Goal: Task Accomplishment & Management: Complete application form

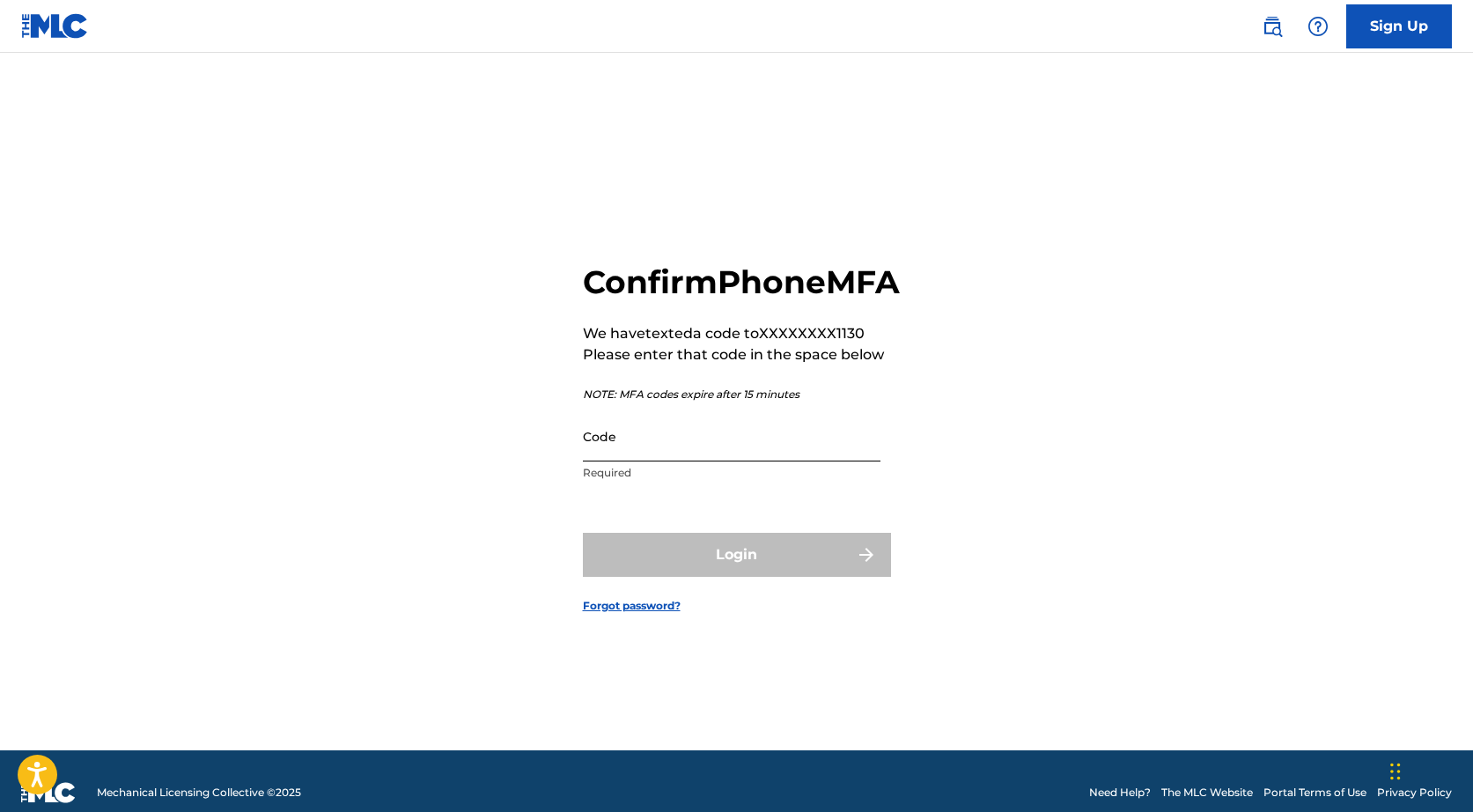
click at [657, 454] on input "Code" at bounding box center [731, 436] width 297 height 50
paste input "639475"
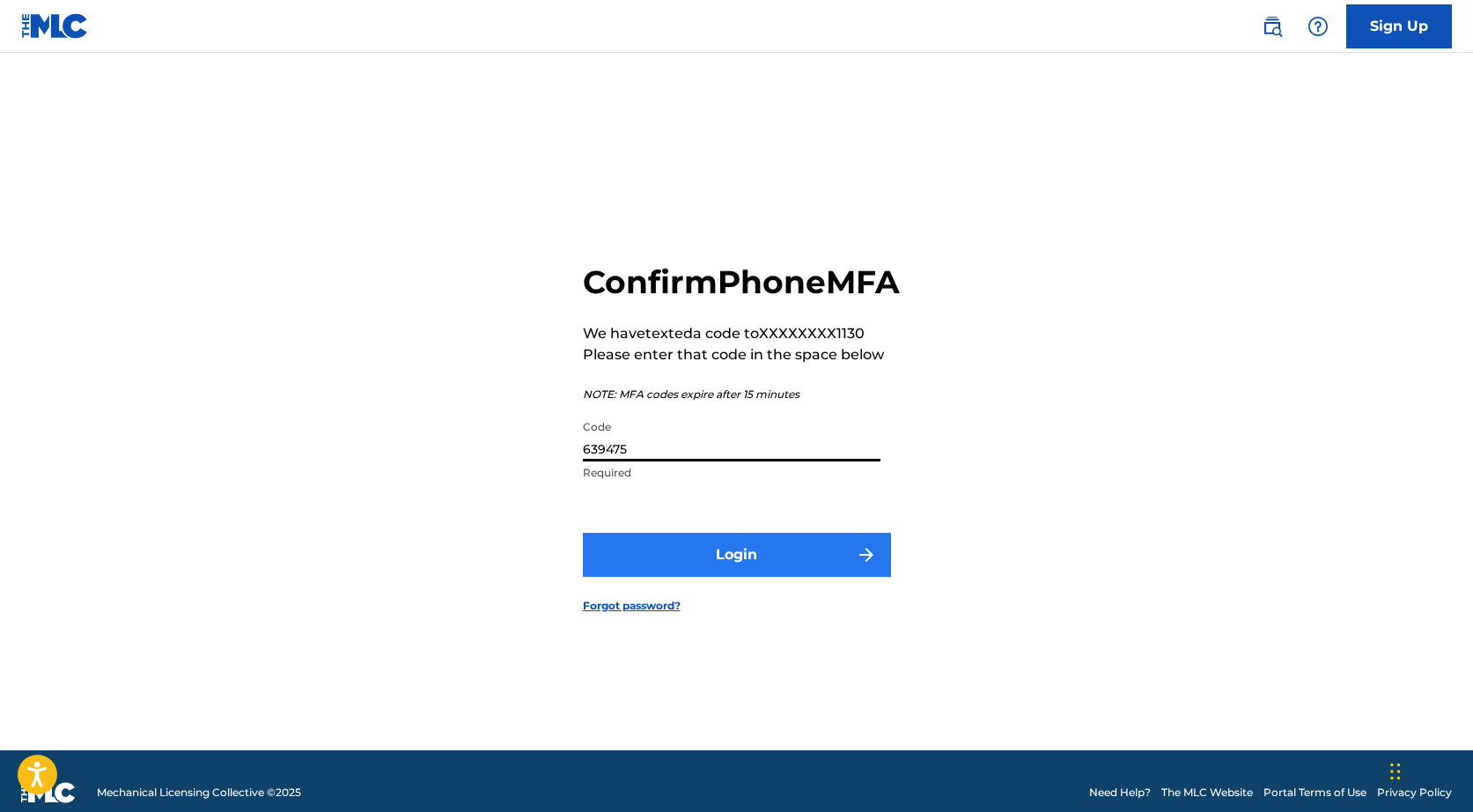
type input "639475"
click at [698, 565] on button "Login" at bounding box center [736, 555] width 308 height 44
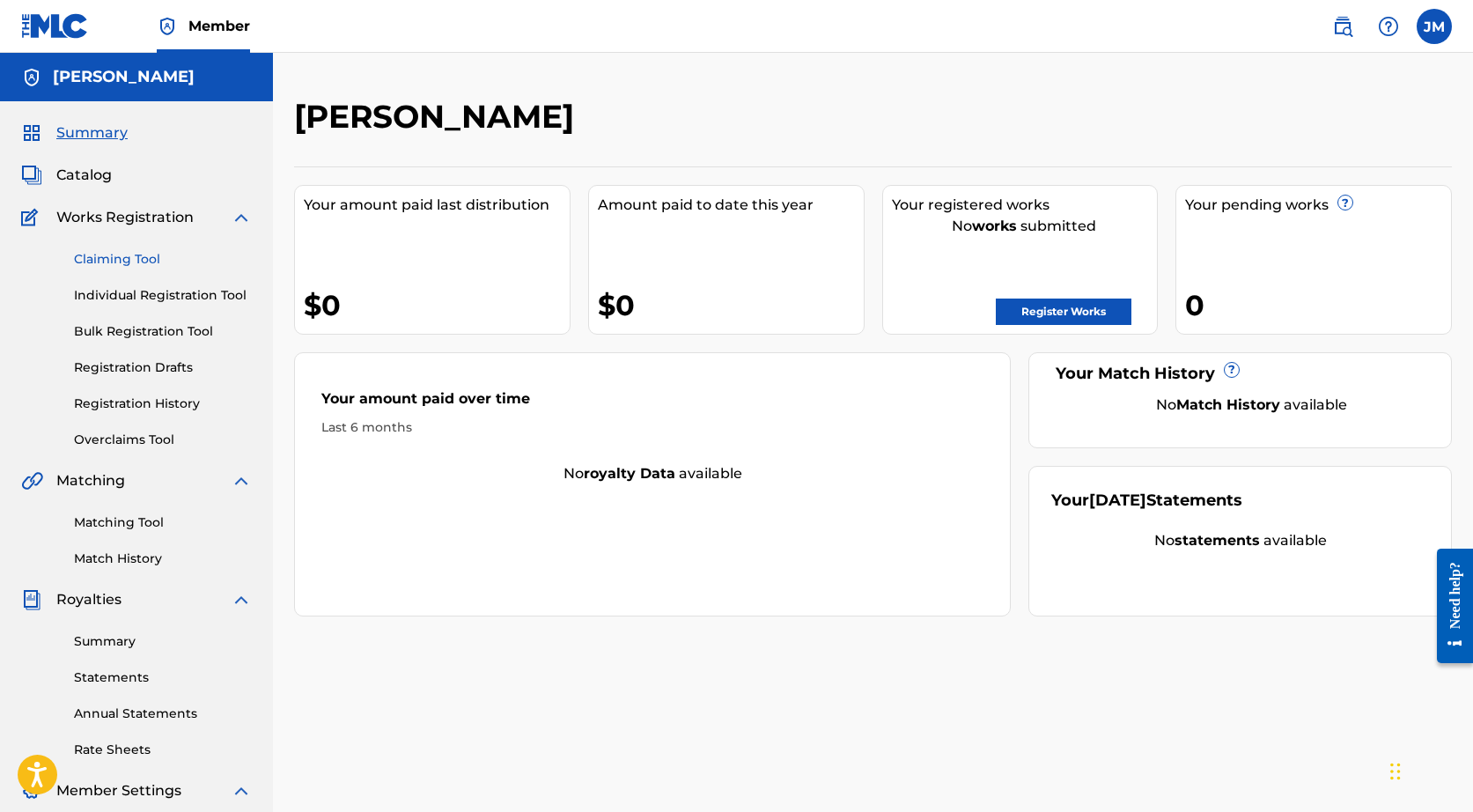
click at [135, 254] on link "Claiming Tool" at bounding box center [163, 258] width 178 height 18
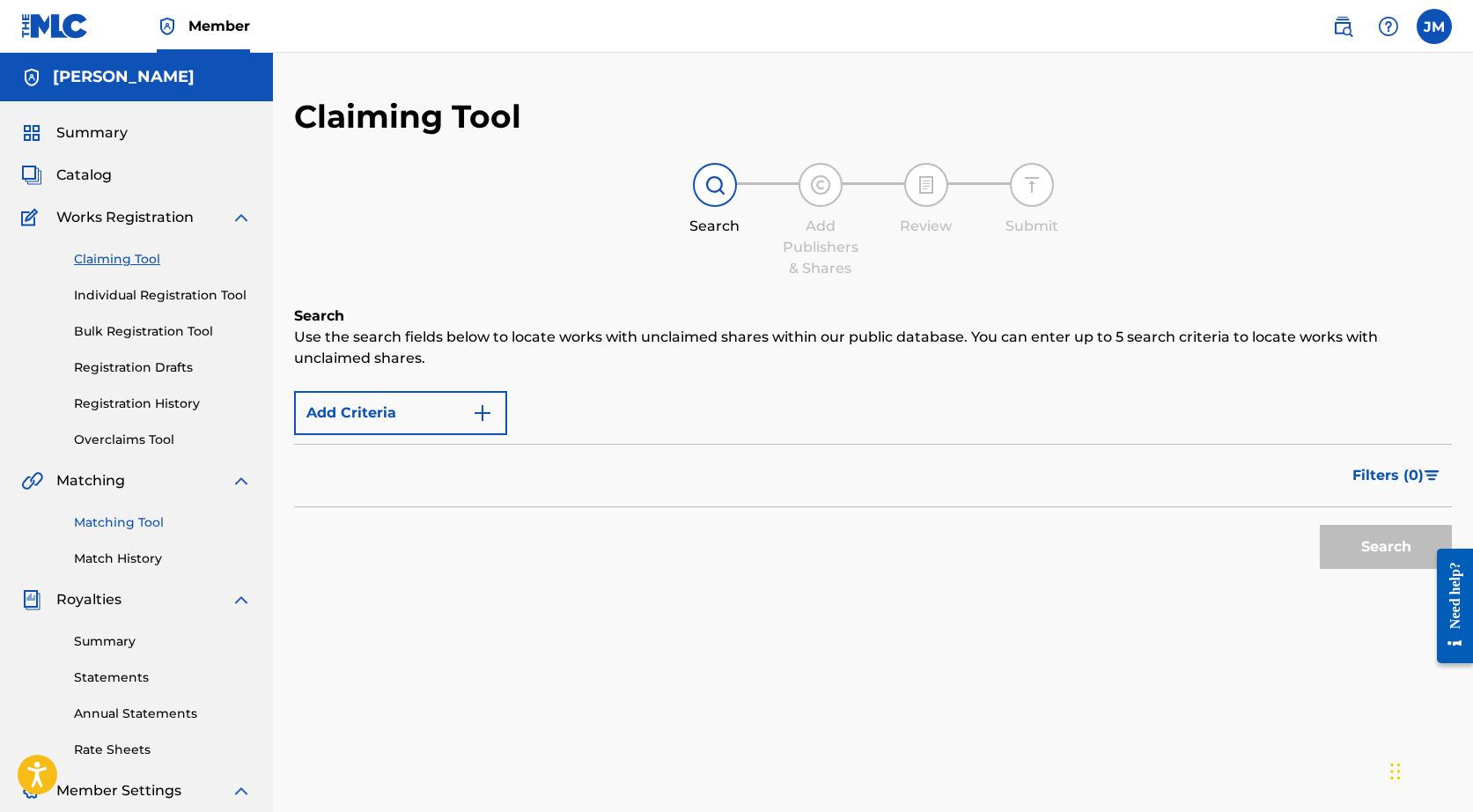
click at [119, 527] on link "Matching Tool" at bounding box center [163, 522] width 178 height 18
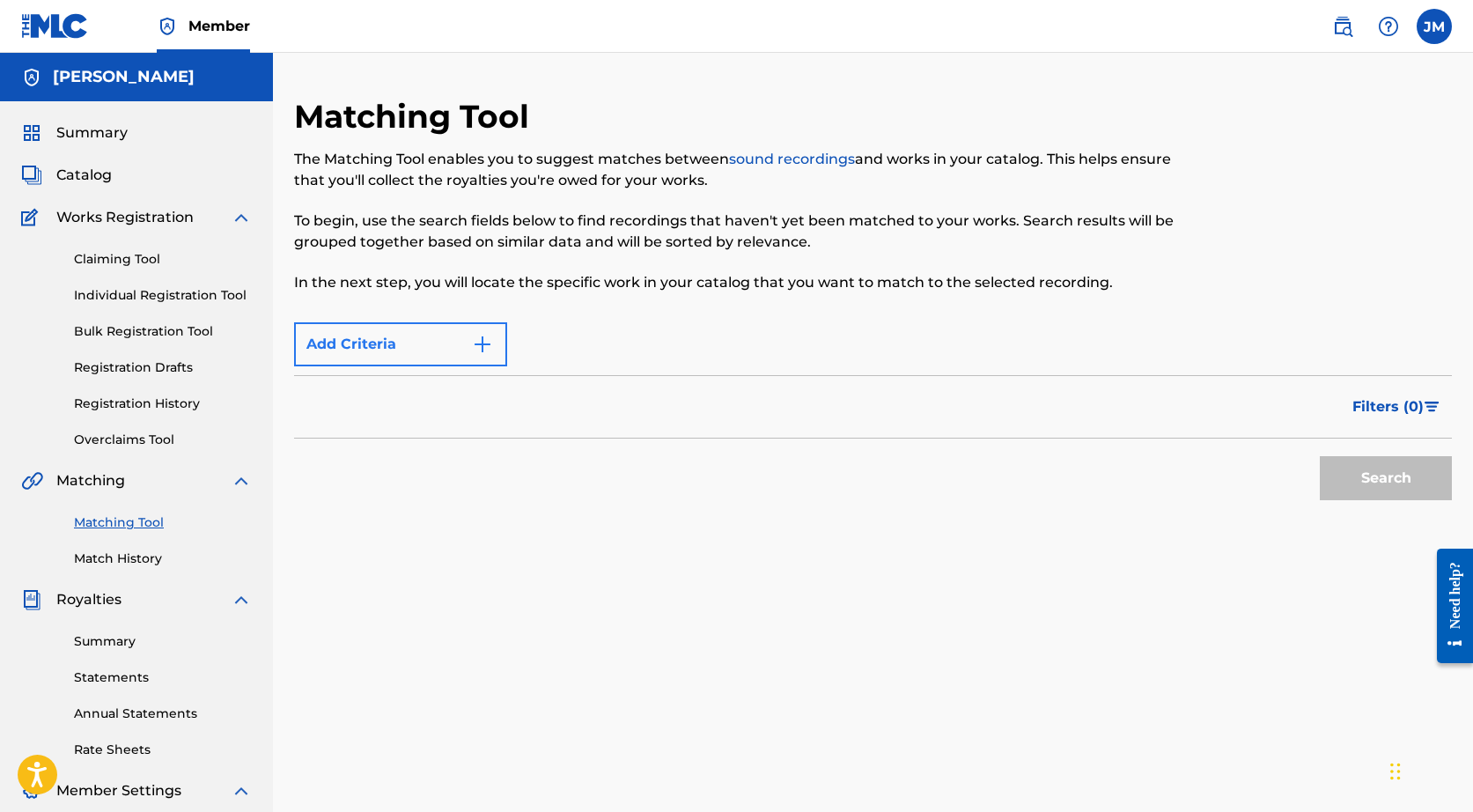
click at [393, 358] on button "Add Criteria" at bounding box center [400, 344] width 213 height 44
click at [467, 416] on div "Filters ( 0 )" at bounding box center [872, 406] width 1157 height 63
click at [113, 566] on link "Match History" at bounding box center [163, 558] width 178 height 18
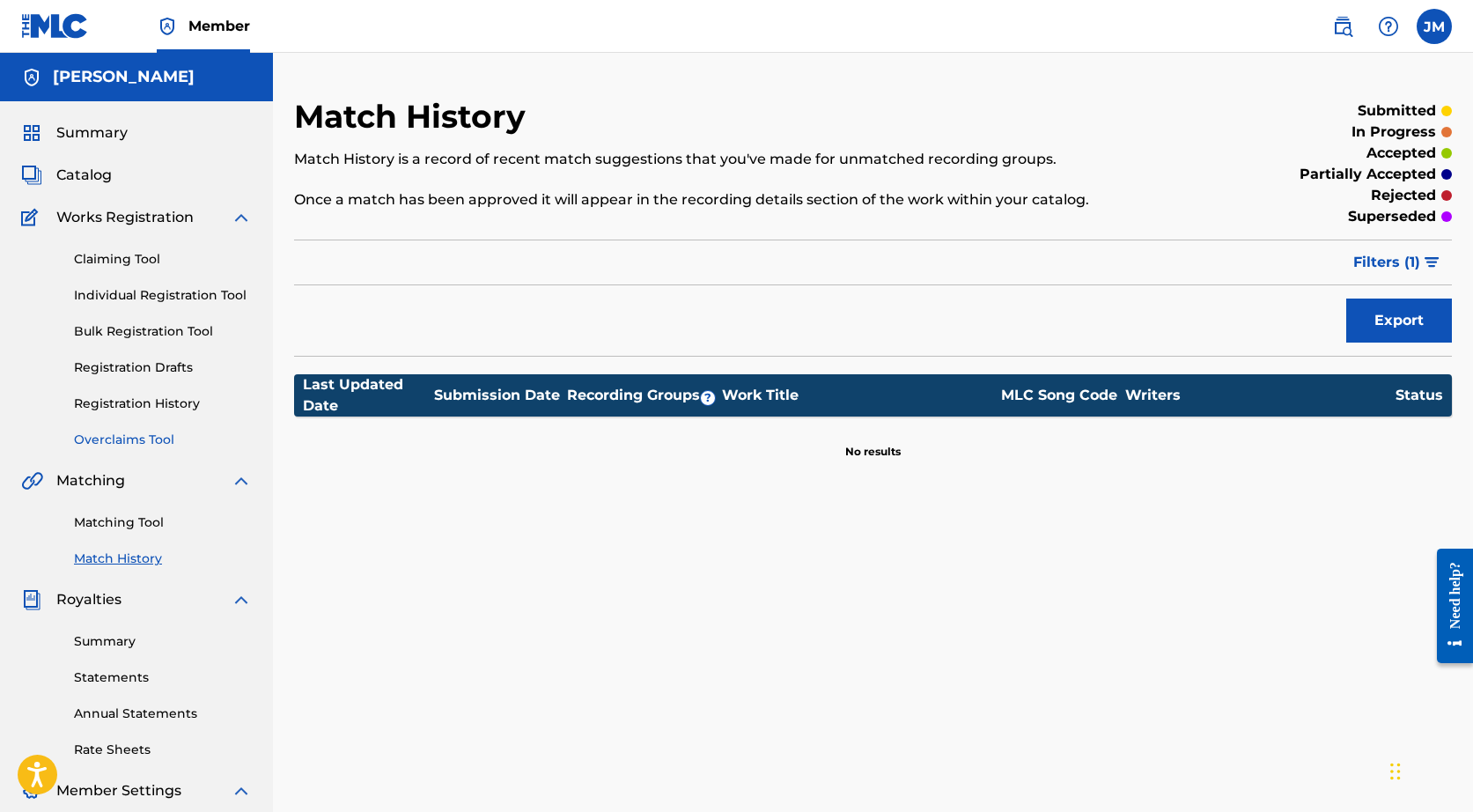
click at [99, 443] on link "Overclaims Tool" at bounding box center [163, 439] width 178 height 18
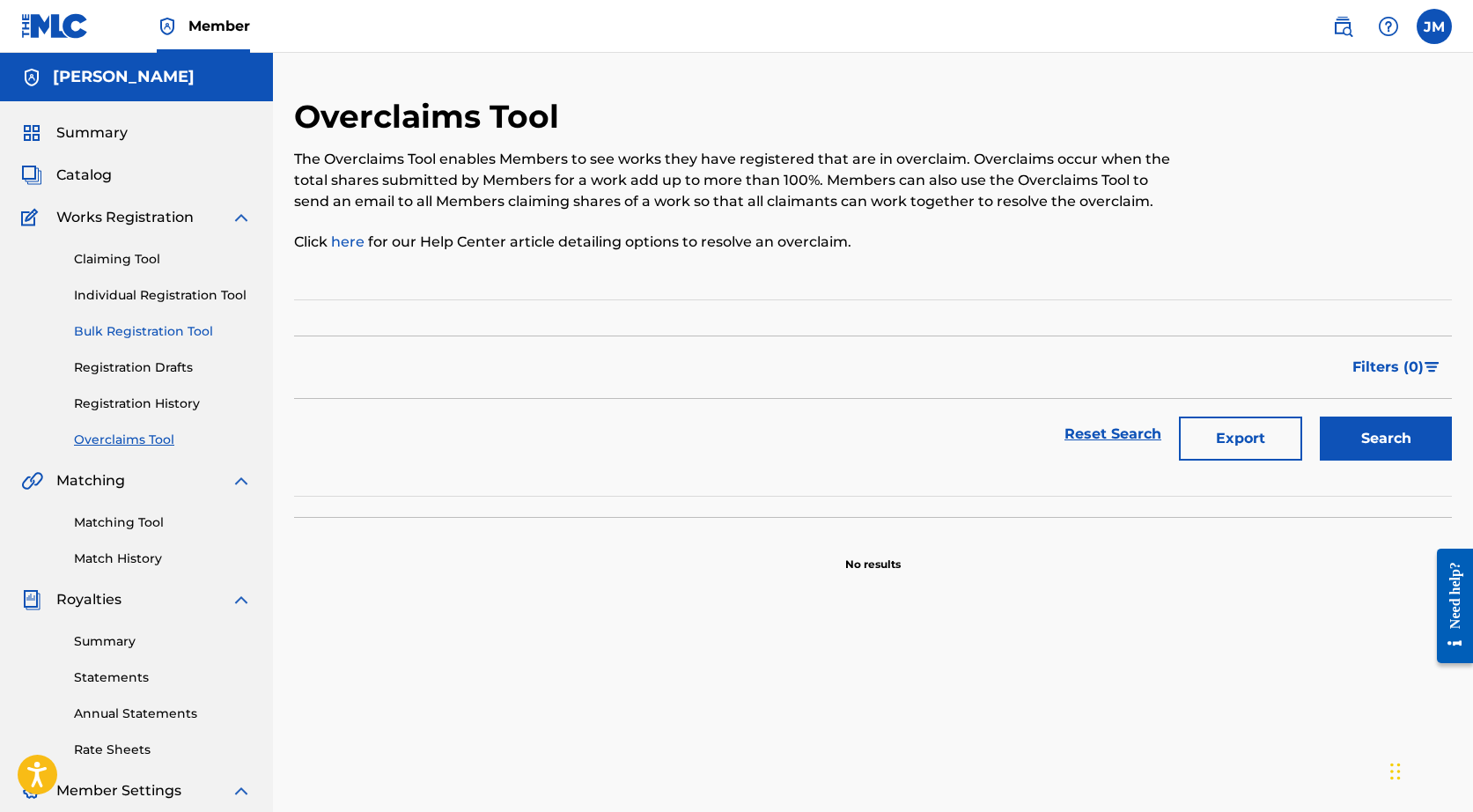
click at [117, 325] on link "Bulk Registration Tool" at bounding box center [163, 331] width 178 height 18
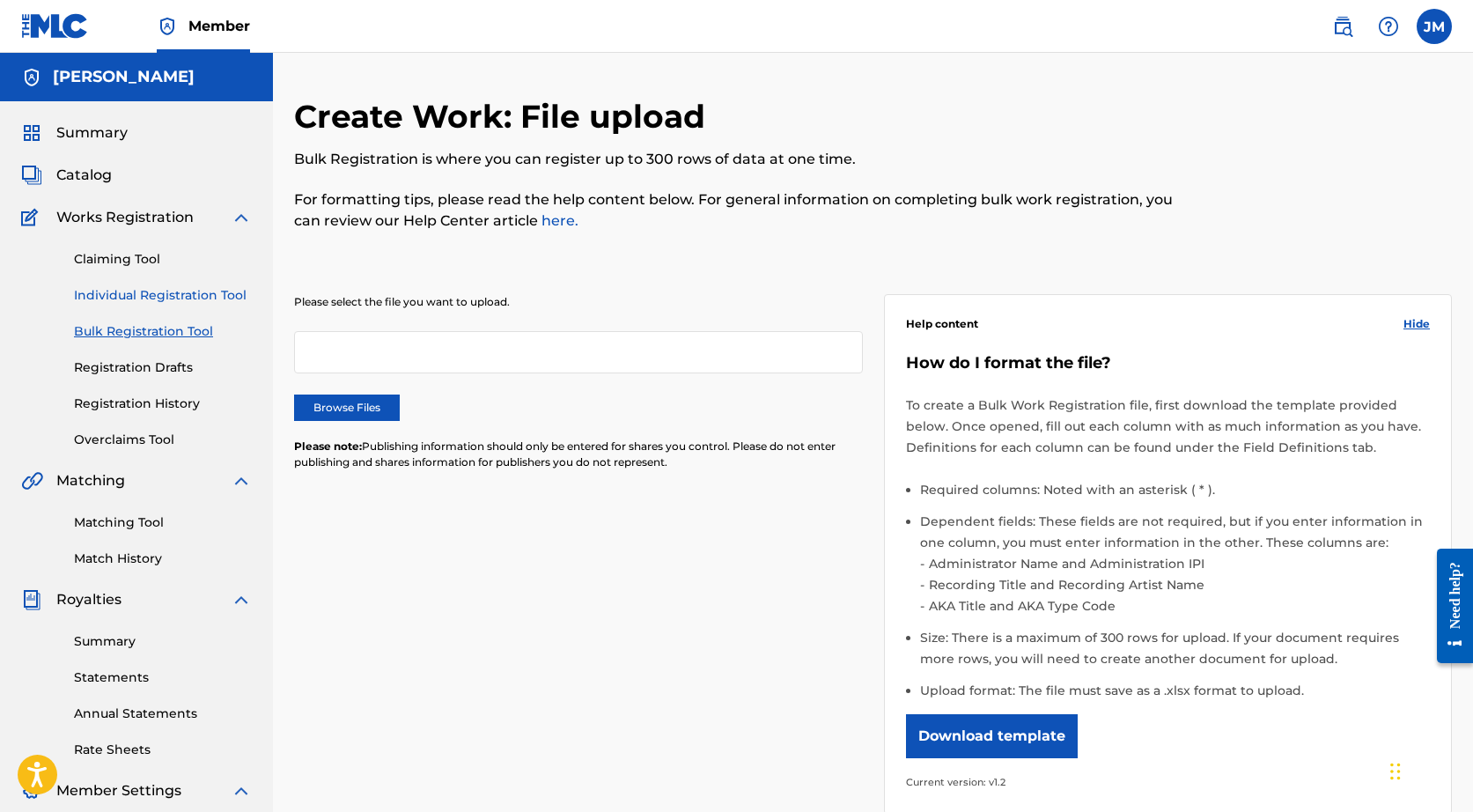
click at [128, 295] on link "Individual Registration Tool" at bounding box center [163, 295] width 178 height 18
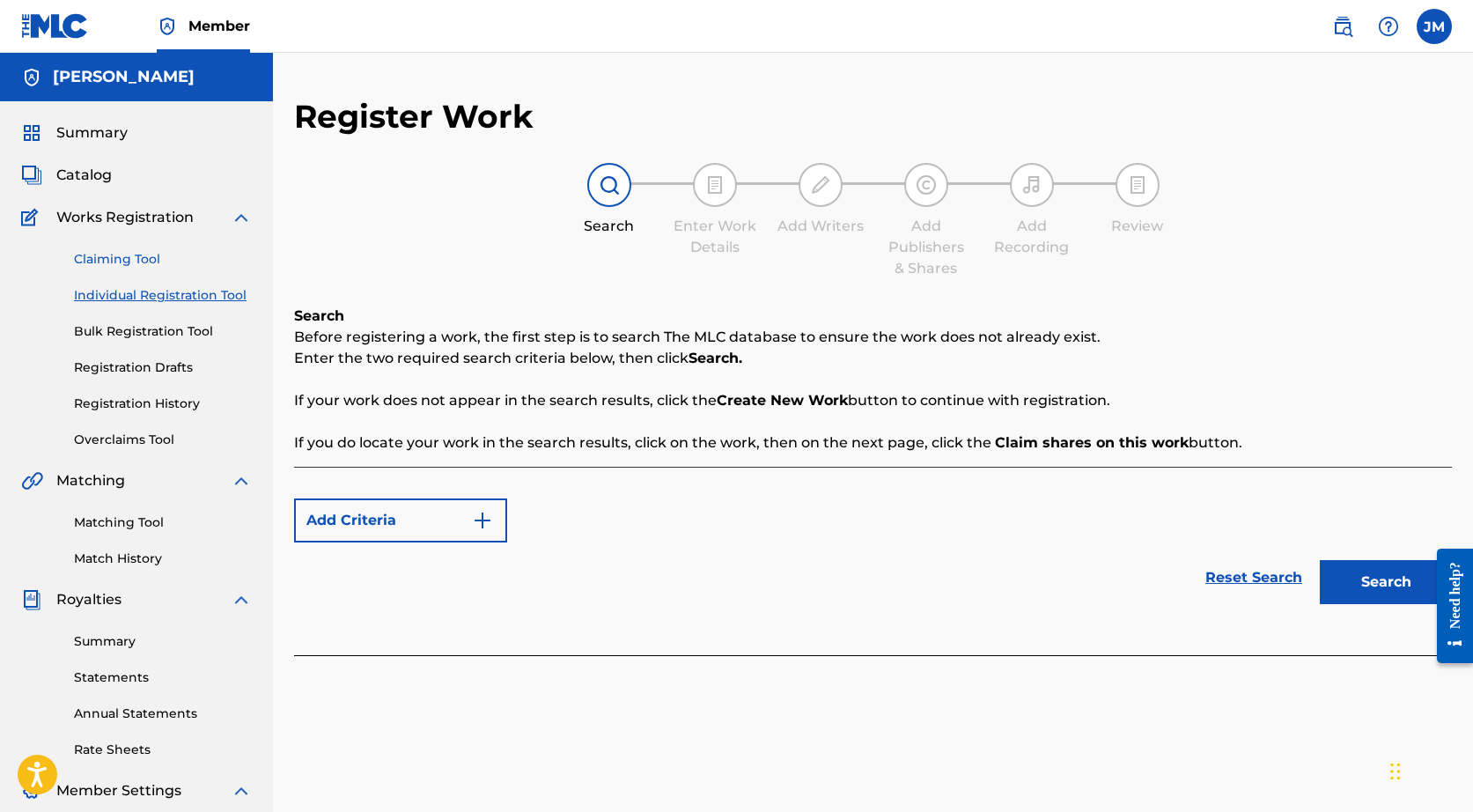
click at [129, 261] on link "Claiming Tool" at bounding box center [163, 258] width 178 height 18
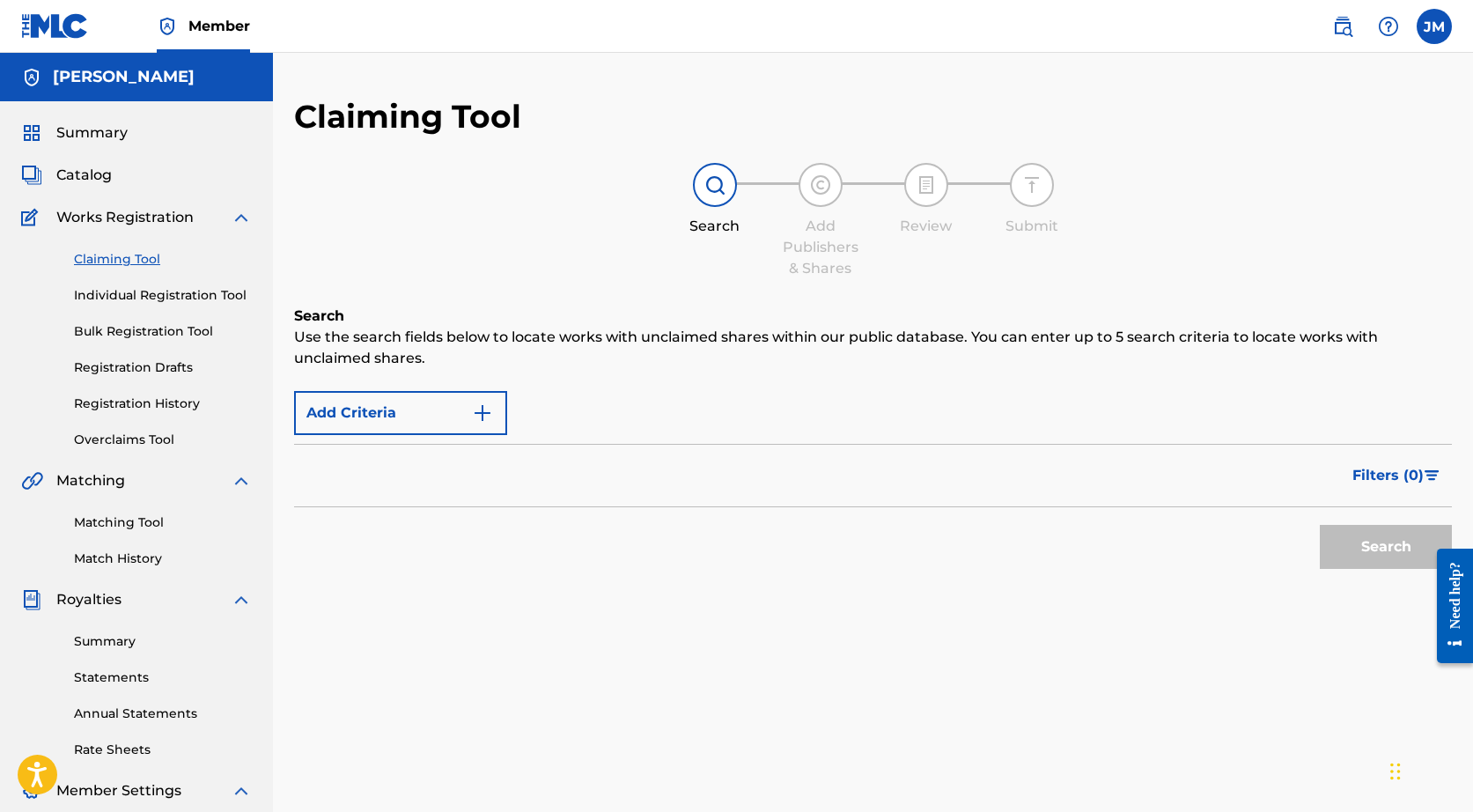
click at [702, 202] on div at bounding box center [715, 185] width 44 height 44
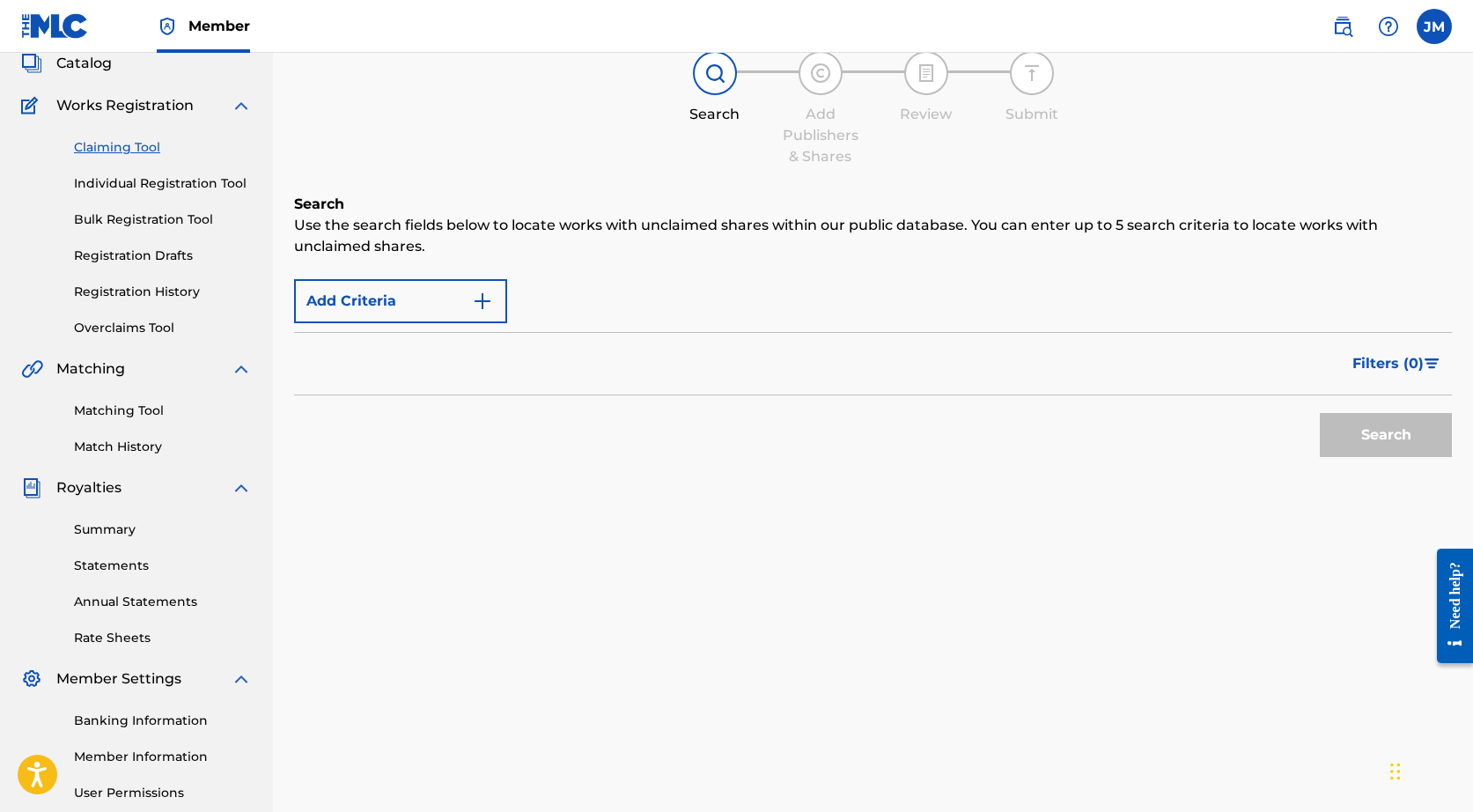
scroll to position [139, 0]
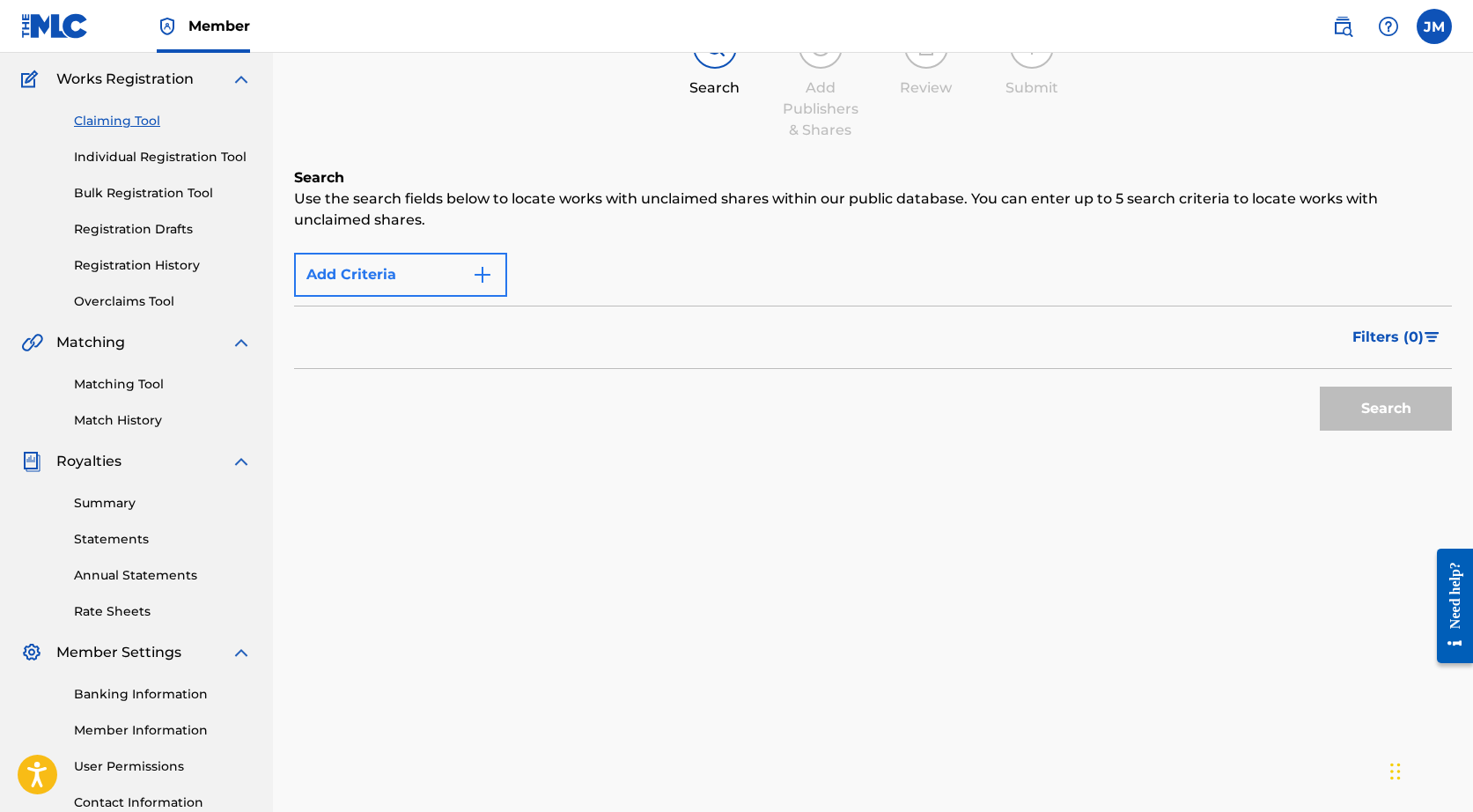
click at [490, 268] on img "Search Form" at bounding box center [482, 274] width 21 height 21
click at [480, 279] on img "Search Form" at bounding box center [482, 274] width 21 height 21
click at [1379, 396] on div "Search" at bounding box center [1381, 405] width 141 height 71
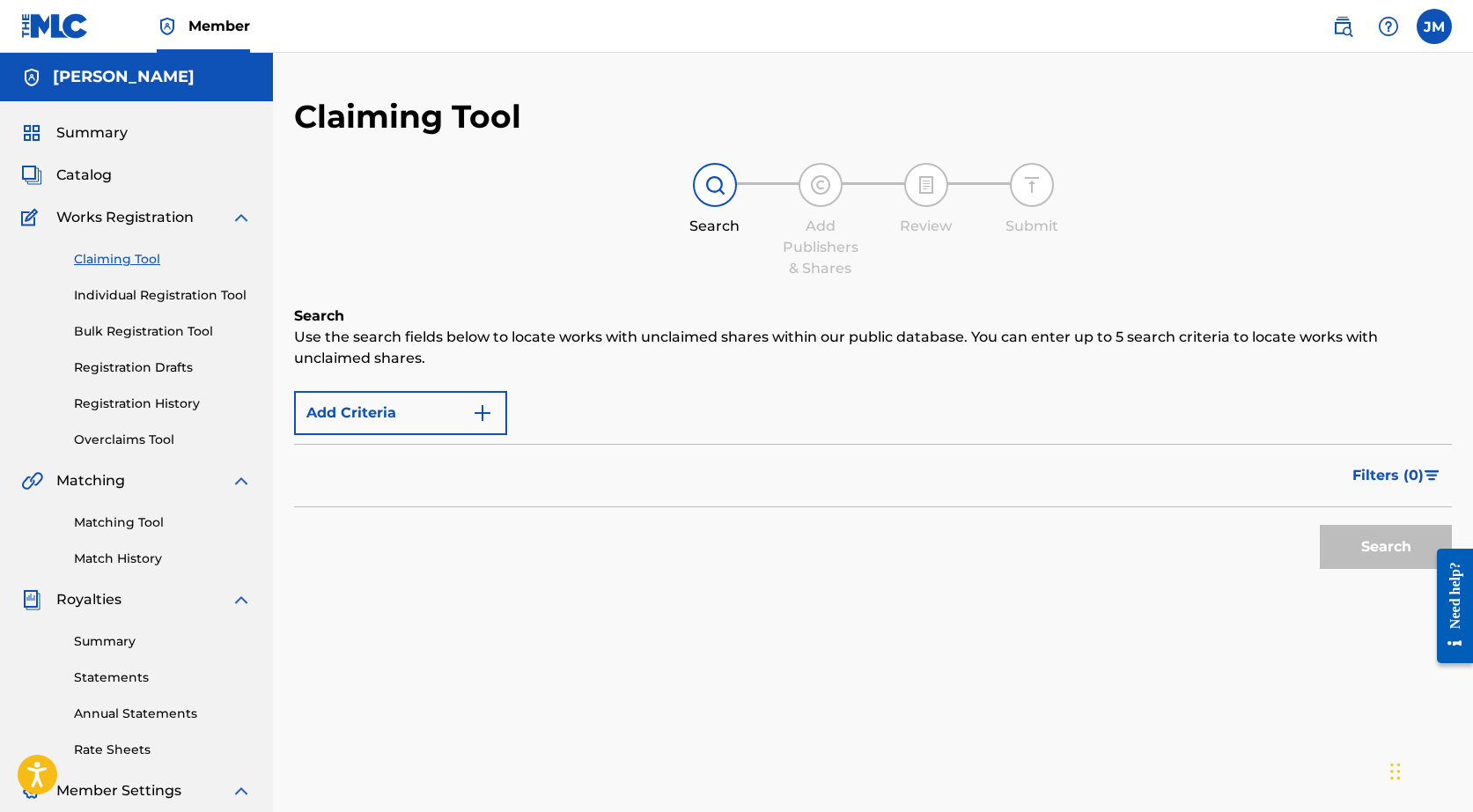
scroll to position [0, 0]
click at [149, 326] on link "Bulk Registration Tool" at bounding box center [163, 331] width 178 height 18
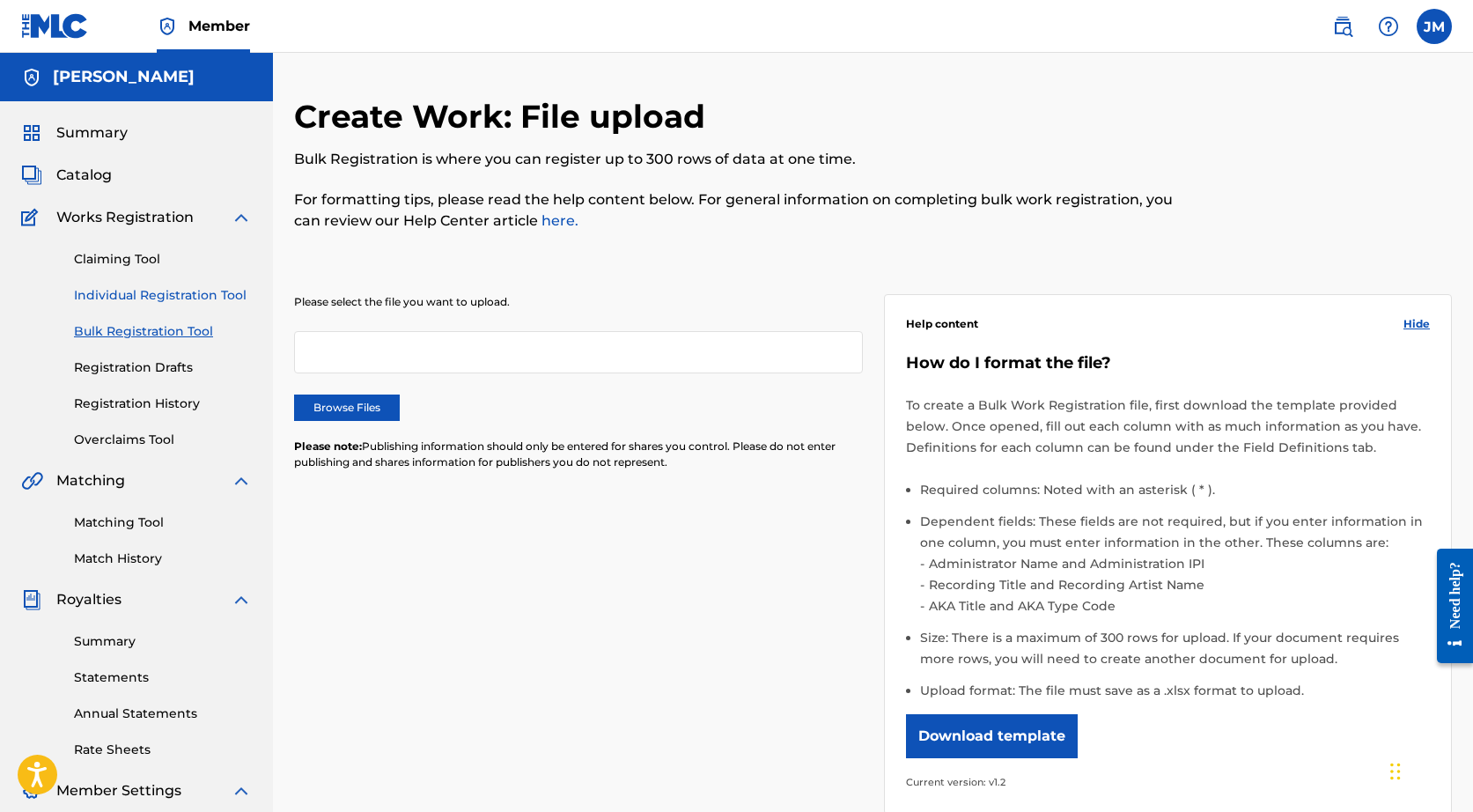
click at [146, 301] on link "Individual Registration Tool" at bounding box center [163, 295] width 178 height 18
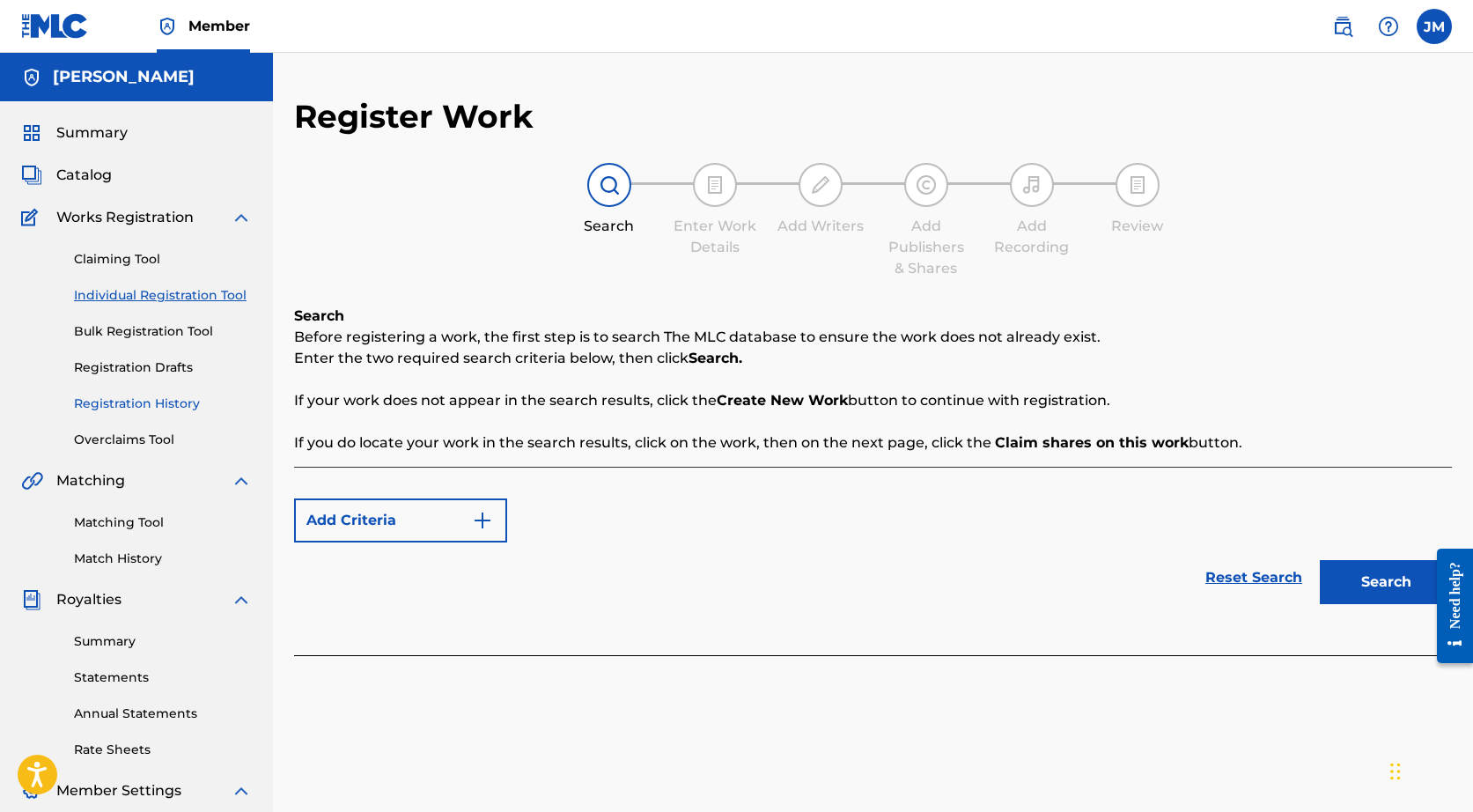
click at [135, 404] on link "Registration History" at bounding box center [163, 403] width 178 height 18
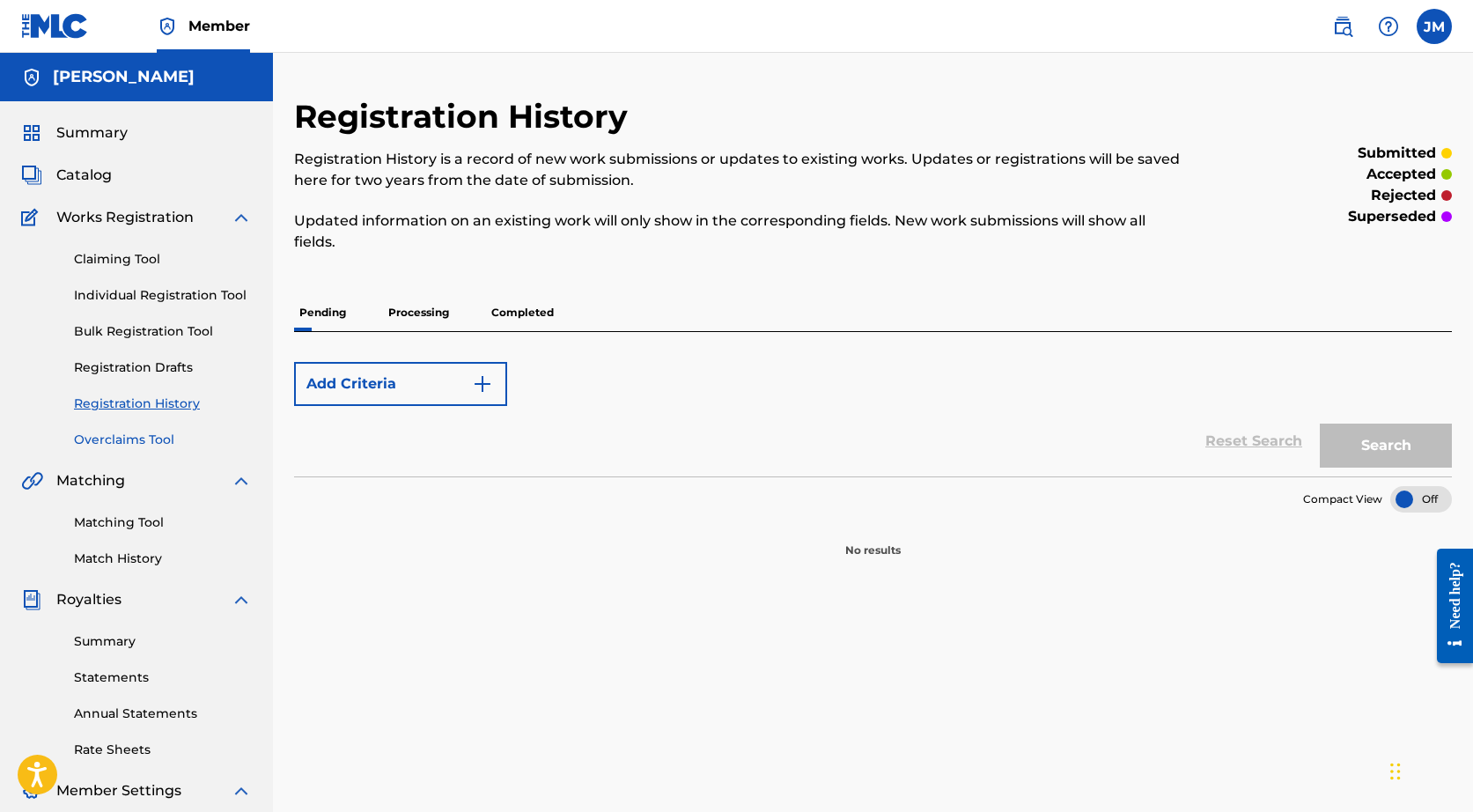
click at [132, 437] on link "Overclaims Tool" at bounding box center [163, 439] width 178 height 18
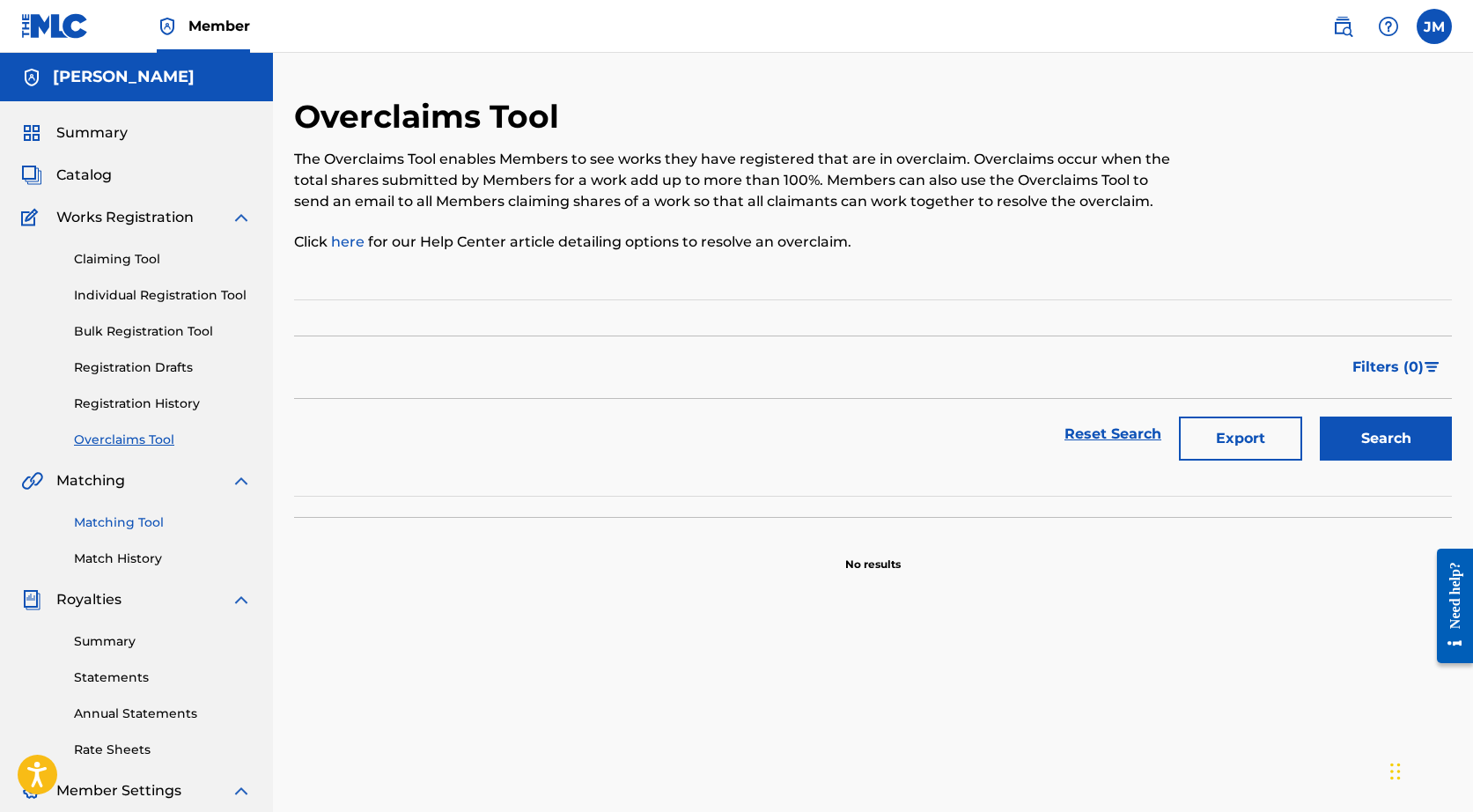
click at [126, 516] on link "Matching Tool" at bounding box center [163, 522] width 178 height 18
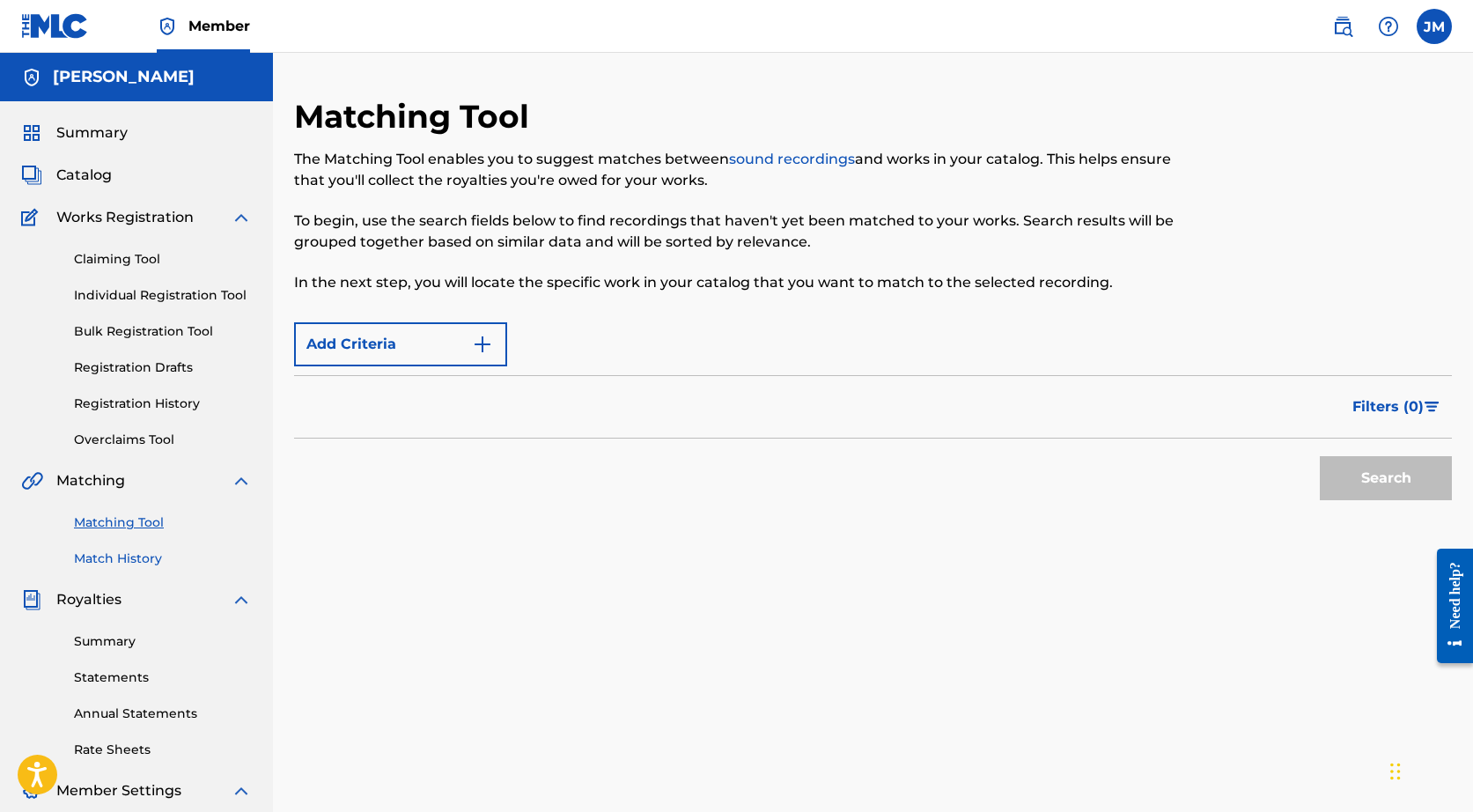
click at [127, 553] on link "Match History" at bounding box center [163, 558] width 178 height 18
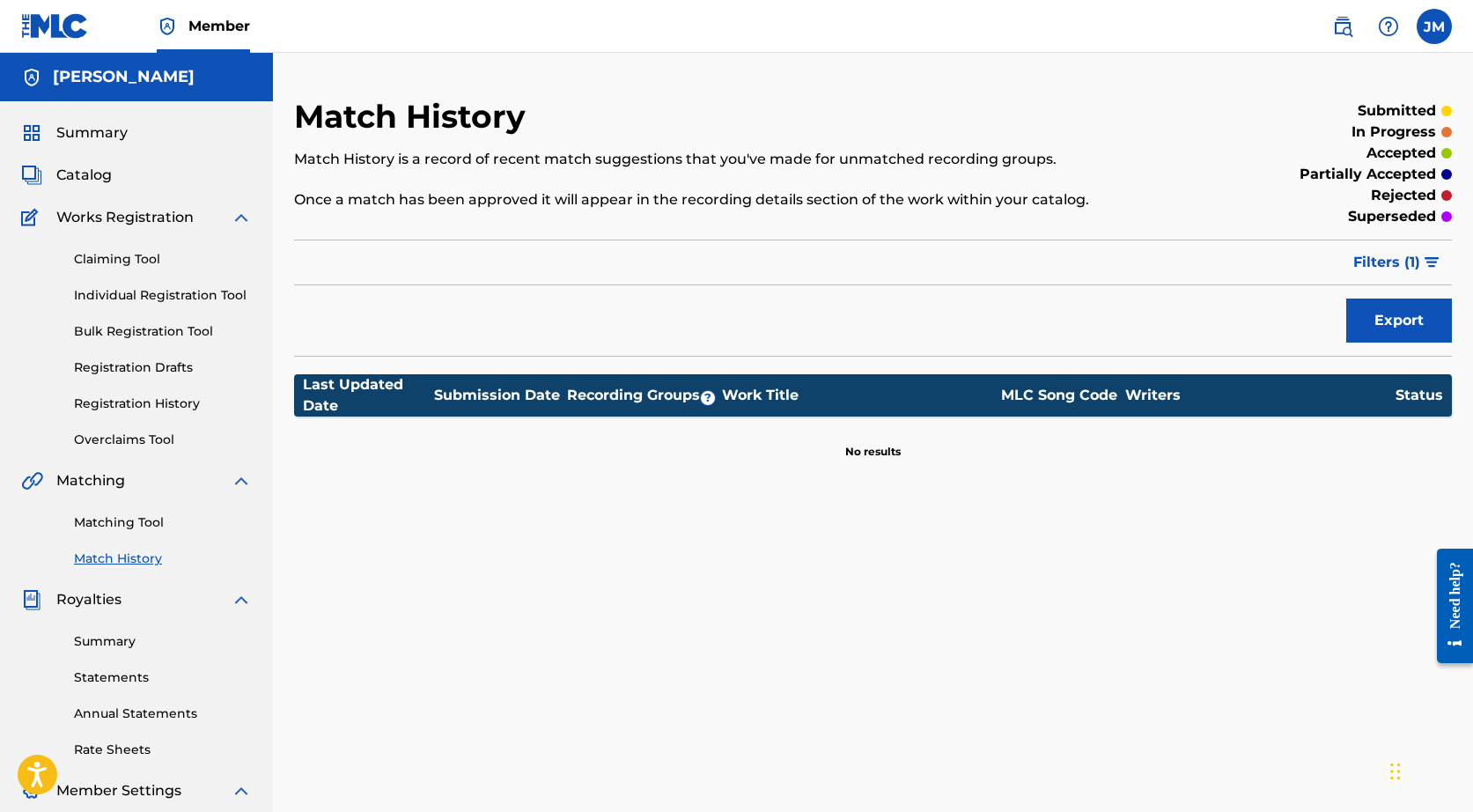
scroll to position [235, 0]
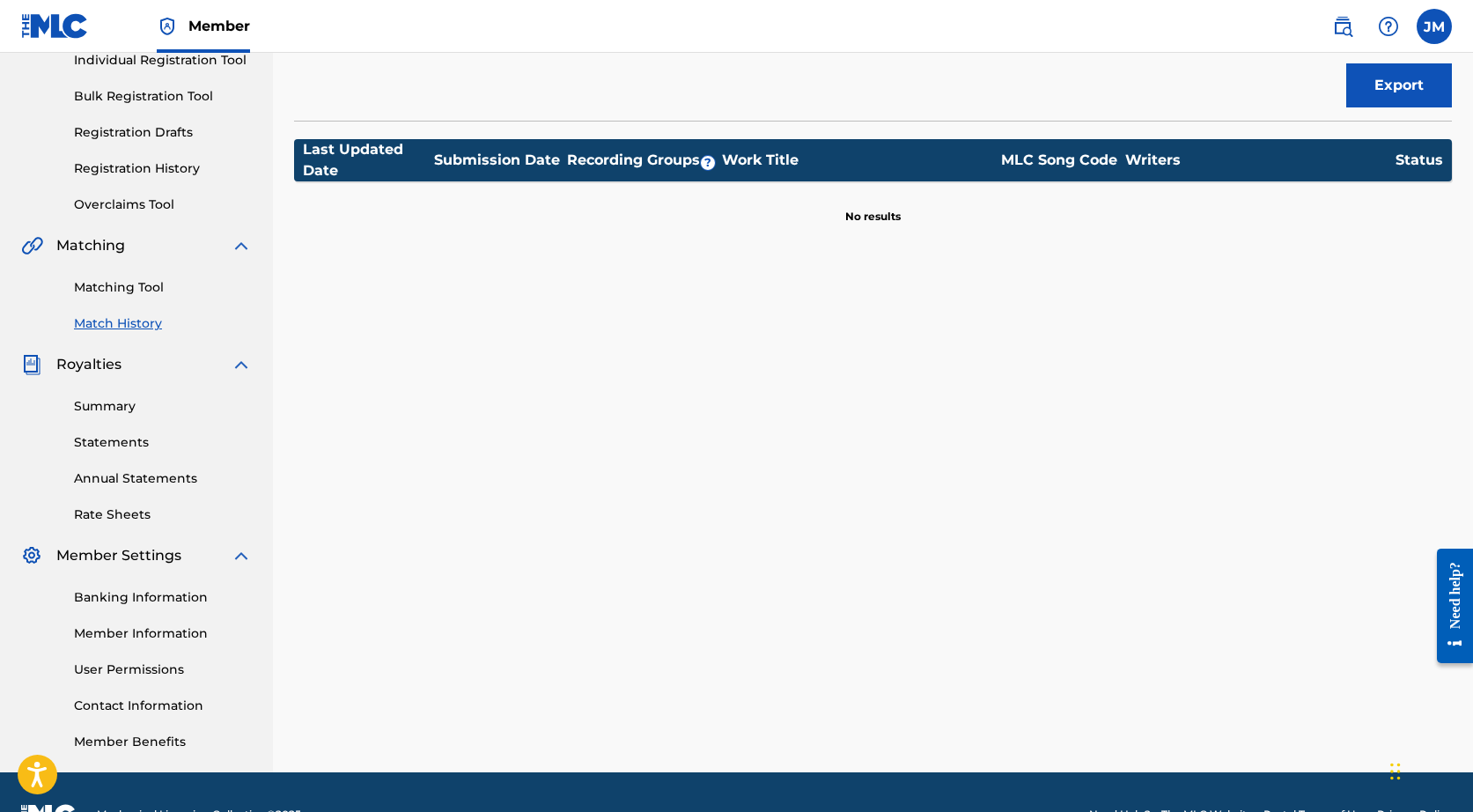
click at [94, 396] on div "Summary Statements Annual Statements Rate Sheets" at bounding box center [136, 450] width 231 height 149
click at [94, 406] on link "Summary" at bounding box center [163, 406] width 178 height 18
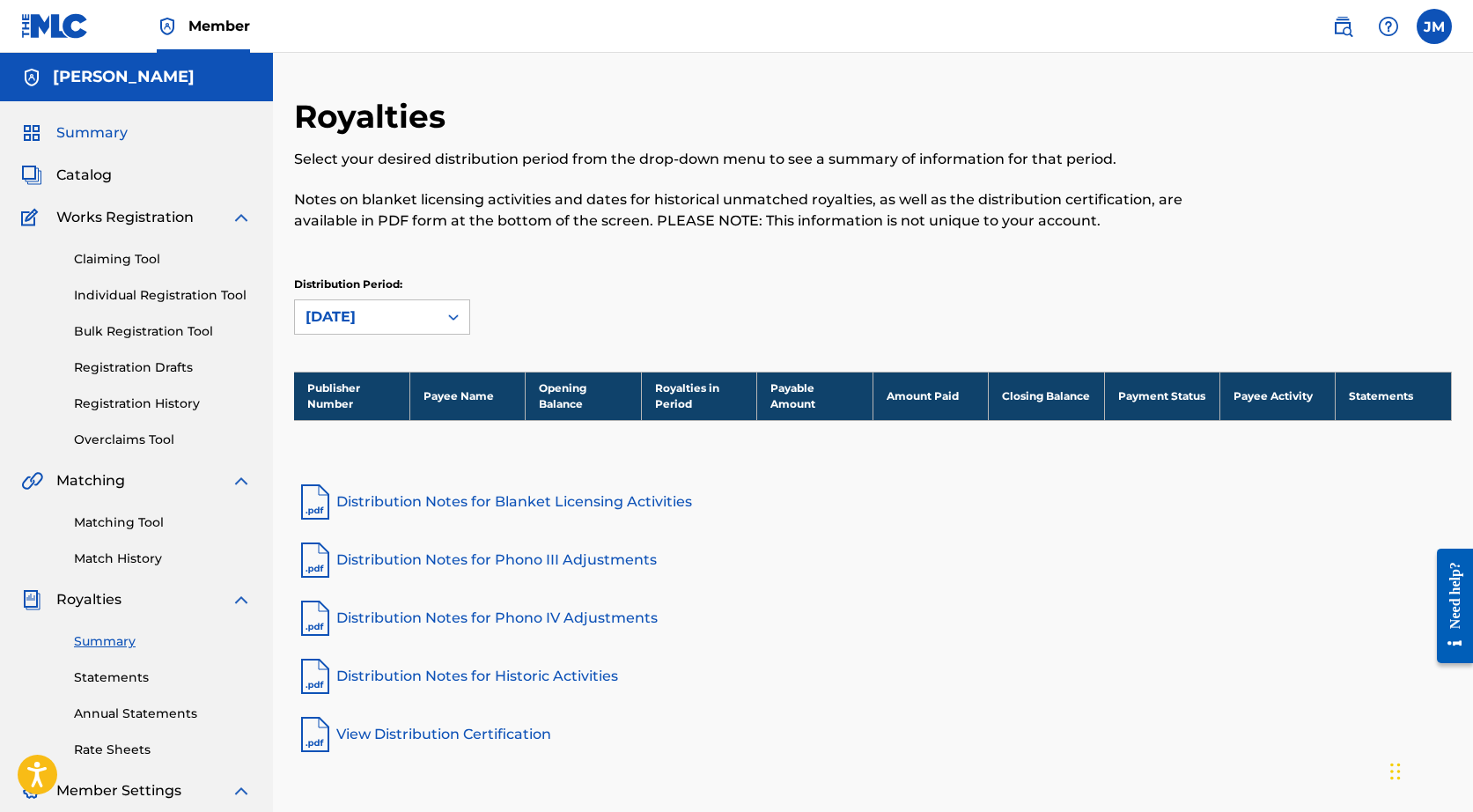
click at [94, 136] on span "Summary" at bounding box center [92, 133] width 72 height 21
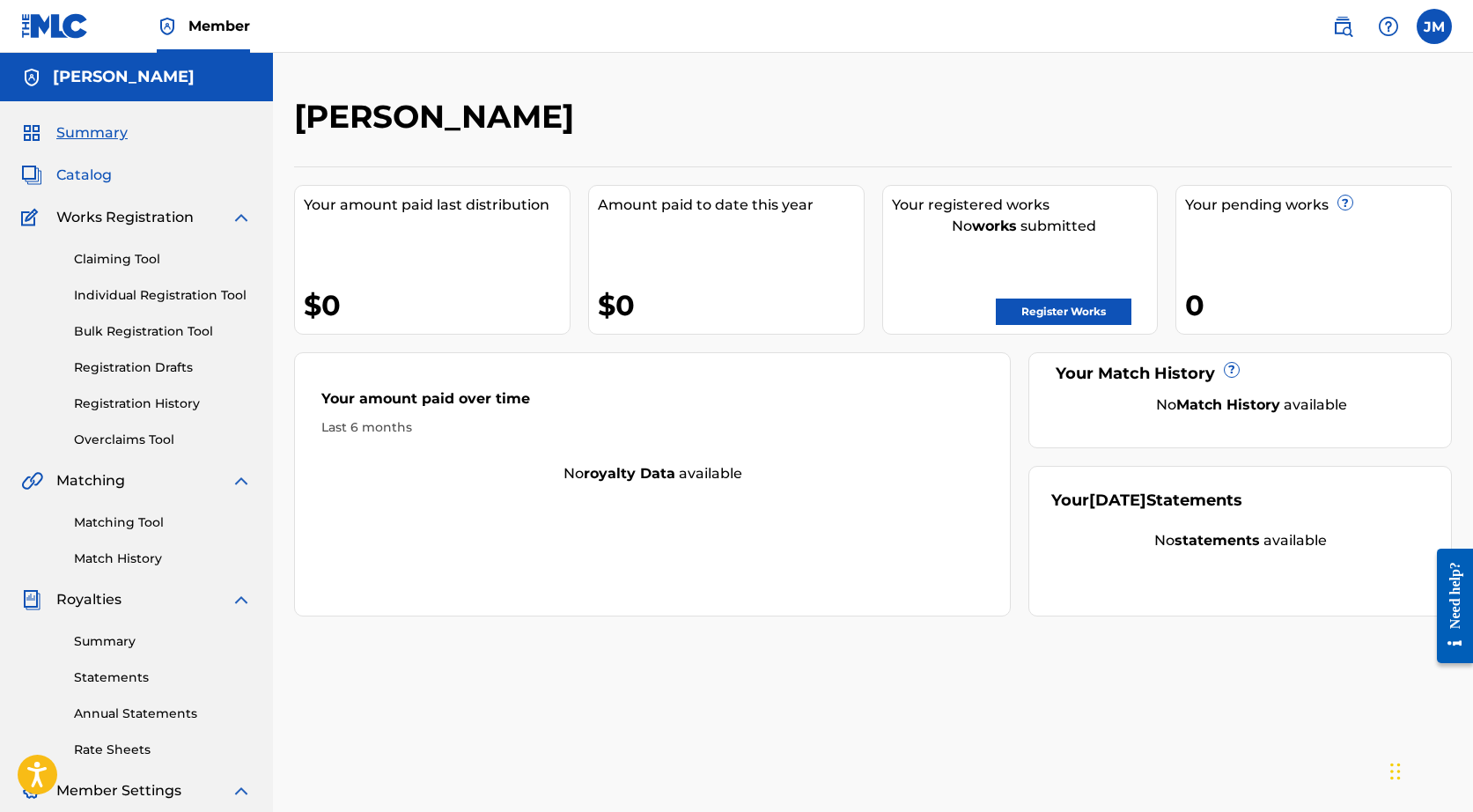
click at [86, 177] on span "Catalog" at bounding box center [84, 175] width 55 height 21
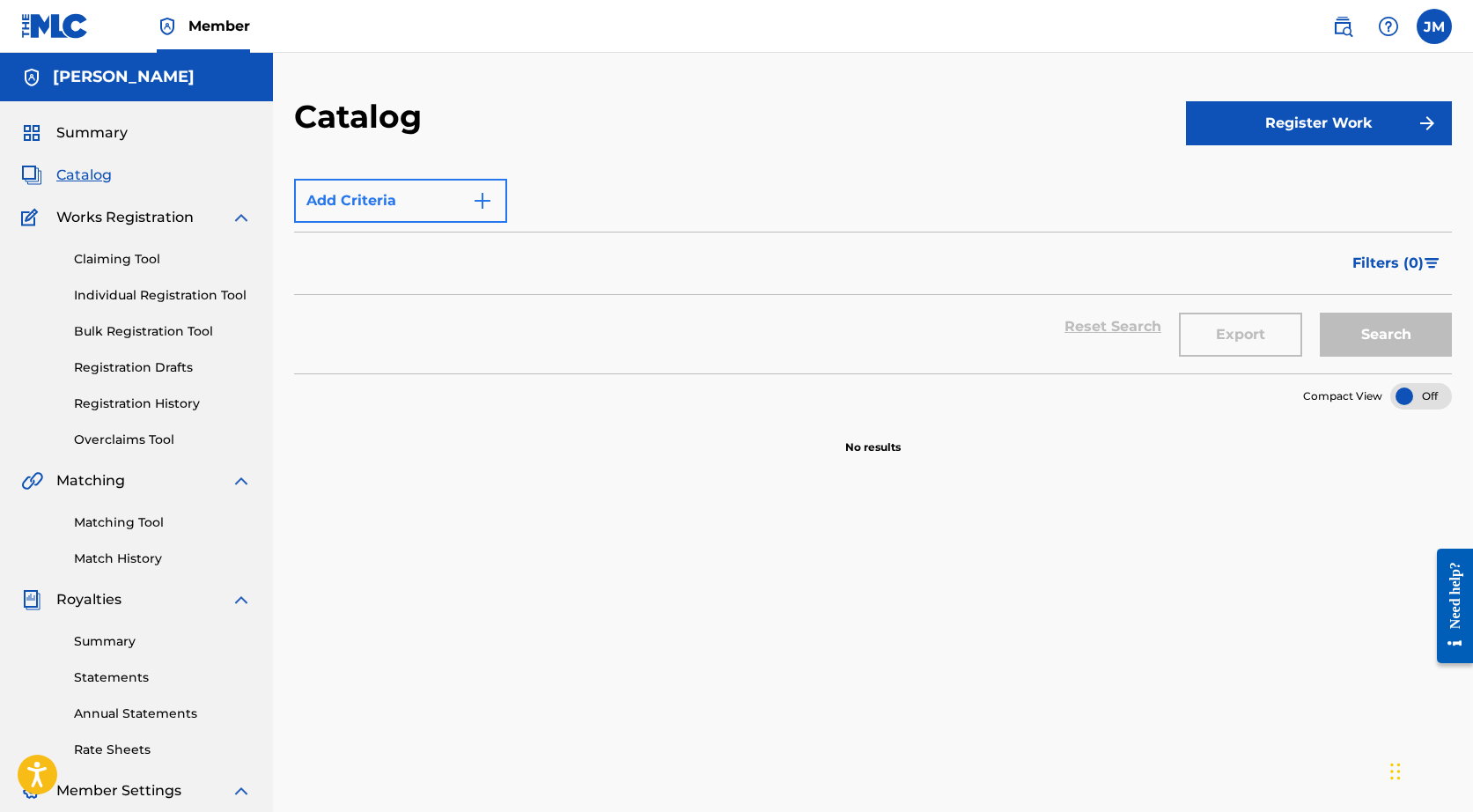
click at [471, 208] on button "Add Criteria" at bounding box center [400, 201] width 213 height 44
click at [1216, 131] on button "Register Work" at bounding box center [1319, 123] width 266 height 44
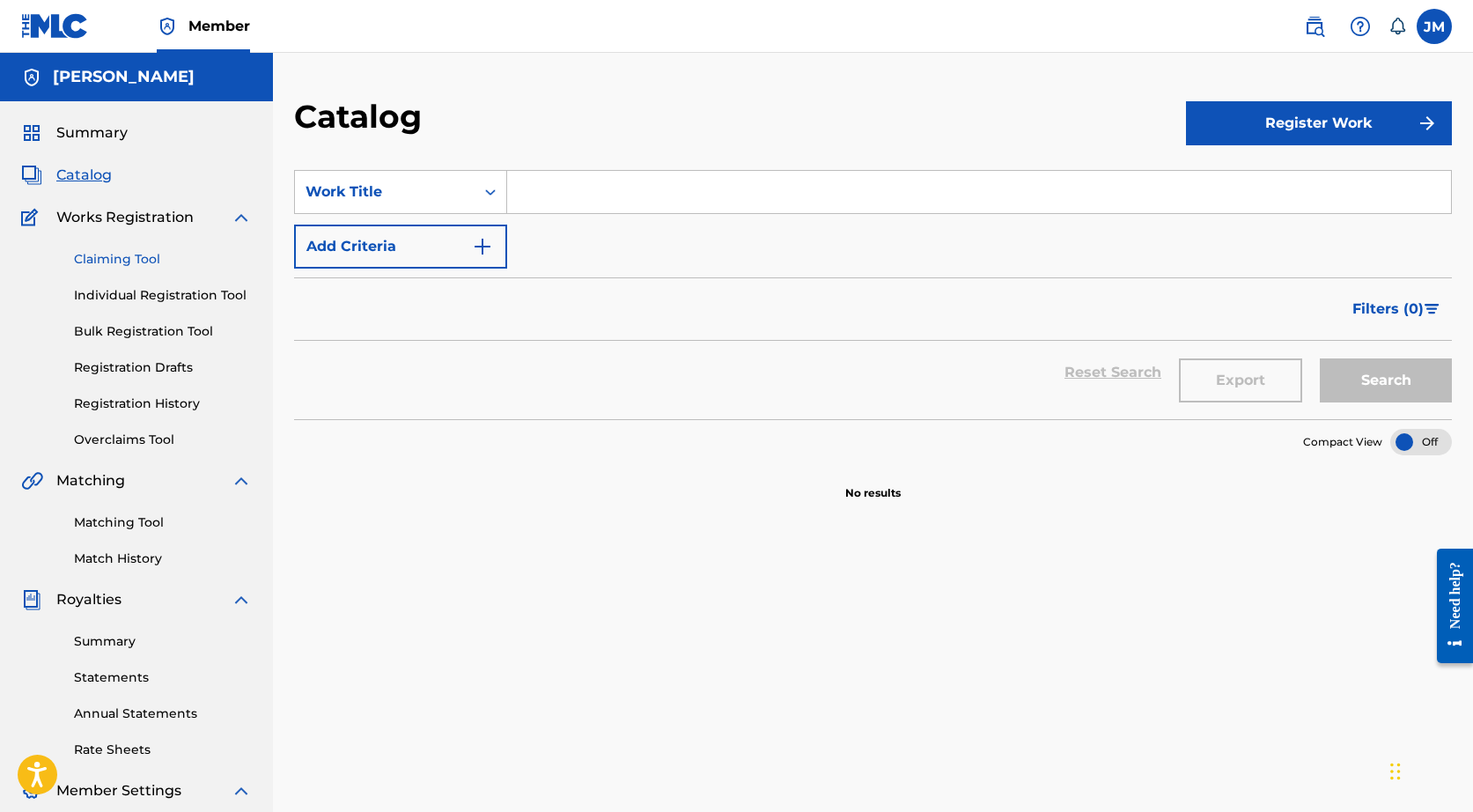
click at [140, 260] on link "Claiming Tool" at bounding box center [163, 258] width 178 height 18
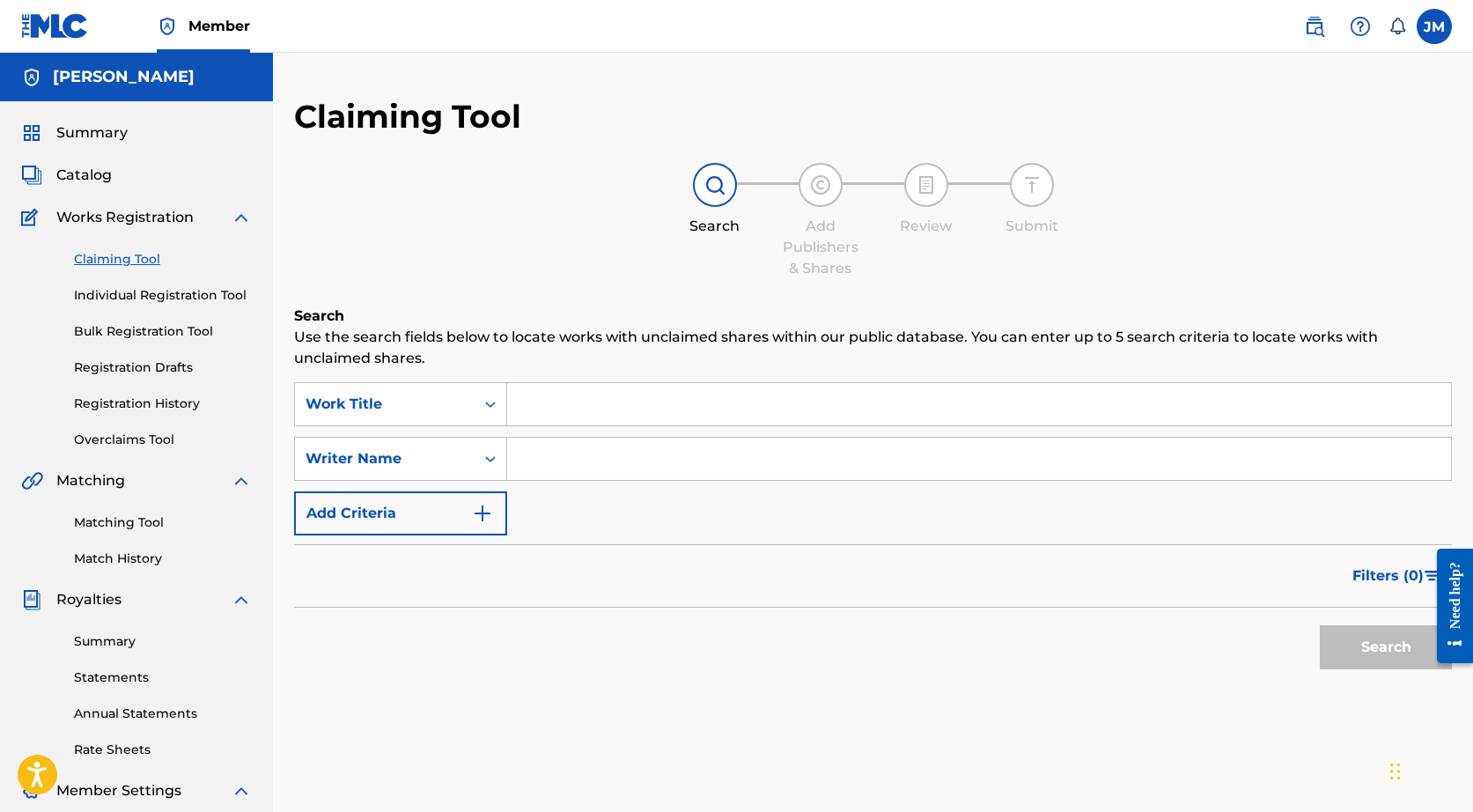
click at [591, 407] on input "Search Form" at bounding box center [978, 404] width 944 height 42
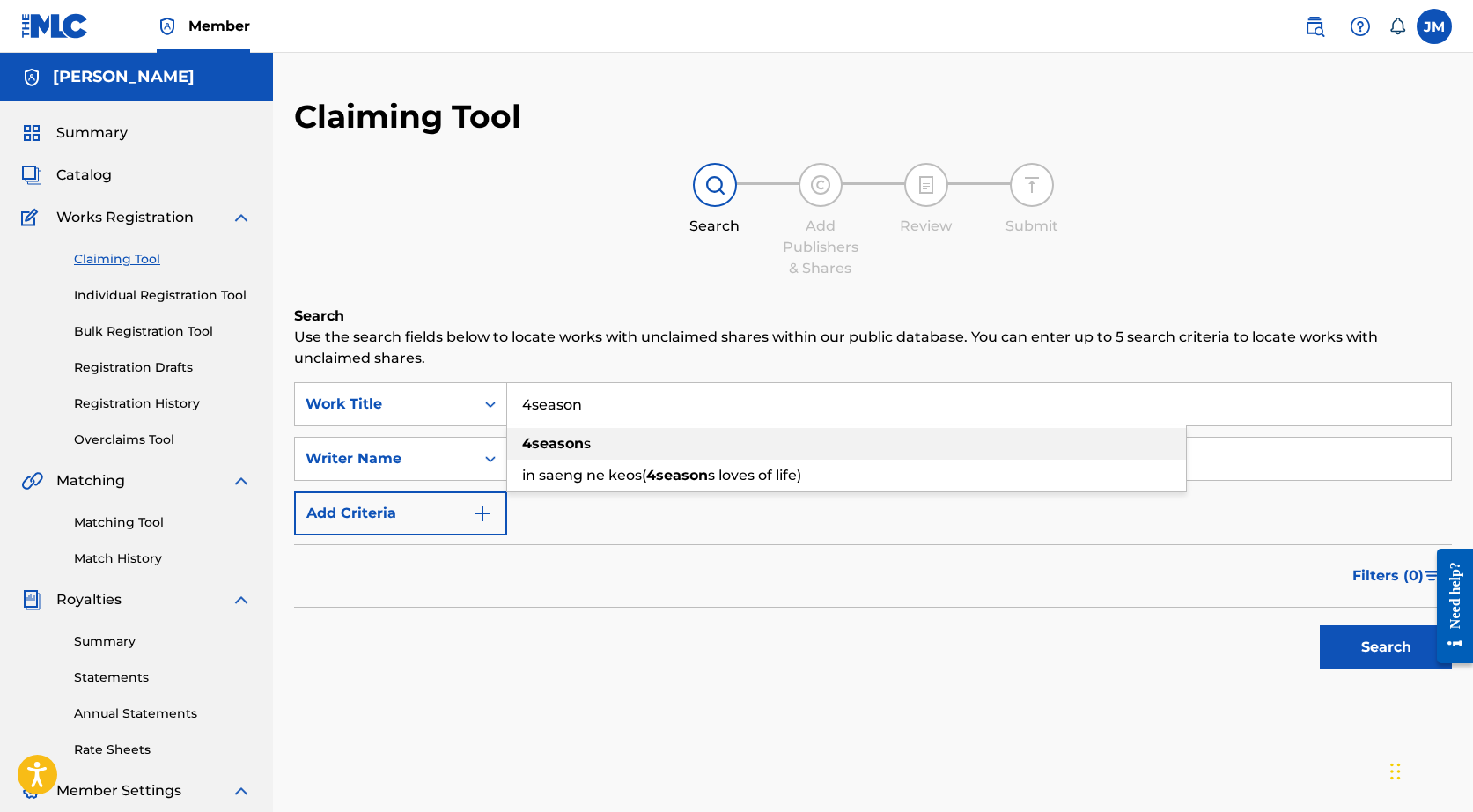
click at [605, 455] on div "4season s" at bounding box center [846, 443] width 679 height 32
type input "4seasons"
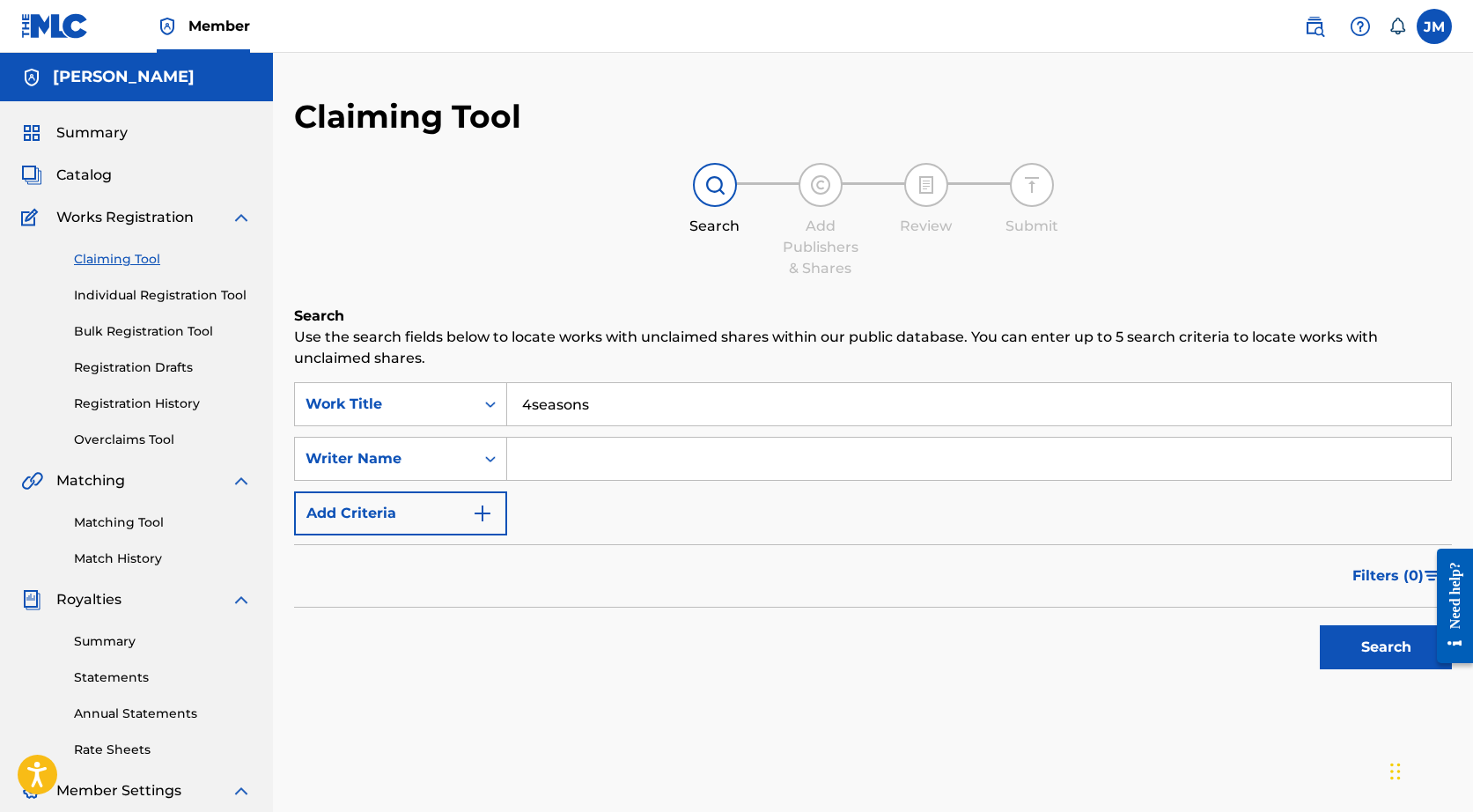
click at [582, 464] on input "Search Form" at bounding box center [978, 458] width 944 height 42
click at [482, 464] on div "Search Form" at bounding box center [490, 458] width 32 height 32
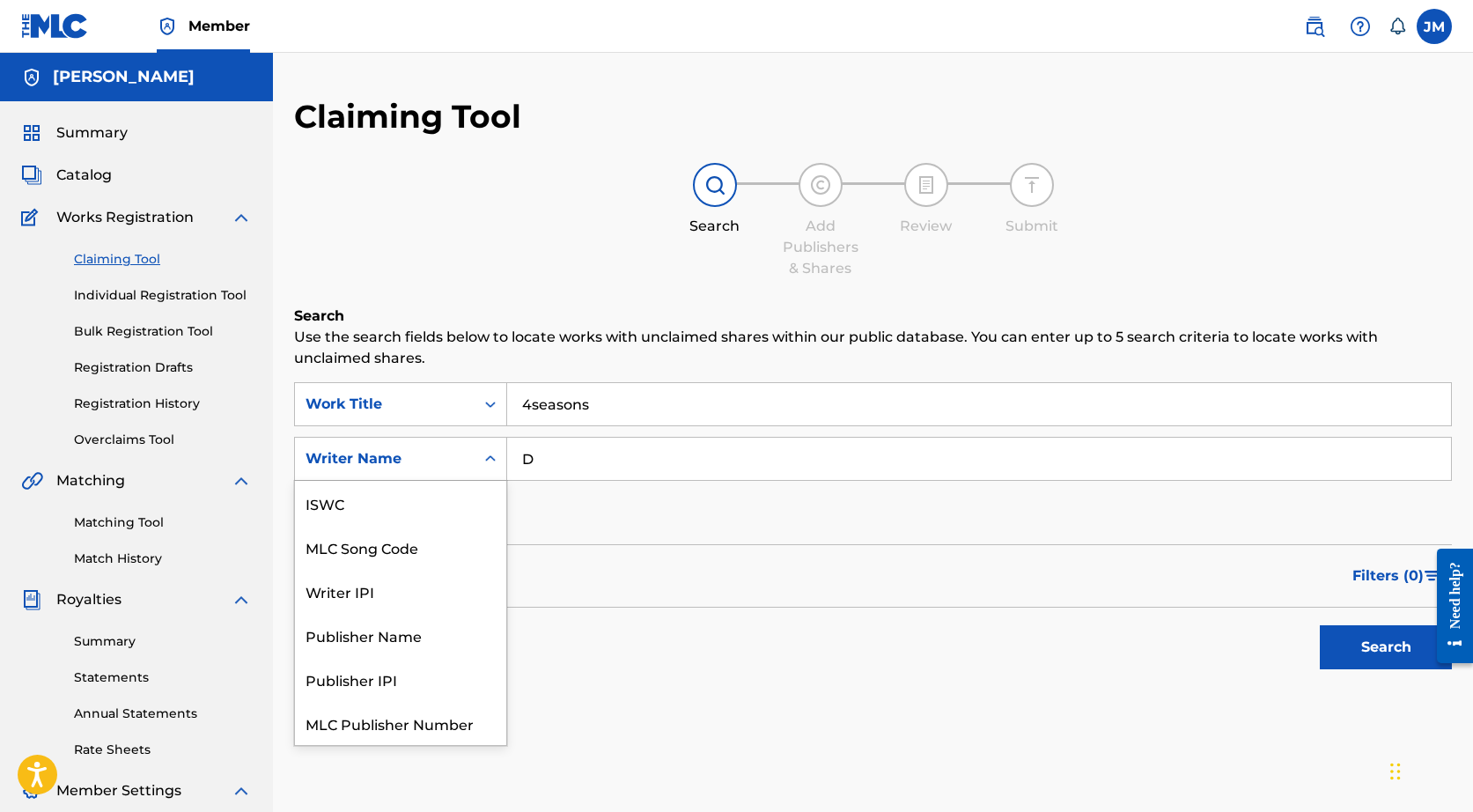
scroll to position [44, 0]
click at [578, 447] on input "D" at bounding box center [978, 458] width 944 height 42
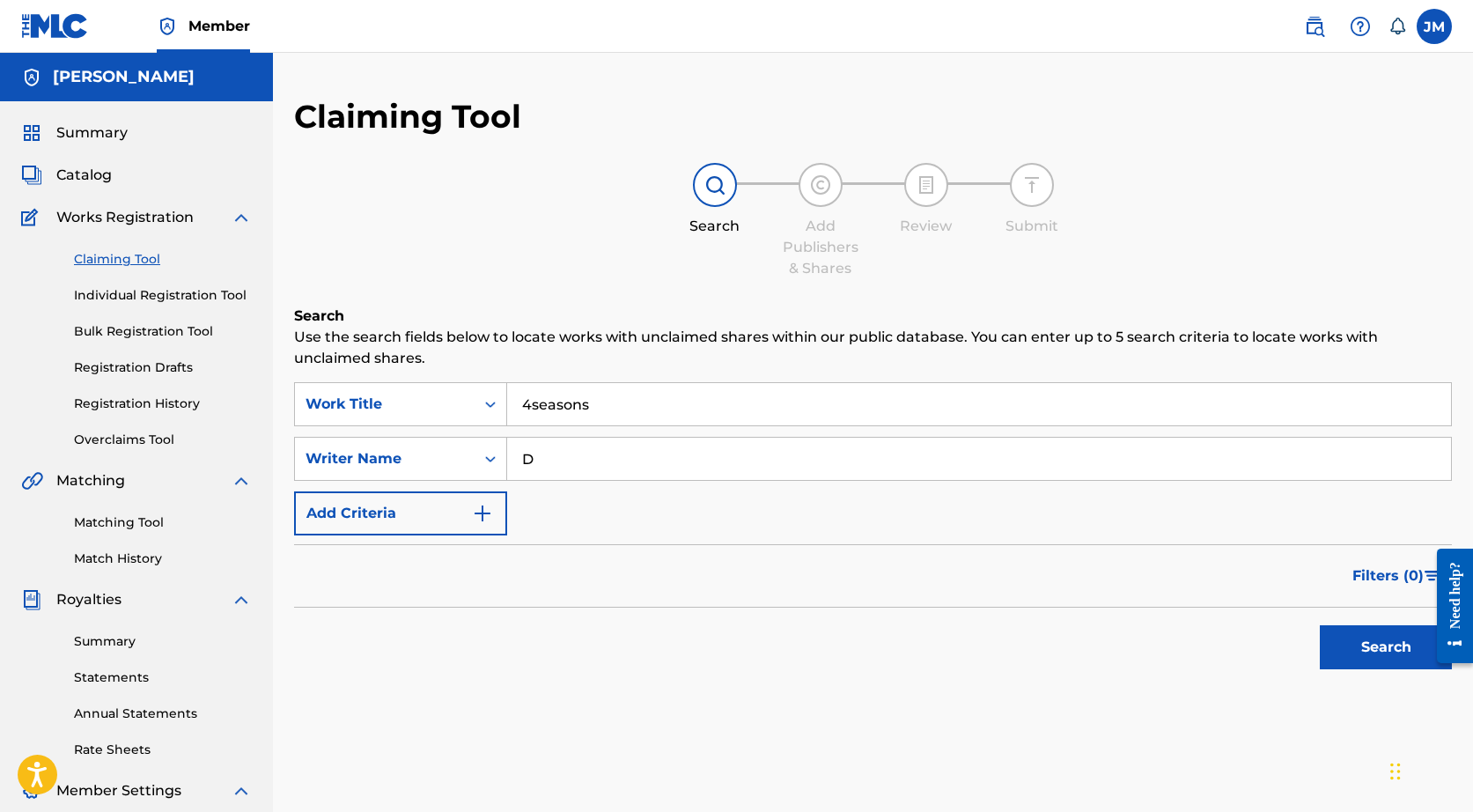
click at [570, 462] on input "D" at bounding box center [978, 458] width 944 height 42
type input "Destroy Lonely"
click at [1386, 647] on button "Search" at bounding box center [1386, 647] width 132 height 44
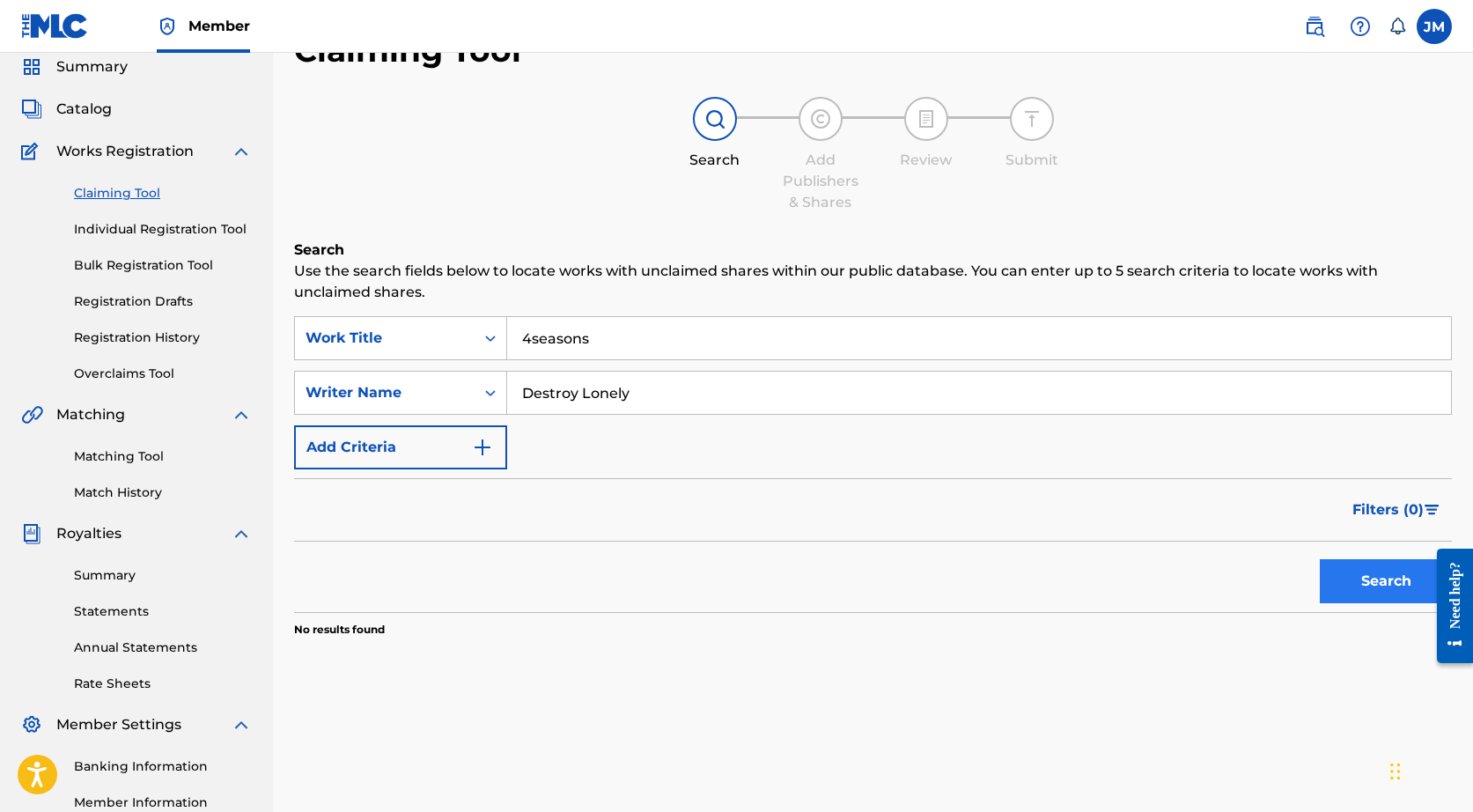
click at [1347, 577] on button "Search" at bounding box center [1386, 582] width 132 height 44
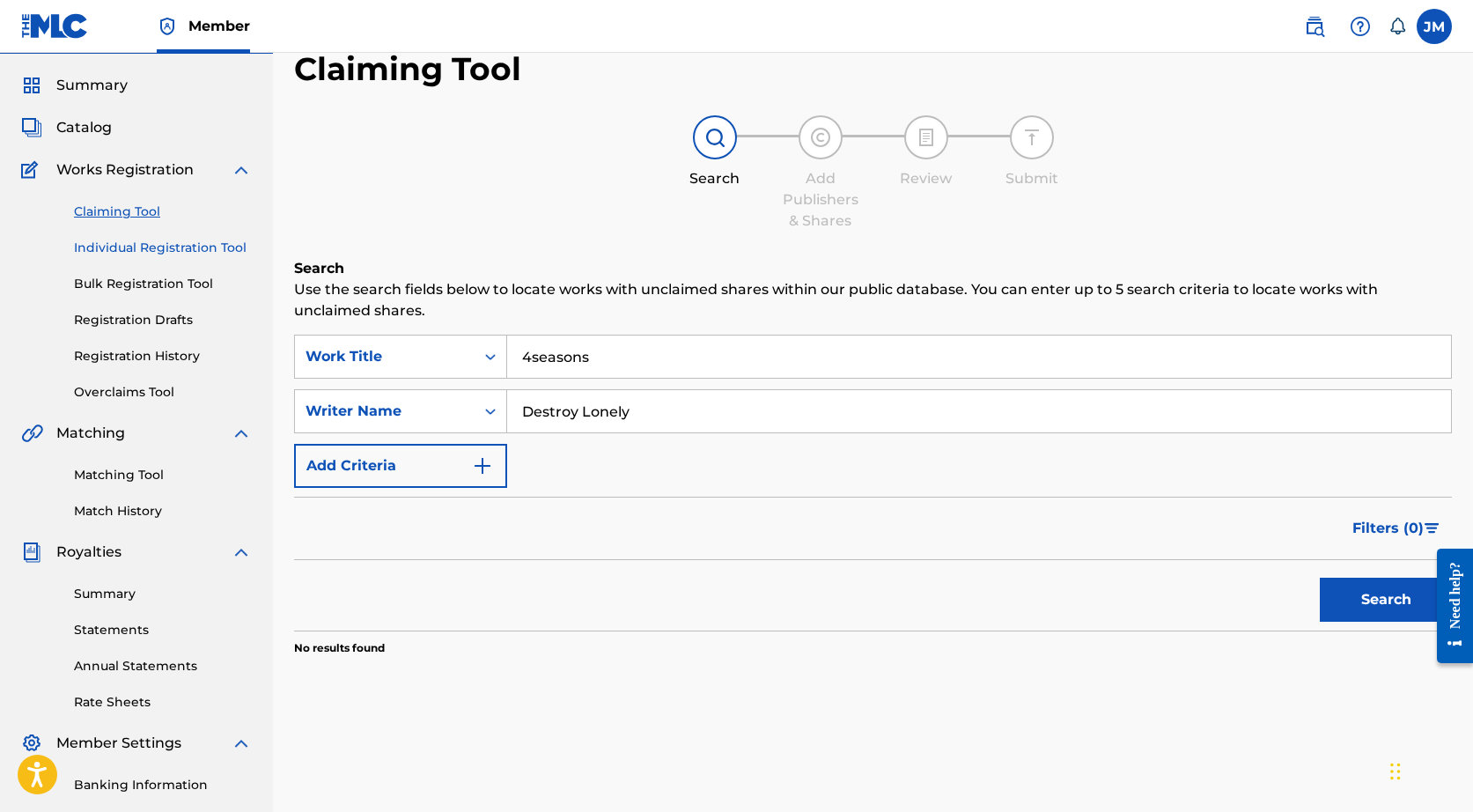
click at [99, 245] on link "Individual Registration Tool" at bounding box center [163, 247] width 178 height 18
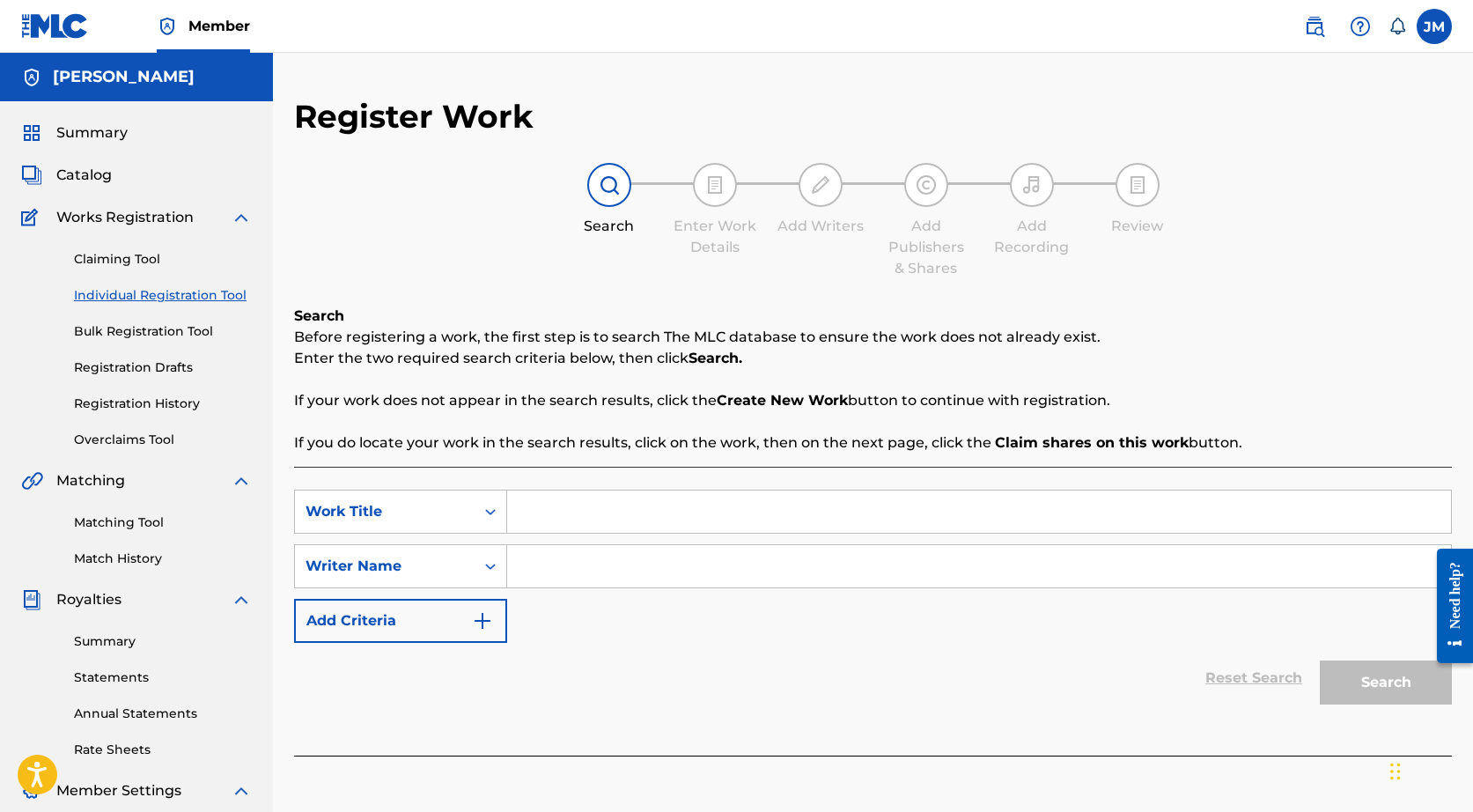
click at [616, 532] on input "Search Form" at bounding box center [978, 512] width 944 height 42
type input "EAZY"
click at [480, 579] on div "Search Form" at bounding box center [490, 565] width 32 height 32
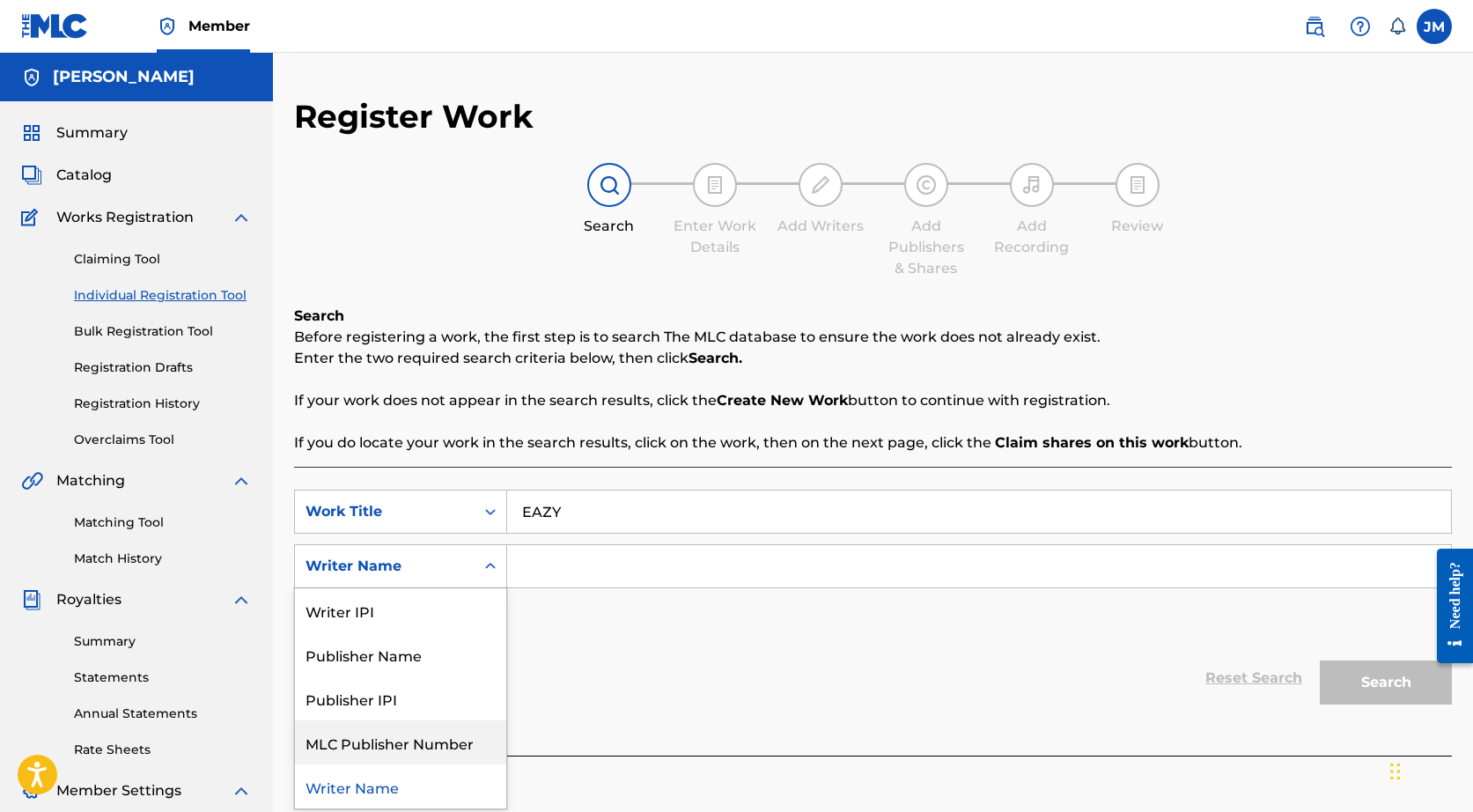
click at [464, 730] on div "MLC Publisher Number" at bounding box center [400, 742] width 211 height 44
click at [457, 558] on div "MLC Publisher Number" at bounding box center [385, 566] width 159 height 21
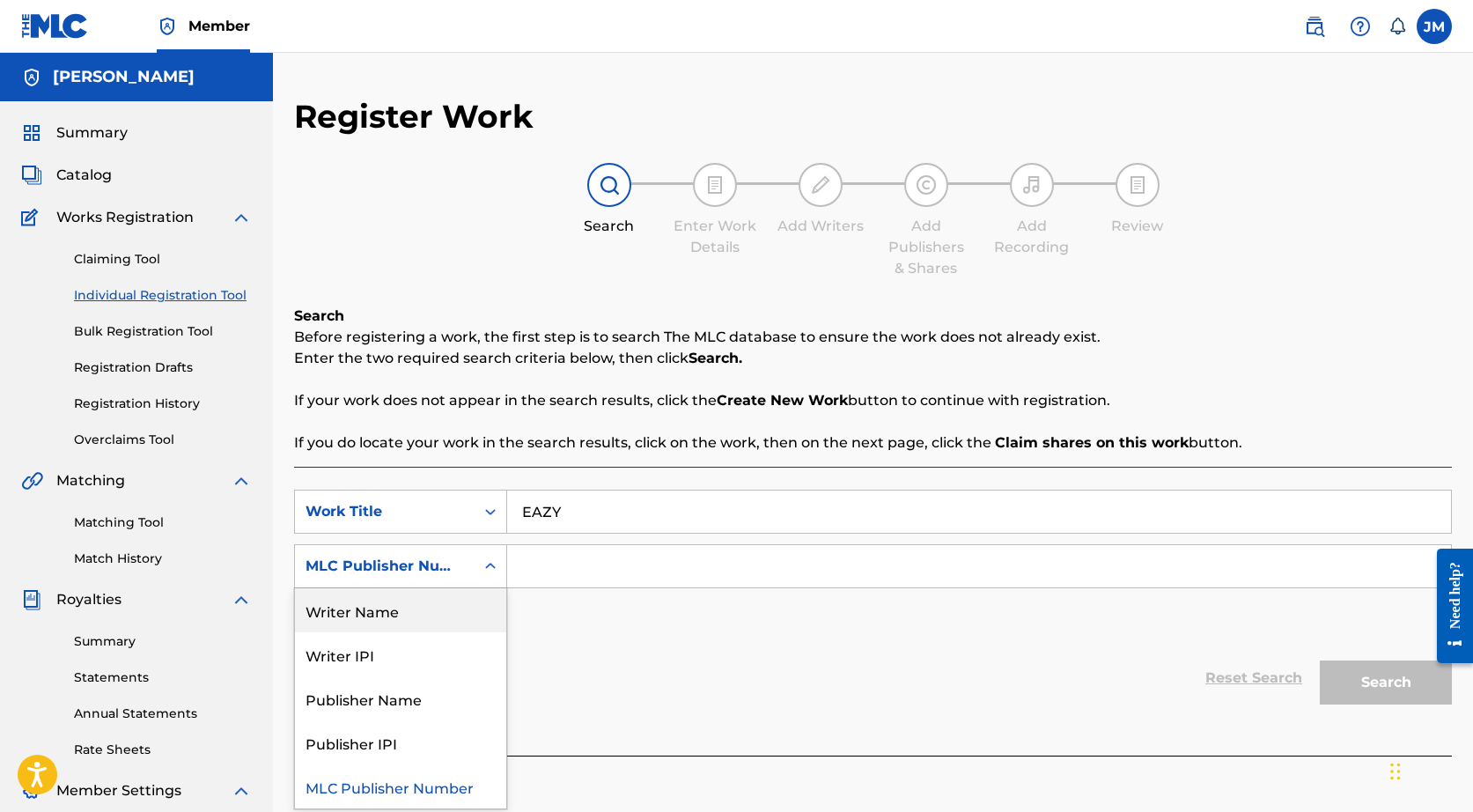
click at [451, 604] on div "Writer Name" at bounding box center [400, 610] width 211 height 44
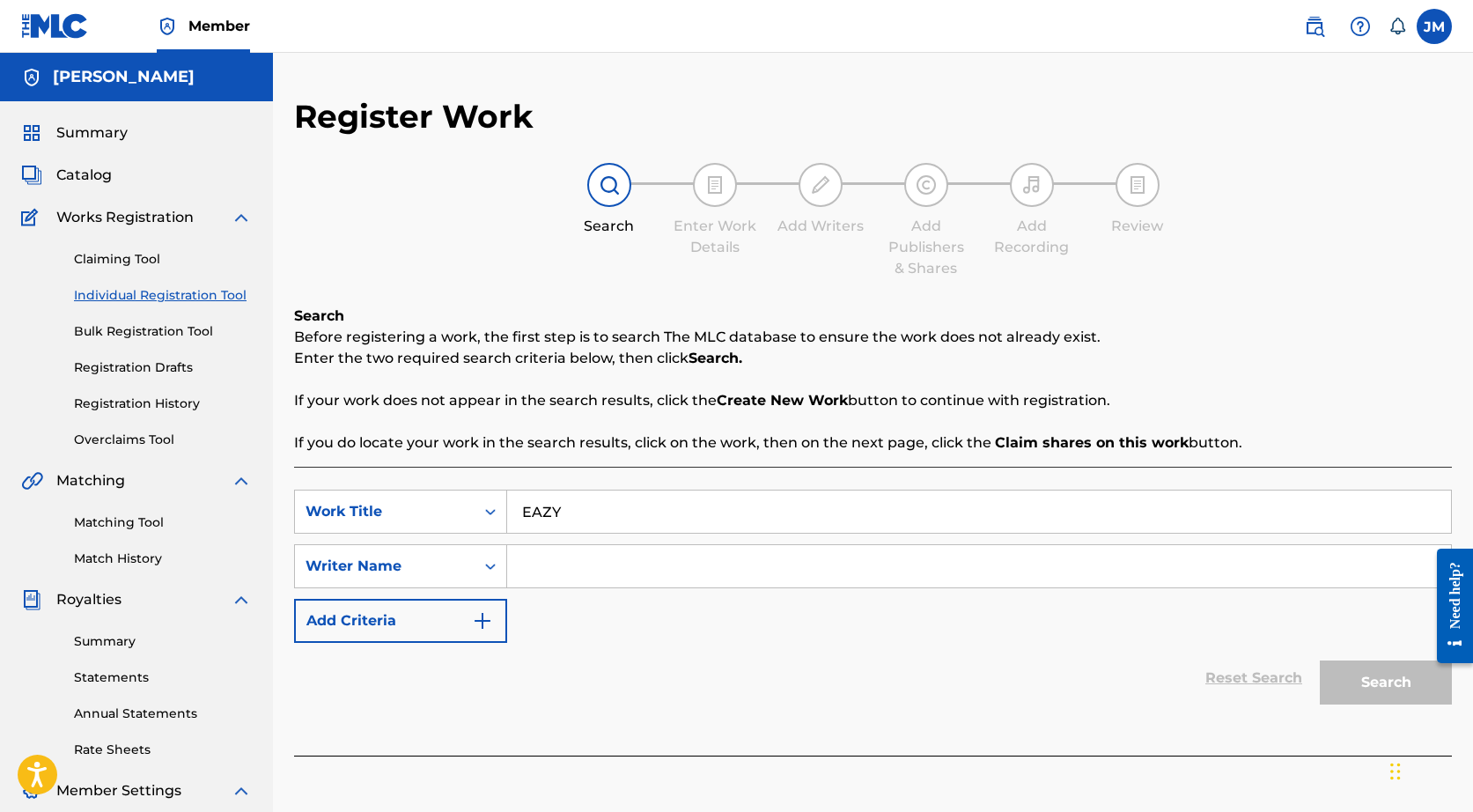
click at [558, 567] on input "Search Form" at bounding box center [978, 566] width 944 height 42
type input "ZJAKKIES"
click at [1333, 691] on button "Search" at bounding box center [1386, 682] width 132 height 44
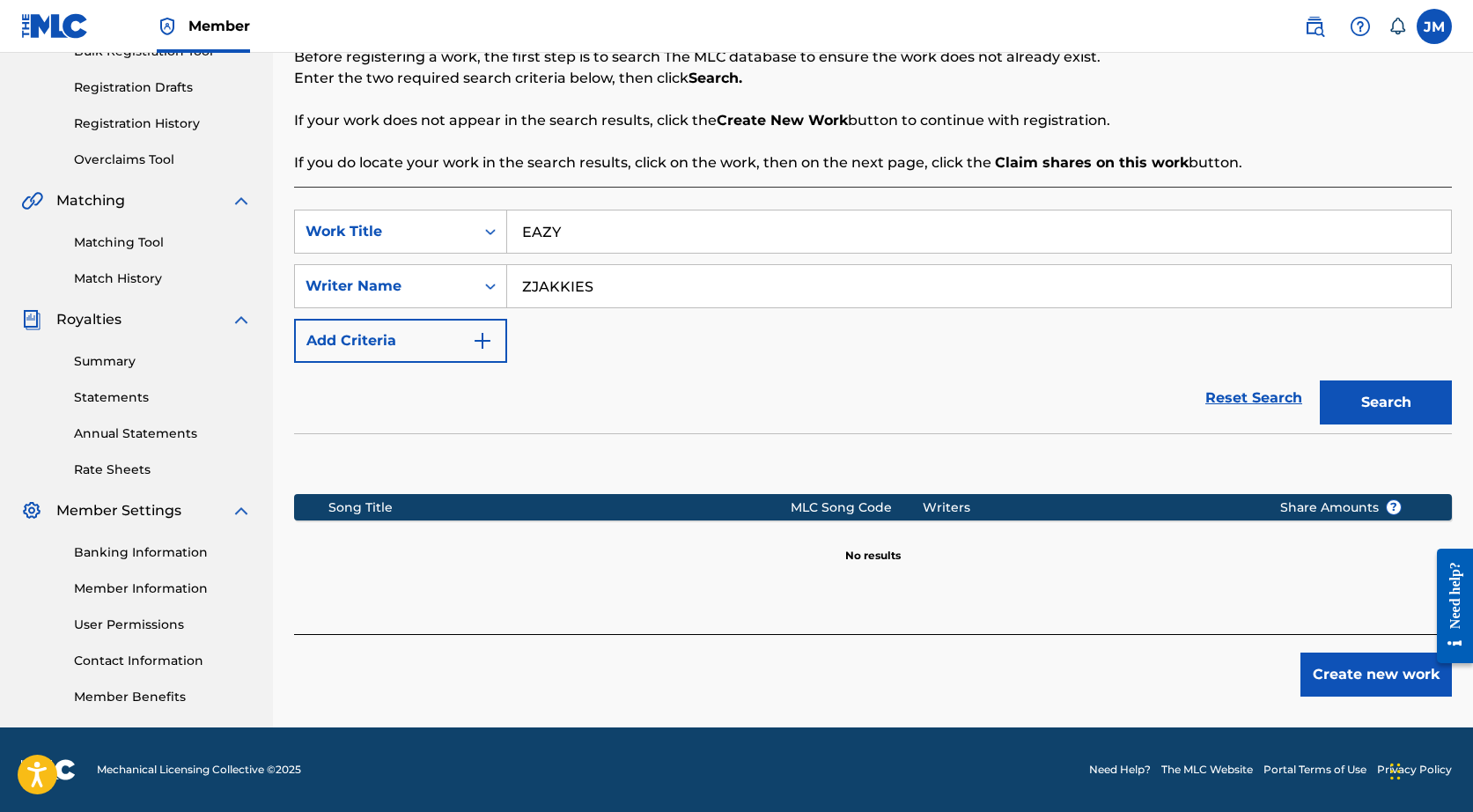
scroll to position [280, 0]
click at [1330, 669] on button "Create new work" at bounding box center [1376, 674] width 151 height 44
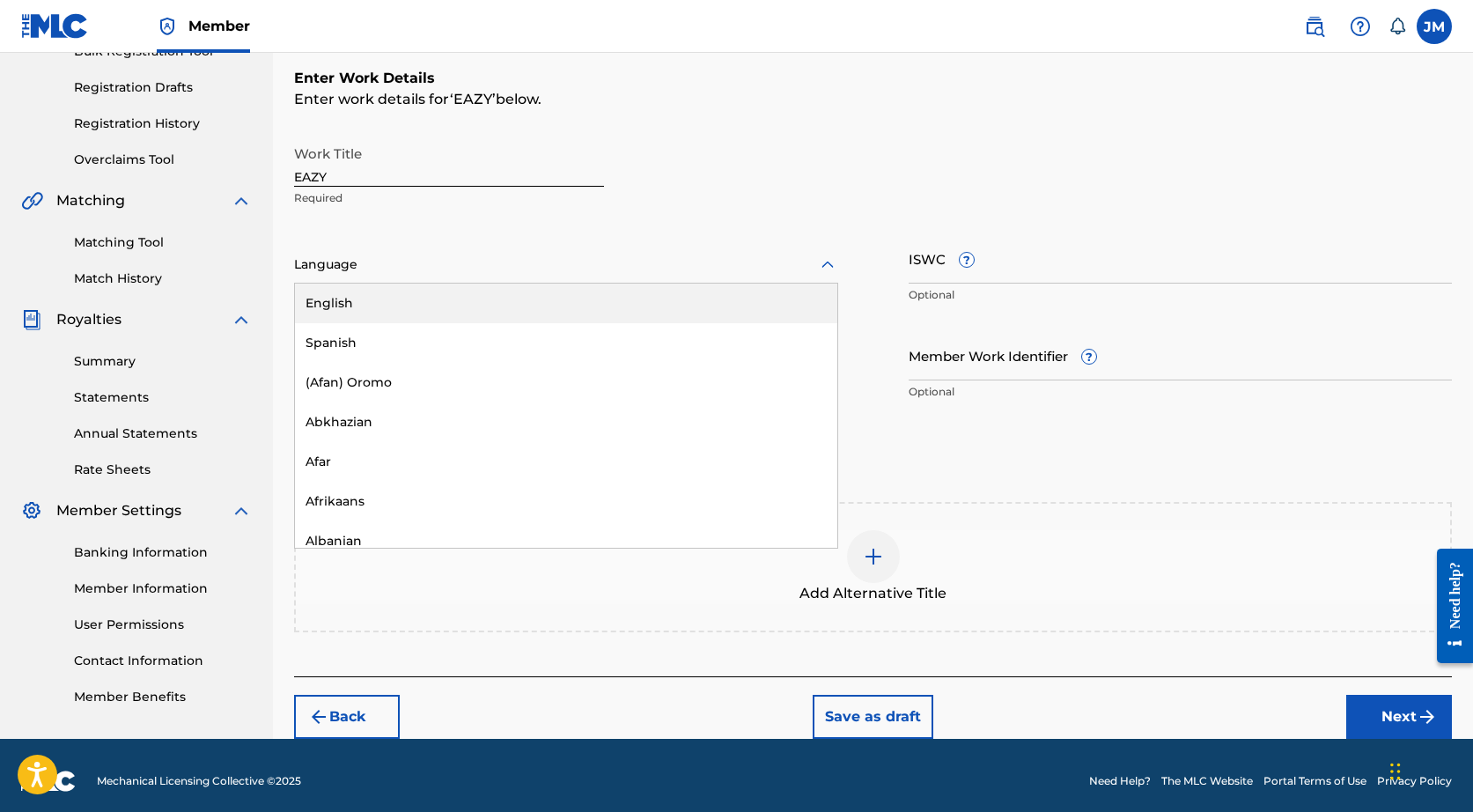
click at [568, 269] on div at bounding box center [565, 264] width 544 height 22
click at [529, 296] on div "English" at bounding box center [565, 302] width 542 height 39
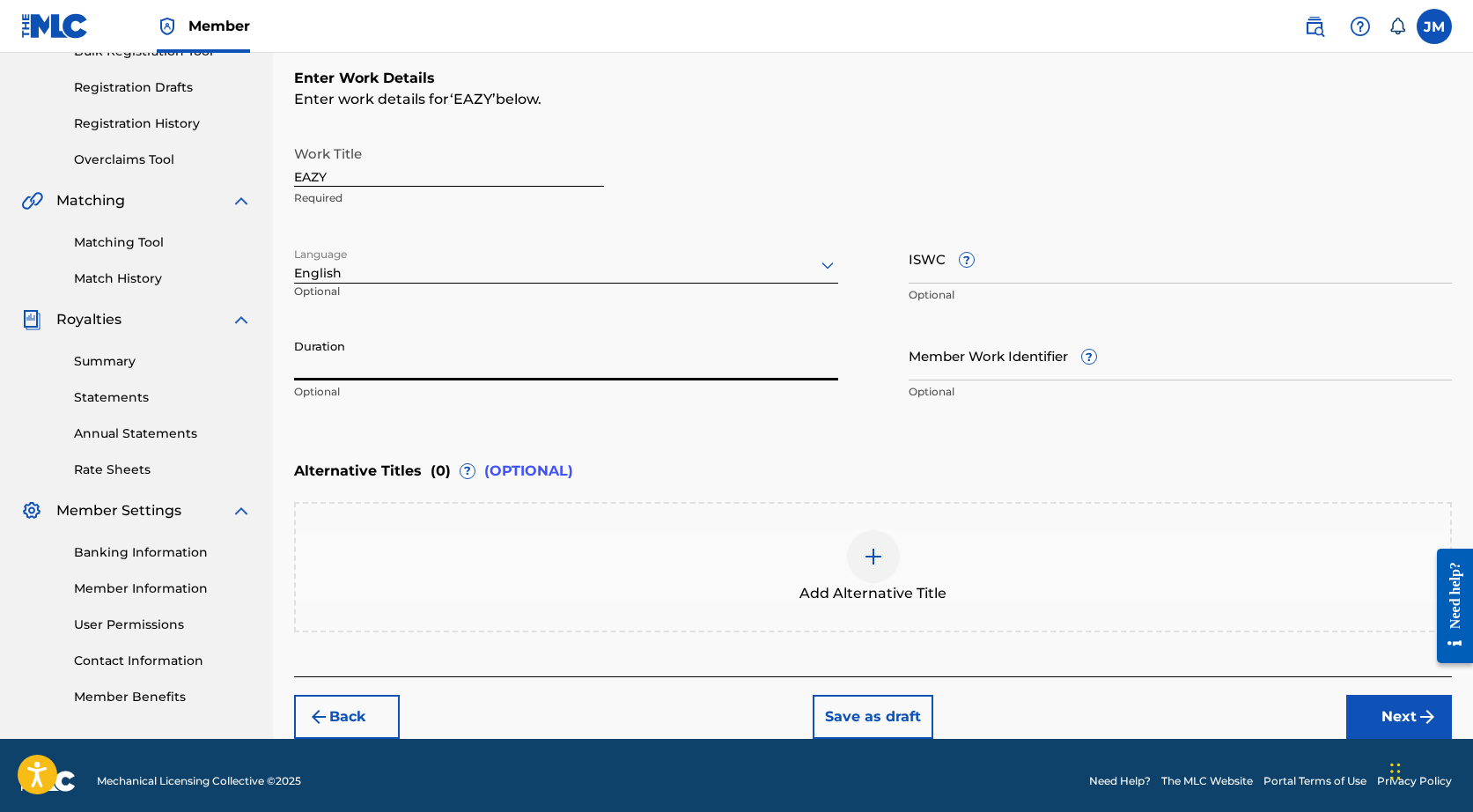
click at [517, 367] on input "Duration" at bounding box center [565, 355] width 544 height 50
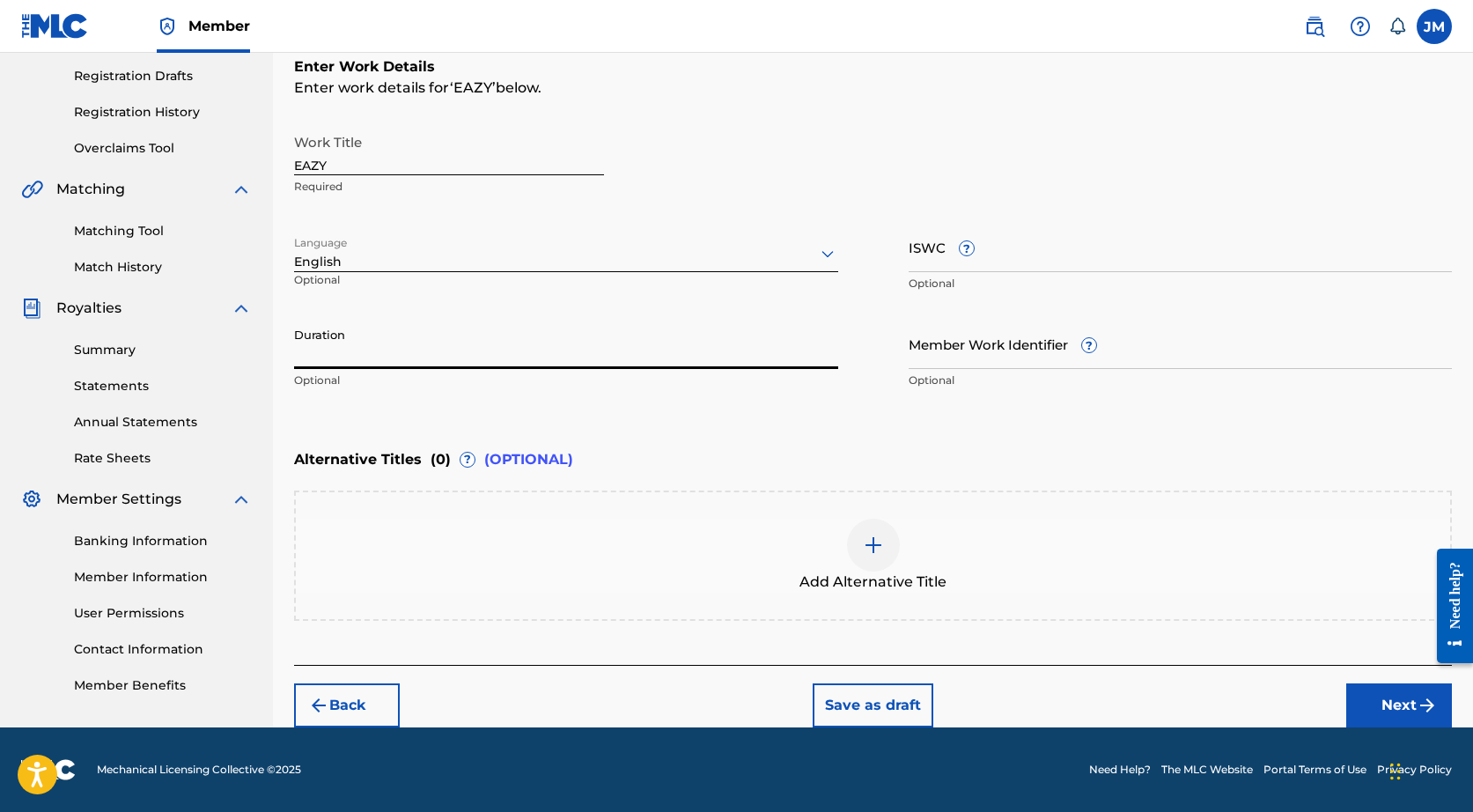
scroll to position [296, 1]
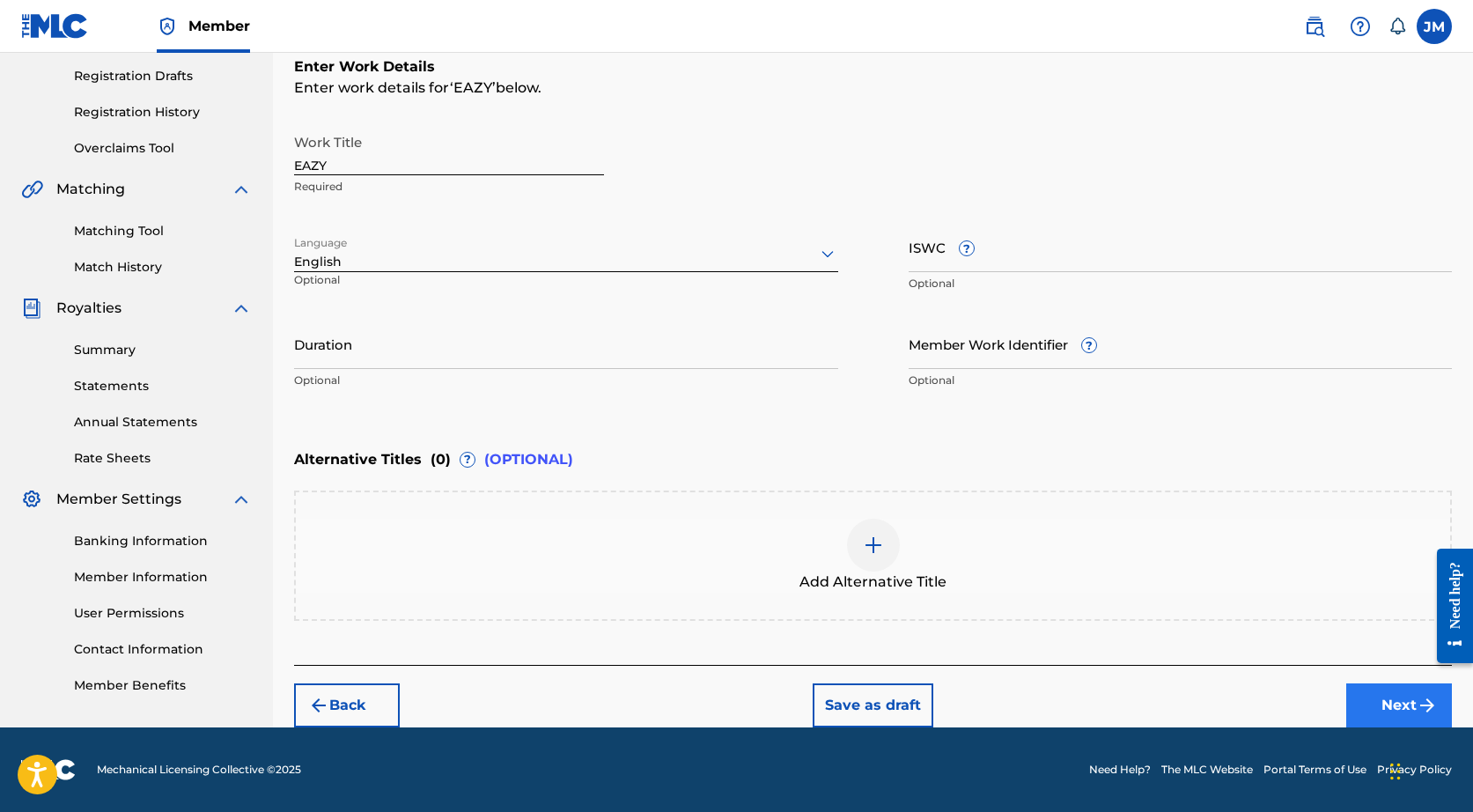
click at [1369, 706] on button "Next" at bounding box center [1398, 705] width 105 height 44
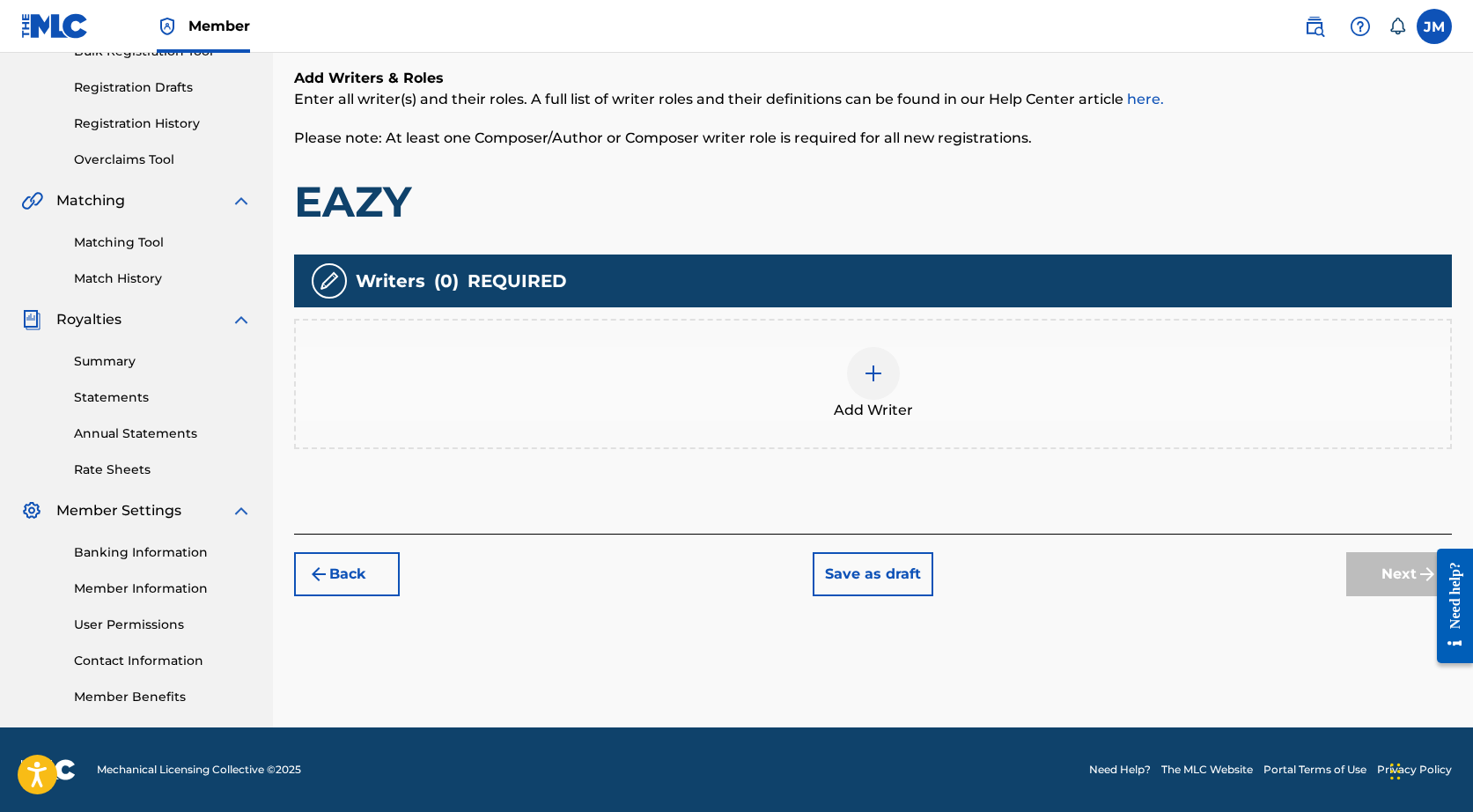
click at [865, 380] on img at bounding box center [873, 373] width 21 height 21
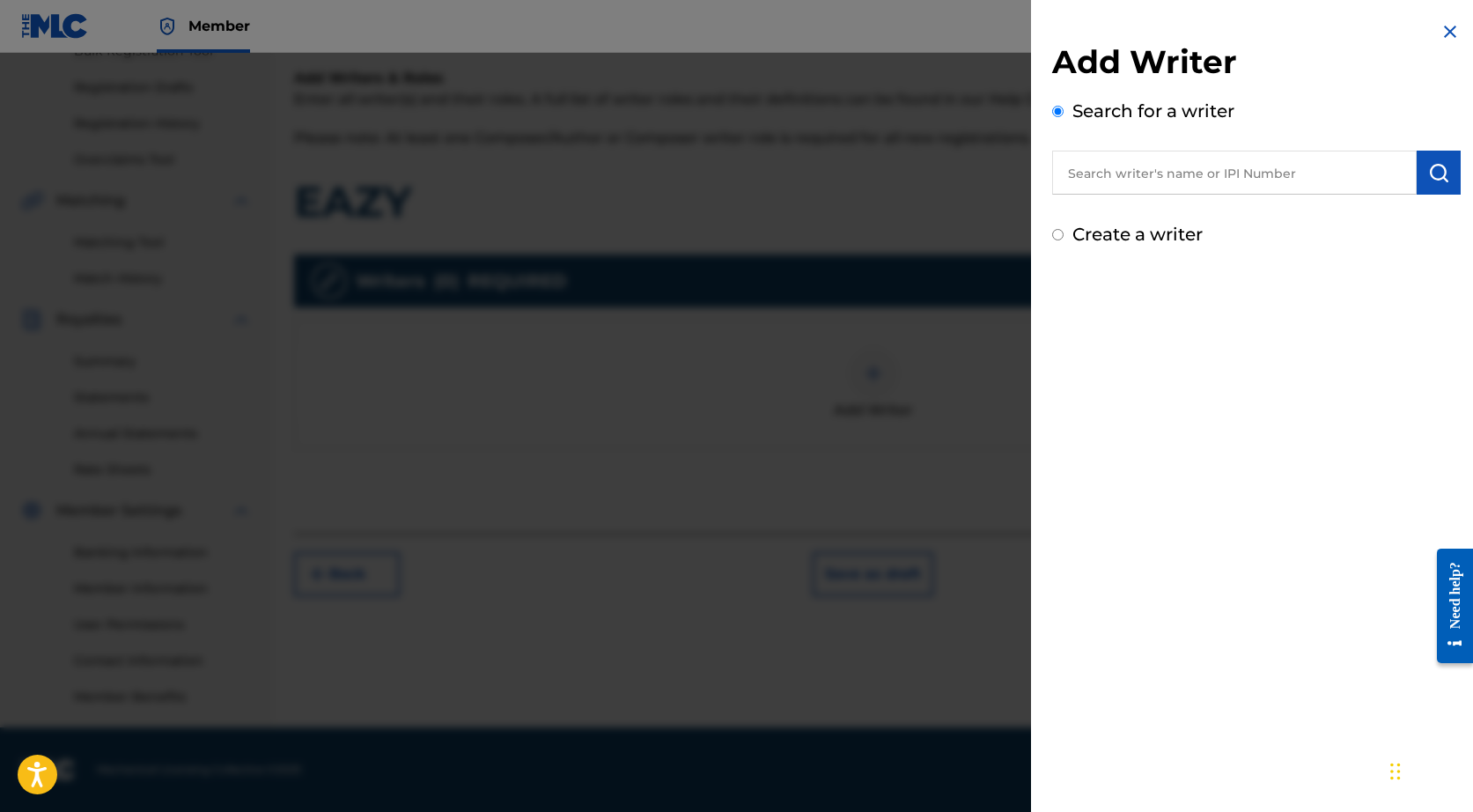
click at [1128, 174] on input "text" at bounding box center [1234, 172] width 364 height 44
click at [1439, 172] on img "submit" at bounding box center [1439, 172] width 21 height 21
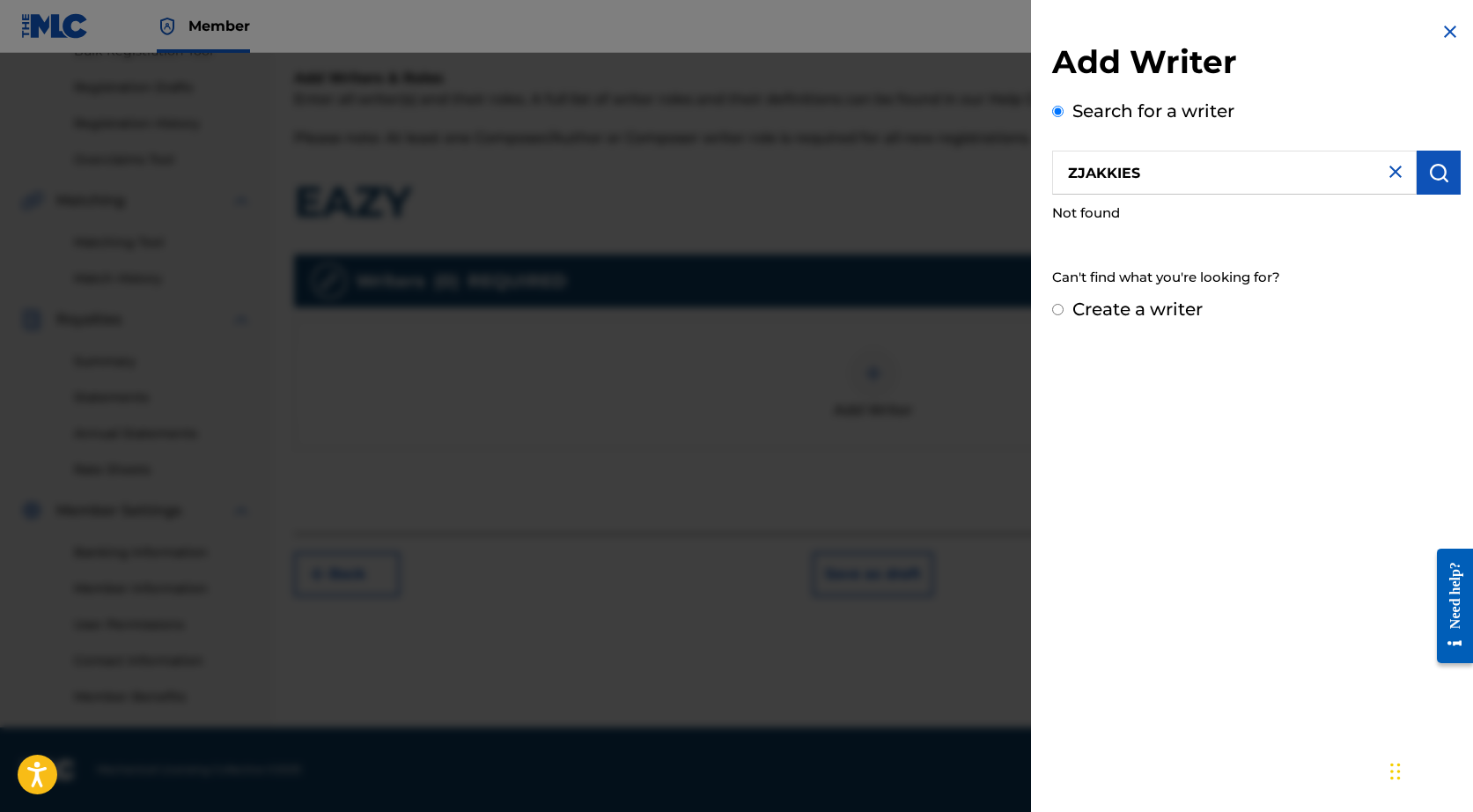
click at [1206, 174] on input "ZJAKKIES" at bounding box center [1234, 172] width 364 height 44
click at [1190, 220] on span "manikoth" at bounding box center [1193, 212] width 71 height 16
type input "[PERSON_NAME]"
click at [1417, 170] on button "submit" at bounding box center [1439, 172] width 44 height 44
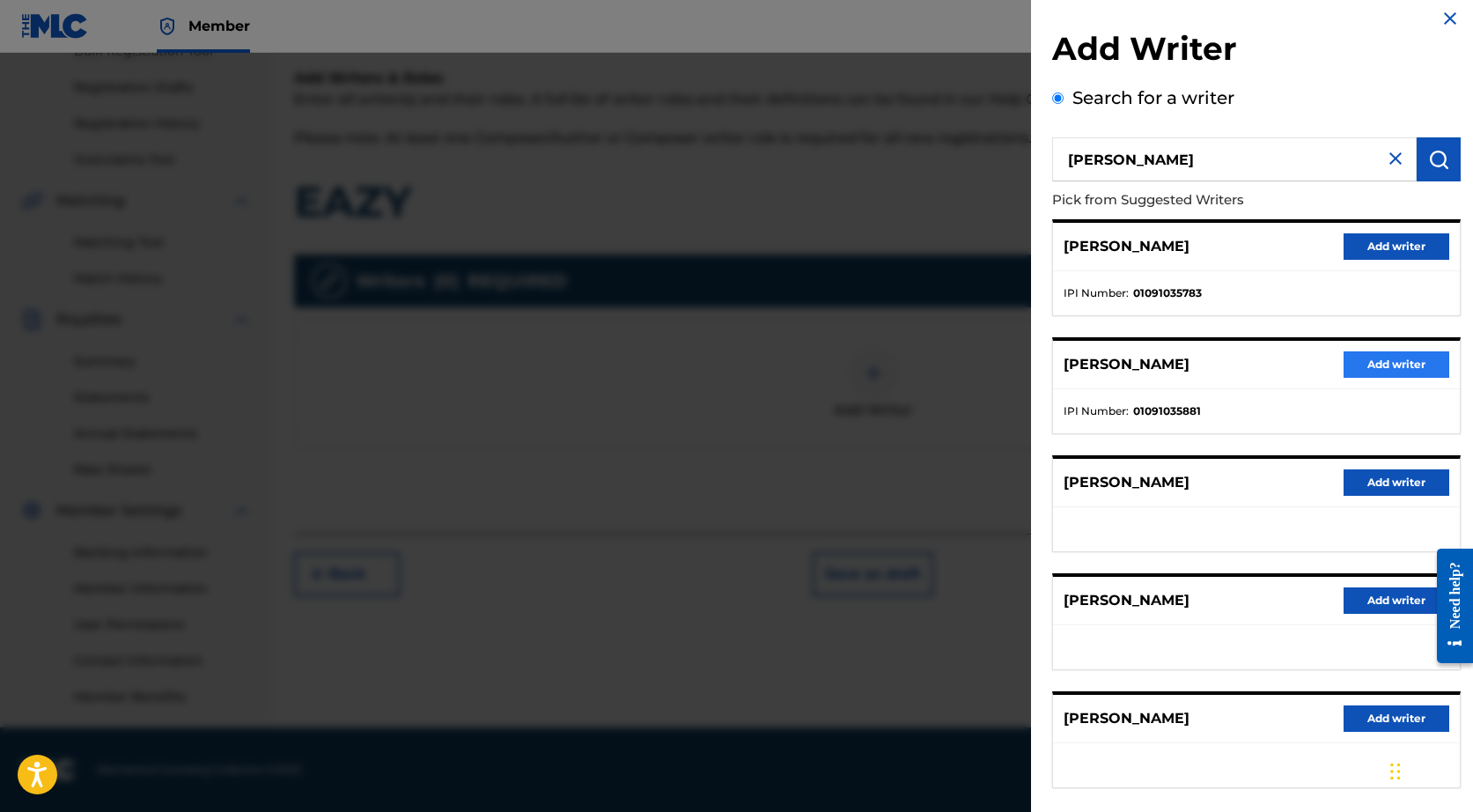
scroll to position [11, 0]
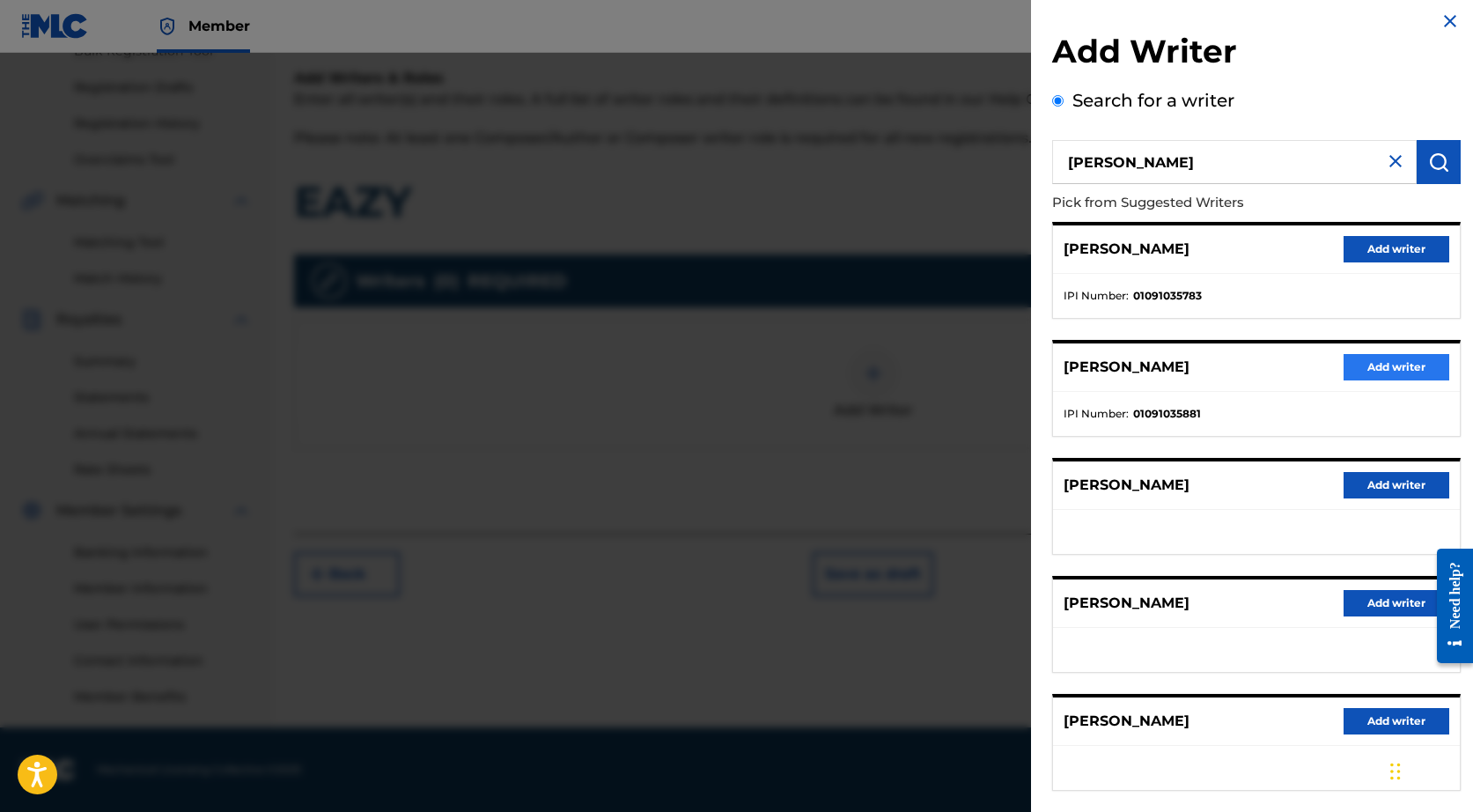
click at [1381, 366] on button "Add writer" at bounding box center [1396, 367] width 105 height 27
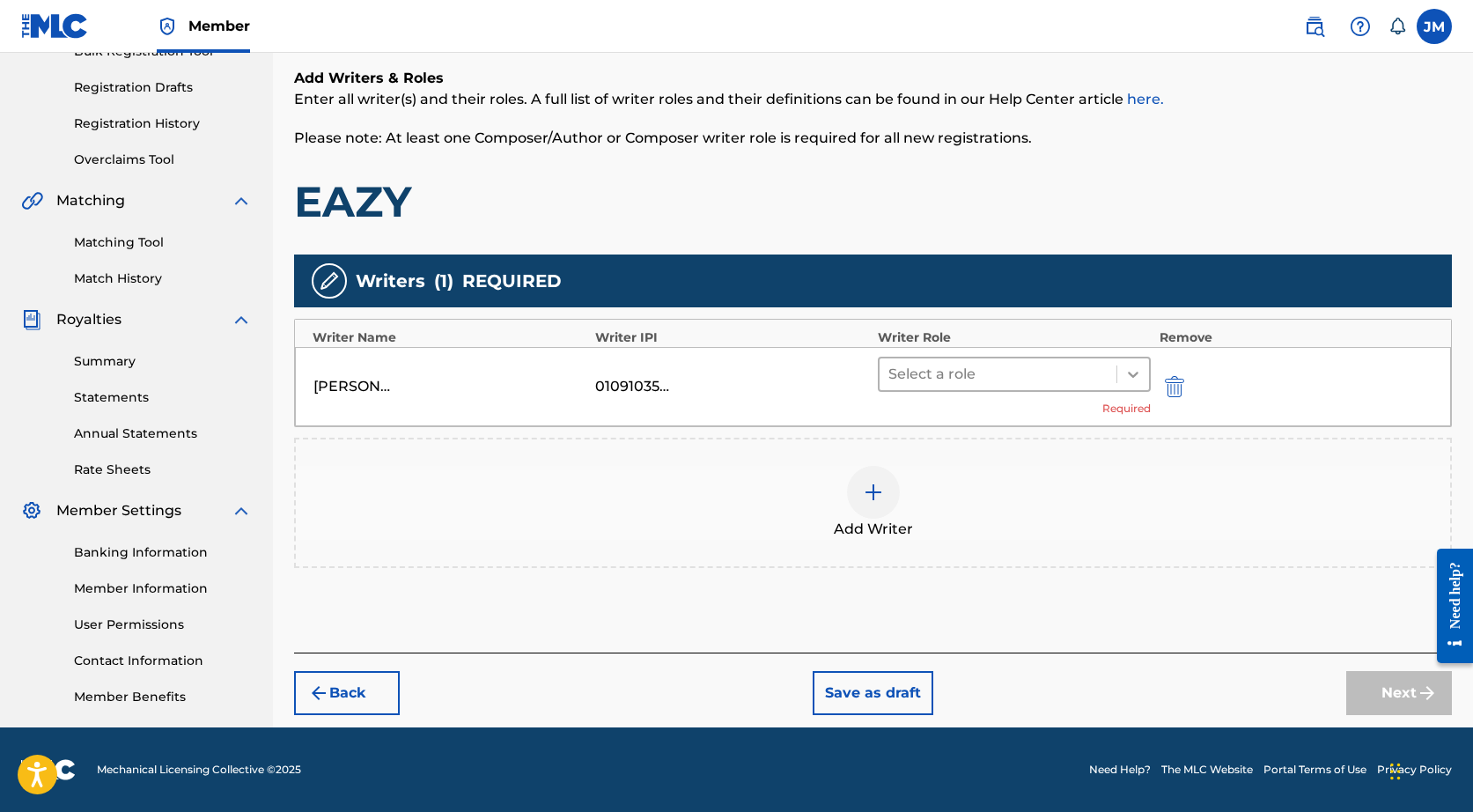
click at [1130, 383] on div at bounding box center [1132, 374] width 32 height 32
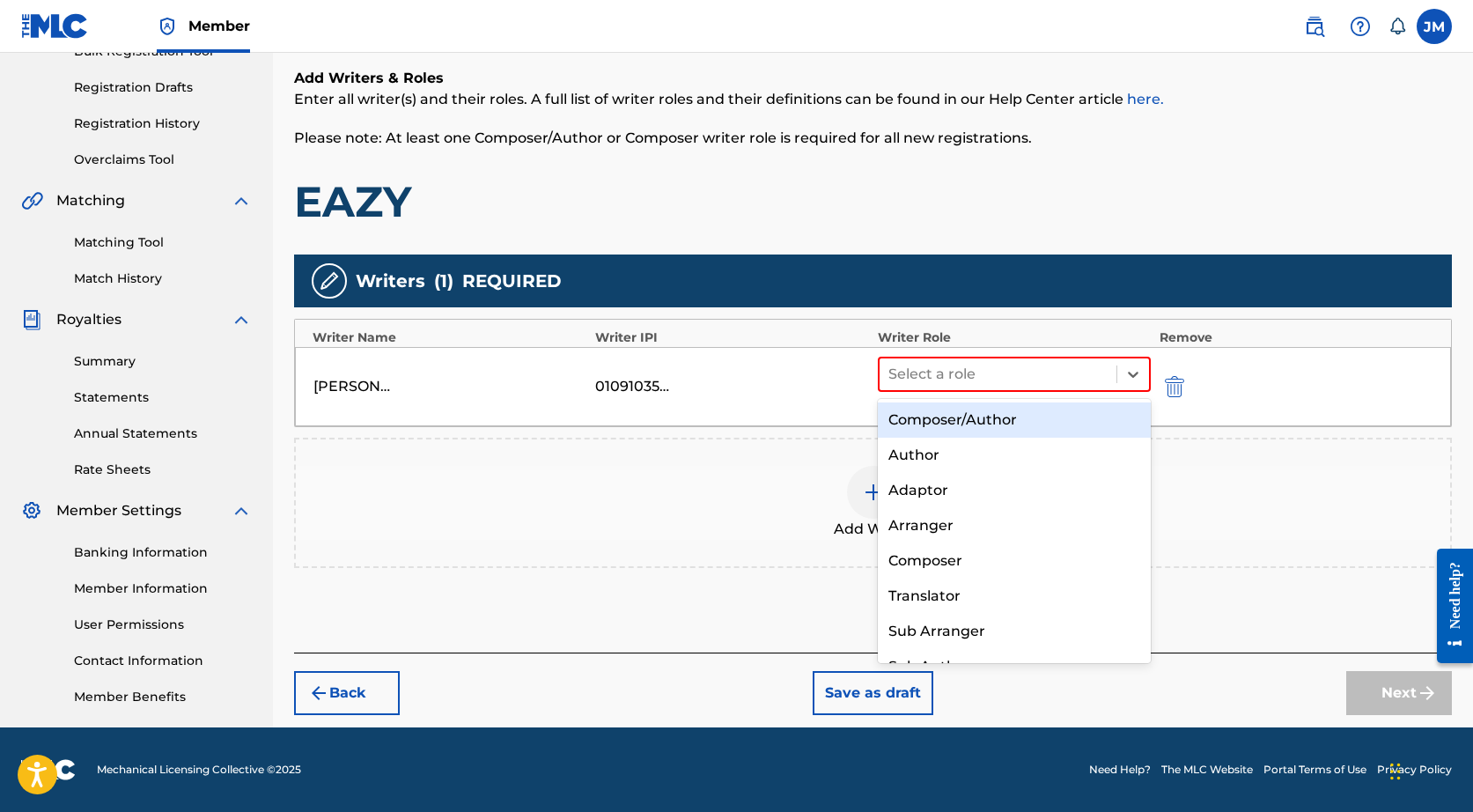
click at [1052, 418] on div "Composer/Author" at bounding box center [1014, 420] width 273 height 35
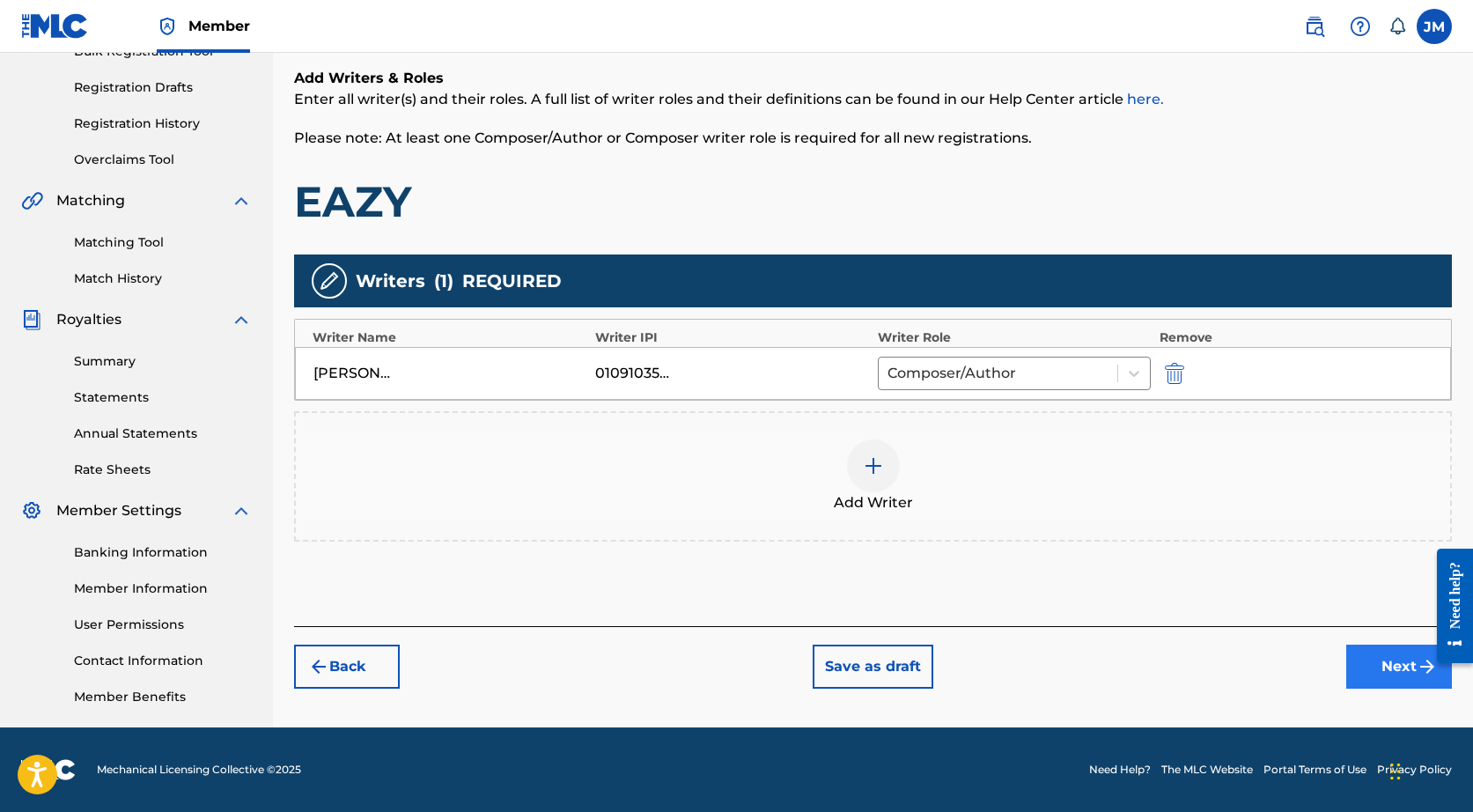
click at [1373, 665] on button "Next" at bounding box center [1398, 667] width 105 height 44
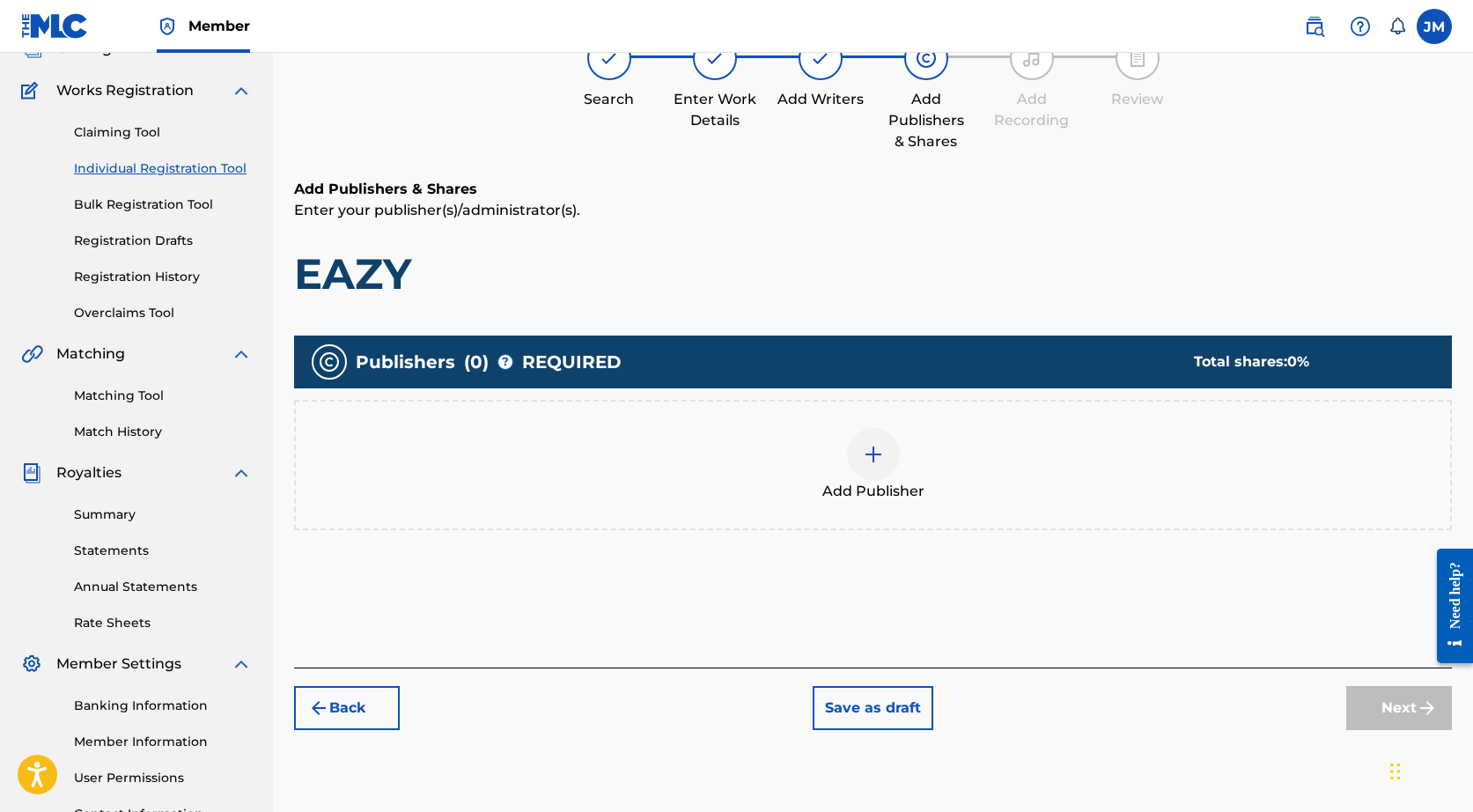
scroll to position [79, 0]
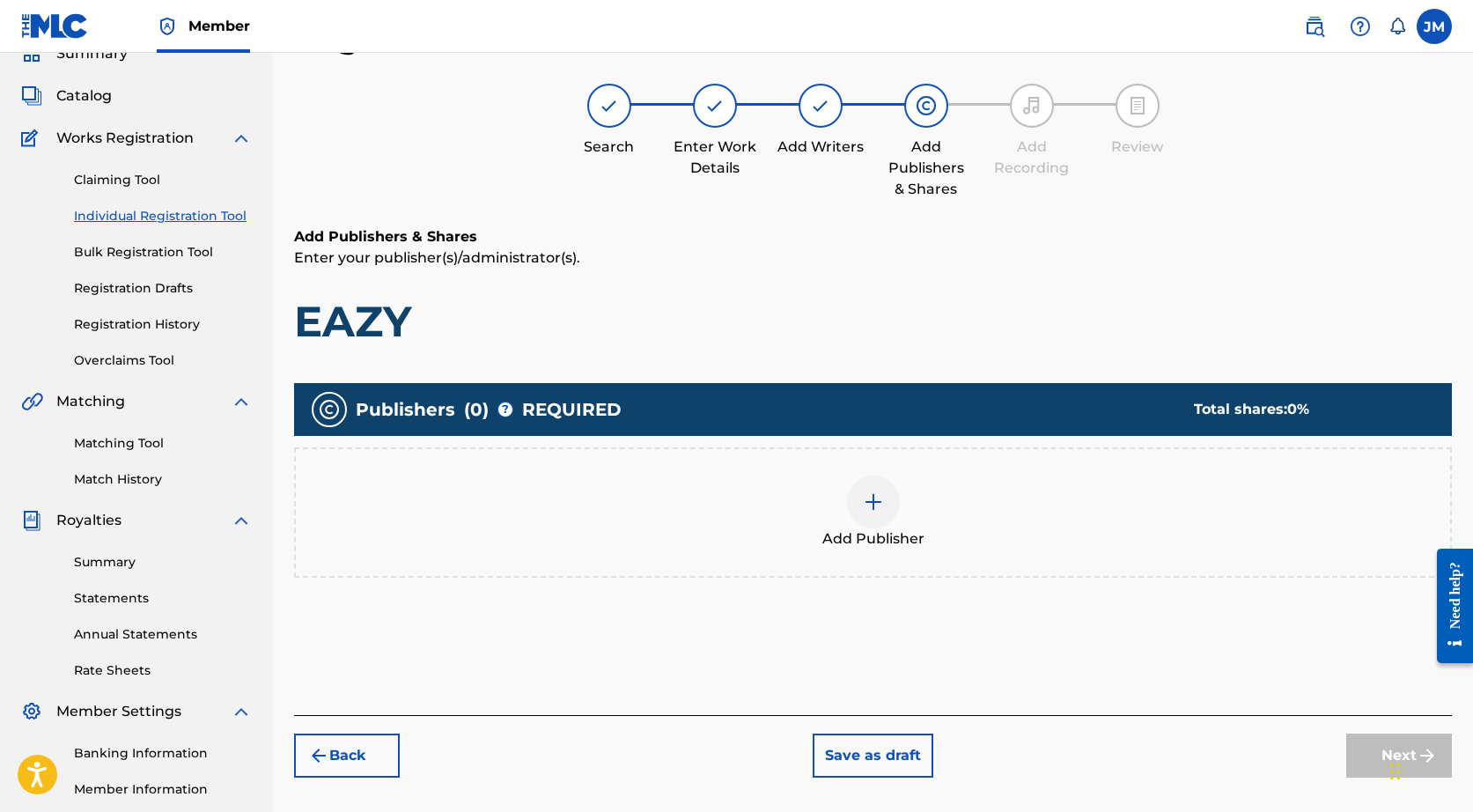
click at [864, 503] on img at bounding box center [873, 502] width 21 height 21
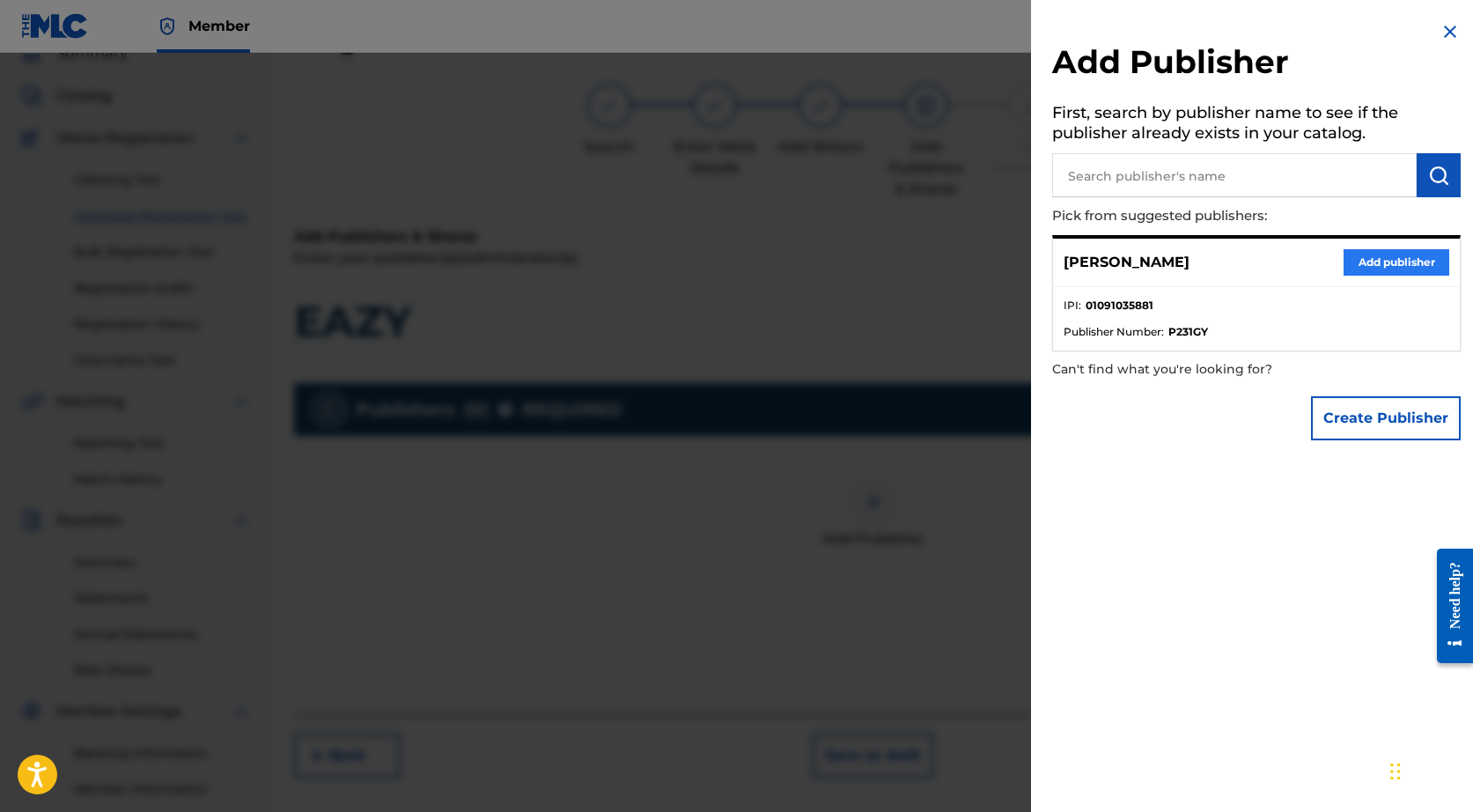
click at [1373, 264] on button "Add publisher" at bounding box center [1396, 262] width 105 height 27
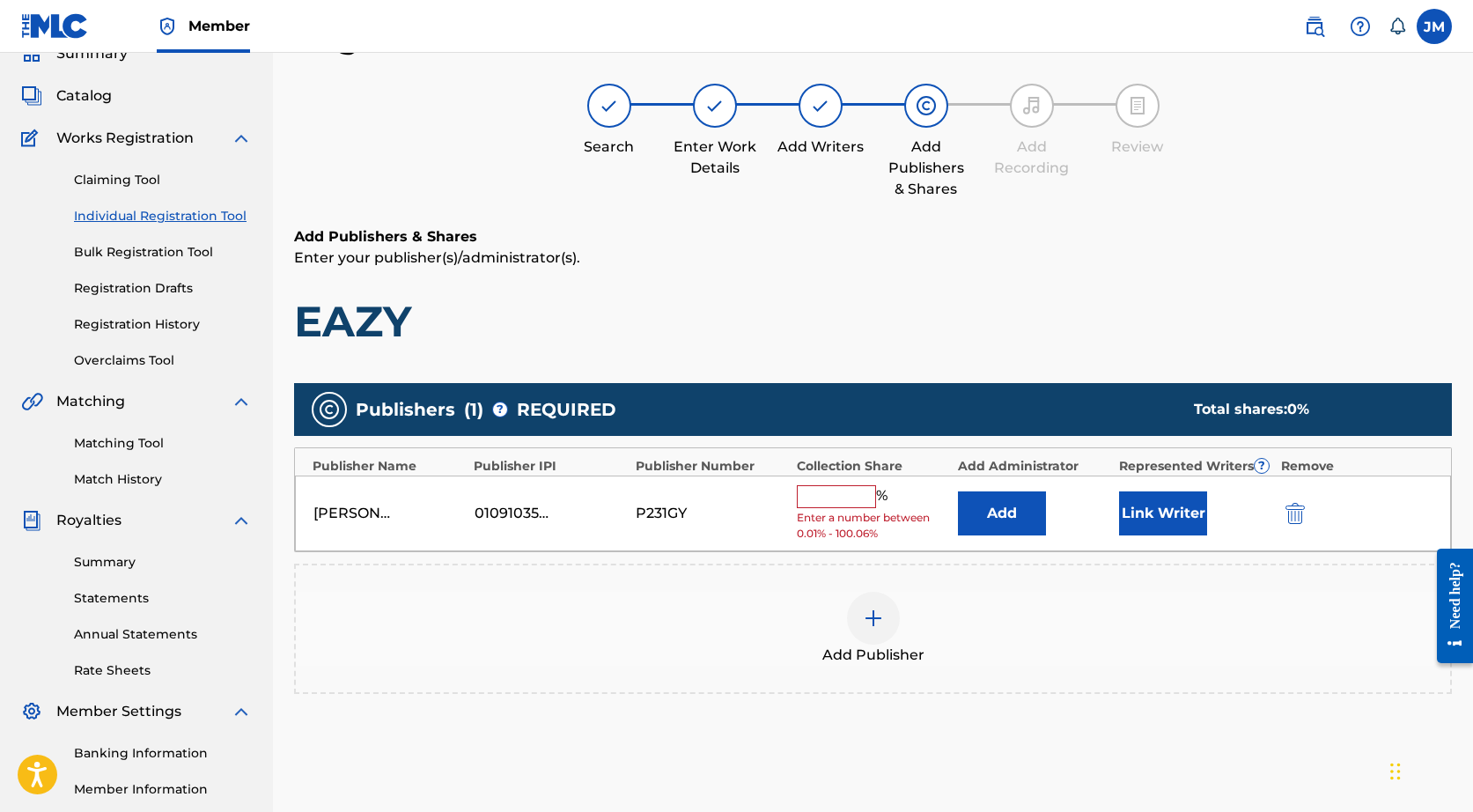
click at [846, 499] on input "text" at bounding box center [836, 496] width 79 height 23
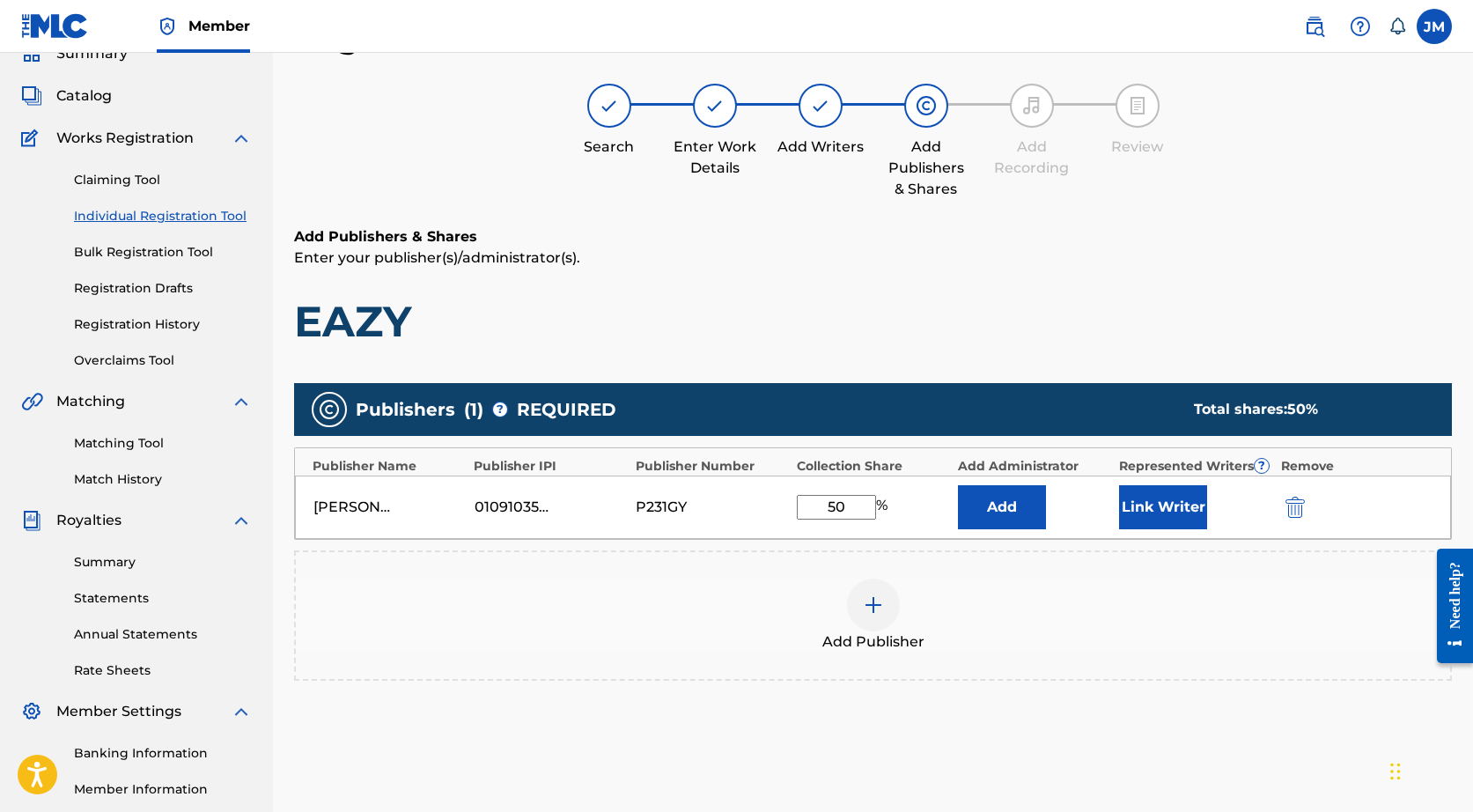
click at [769, 578] on div "Add Publisher" at bounding box center [872, 615] width 1157 height 130
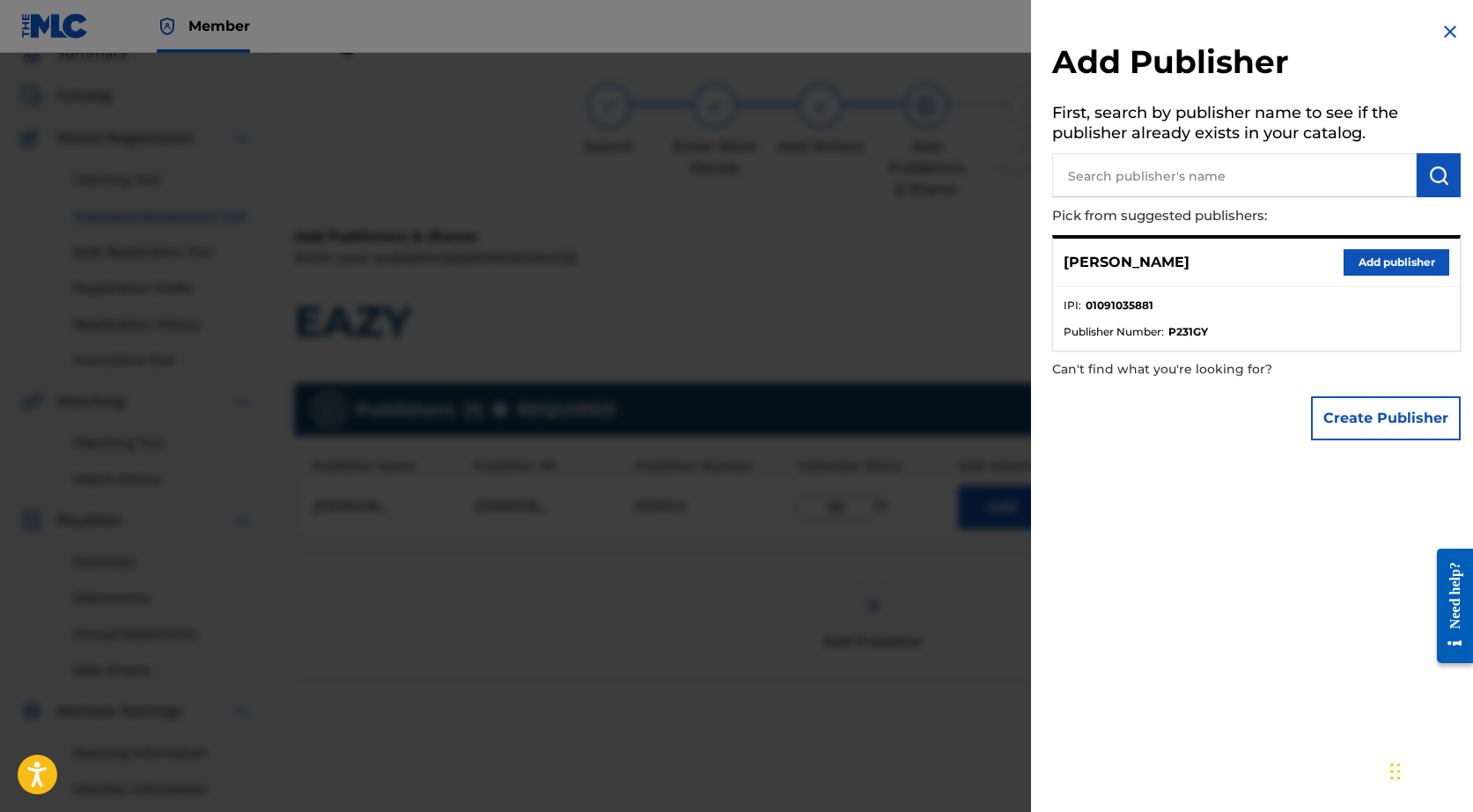
click at [769, 578] on div at bounding box center [736, 458] width 1473 height 812
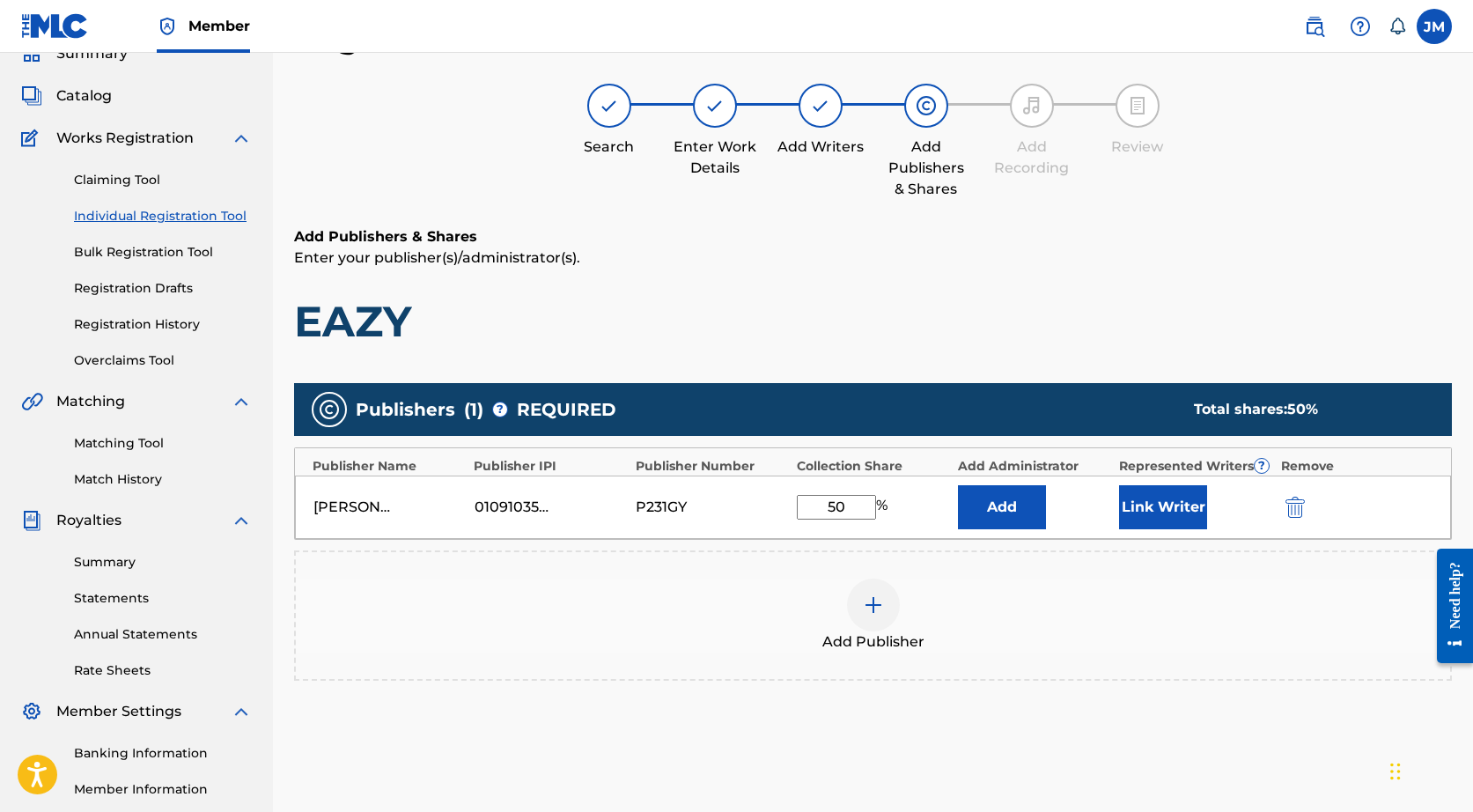
click at [834, 515] on input "50" at bounding box center [836, 507] width 79 height 25
click at [834, 514] on input "50" at bounding box center [836, 507] width 79 height 25
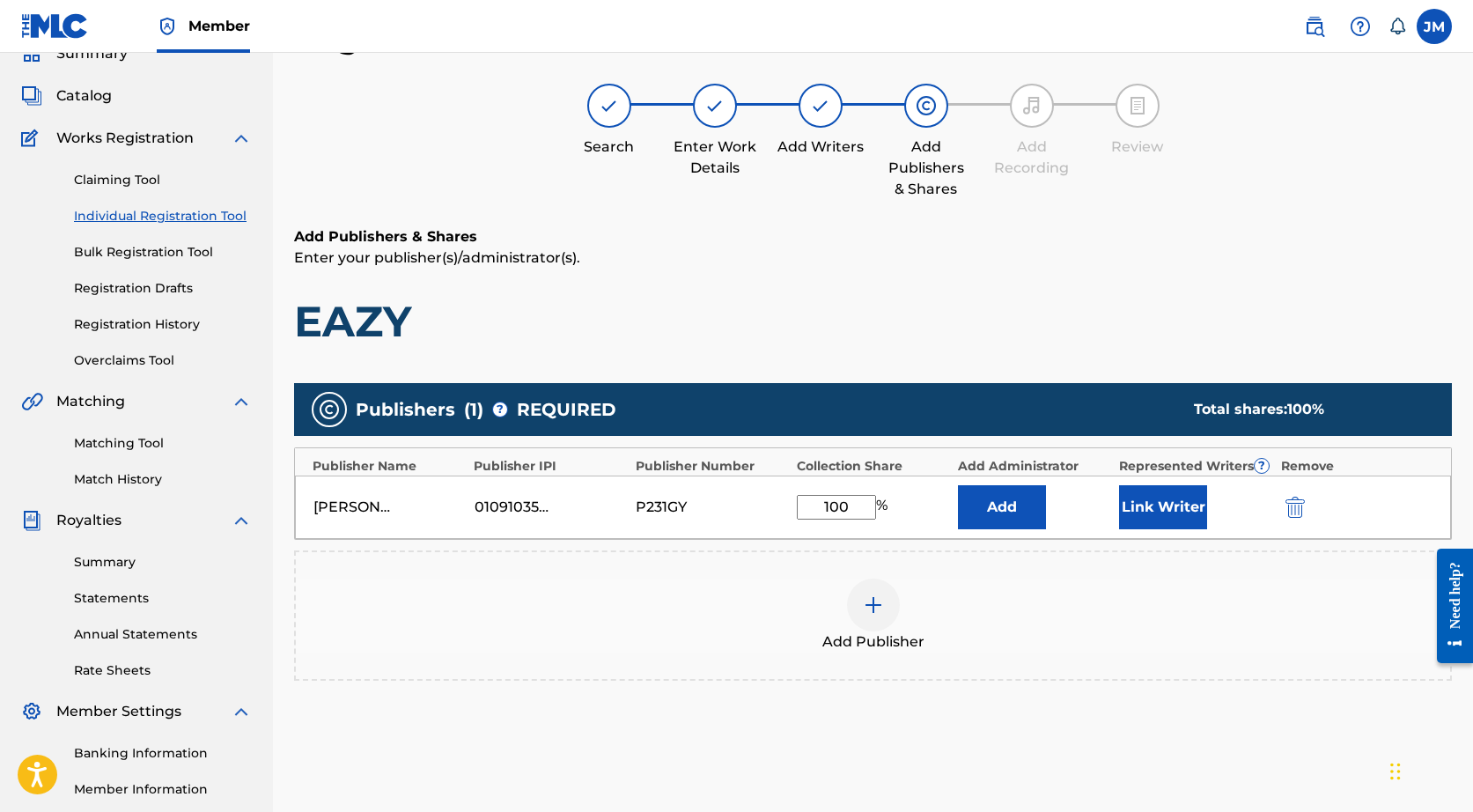
type input "100"
click at [1068, 713] on div "Publishers ( 1 ) ? REQUIRED Total shares: 100 % Publisher Name Publisher IPI Pu…" at bounding box center [872, 557] width 1157 height 366
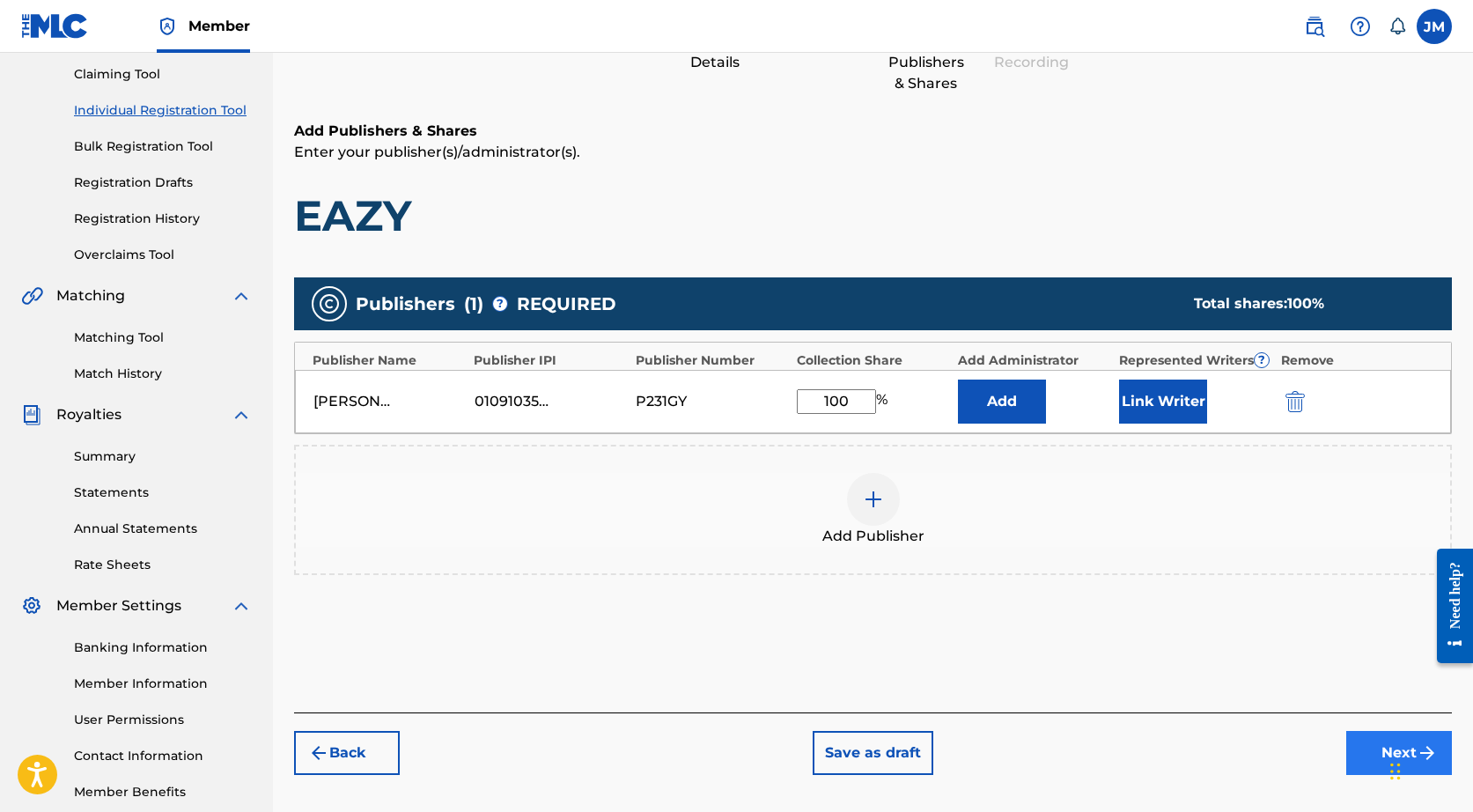
click at [1363, 753] on button "Next" at bounding box center [1398, 753] width 105 height 44
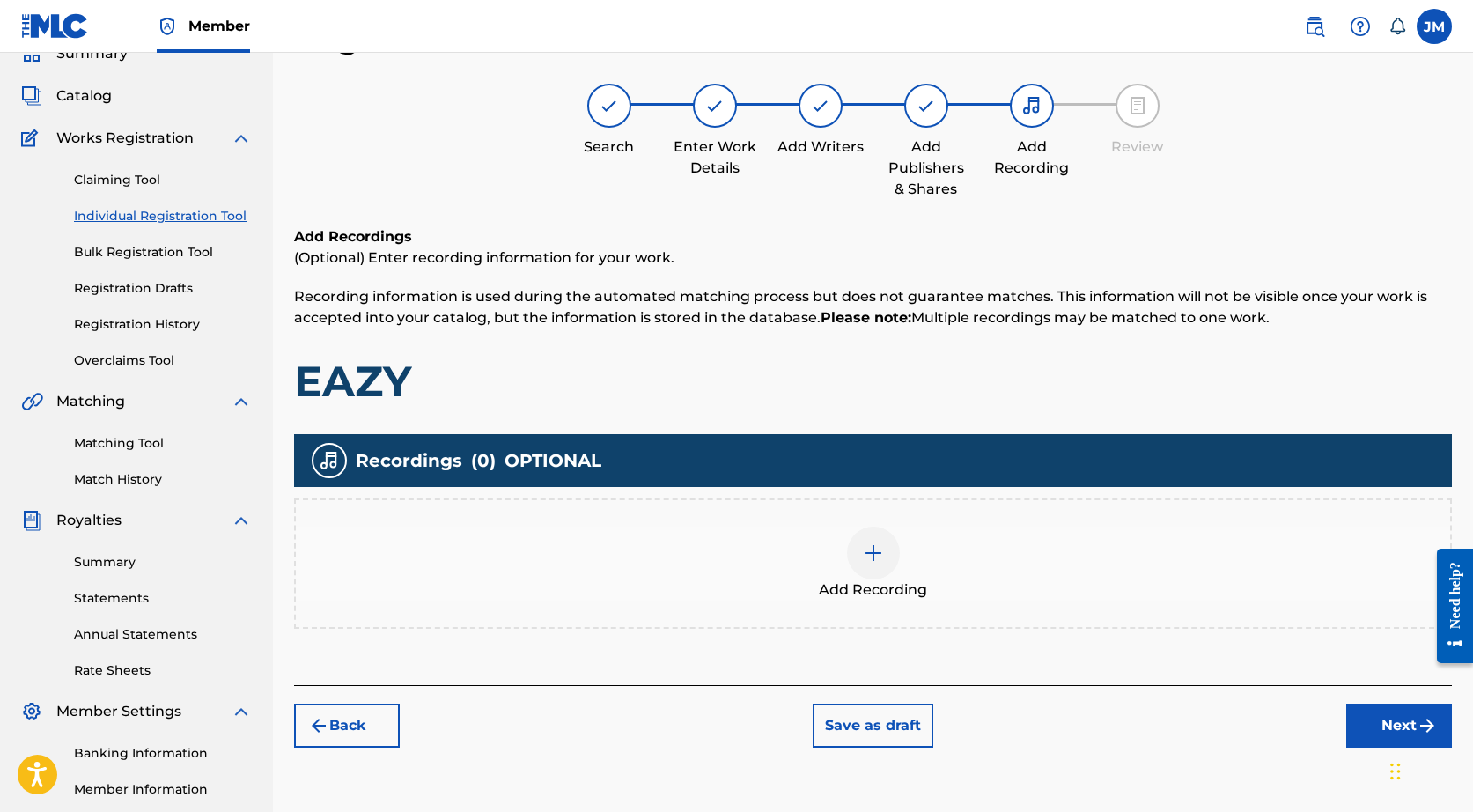
click at [852, 550] on div at bounding box center [872, 552] width 53 height 53
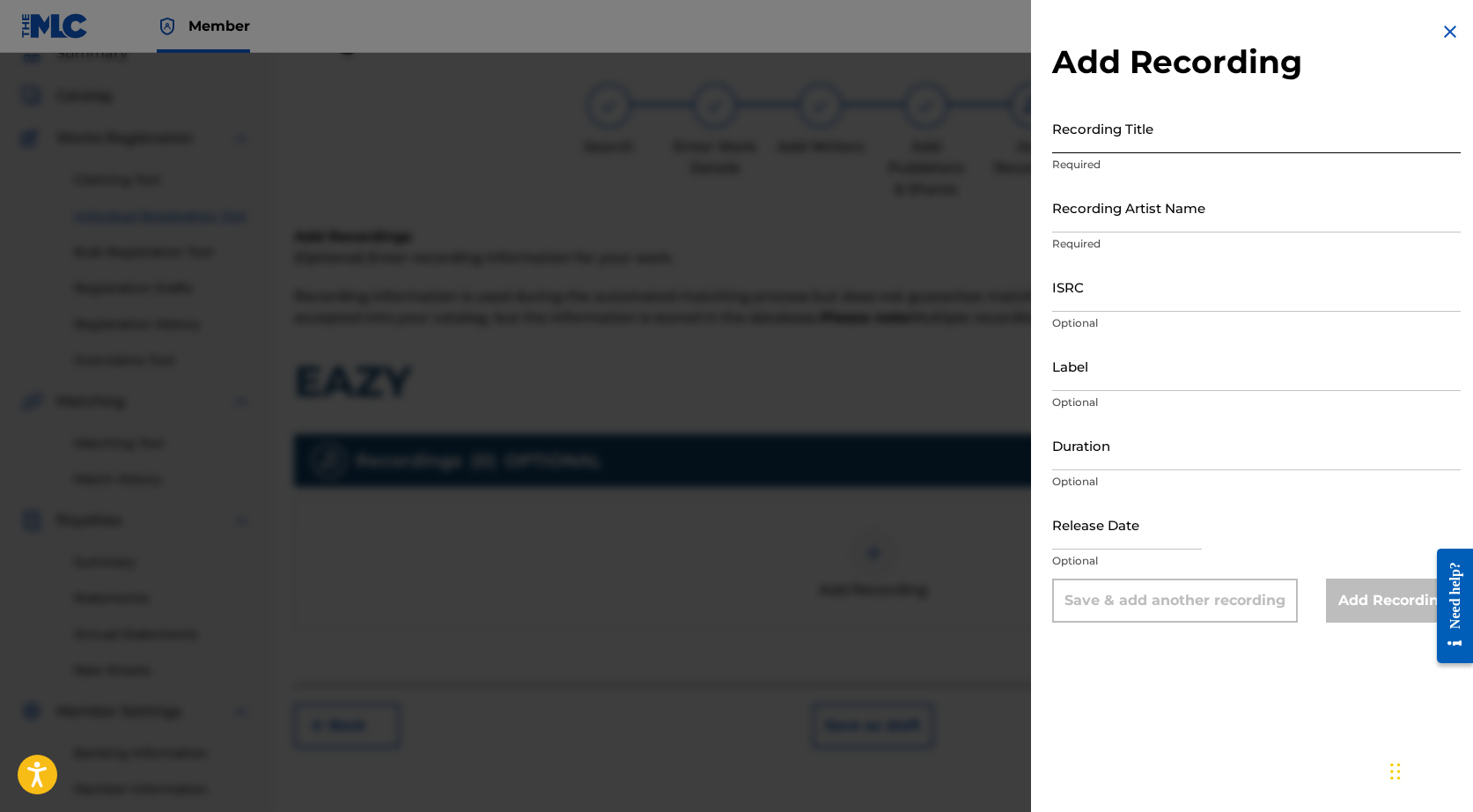
click at [1060, 126] on input "Recording Title" at bounding box center [1256, 128] width 408 height 50
click at [1130, 301] on input "ISRC" at bounding box center [1256, 286] width 408 height 50
paste input "QM42K1916724"
type input "QM42K1916724"
click at [1110, 138] on input "Recording Title" at bounding box center [1256, 128] width 408 height 50
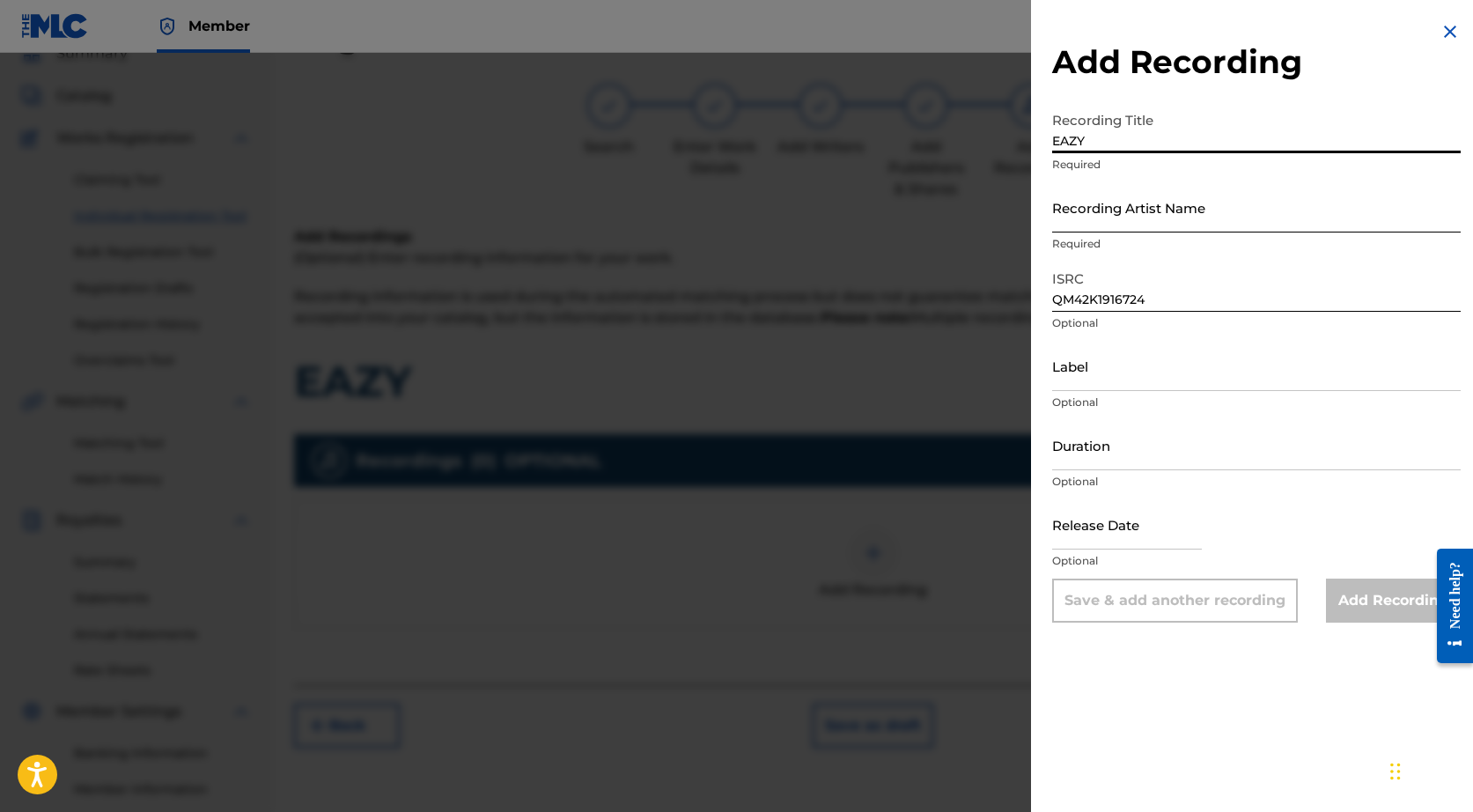
type input "EAZY"
click at [1117, 208] on input "Recording Artist Name" at bounding box center [1256, 208] width 408 height 50
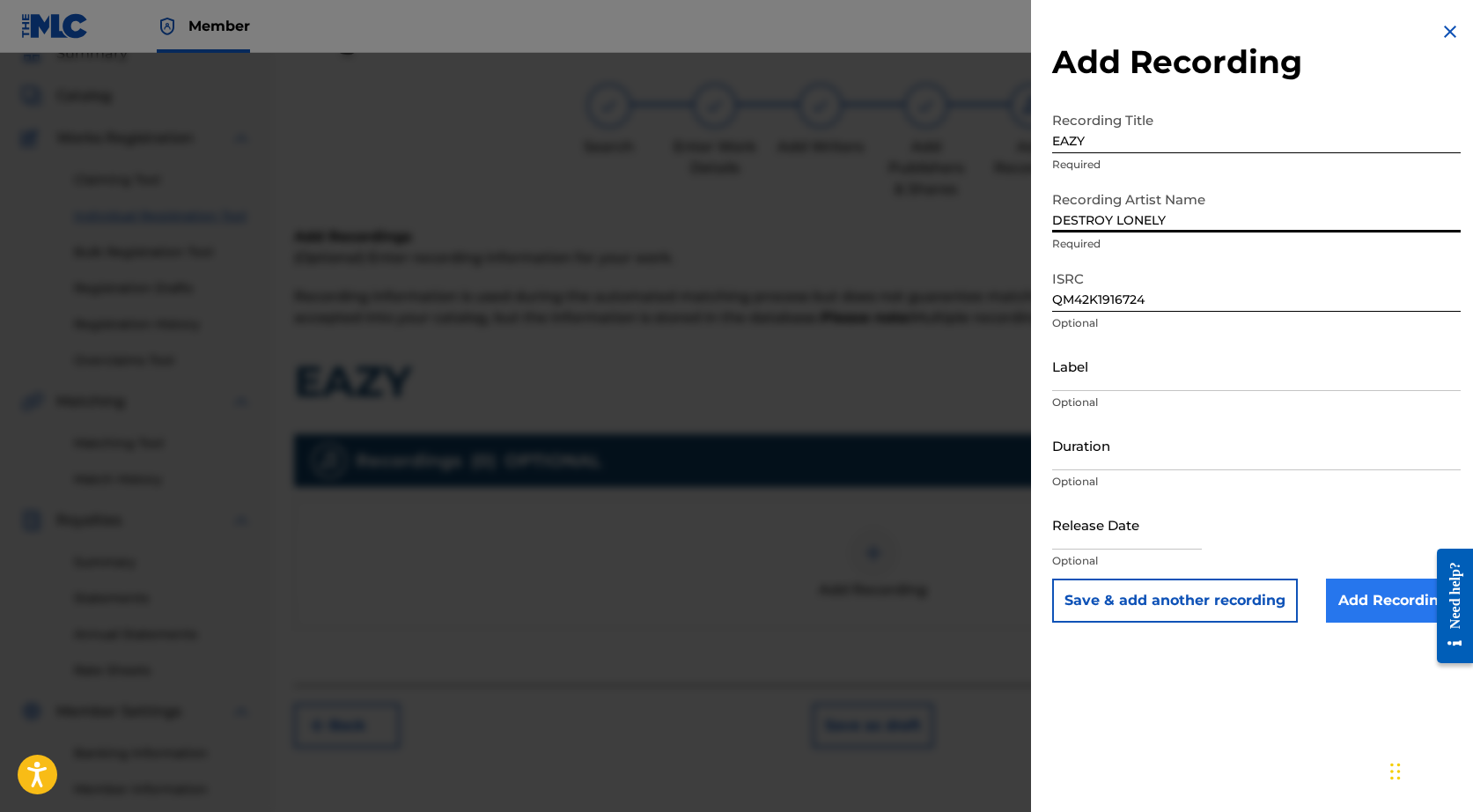
type input "DESTROY LONELY"
click at [1344, 602] on input "Add Recording" at bounding box center [1393, 601] width 135 height 44
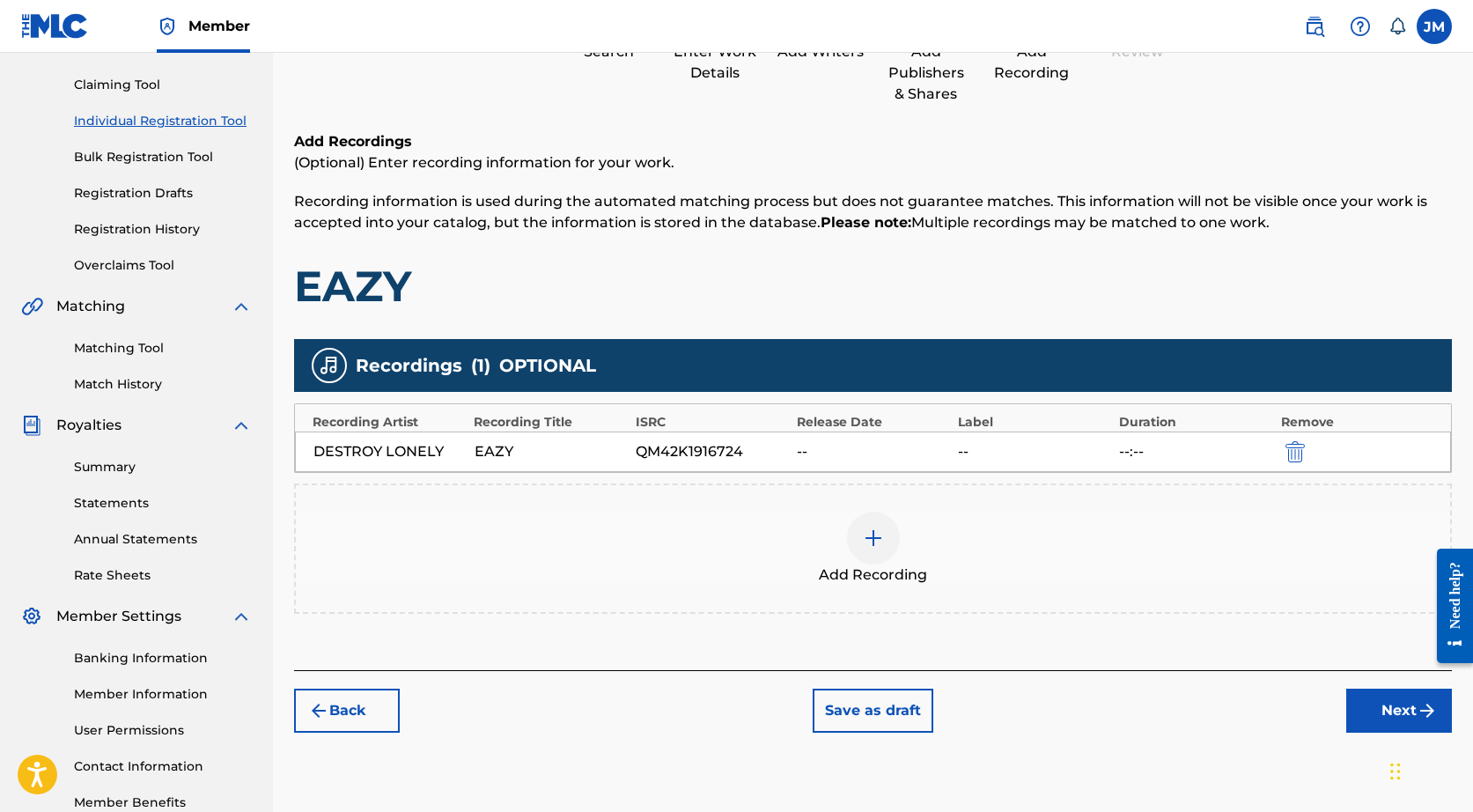
scroll to position [178, 1]
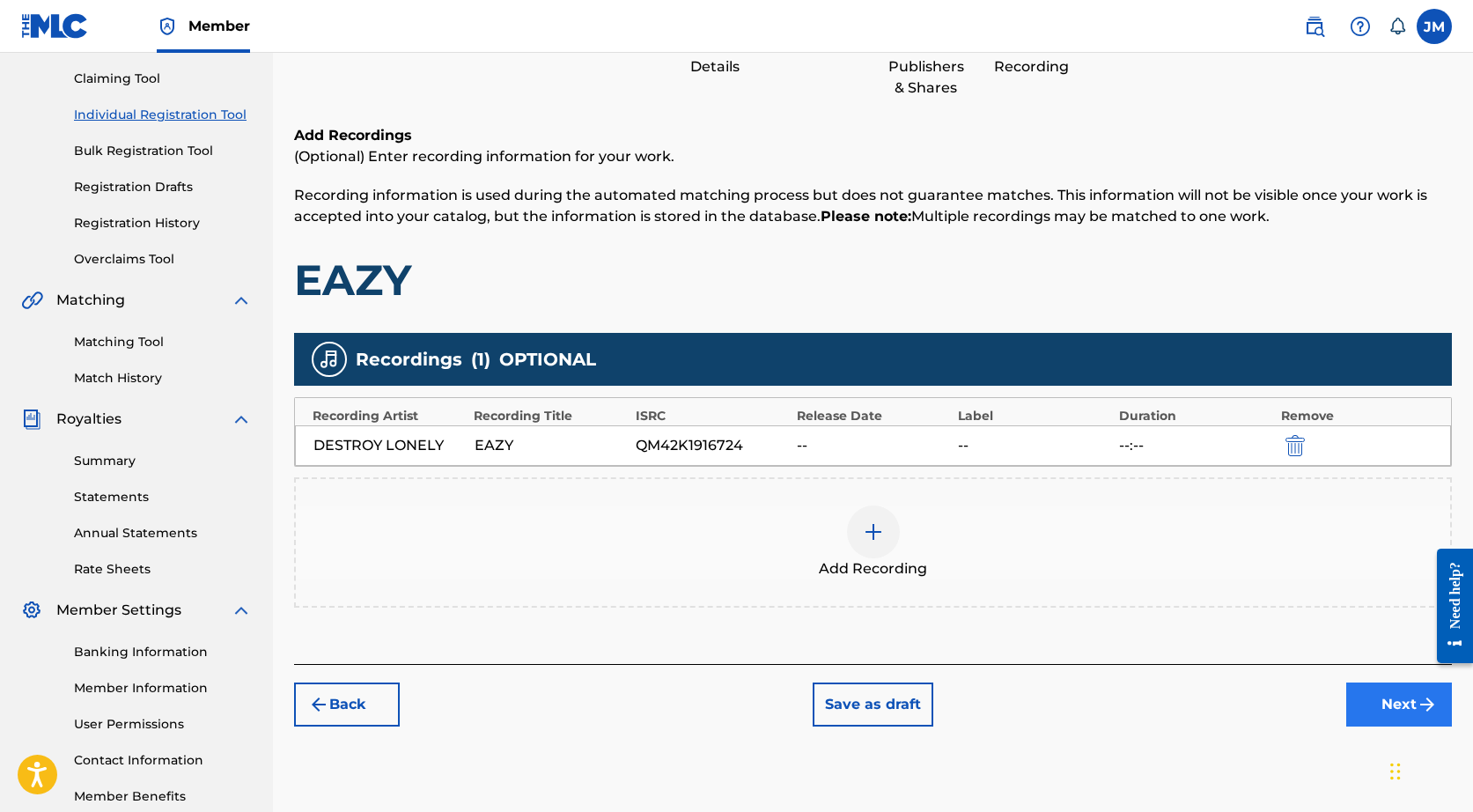
click at [1370, 713] on button "Next" at bounding box center [1398, 704] width 105 height 44
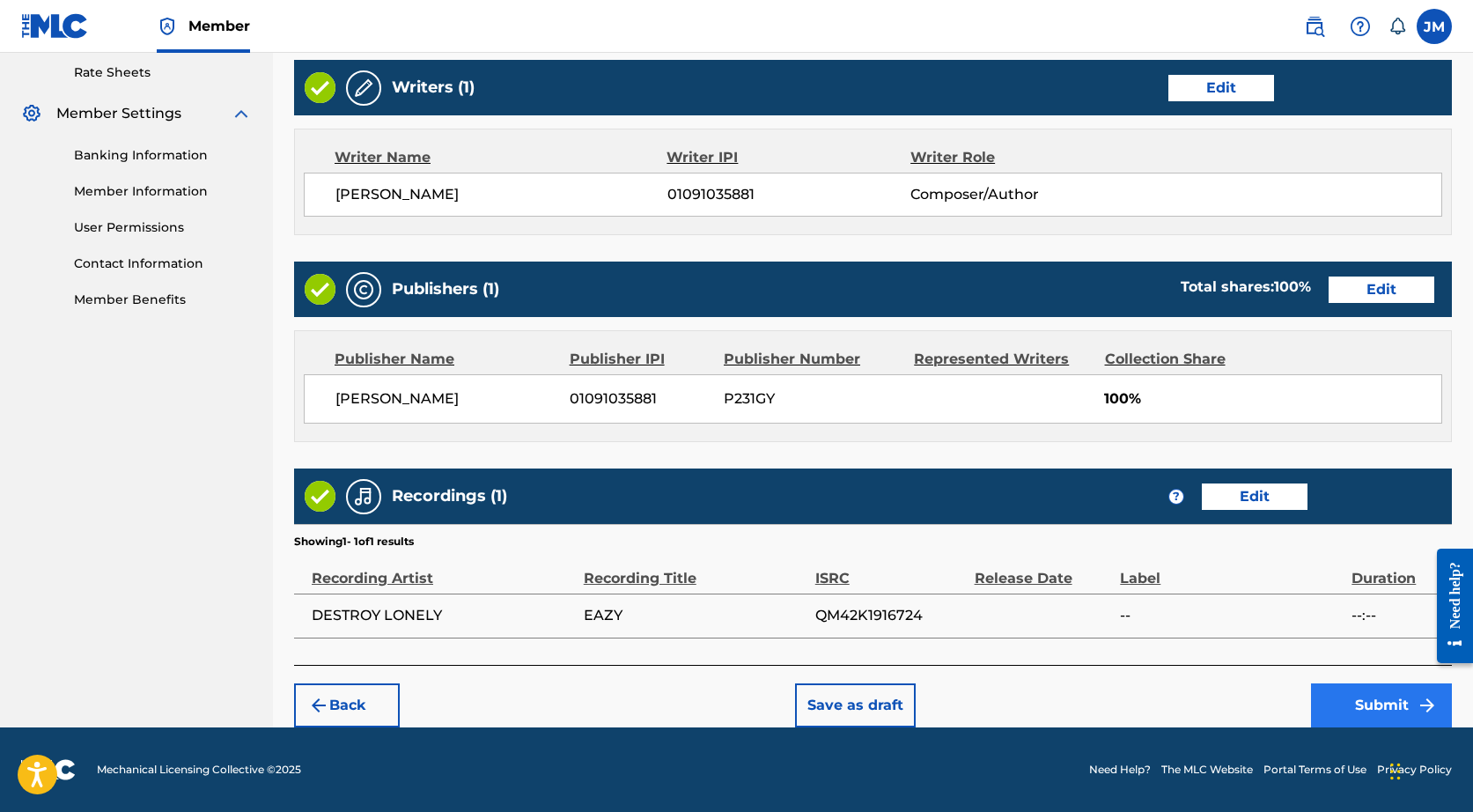
scroll to position [676, 0]
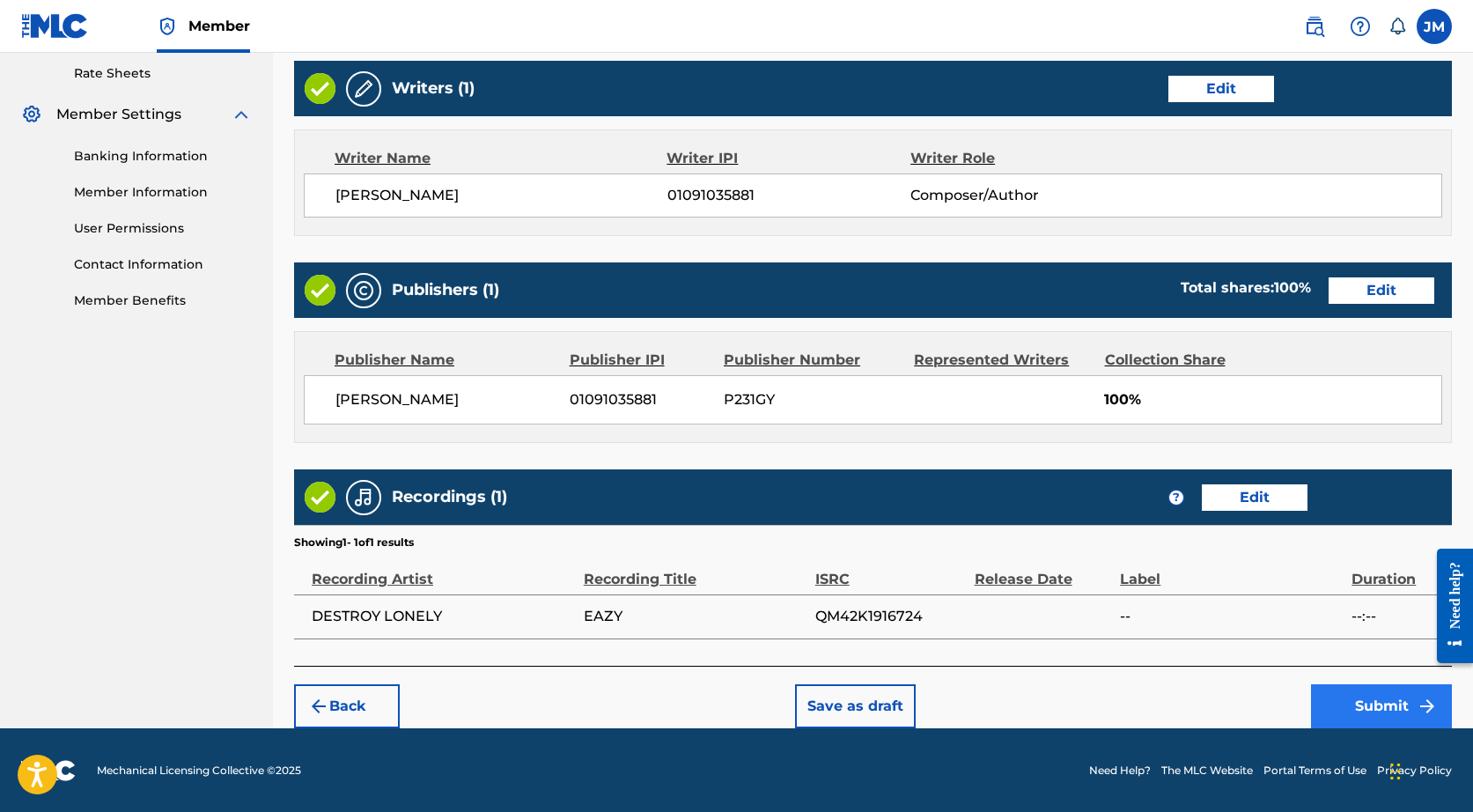
click at [1346, 700] on button "Submit" at bounding box center [1381, 706] width 141 height 44
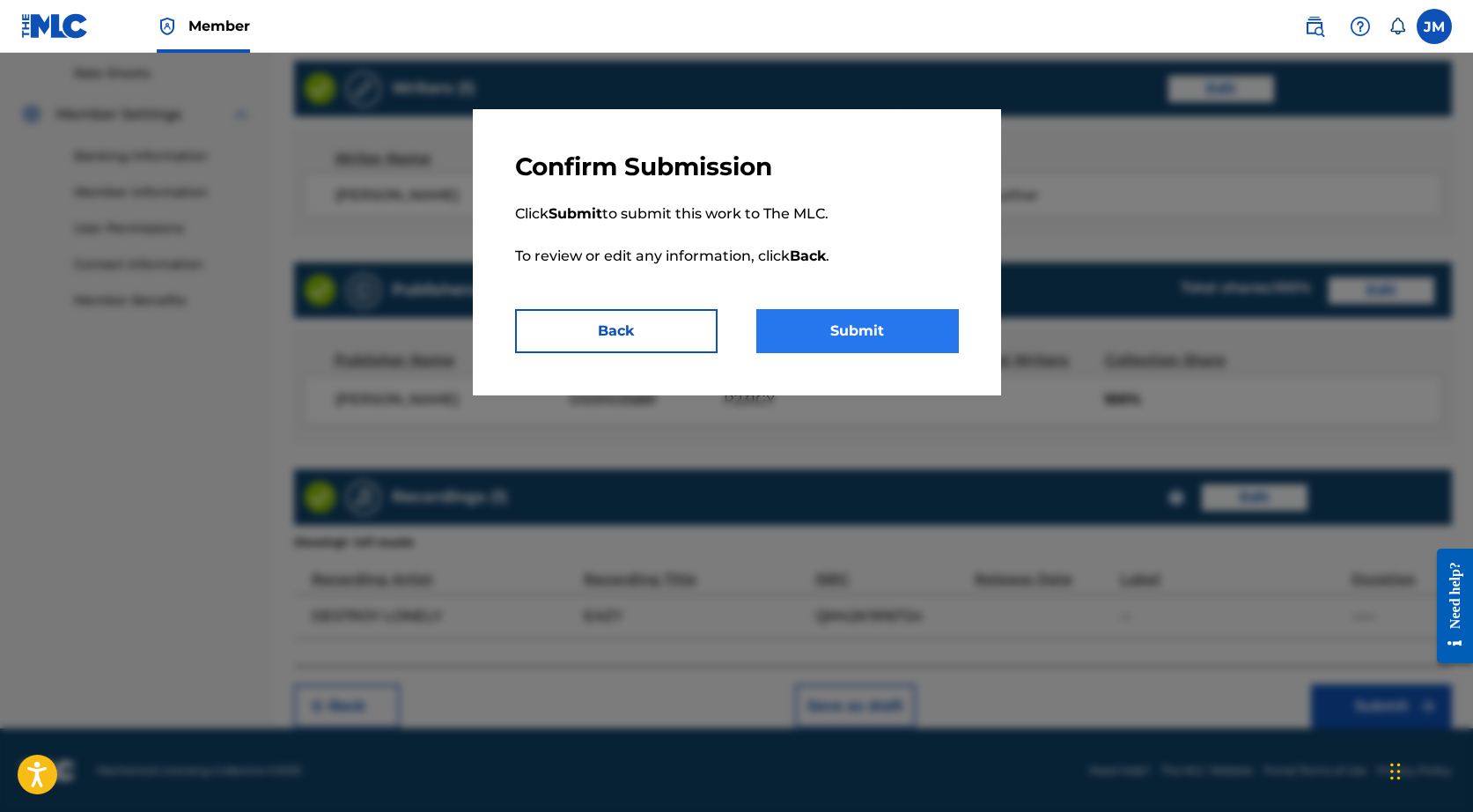
click at [801, 328] on button "Submit" at bounding box center [858, 331] width 203 height 44
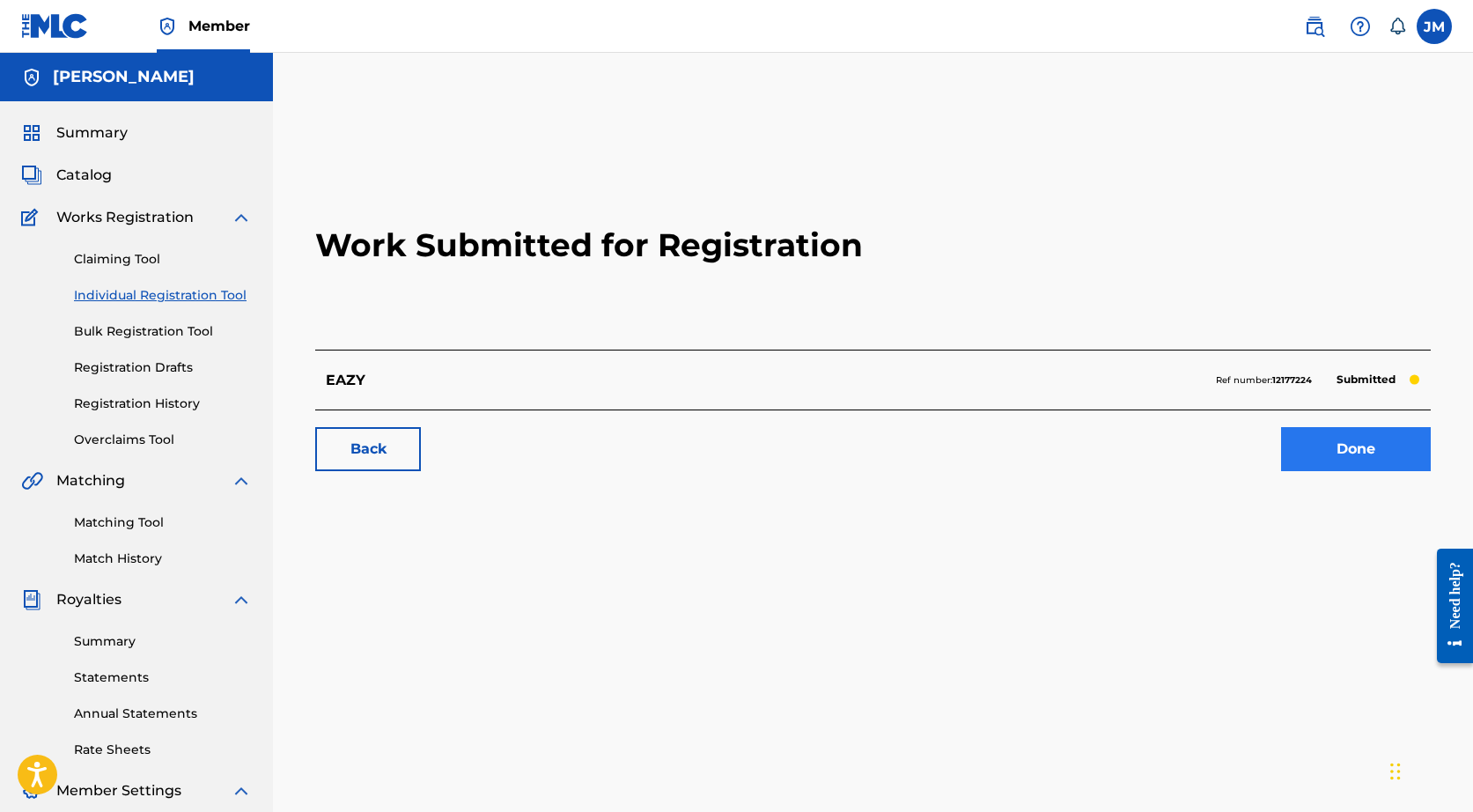
click at [1325, 439] on link "Done" at bounding box center [1355, 449] width 149 height 44
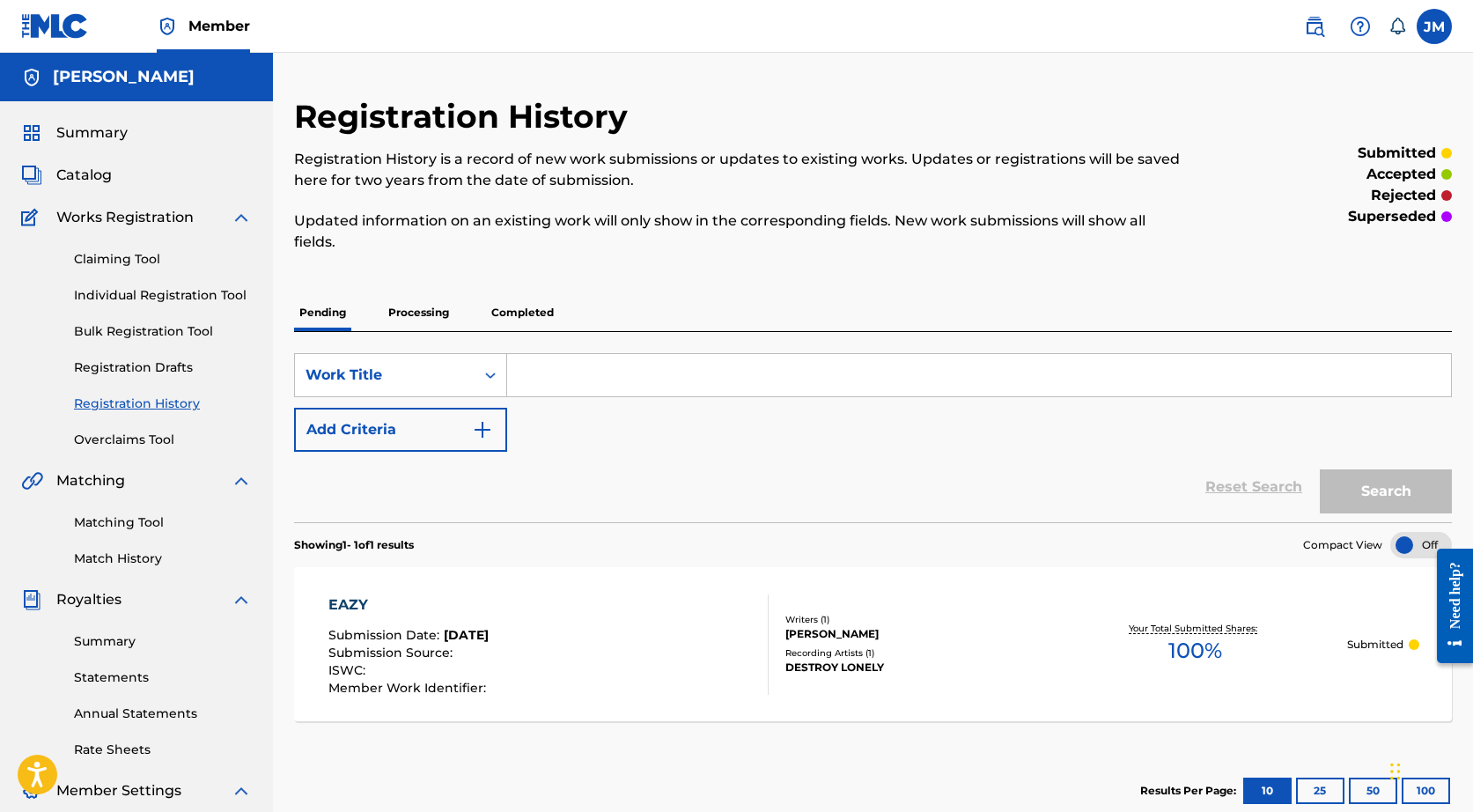
click at [559, 390] on input "Search Form" at bounding box center [978, 375] width 944 height 42
type input "SUNNY DAYS SAHBABII"
click at [1386, 492] on button "Search" at bounding box center [1386, 492] width 132 height 44
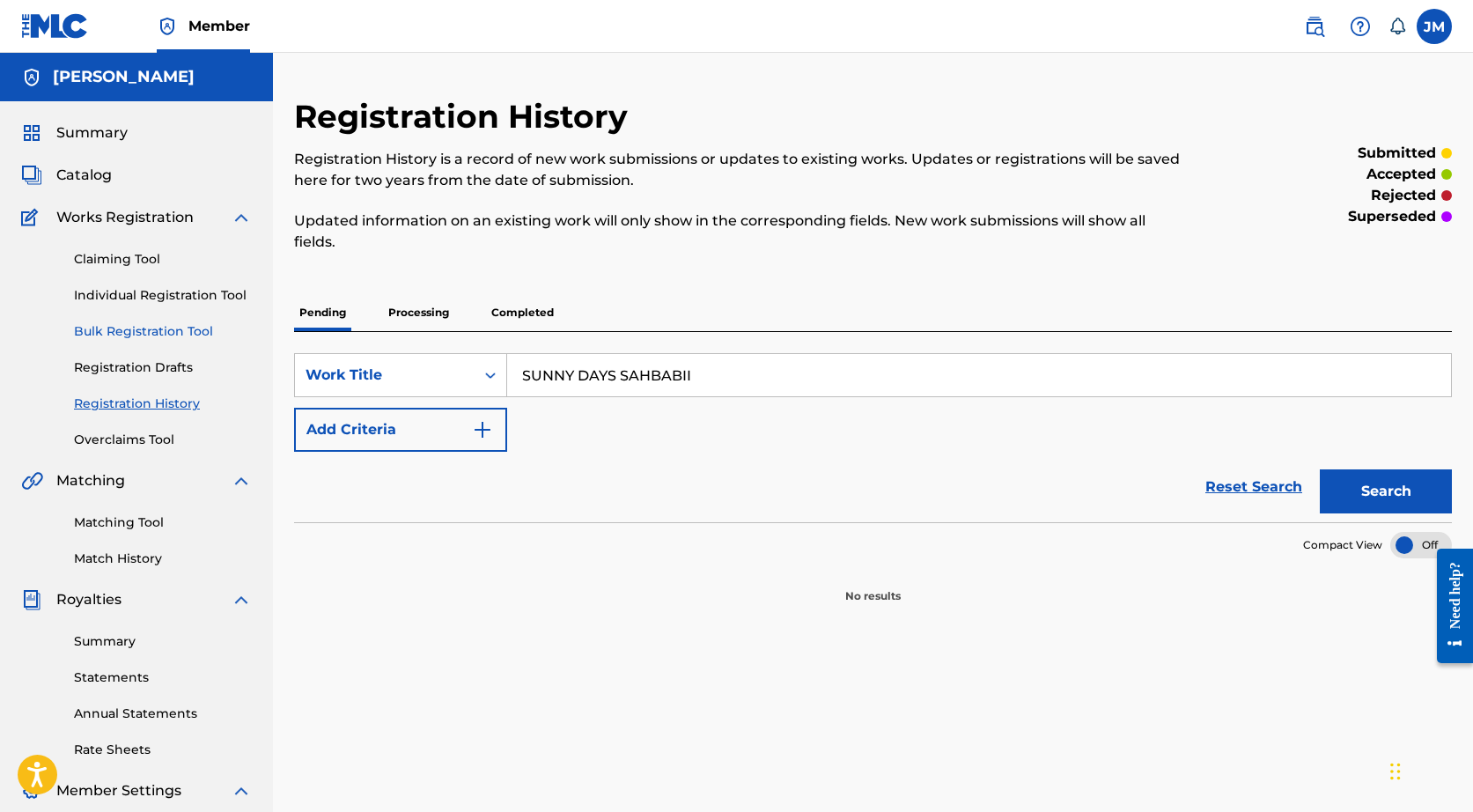
click at [136, 338] on link "Bulk Registration Tool" at bounding box center [163, 331] width 178 height 18
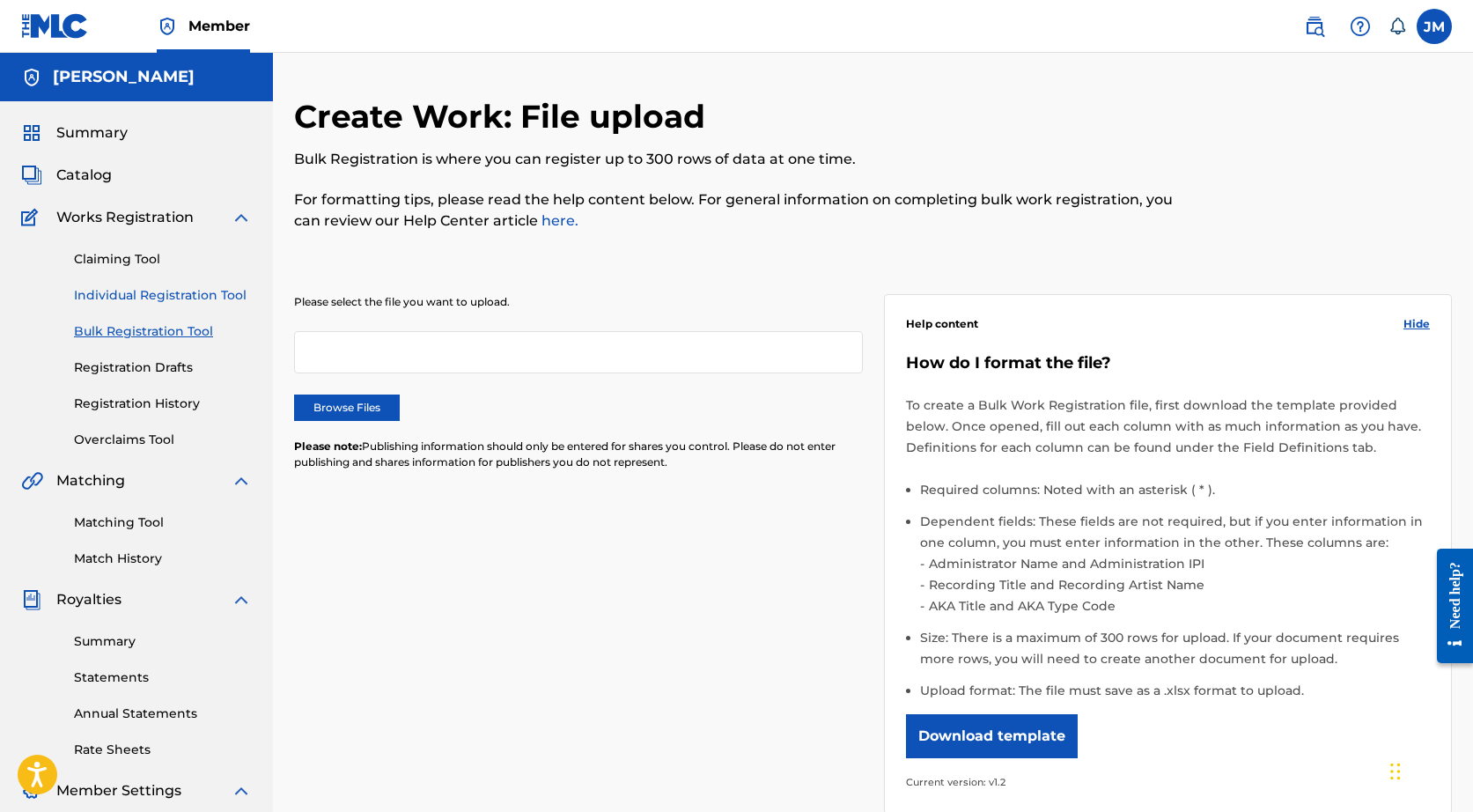
click at [148, 289] on link "Individual Registration Tool" at bounding box center [163, 295] width 178 height 18
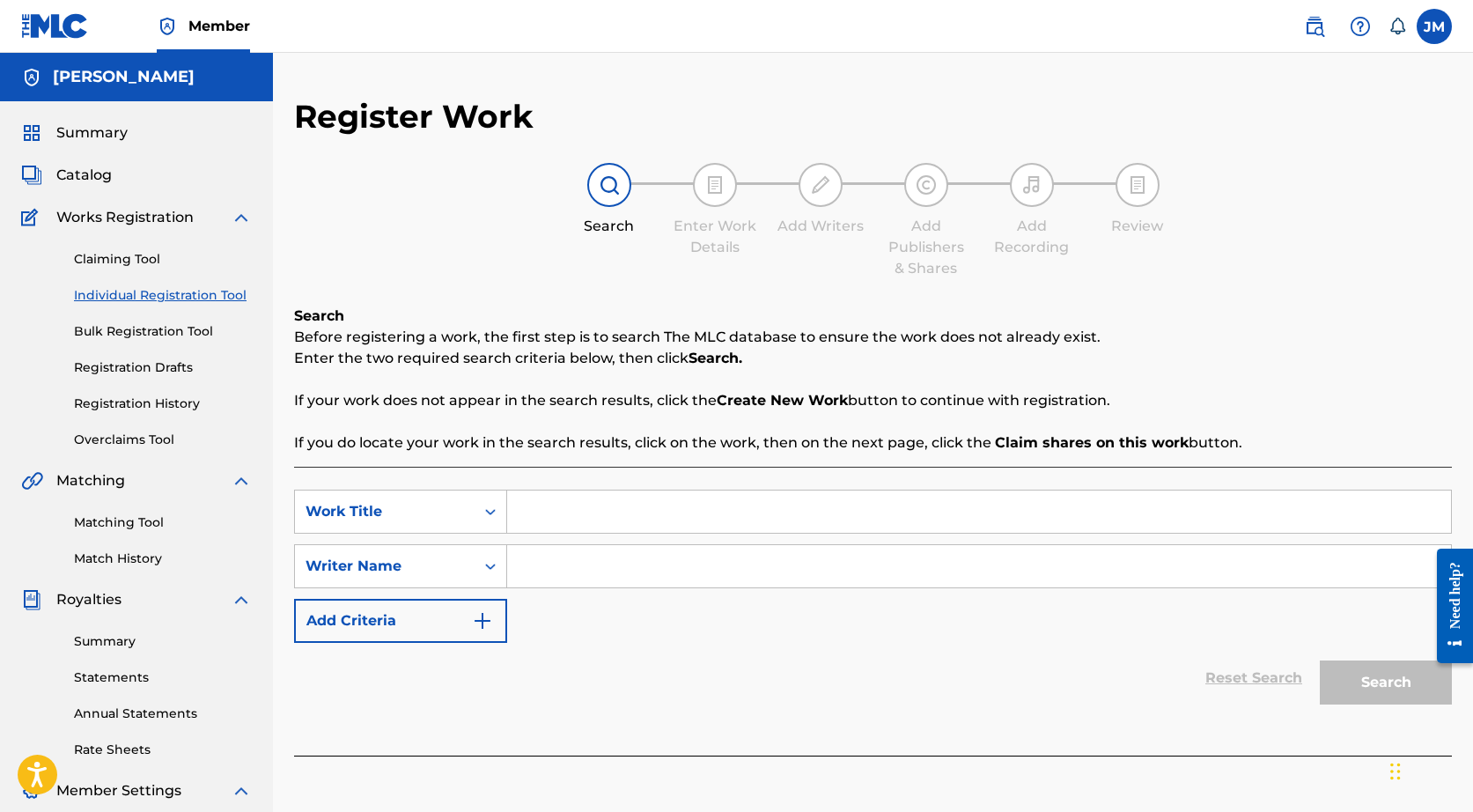
click at [582, 518] on input "Search Form" at bounding box center [978, 512] width 944 height 42
type input "SAHBABII SUNNY DAYS"
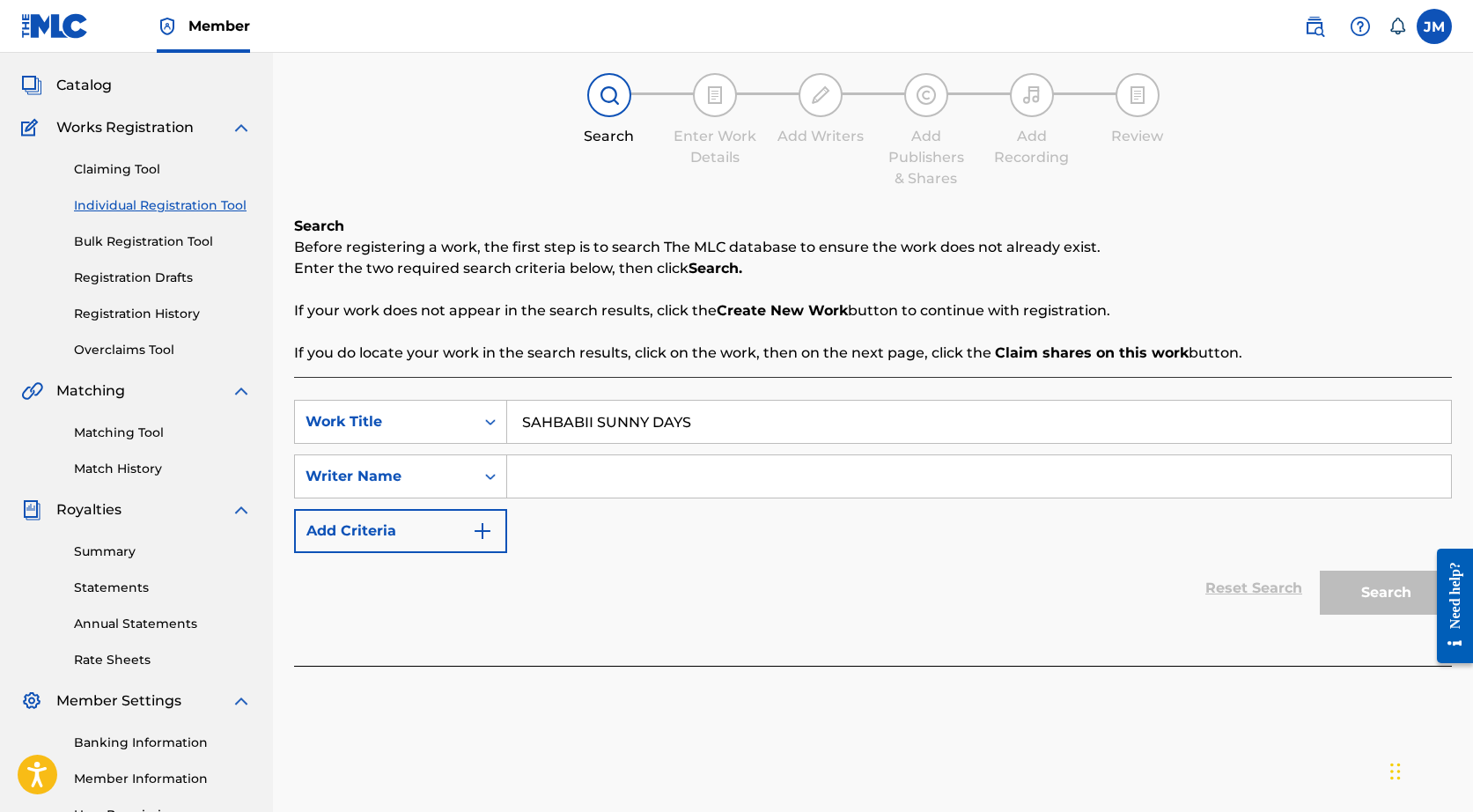
scroll to position [106, 0]
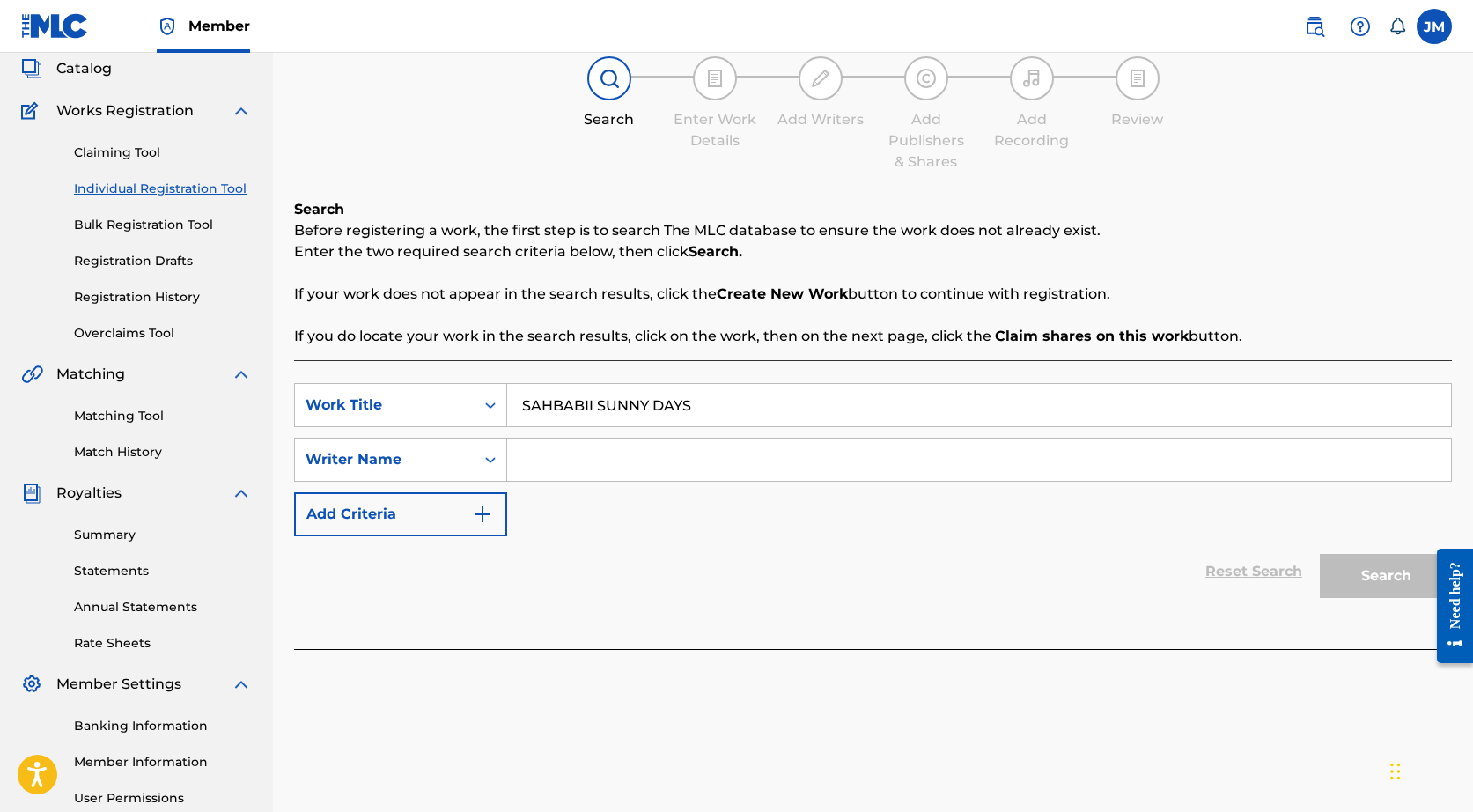
click at [607, 462] on input "Search Form" at bounding box center [978, 459] width 944 height 42
type input "SAHBABII"
click at [1386, 576] on button "Search" at bounding box center [1386, 576] width 132 height 44
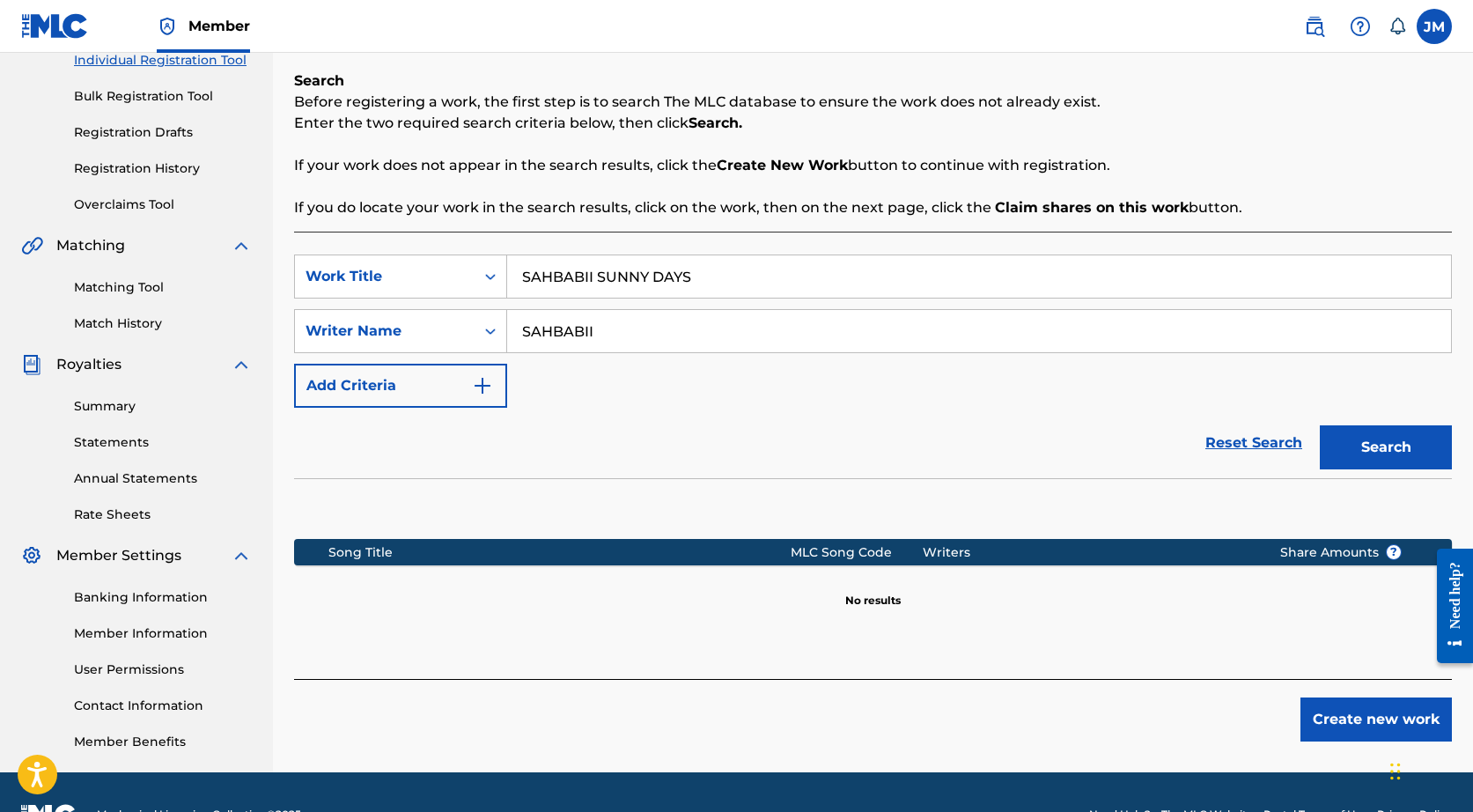
scroll to position [235, 0]
click at [1350, 701] on button "Create new work" at bounding box center [1376, 719] width 151 height 44
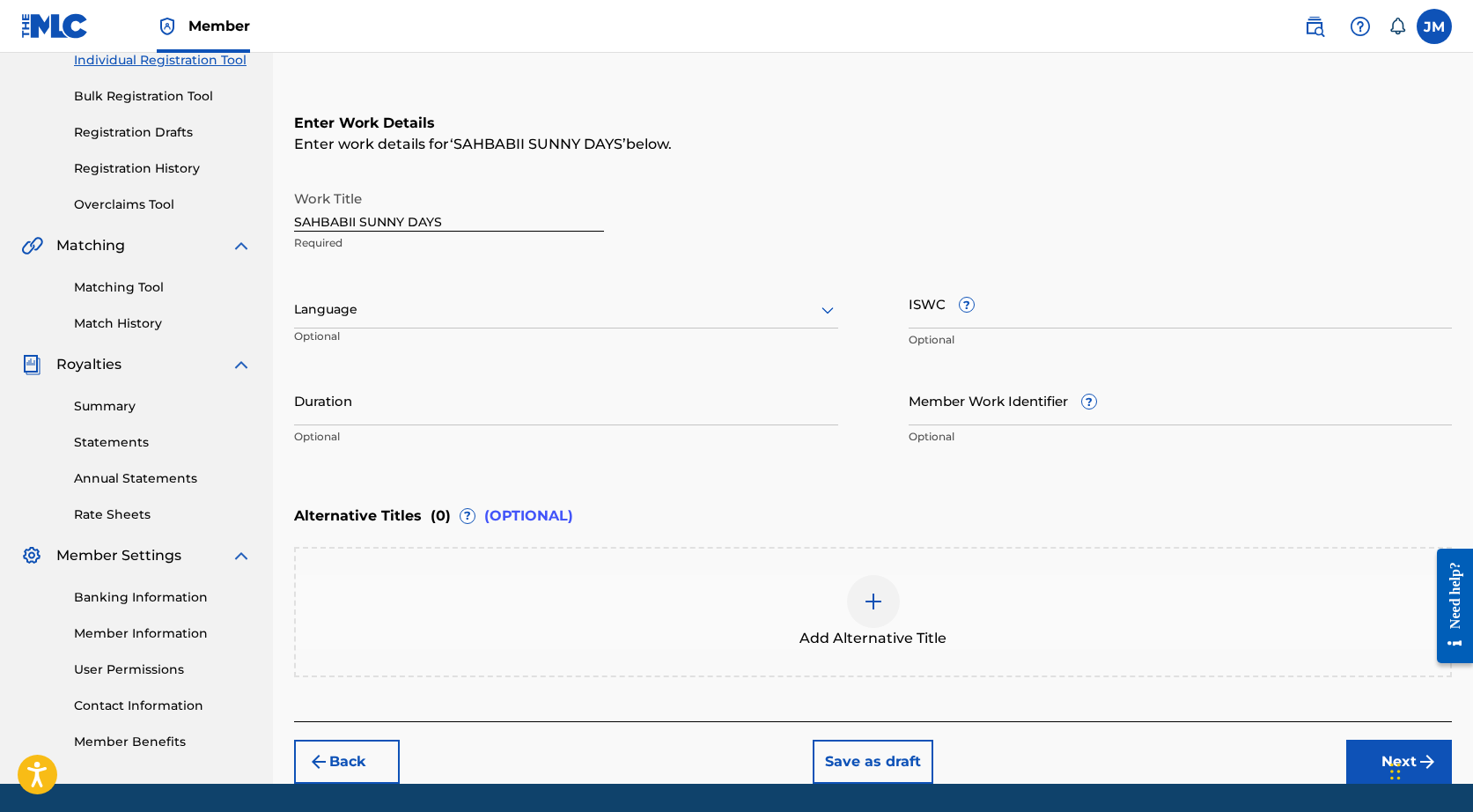
click at [357, 219] on input "SAHBABII SUNNY DAYS" at bounding box center [449, 207] width 310 height 50
drag, startPoint x: 361, startPoint y: 218, endPoint x: 298, endPoint y: 211, distance: 63.4
click at [298, 211] on input "SAHBABII SUNNY DAYS" at bounding box center [449, 207] width 310 height 50
click at [387, 227] on input "SUNNY DAYS" at bounding box center [449, 207] width 310 height 50
type input "SUNNY DAYS (FT. [MEDICAL_DATA])"
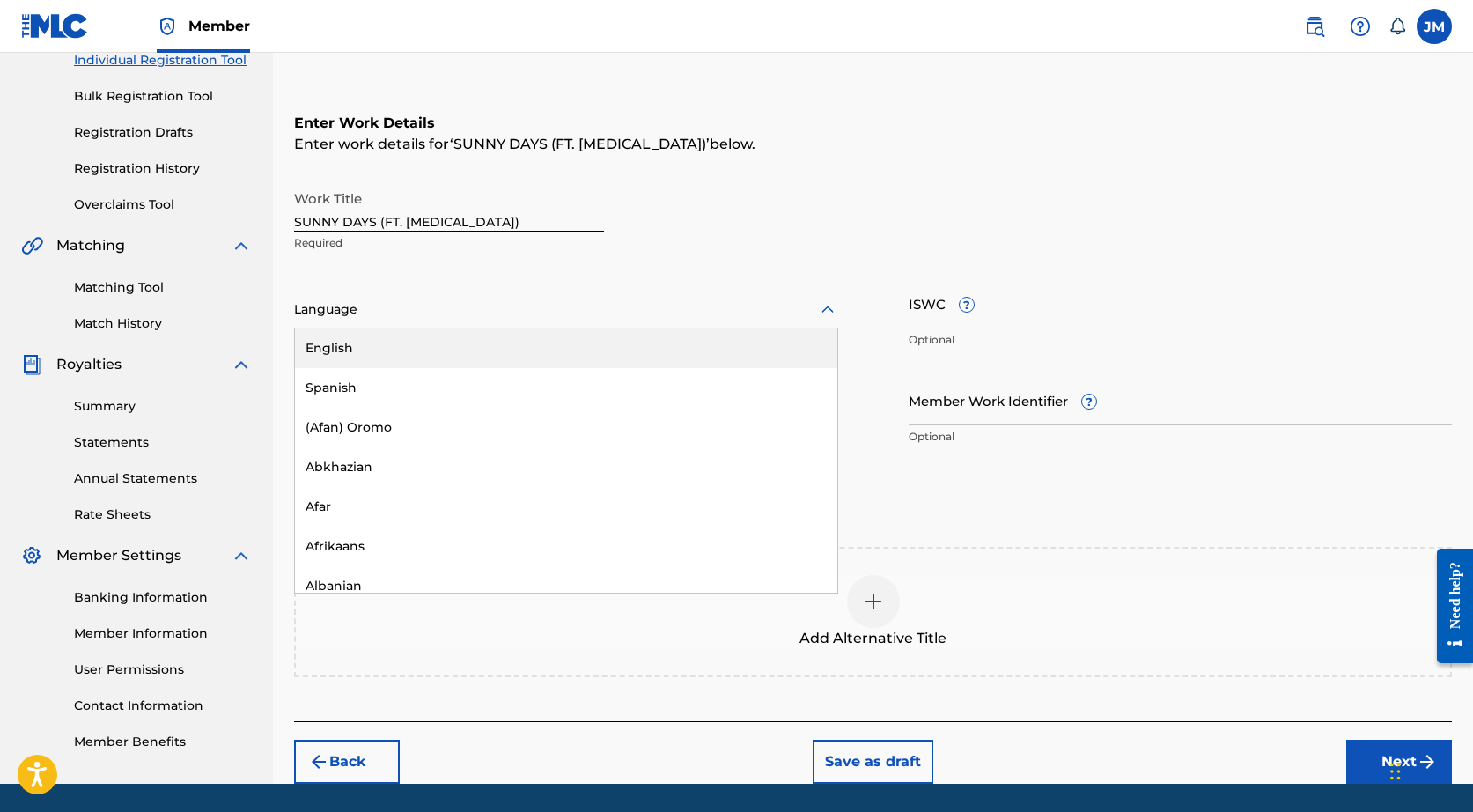
click at [557, 304] on div at bounding box center [565, 309] width 544 height 22
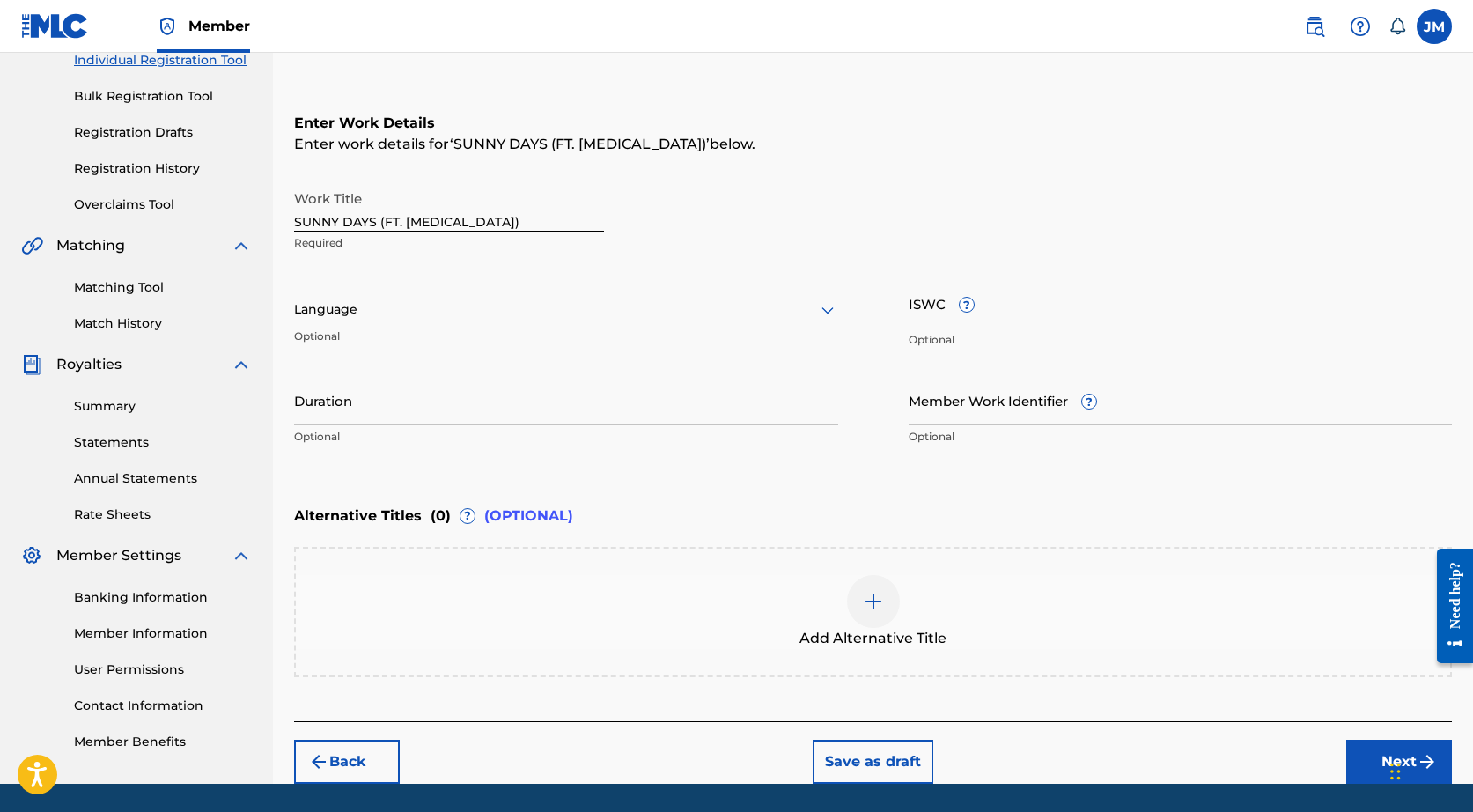
click at [557, 304] on div at bounding box center [565, 309] width 544 height 22
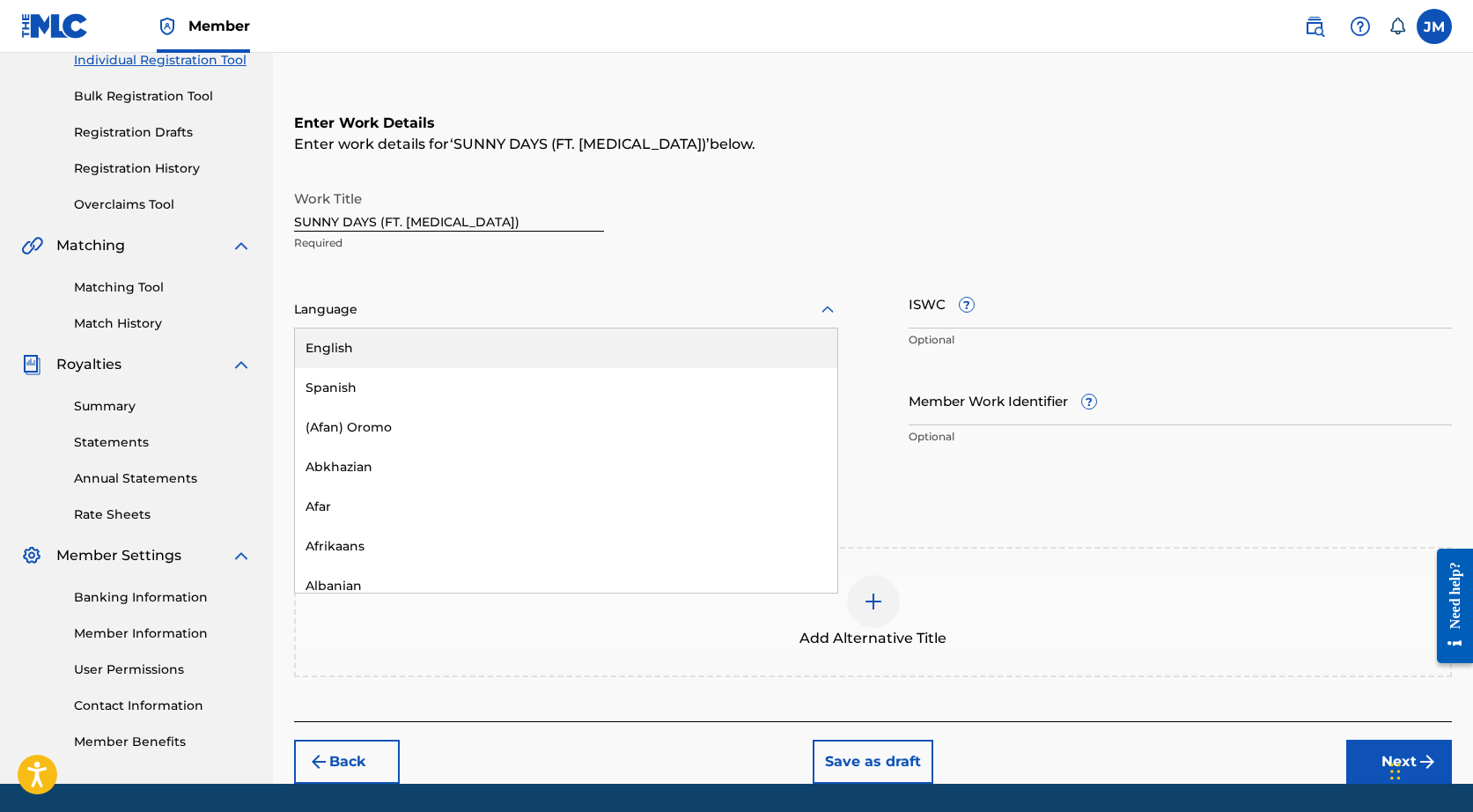
click at [523, 356] on div "English" at bounding box center [565, 347] width 542 height 39
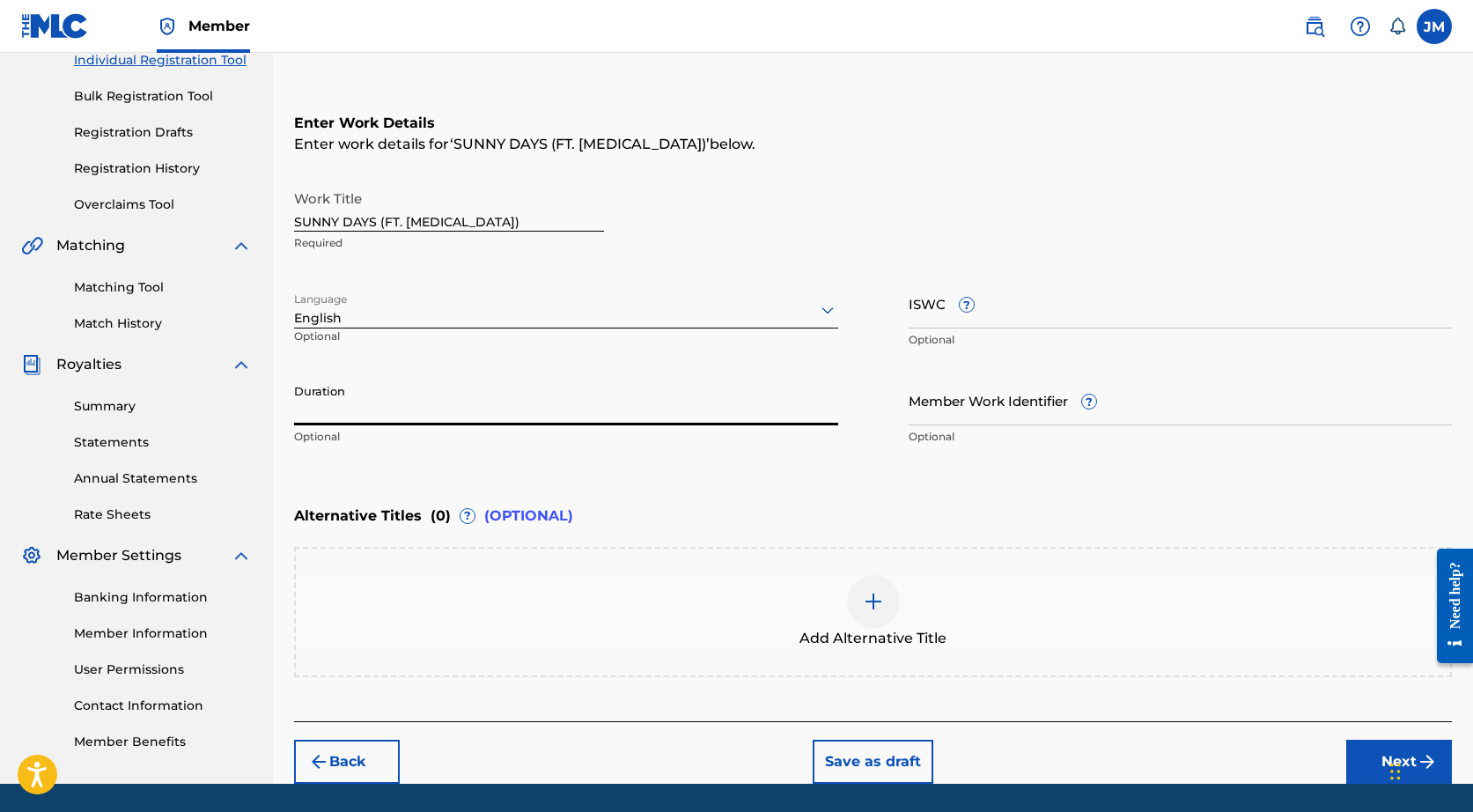
click at [583, 422] on input "Duration" at bounding box center [565, 400] width 544 height 50
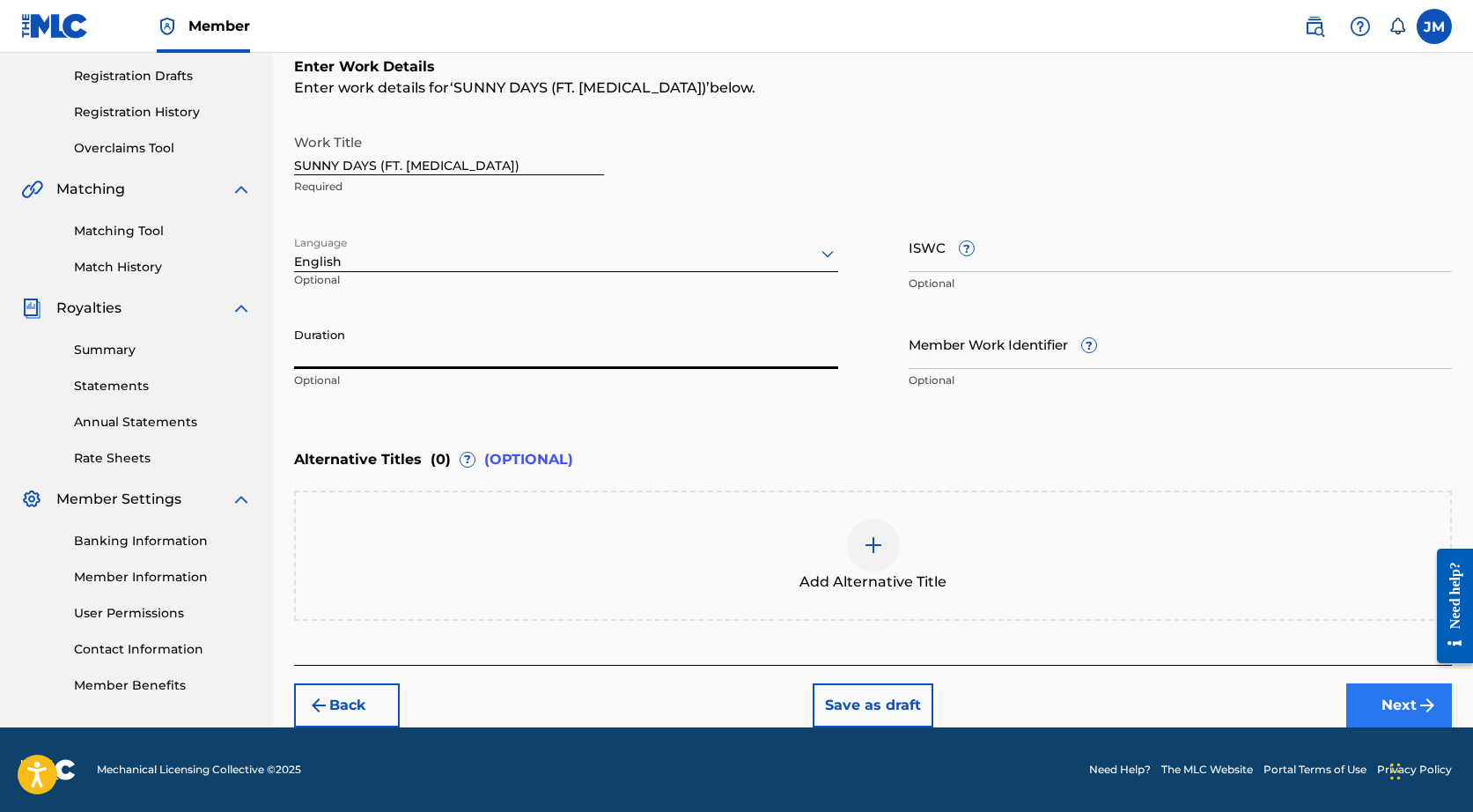
click at [1415, 711] on button "Next" at bounding box center [1398, 705] width 105 height 44
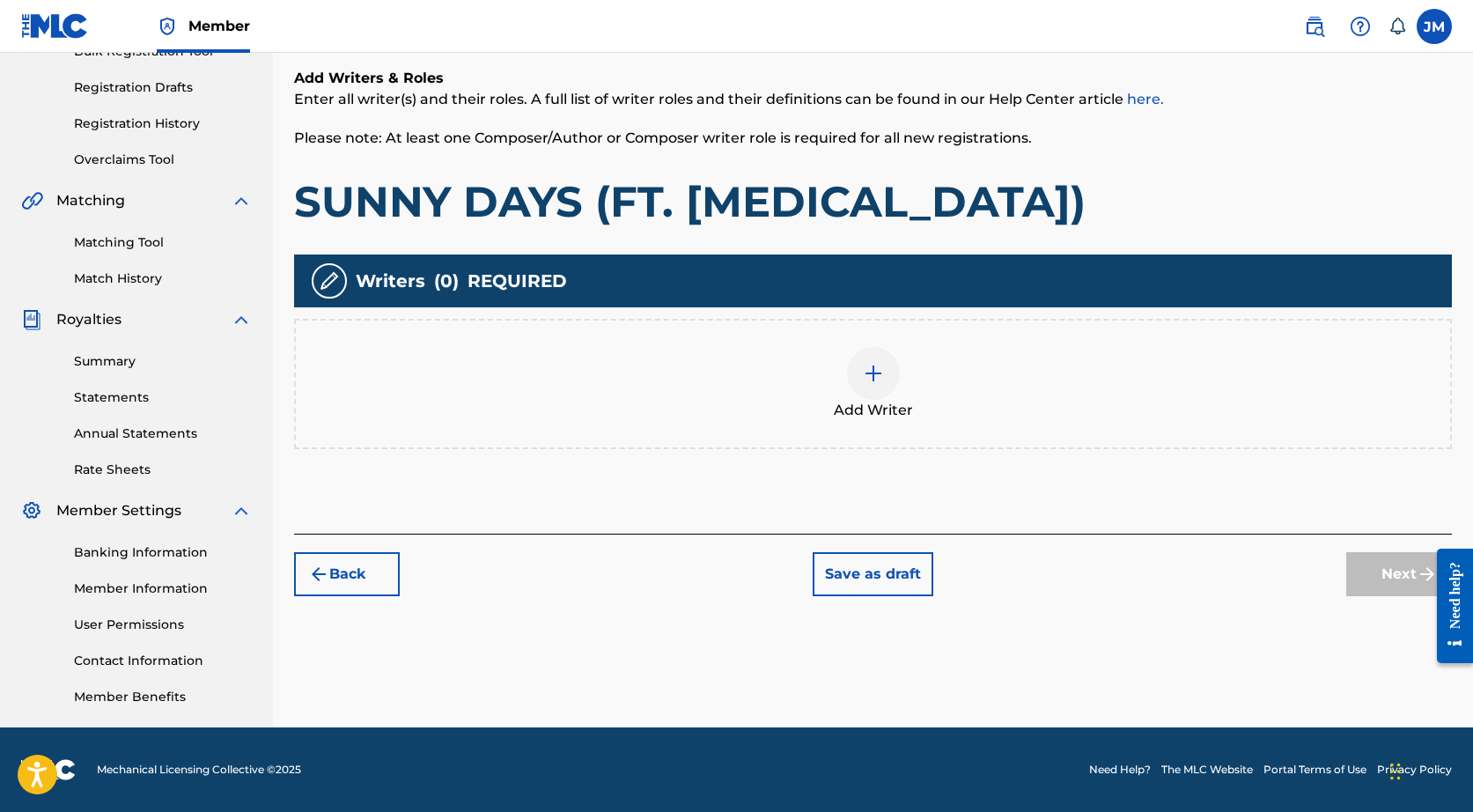
scroll to position [280, 0]
click at [887, 385] on div at bounding box center [872, 373] width 53 height 53
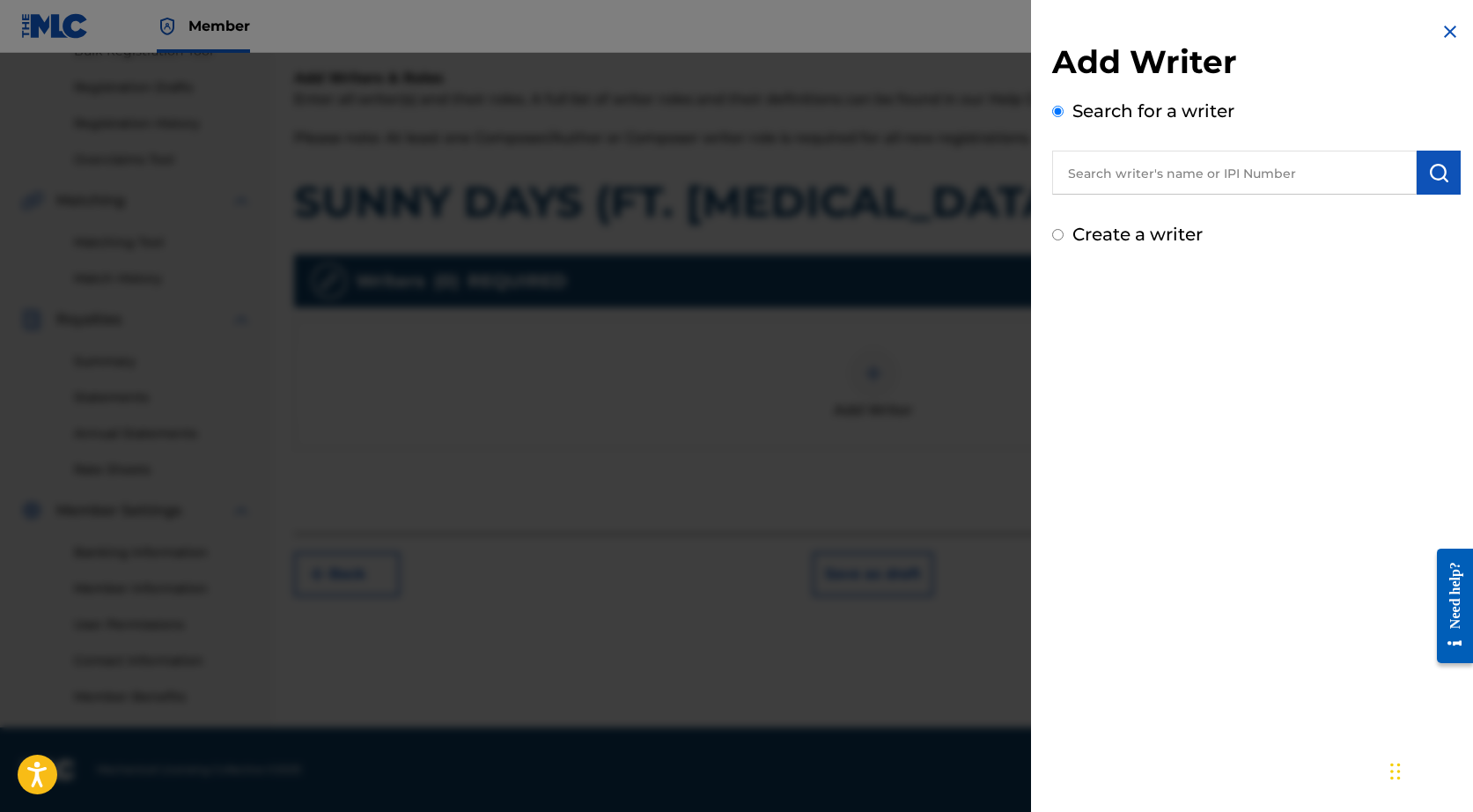
click at [1147, 165] on input "text" at bounding box center [1234, 172] width 364 height 44
click at [1152, 207] on span "sahbabii" at bounding box center [1161, 212] width 61 height 16
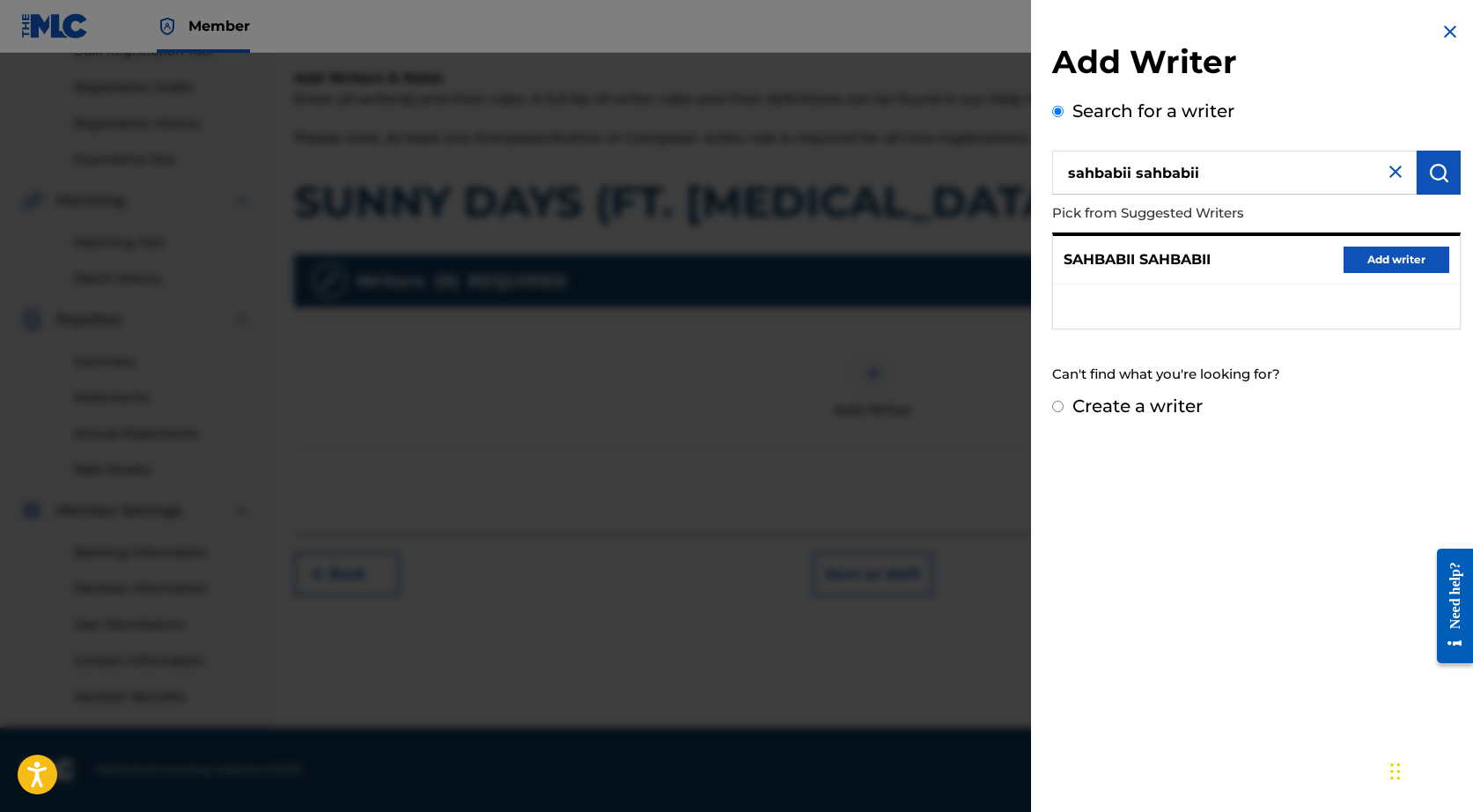
click at [1172, 168] on input "sahbabii sahbabii" at bounding box center [1234, 172] width 364 height 44
type input "sahbabii"
click at [1121, 168] on input "sahbabii" at bounding box center [1234, 172] width 364 height 44
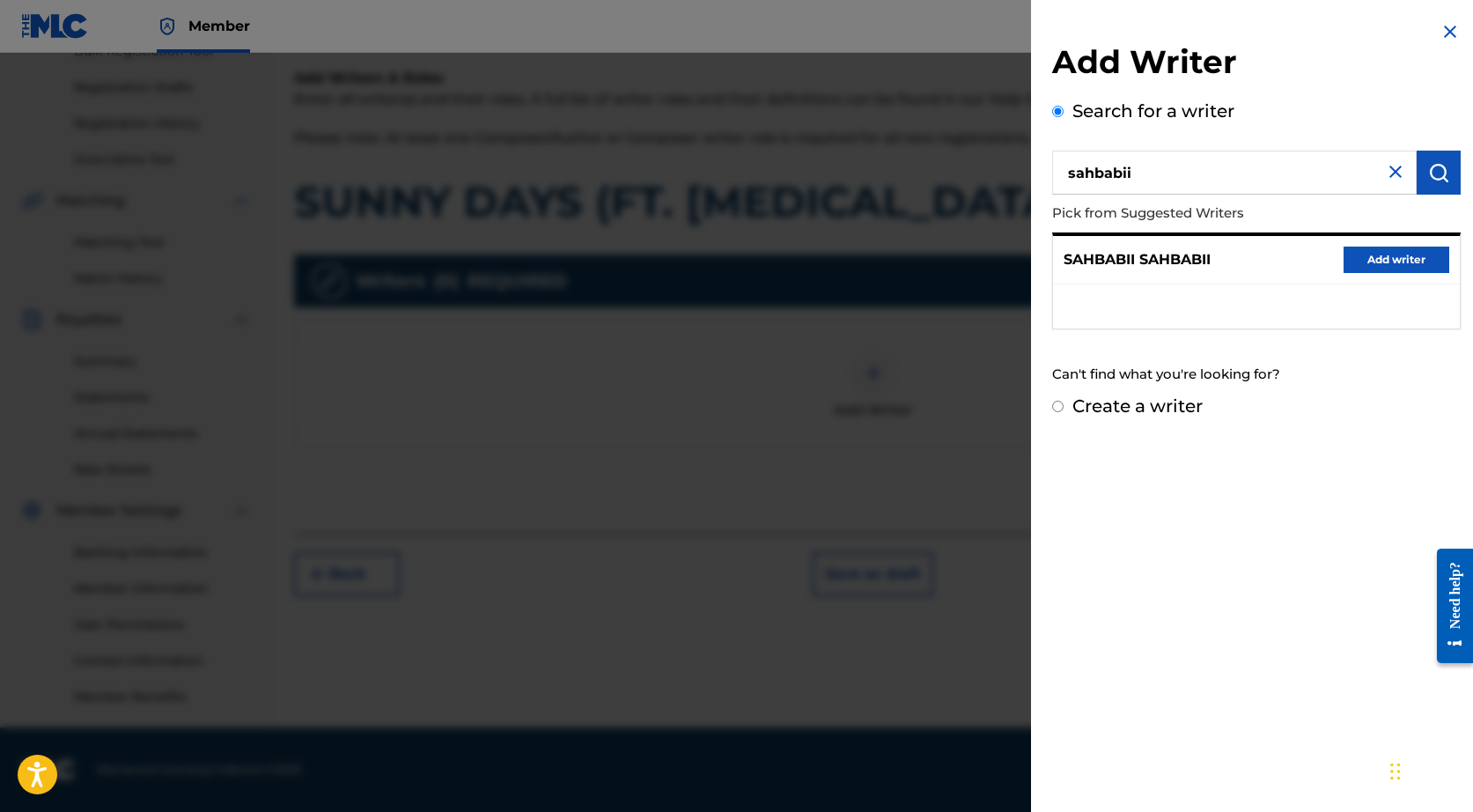
click at [1121, 168] on input "sahbabii" at bounding box center [1234, 172] width 364 height 44
paste input "VALDERY [PERSON_NAME]"
click at [1323, 221] on div "[PERSON_NAME] [PERSON_NAME]" at bounding box center [1234, 212] width 363 height 32
type input "[PERSON_NAME] [PERSON_NAME]"
click at [1428, 182] on img "submit" at bounding box center [1439, 172] width 21 height 21
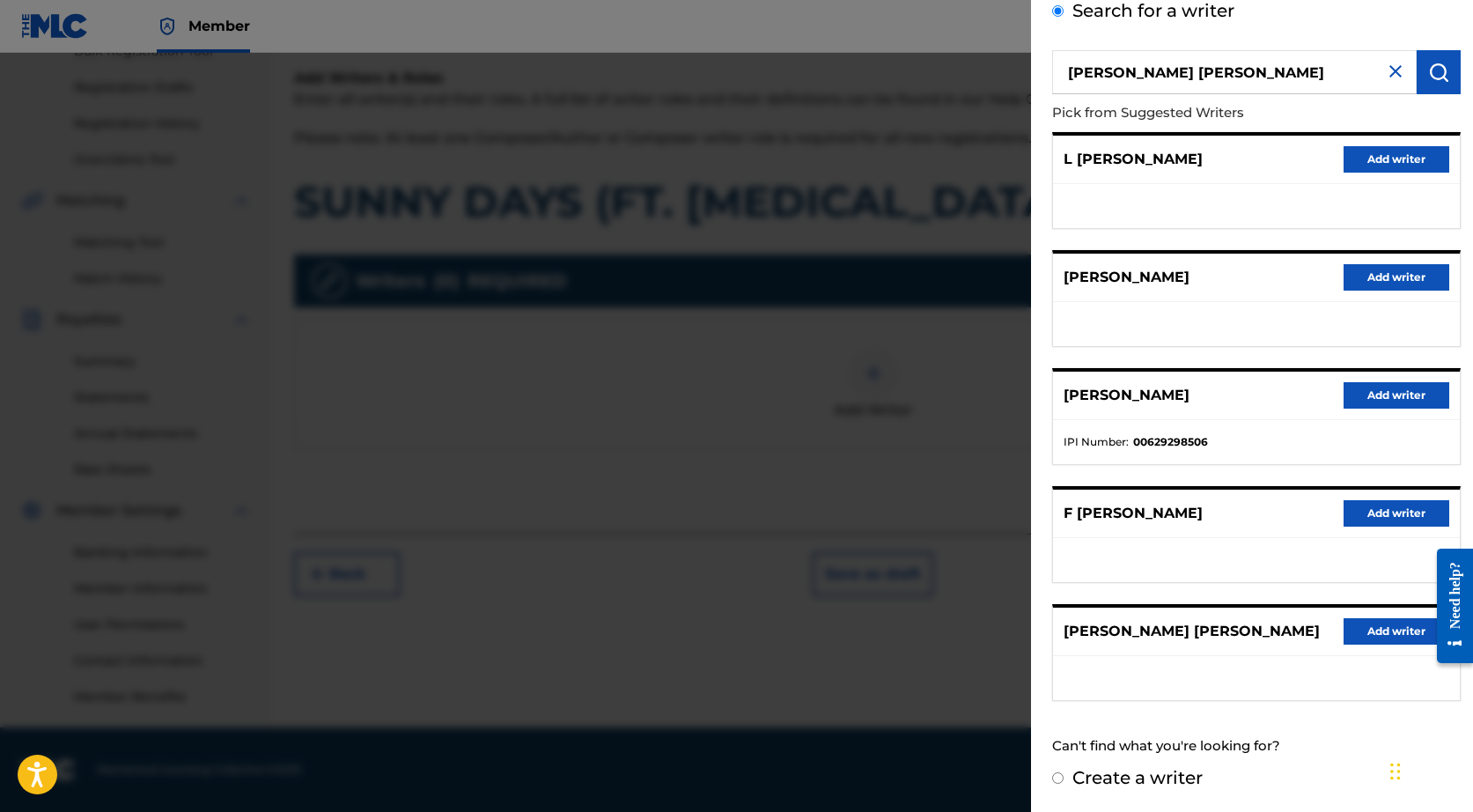
scroll to position [99, 0]
click at [1393, 404] on button "Add writer" at bounding box center [1396, 396] width 105 height 27
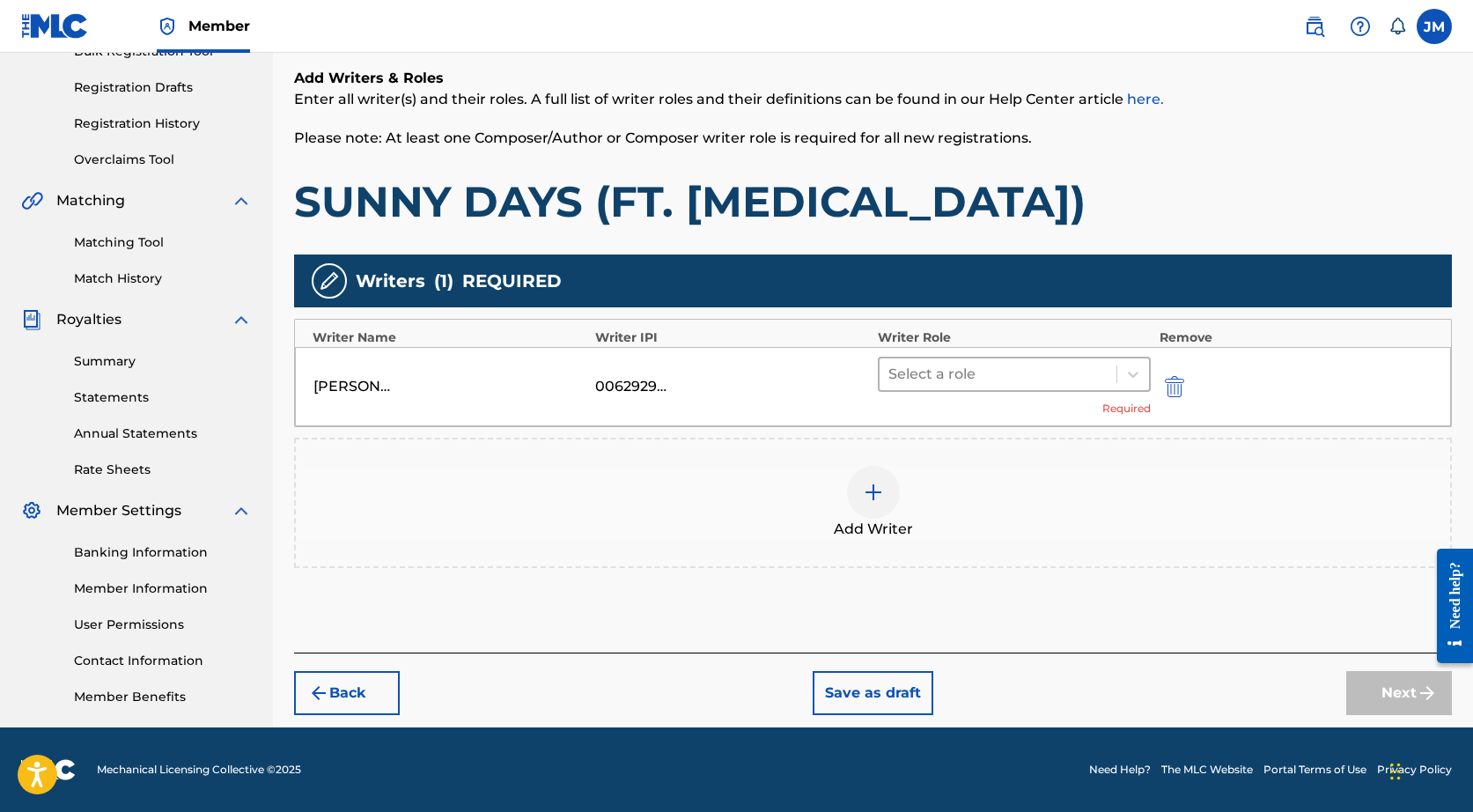
click at [1046, 387] on div "Select a role" at bounding box center [999, 374] width 237 height 32
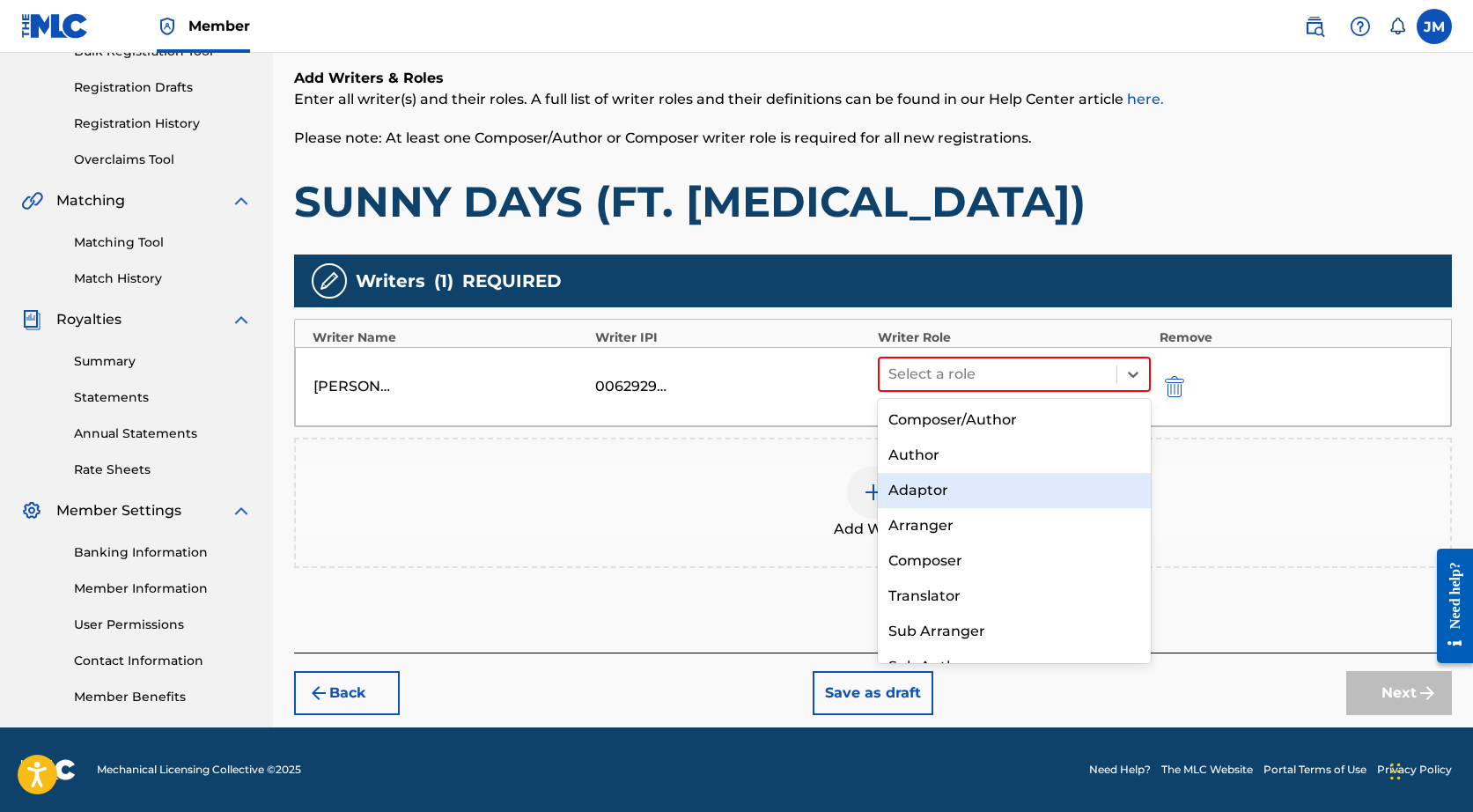
scroll to position [0, 0]
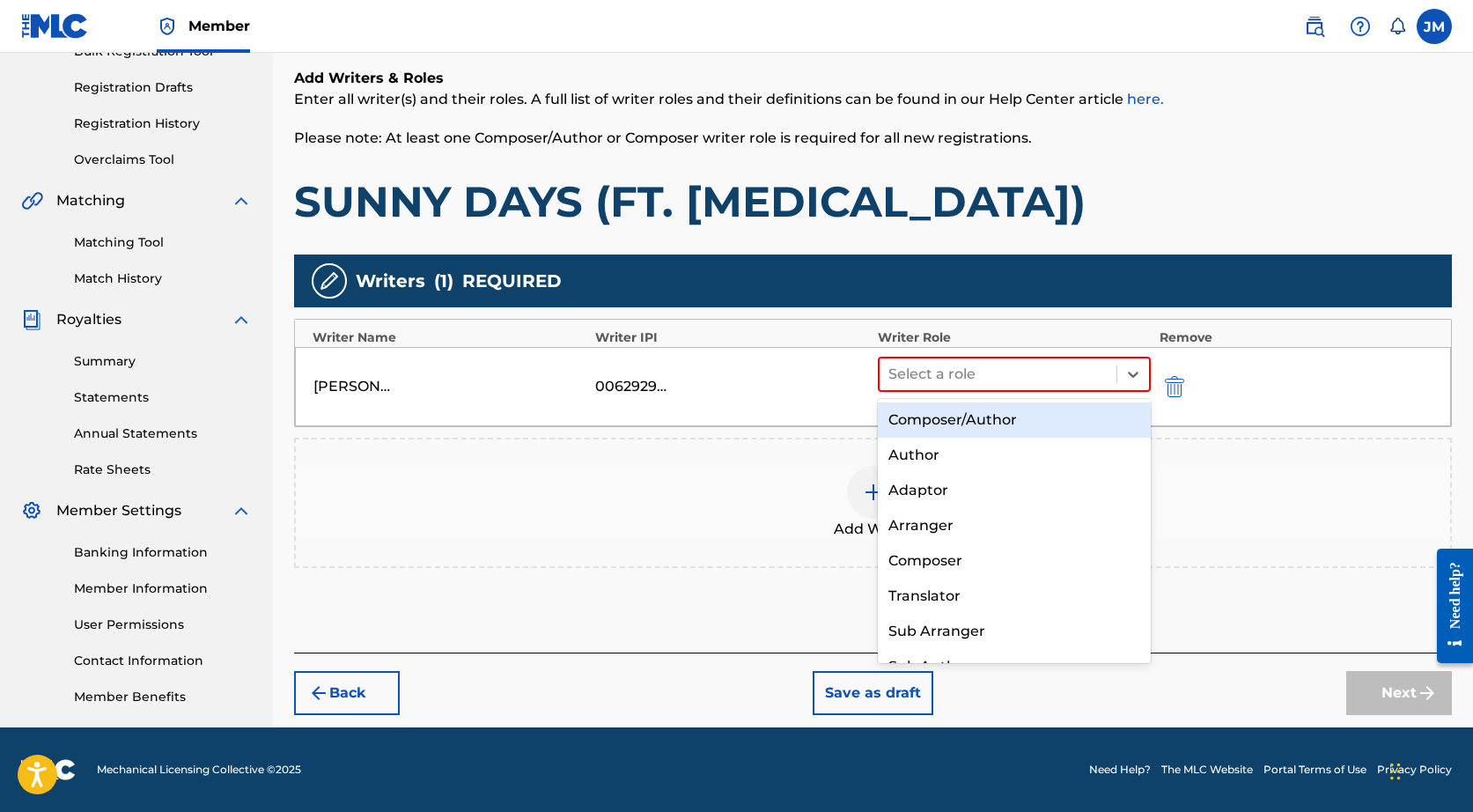
click at [975, 427] on div "Composer/Author" at bounding box center [1014, 420] width 273 height 35
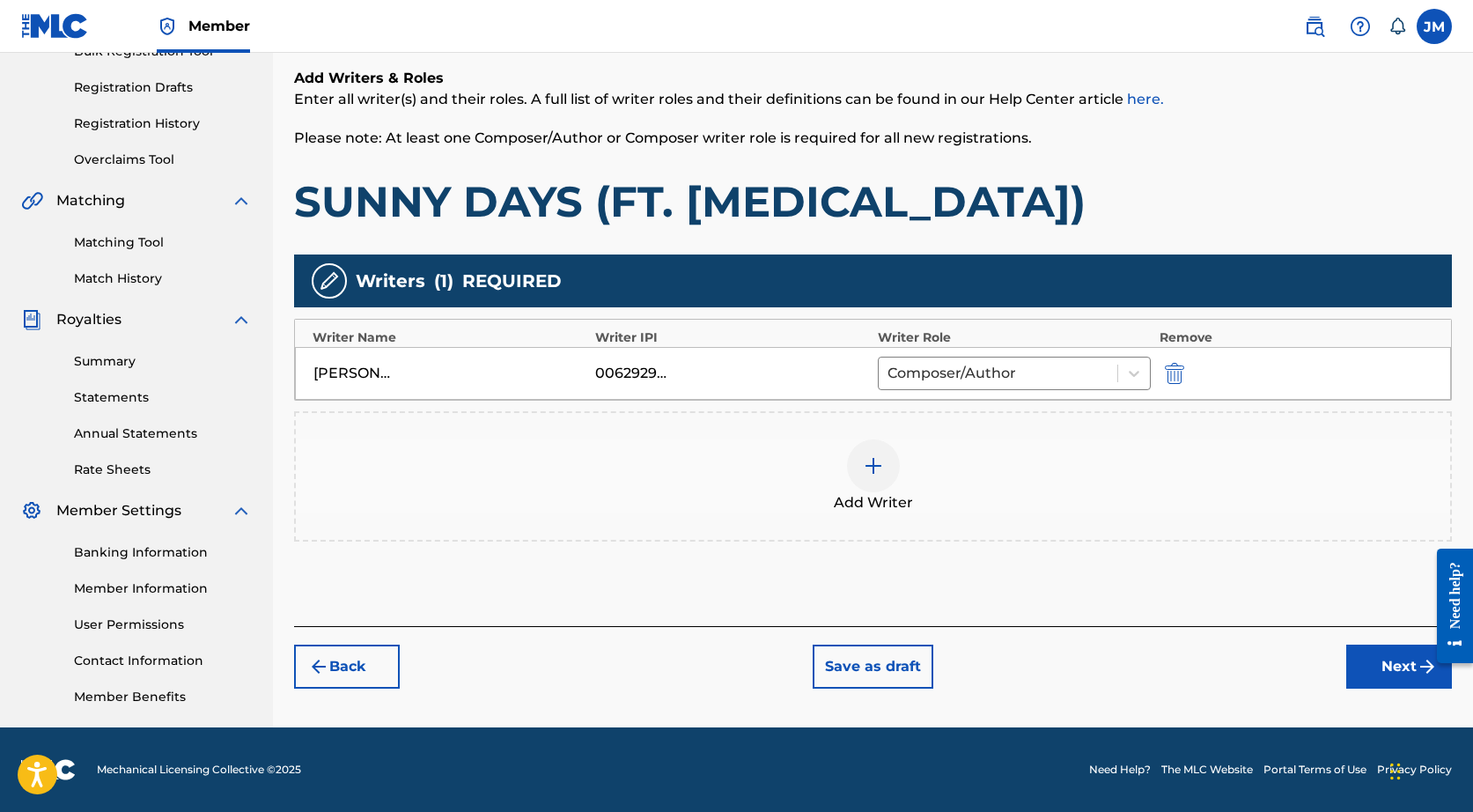
click at [857, 459] on div at bounding box center [872, 465] width 53 height 53
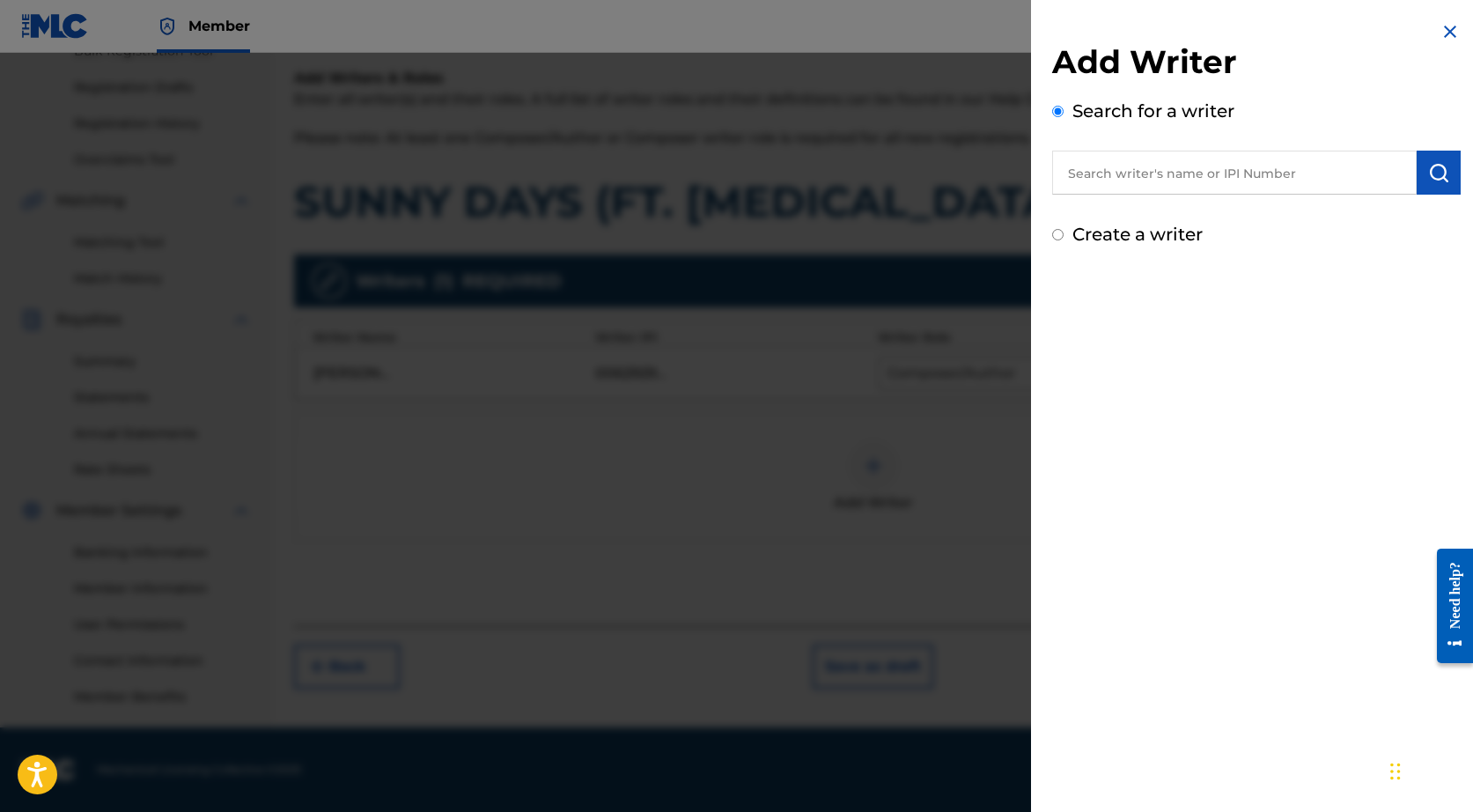
click at [1143, 158] on input "text" at bounding box center [1234, 172] width 364 height 44
paste input "[PERSON_NAME]"
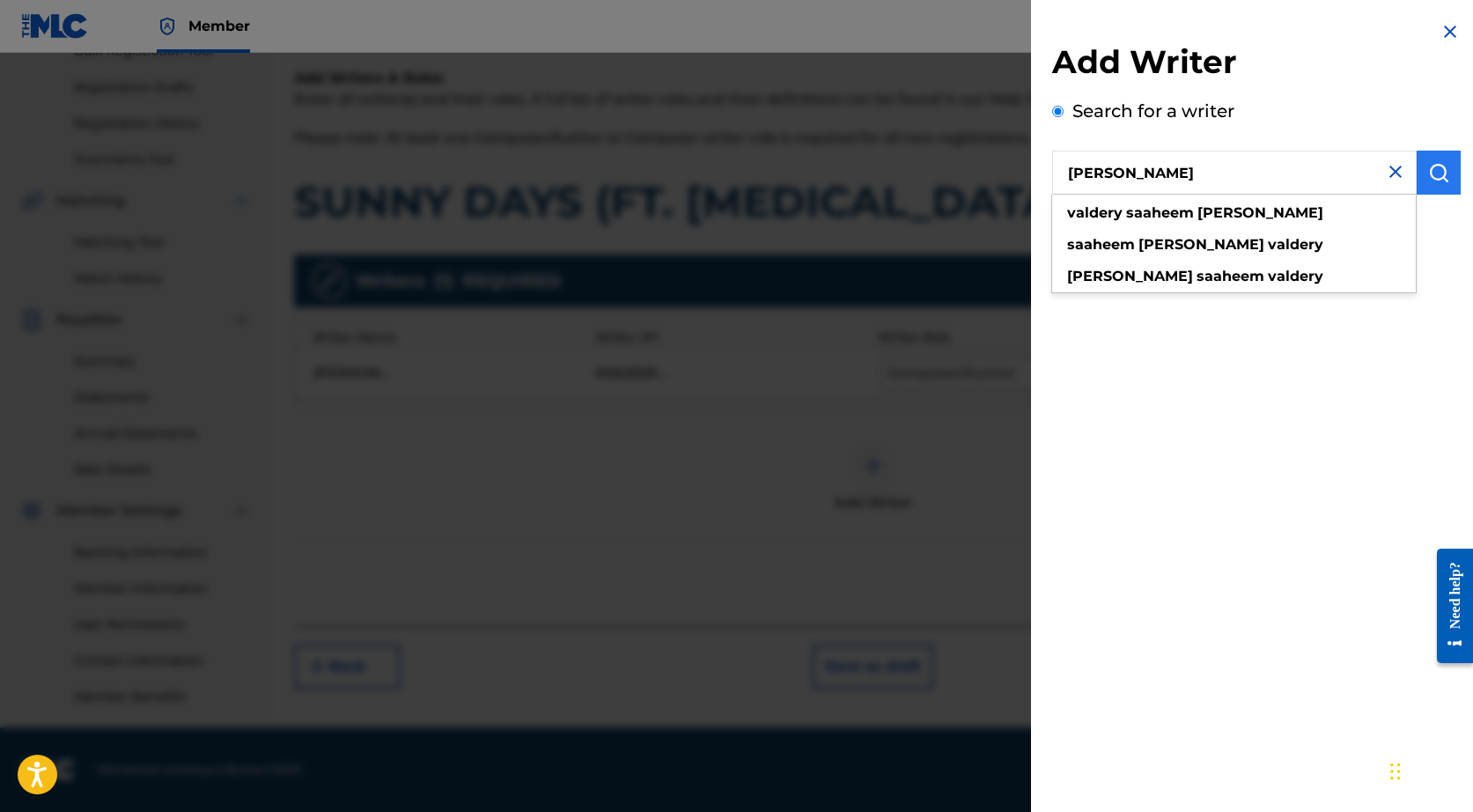
type input "[PERSON_NAME]"
click at [1448, 183] on button "submit" at bounding box center [1439, 172] width 44 height 44
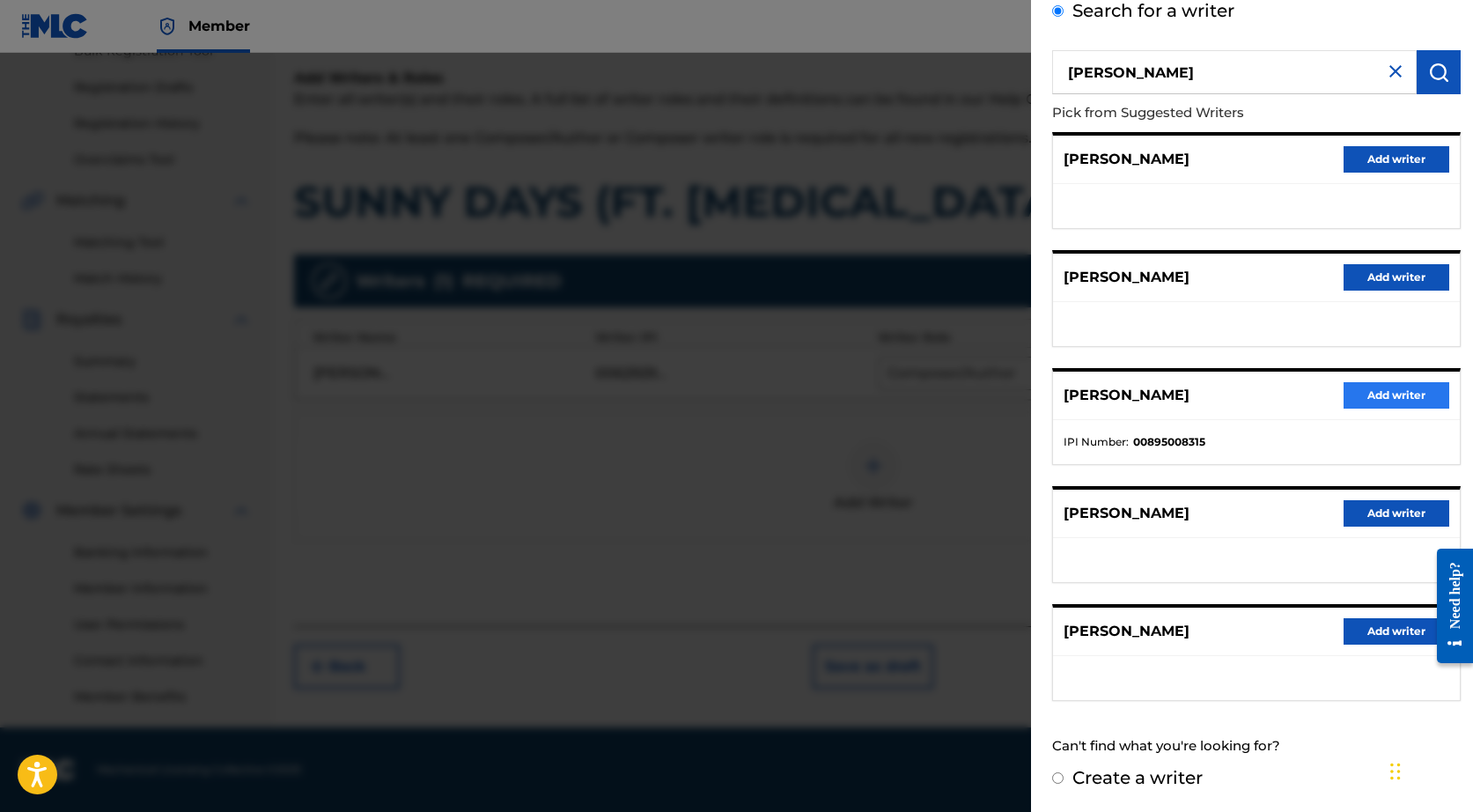
scroll to position [99, 0]
click at [1384, 399] on button "Add writer" at bounding box center [1396, 396] width 105 height 27
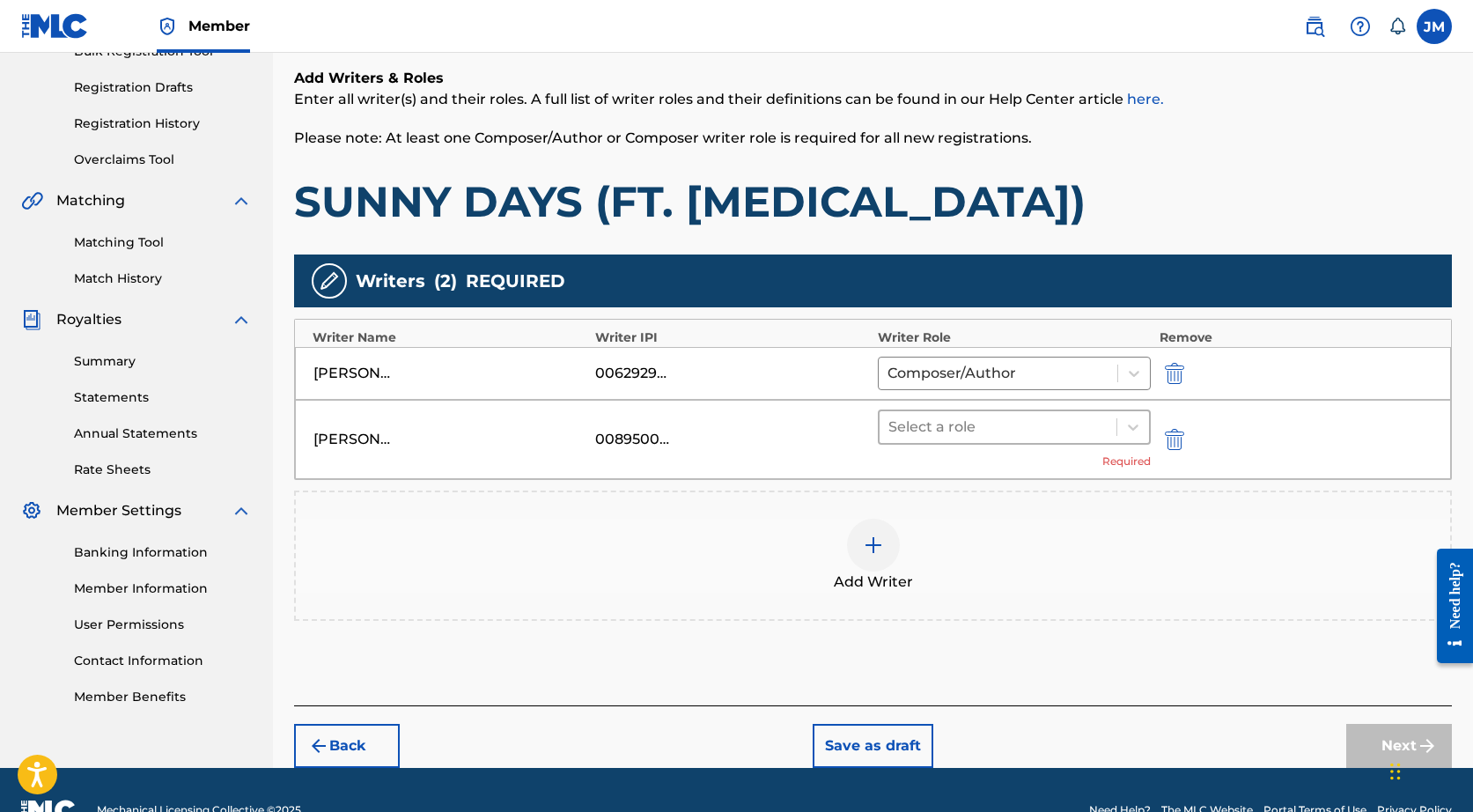
click at [1017, 441] on div "Select a role" at bounding box center [999, 427] width 237 height 32
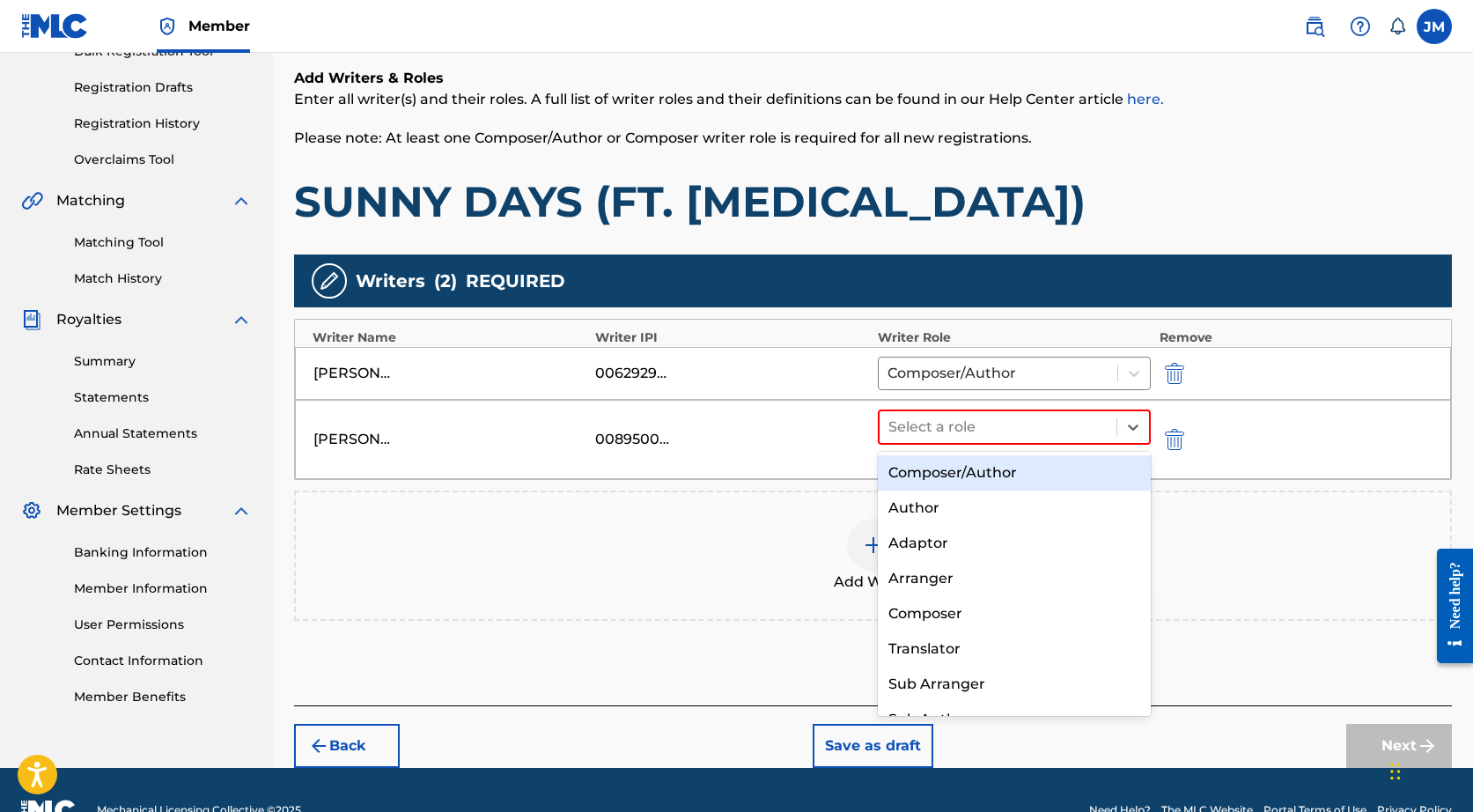
click at [967, 477] on div "Composer/Author" at bounding box center [1014, 472] width 273 height 35
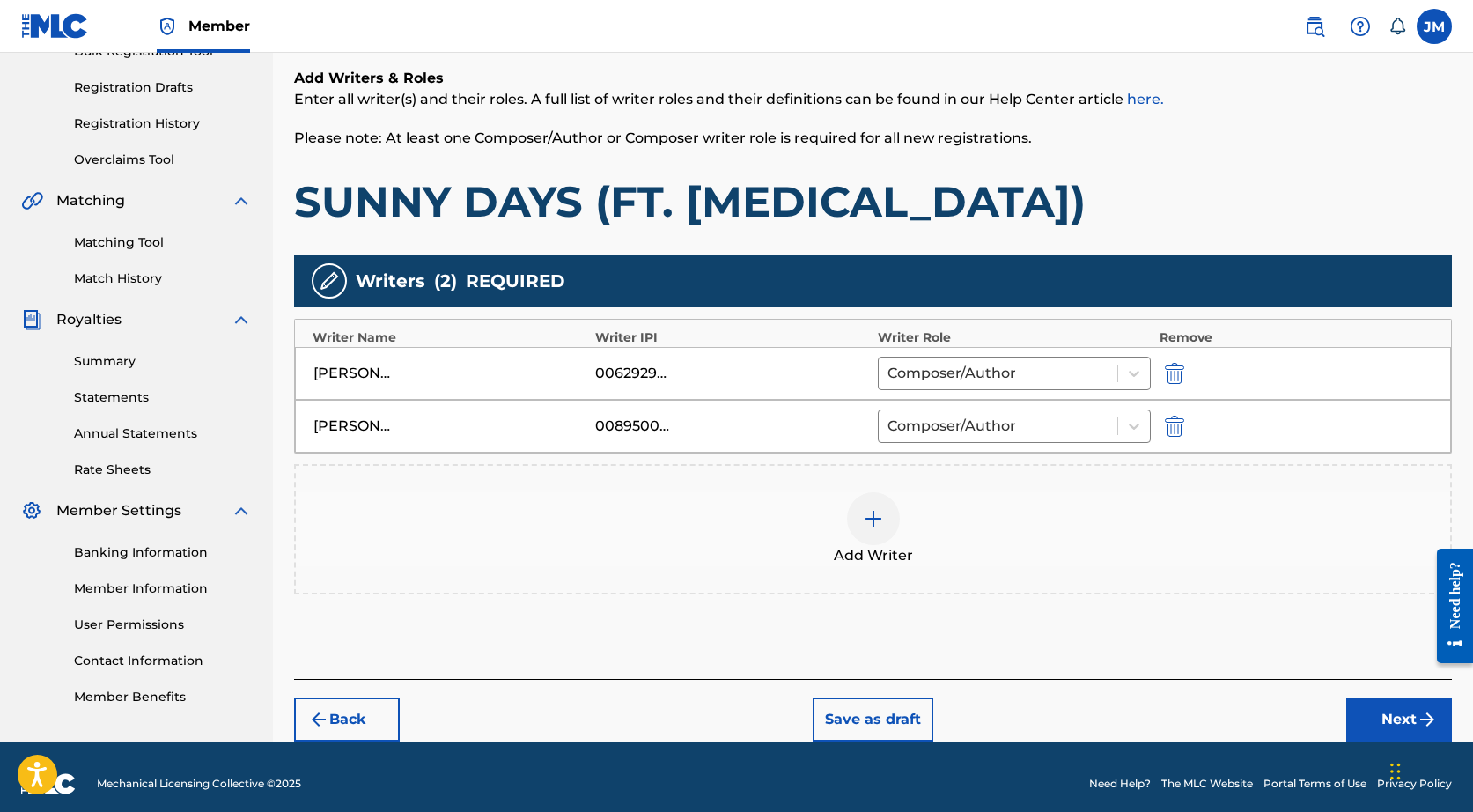
click at [887, 530] on div at bounding box center [872, 518] width 53 height 53
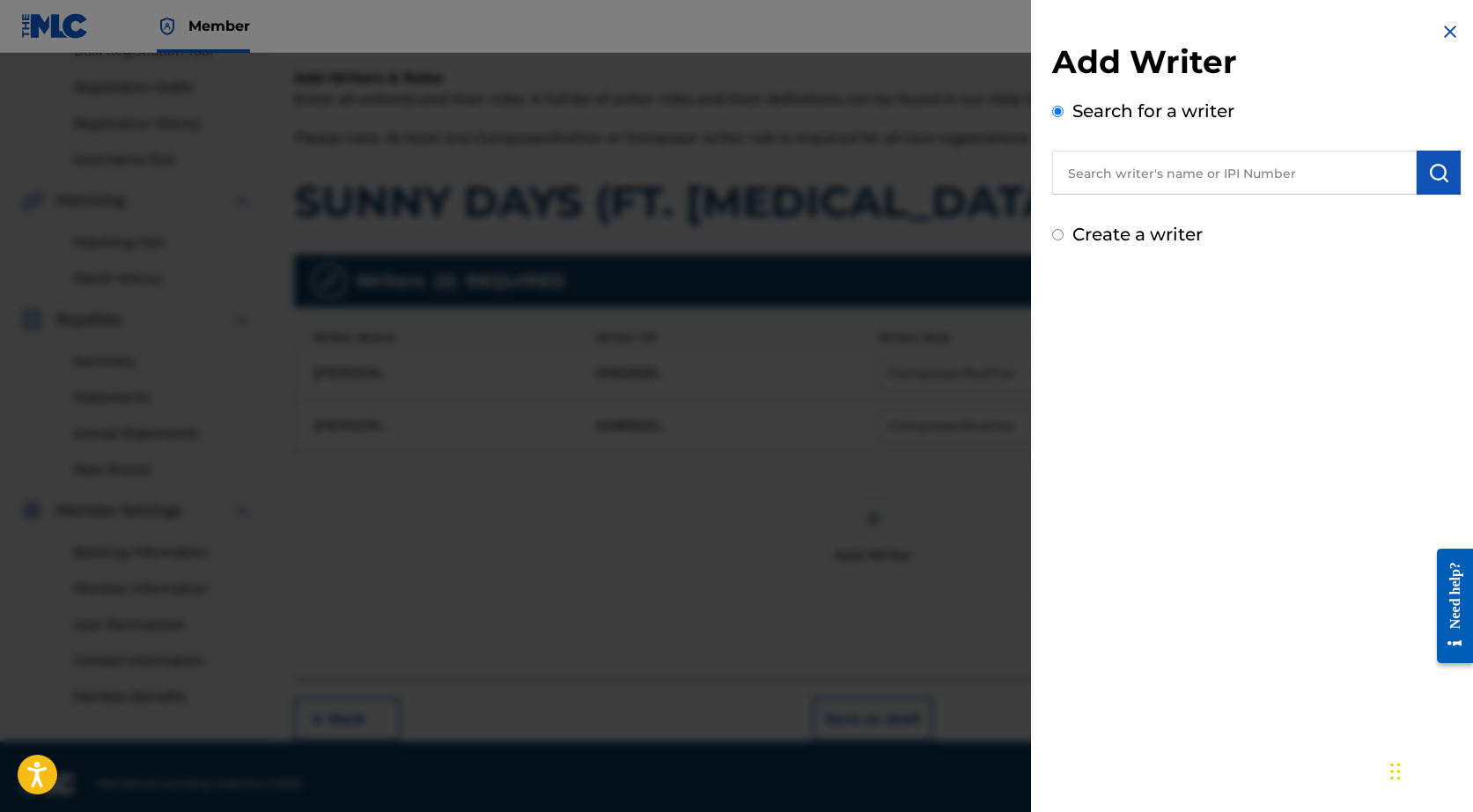
click at [1136, 176] on input "text" at bounding box center [1234, 172] width 364 height 44
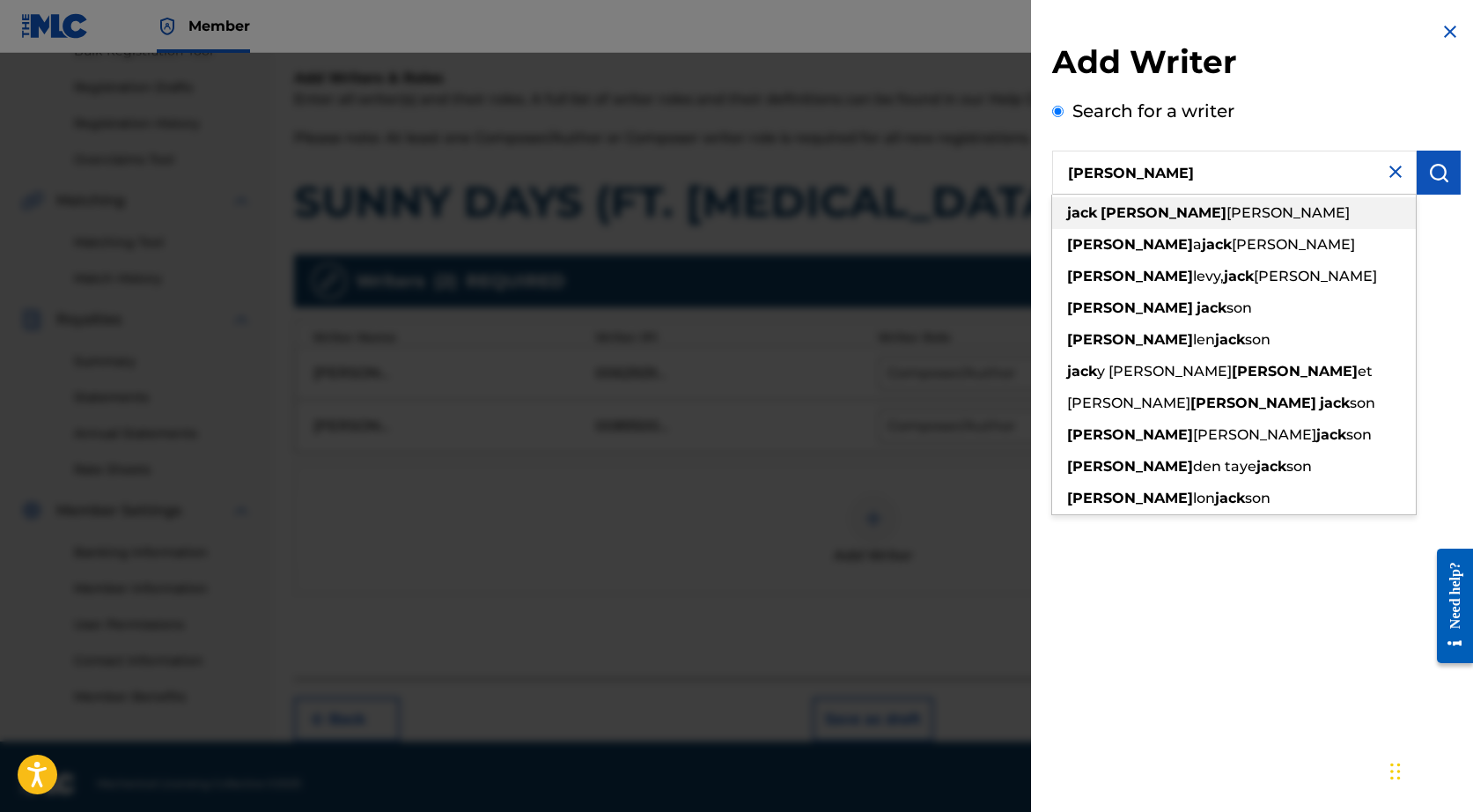
click at [1226, 216] on span "[PERSON_NAME]" at bounding box center [1287, 212] width 123 height 16
type input "[PERSON_NAME]"
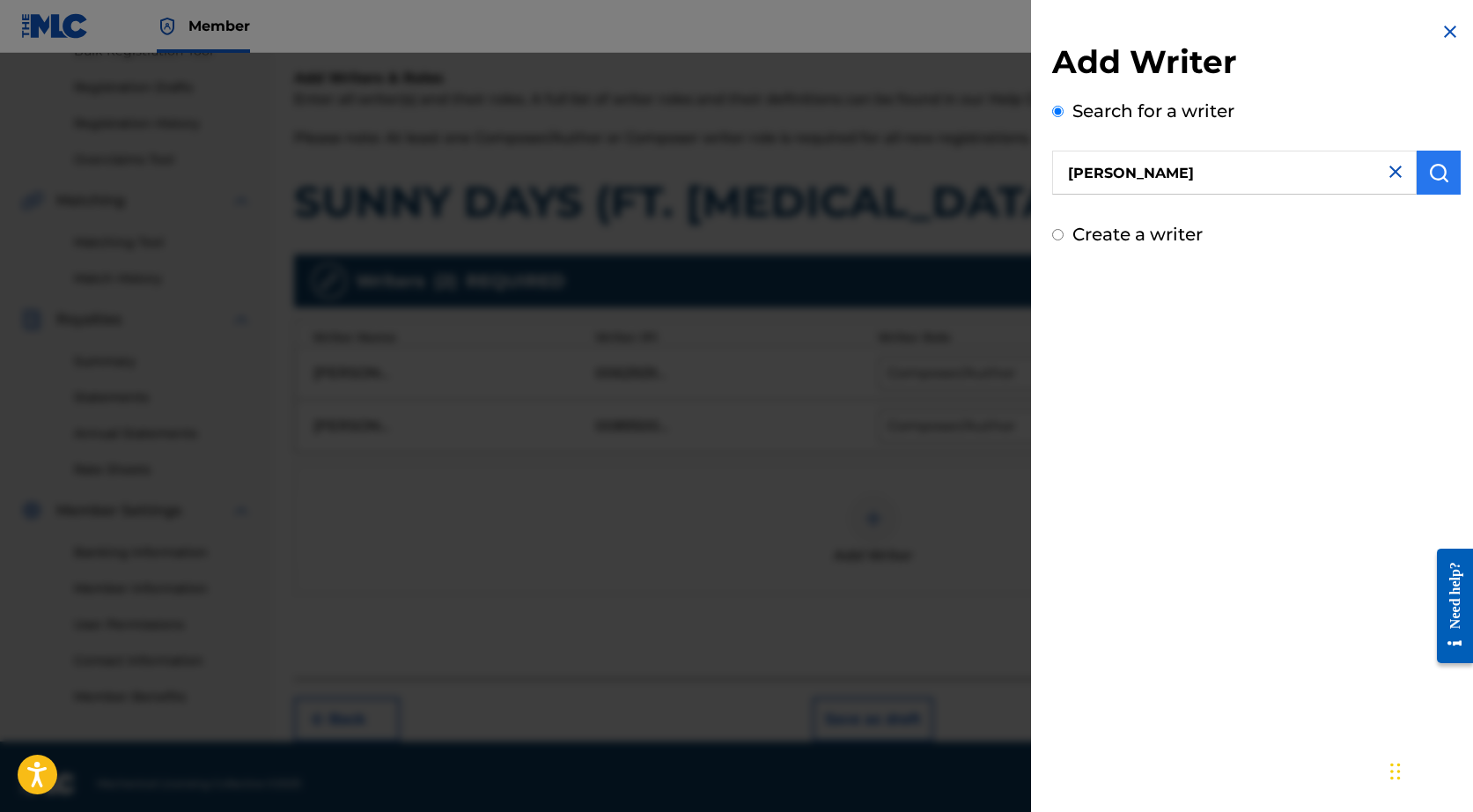
click at [1428, 182] on img "submit" at bounding box center [1439, 172] width 21 height 21
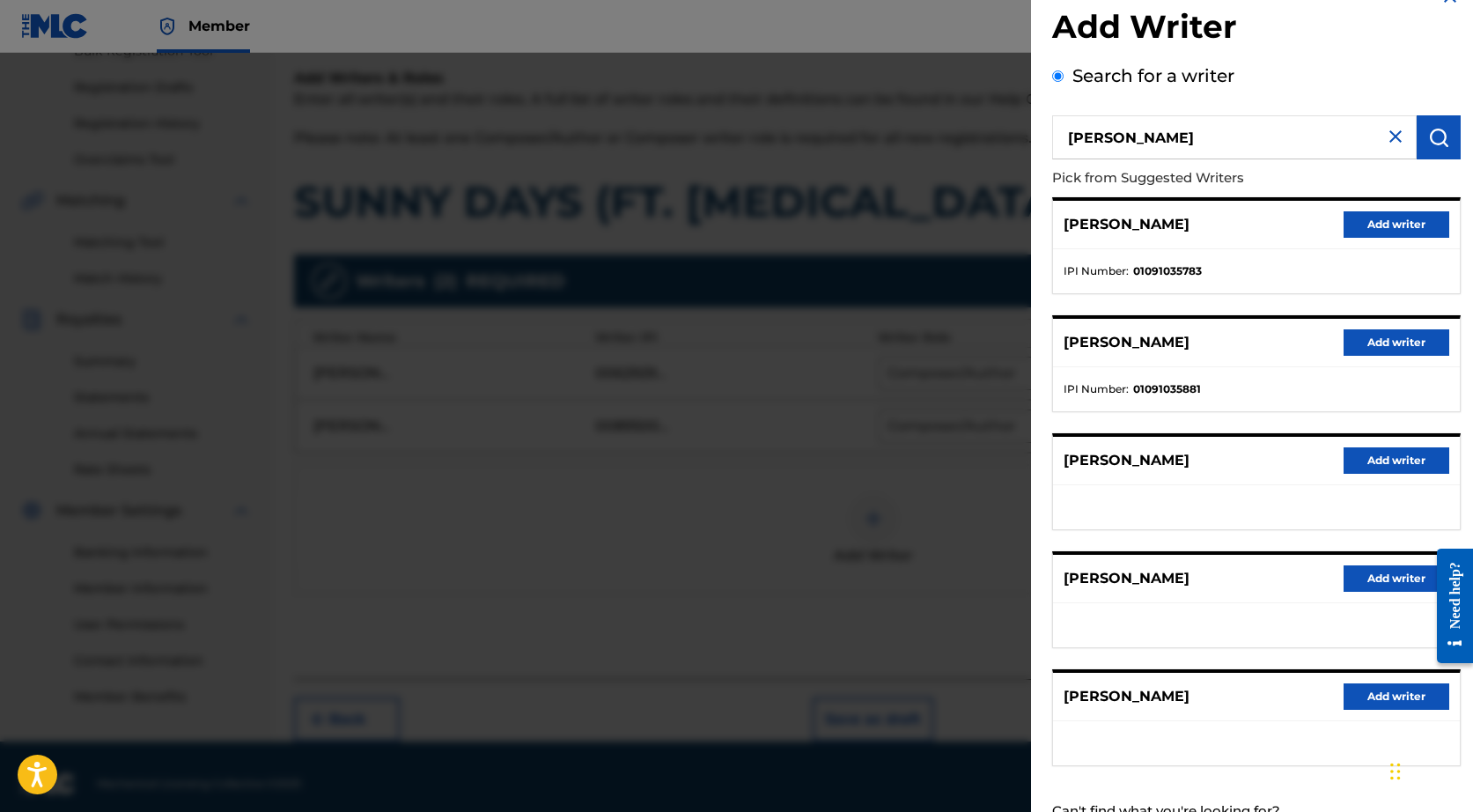
scroll to position [52, 0]
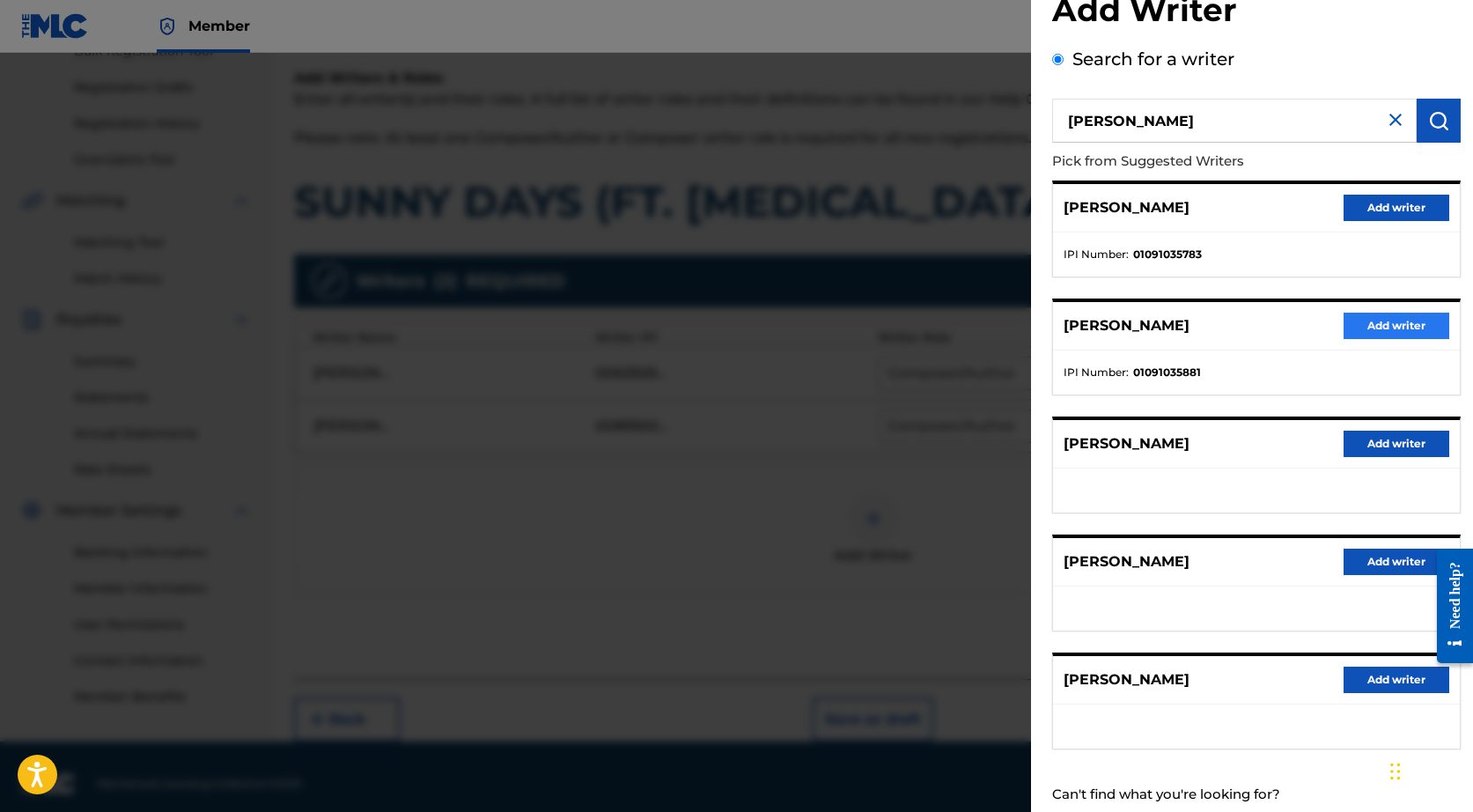
click at [1370, 322] on button "Add writer" at bounding box center [1396, 326] width 105 height 27
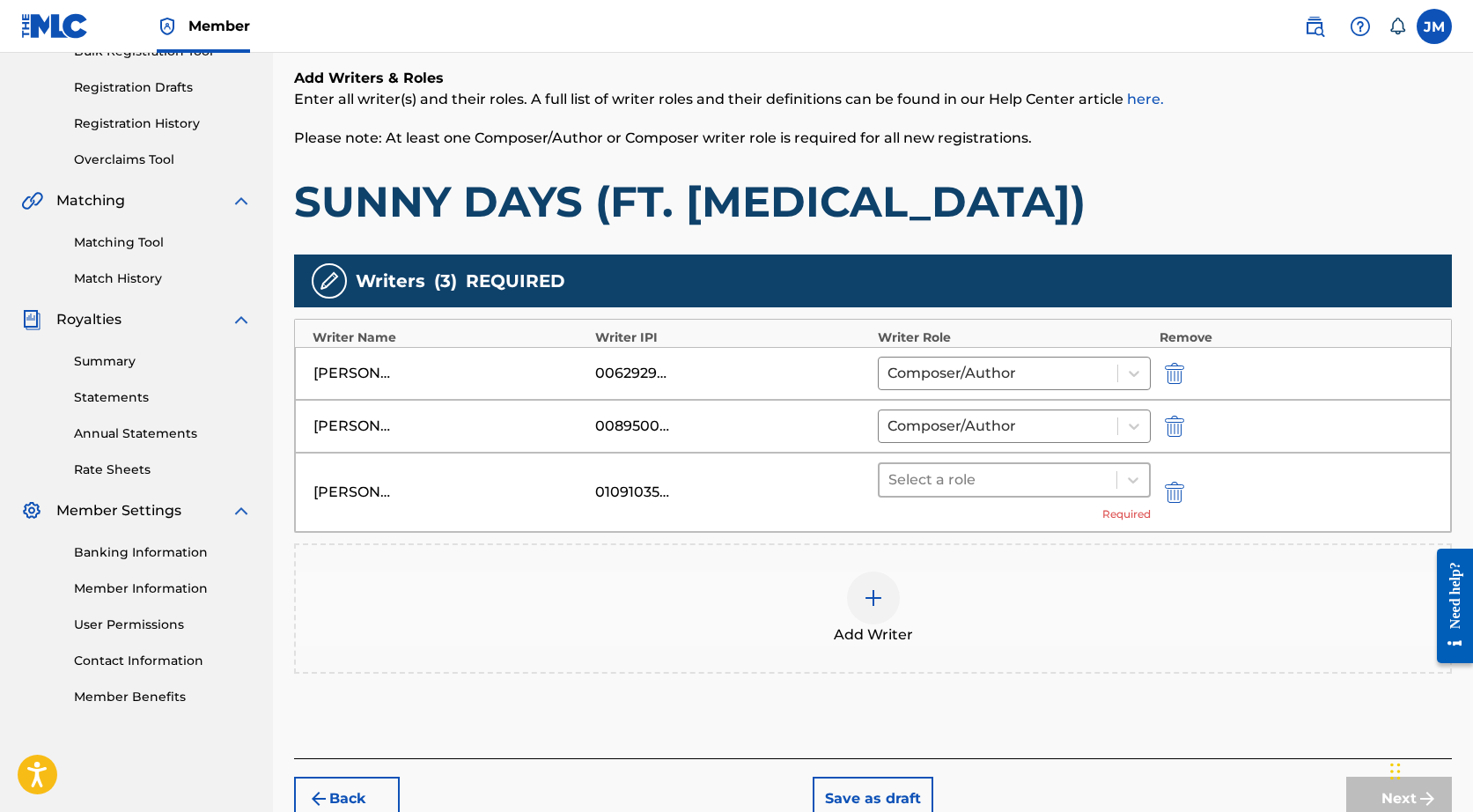
click at [1063, 482] on div at bounding box center [998, 480] width 219 height 25
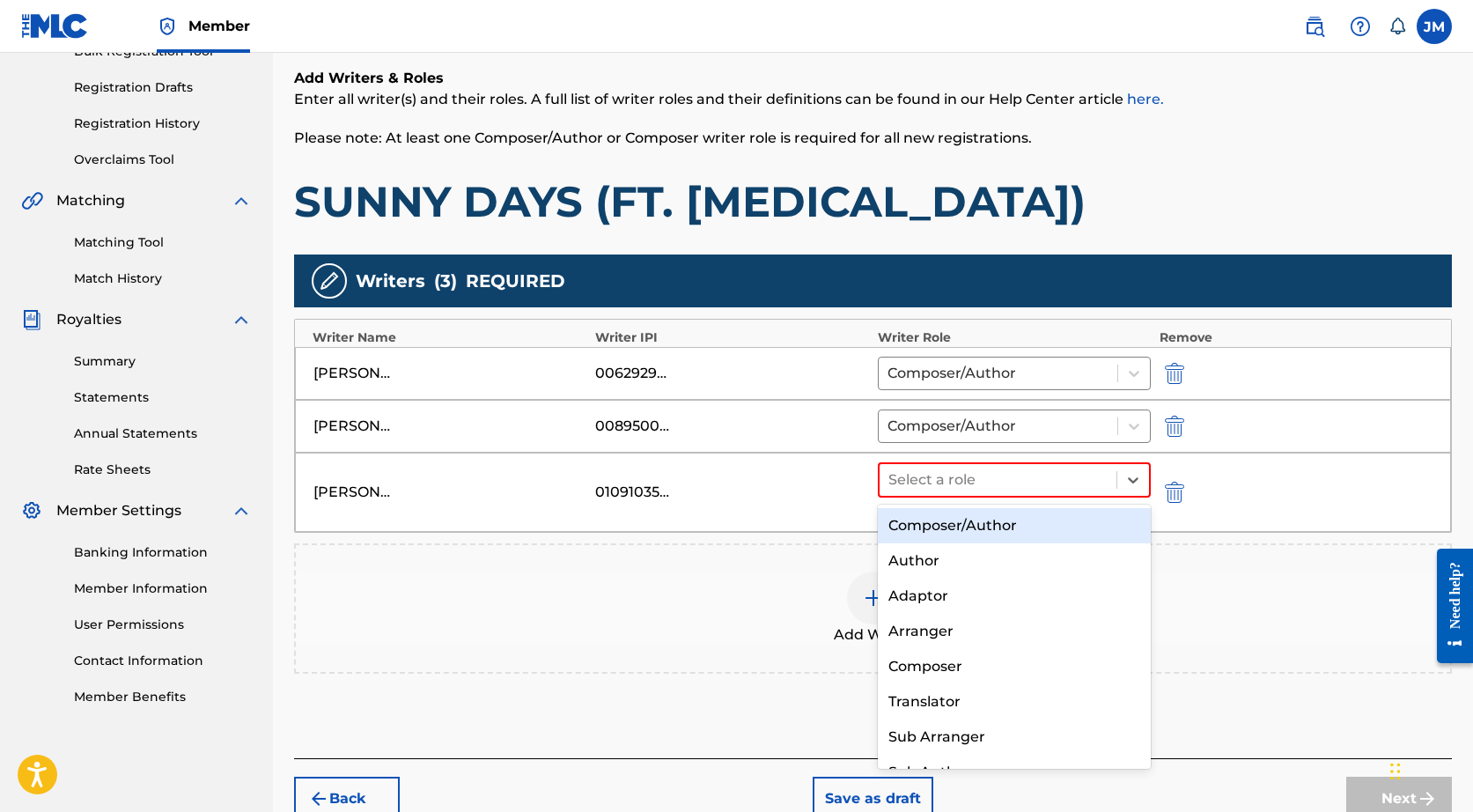
click at [1014, 528] on div "Composer/Author" at bounding box center [1014, 525] width 273 height 35
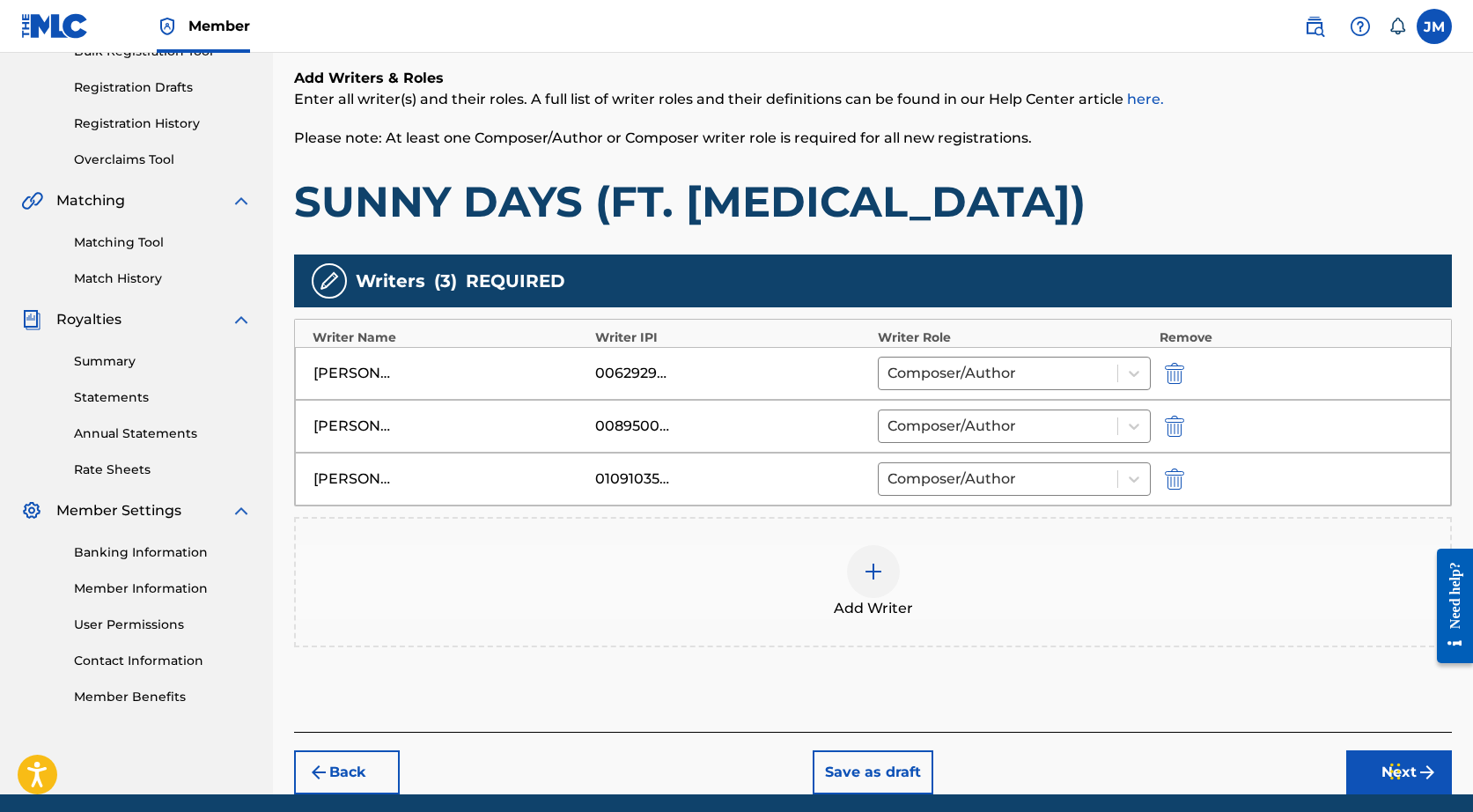
click at [888, 572] on div at bounding box center [872, 571] width 53 height 53
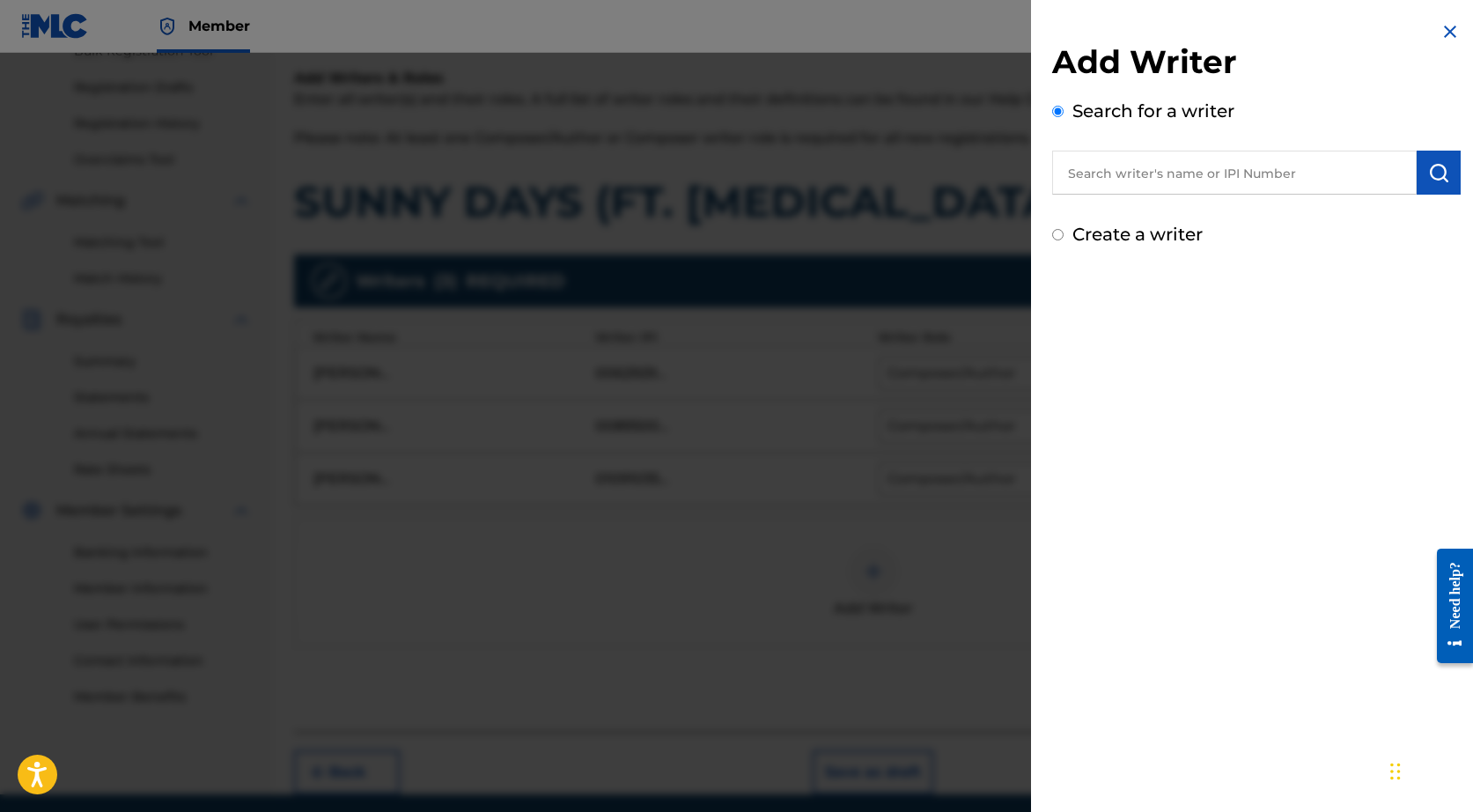
click at [764, 249] on div at bounding box center [736, 458] width 1473 height 812
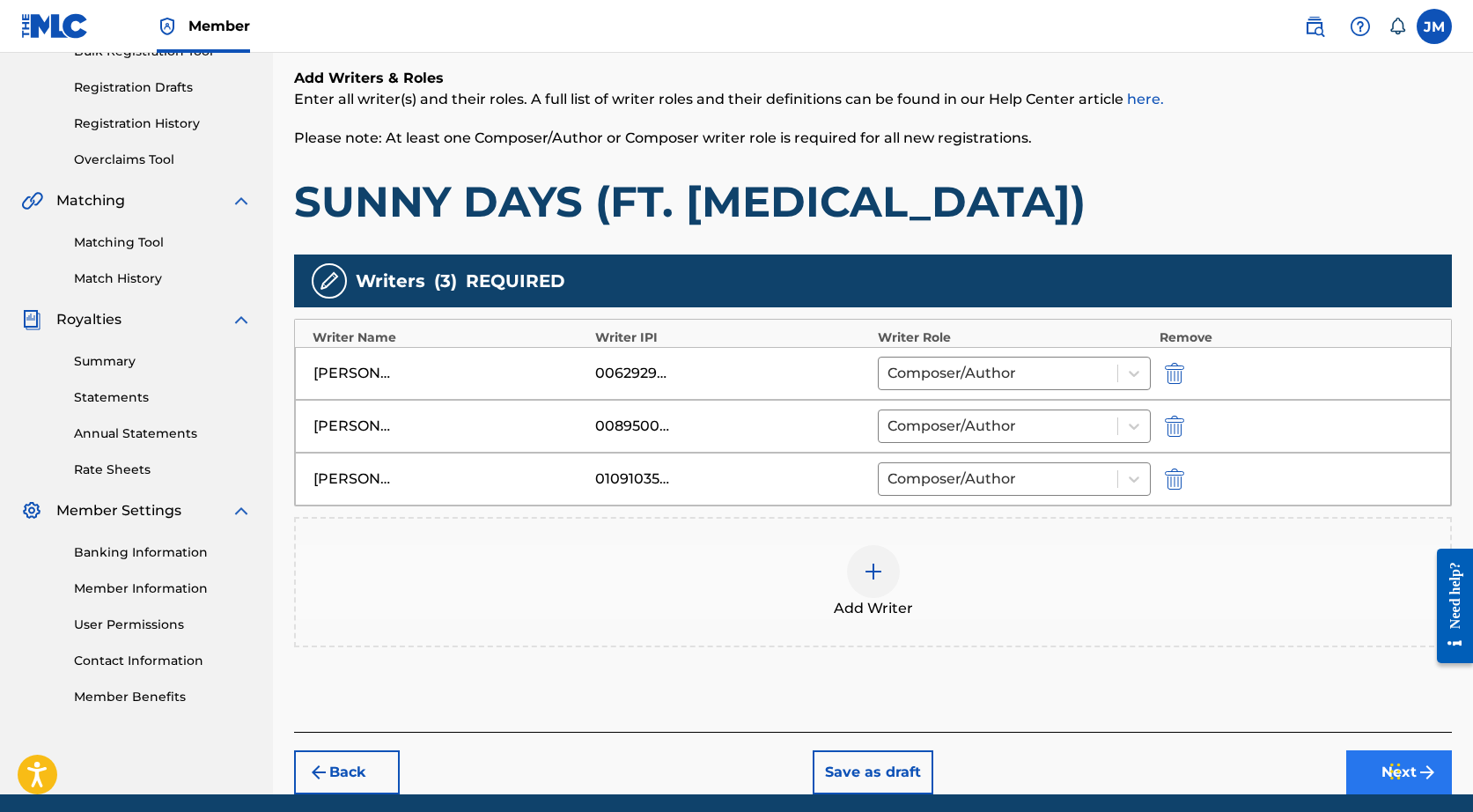
click at [1363, 776] on button "Next" at bounding box center [1398, 772] width 105 height 44
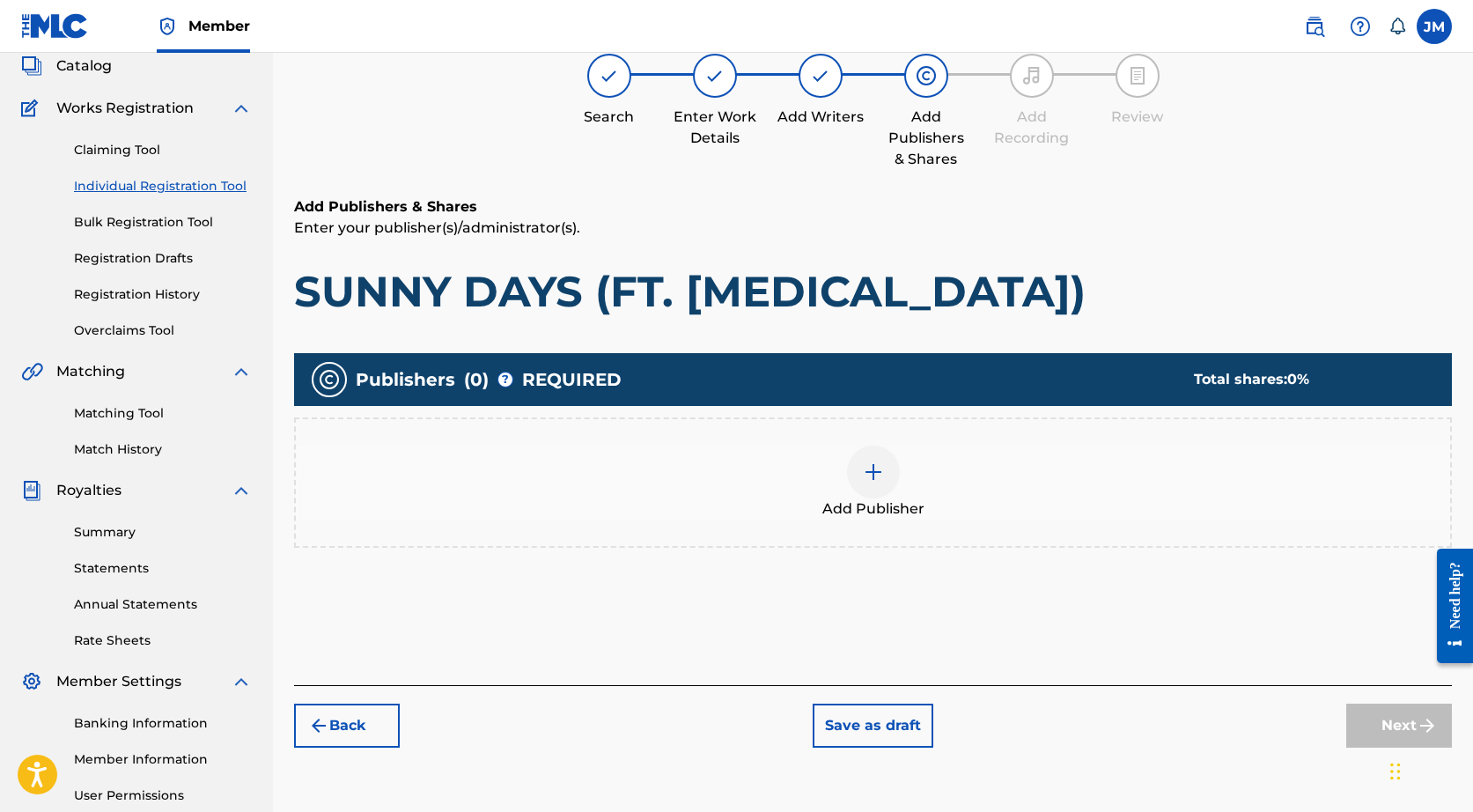
scroll to position [79, 0]
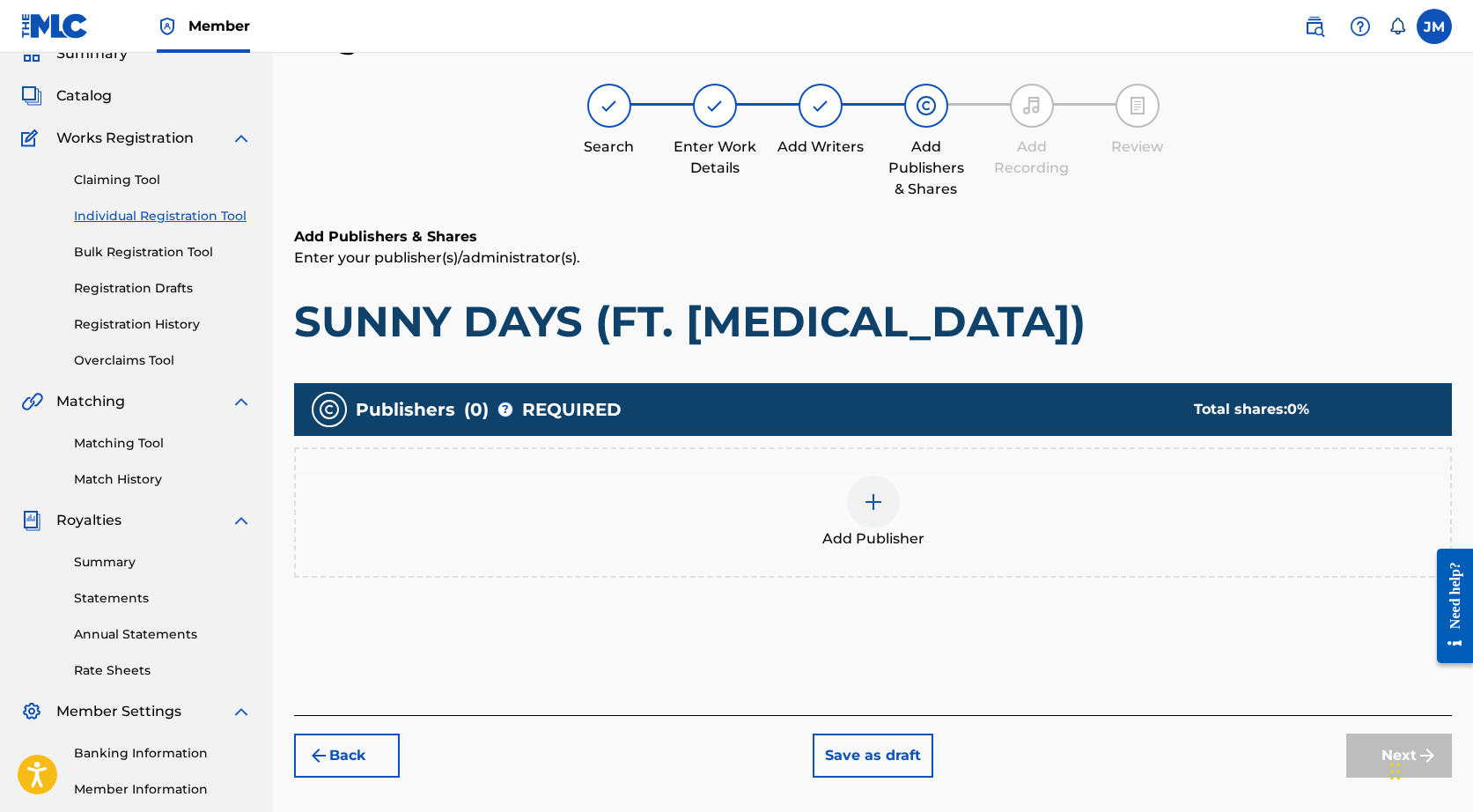
click at [853, 516] on div at bounding box center [872, 501] width 53 height 53
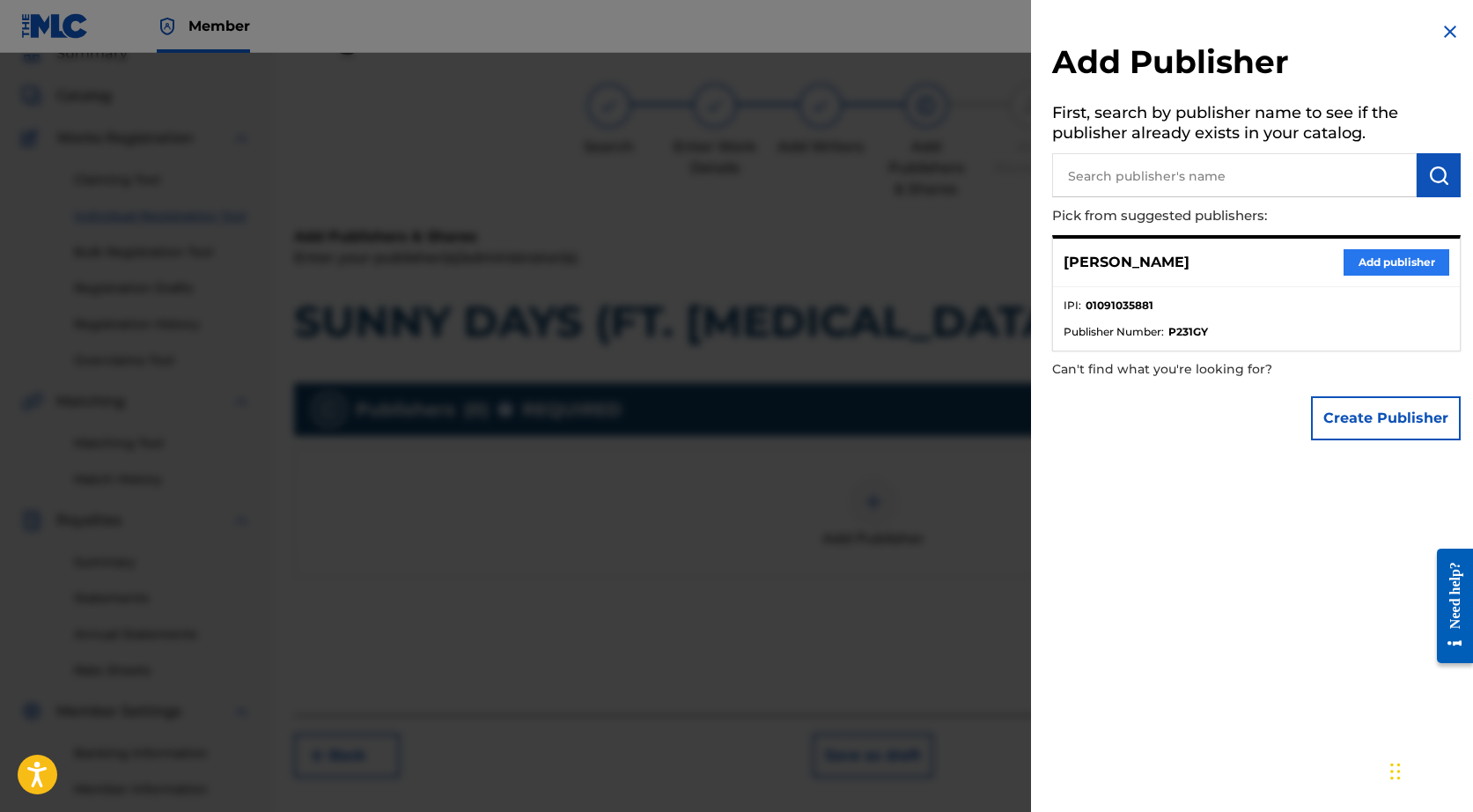
click at [1358, 261] on button "Add publisher" at bounding box center [1396, 262] width 105 height 27
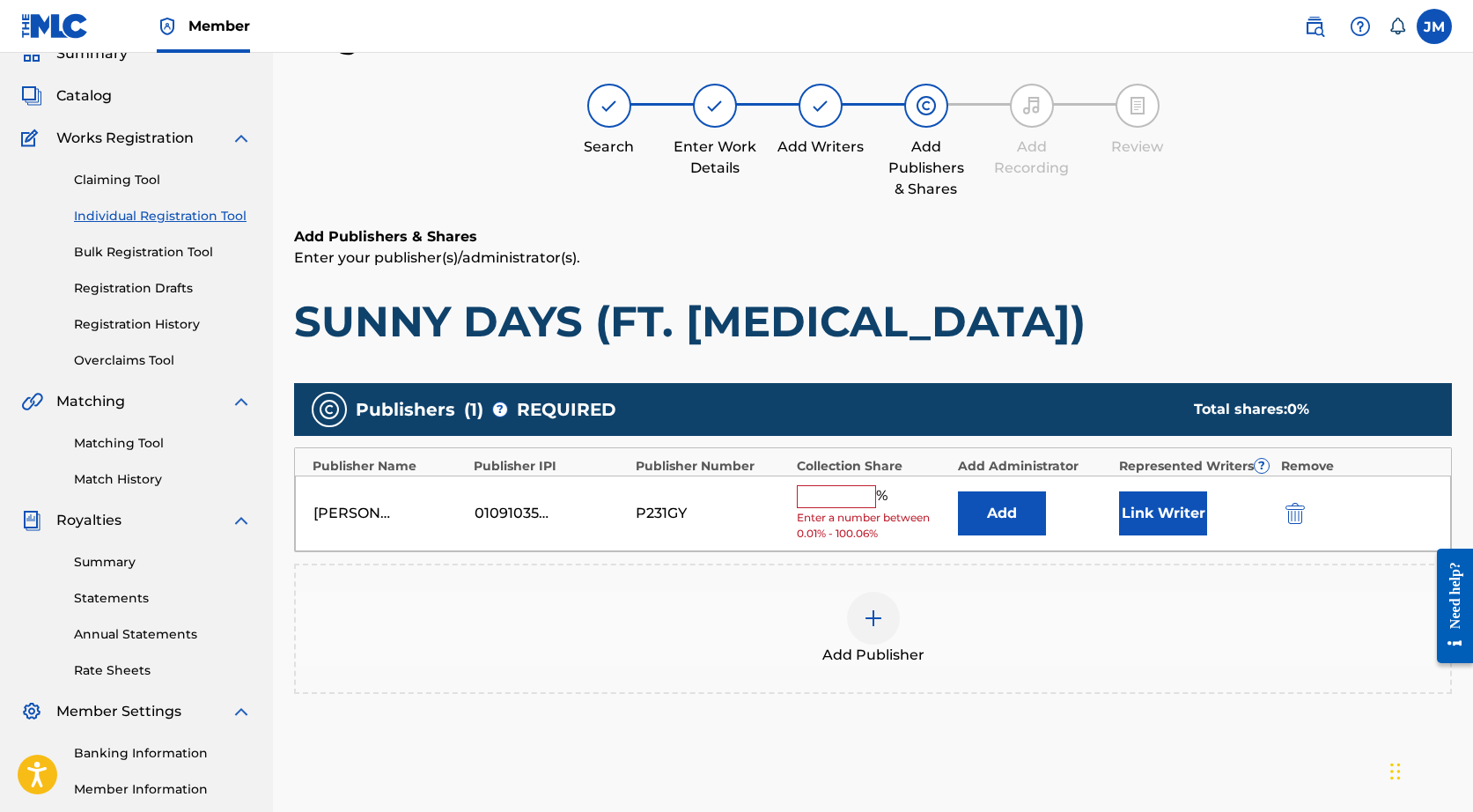
click at [846, 493] on input "text" at bounding box center [836, 496] width 79 height 23
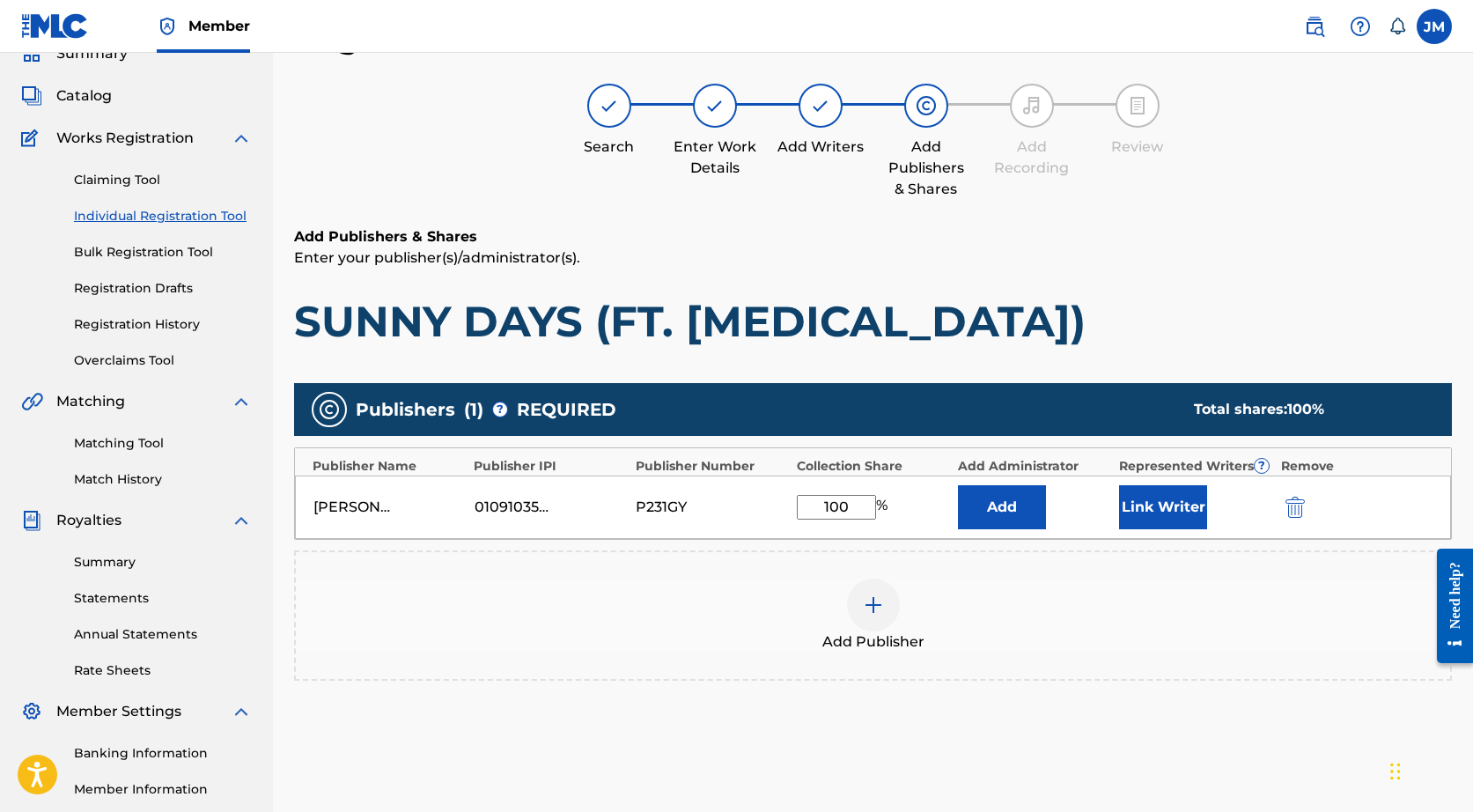
type input "100"
click at [996, 577] on div "Add Publisher" at bounding box center [872, 615] width 1157 height 130
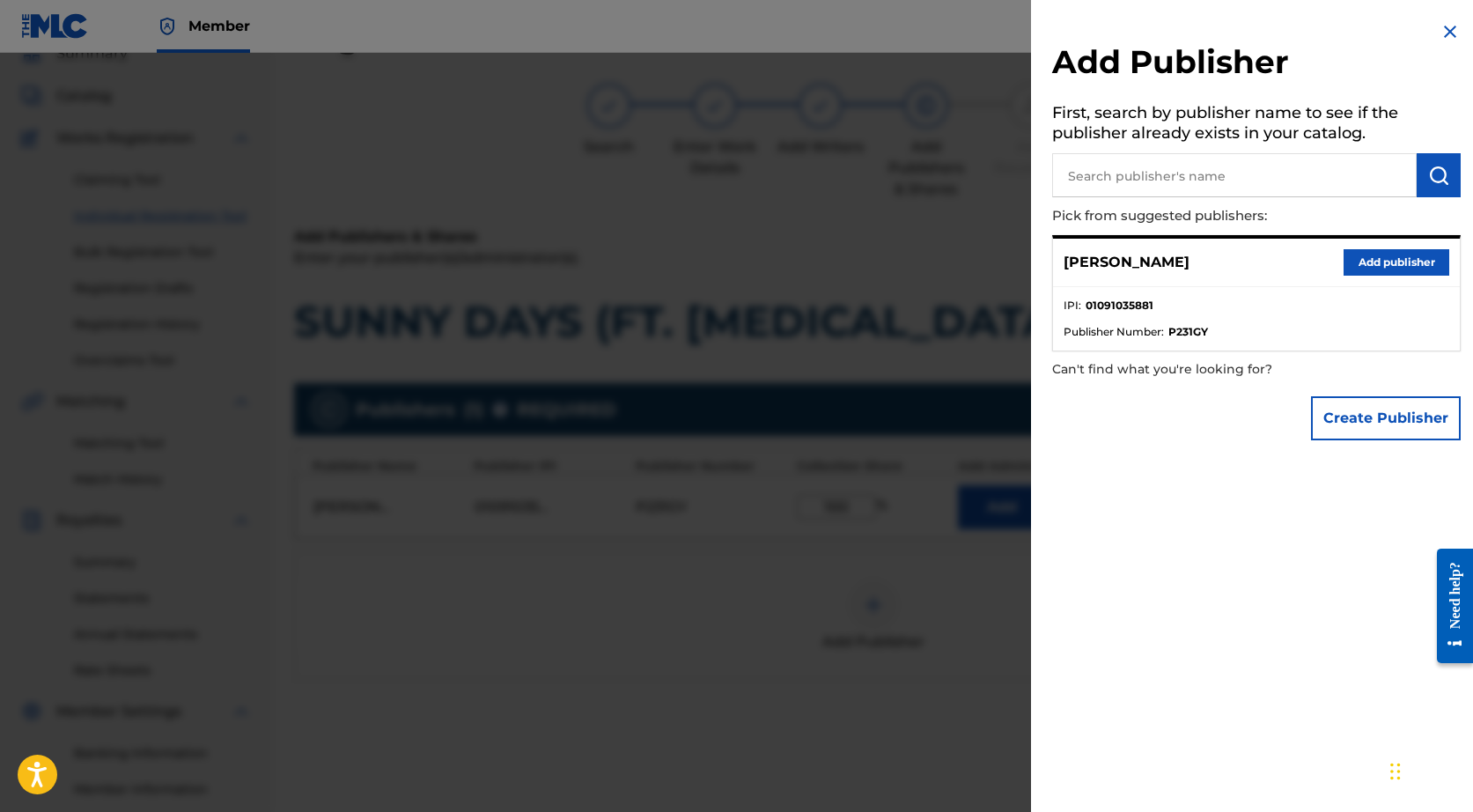
click at [986, 597] on div at bounding box center [736, 458] width 1473 height 812
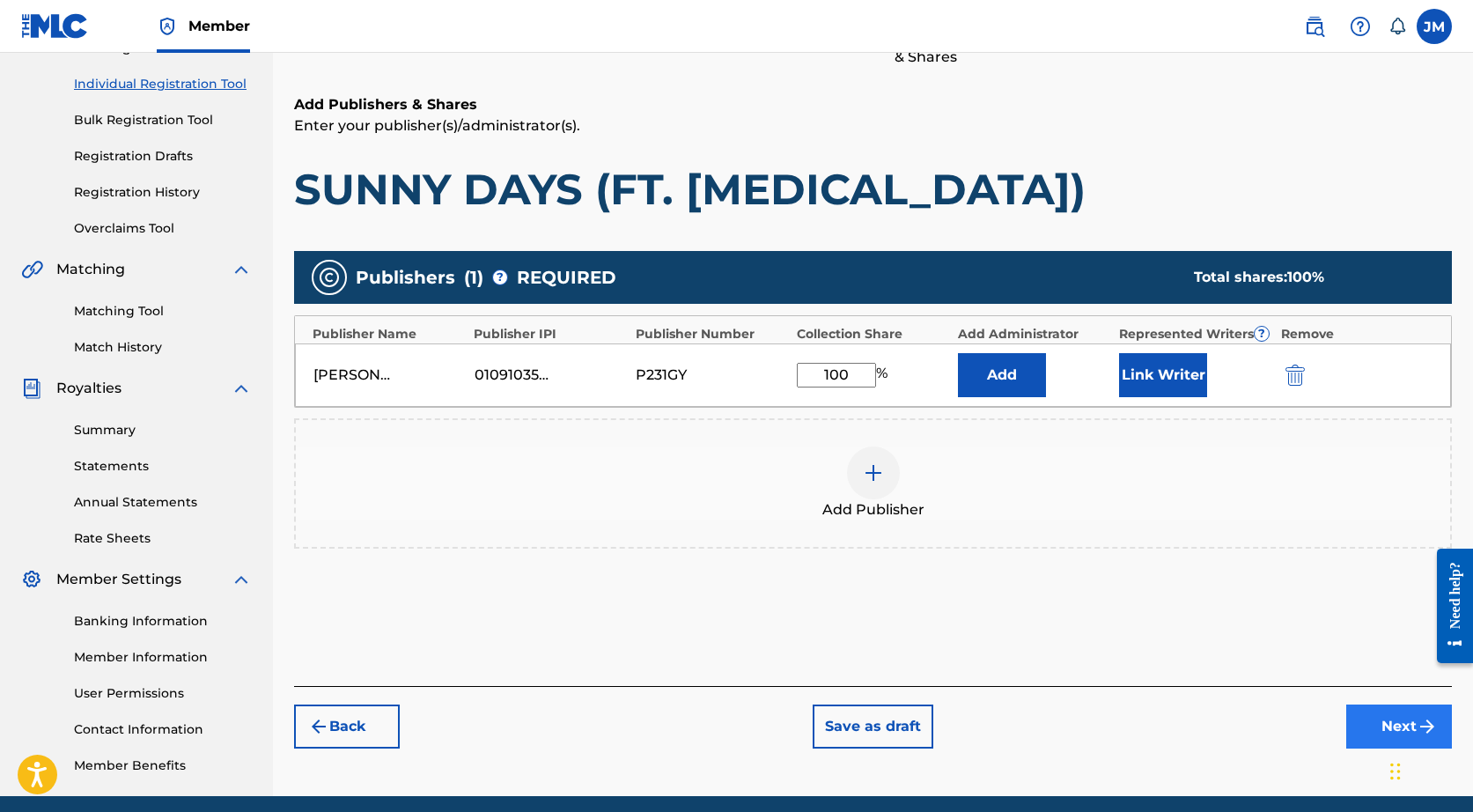
click at [1363, 720] on button "Next" at bounding box center [1398, 726] width 105 height 44
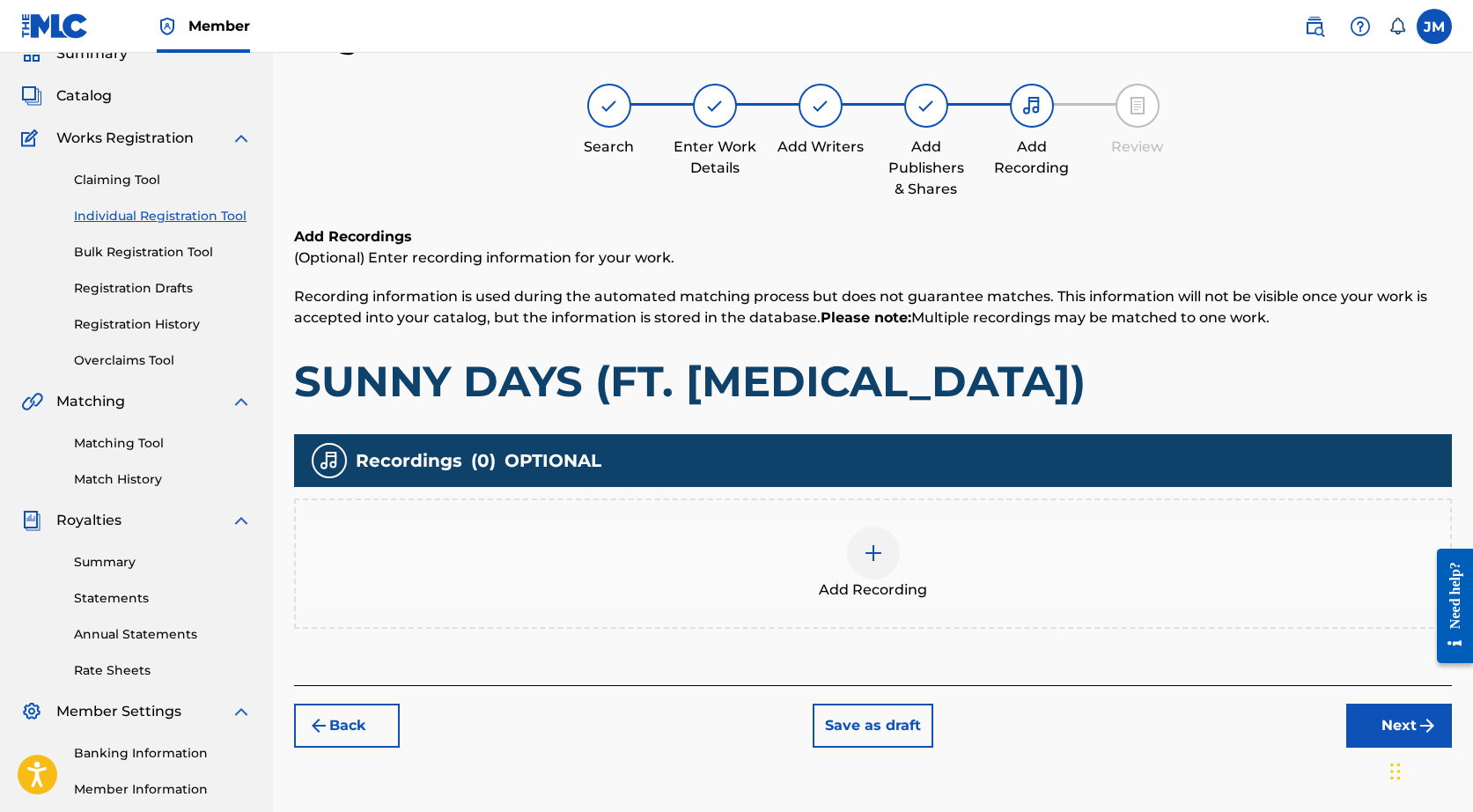
click at [849, 575] on div "Add Recording" at bounding box center [872, 562] width 1154 height 74
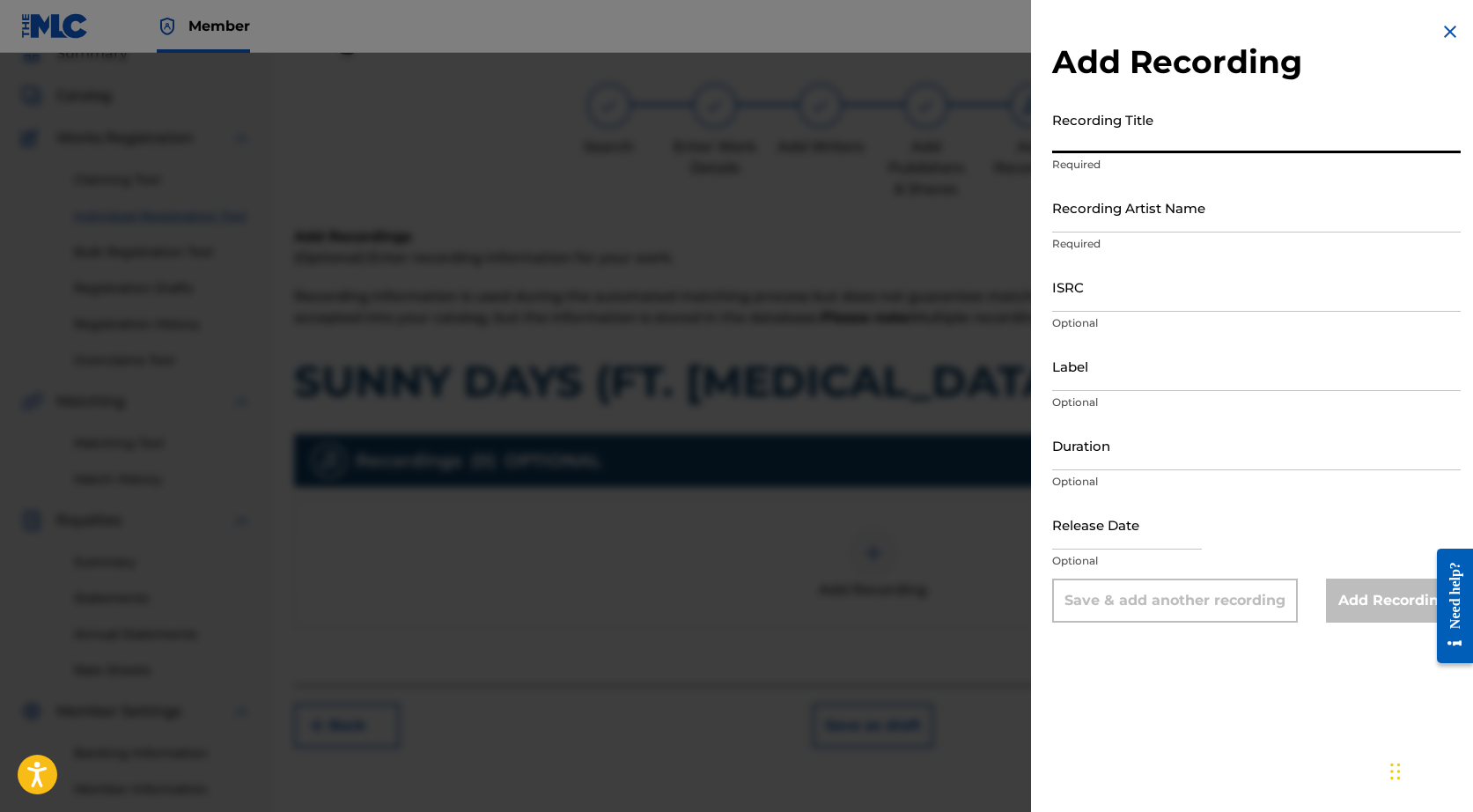
click at [1103, 134] on input "Recording Title" at bounding box center [1256, 128] width 408 height 50
type input "SUNNY DAYS"
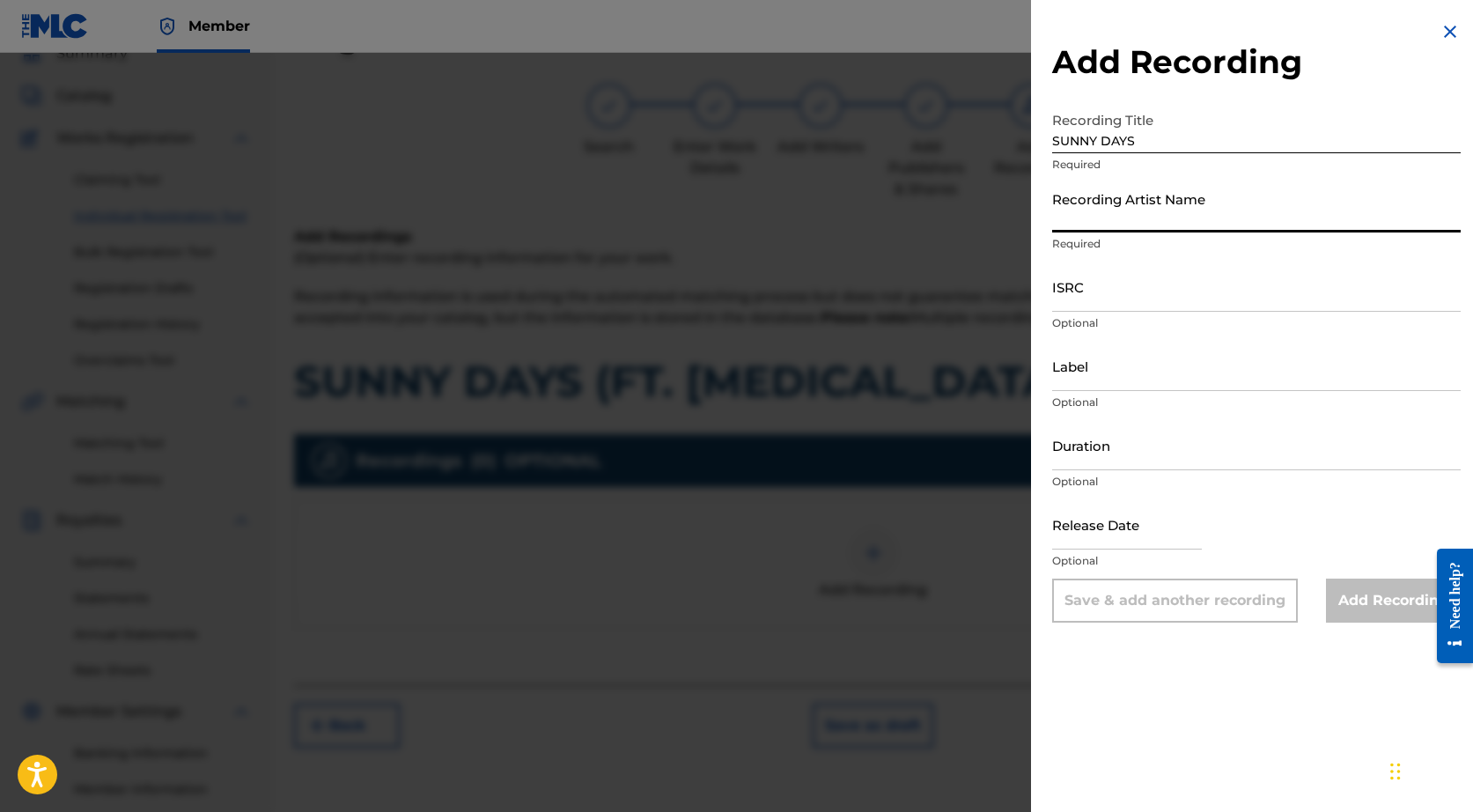
click at [1104, 214] on input "Recording Artist Name" at bounding box center [1256, 208] width 408 height 50
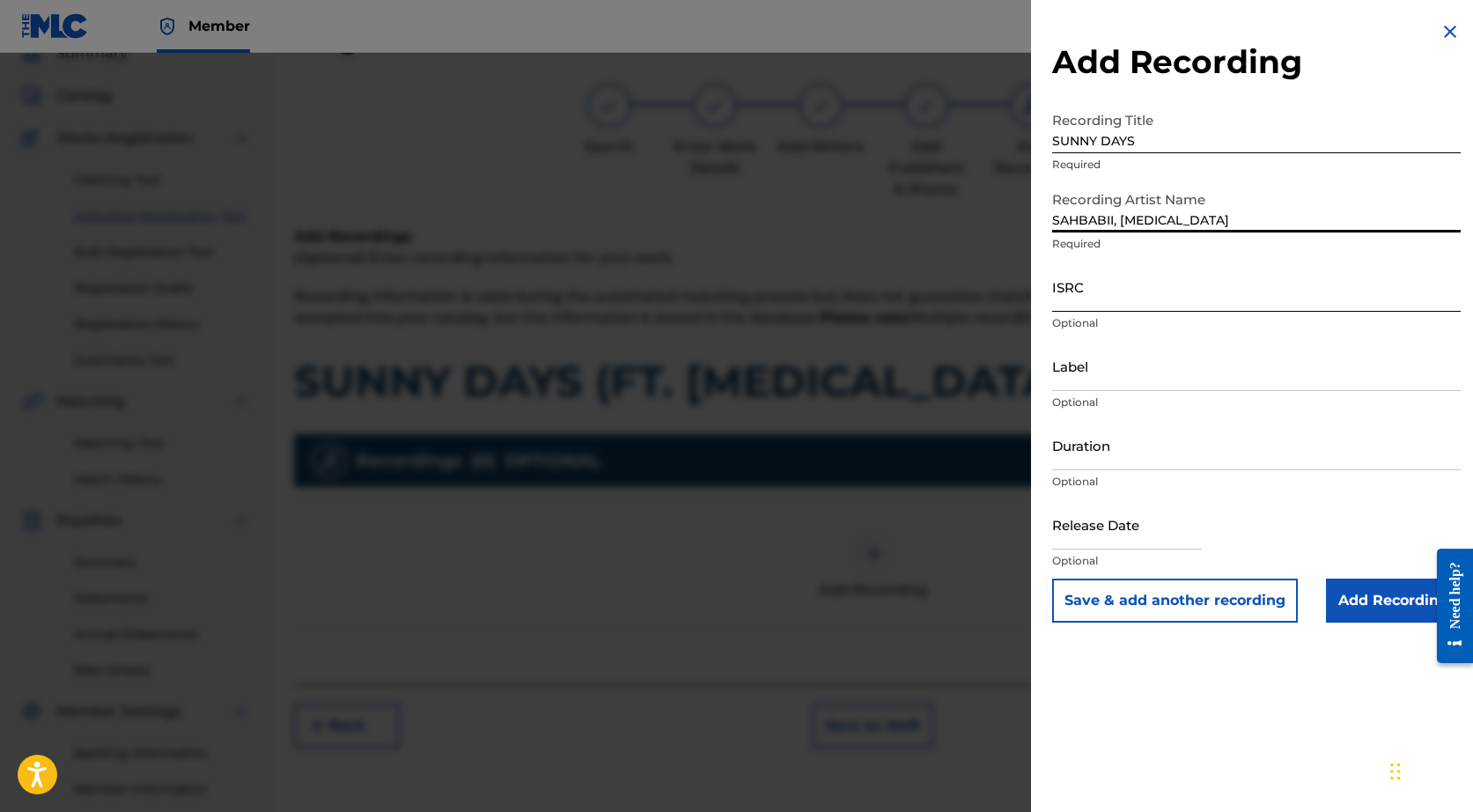
type input "SAHBABII, [MEDICAL_DATA]"
click at [1079, 285] on input "ISRC" at bounding box center [1256, 286] width 408 height 50
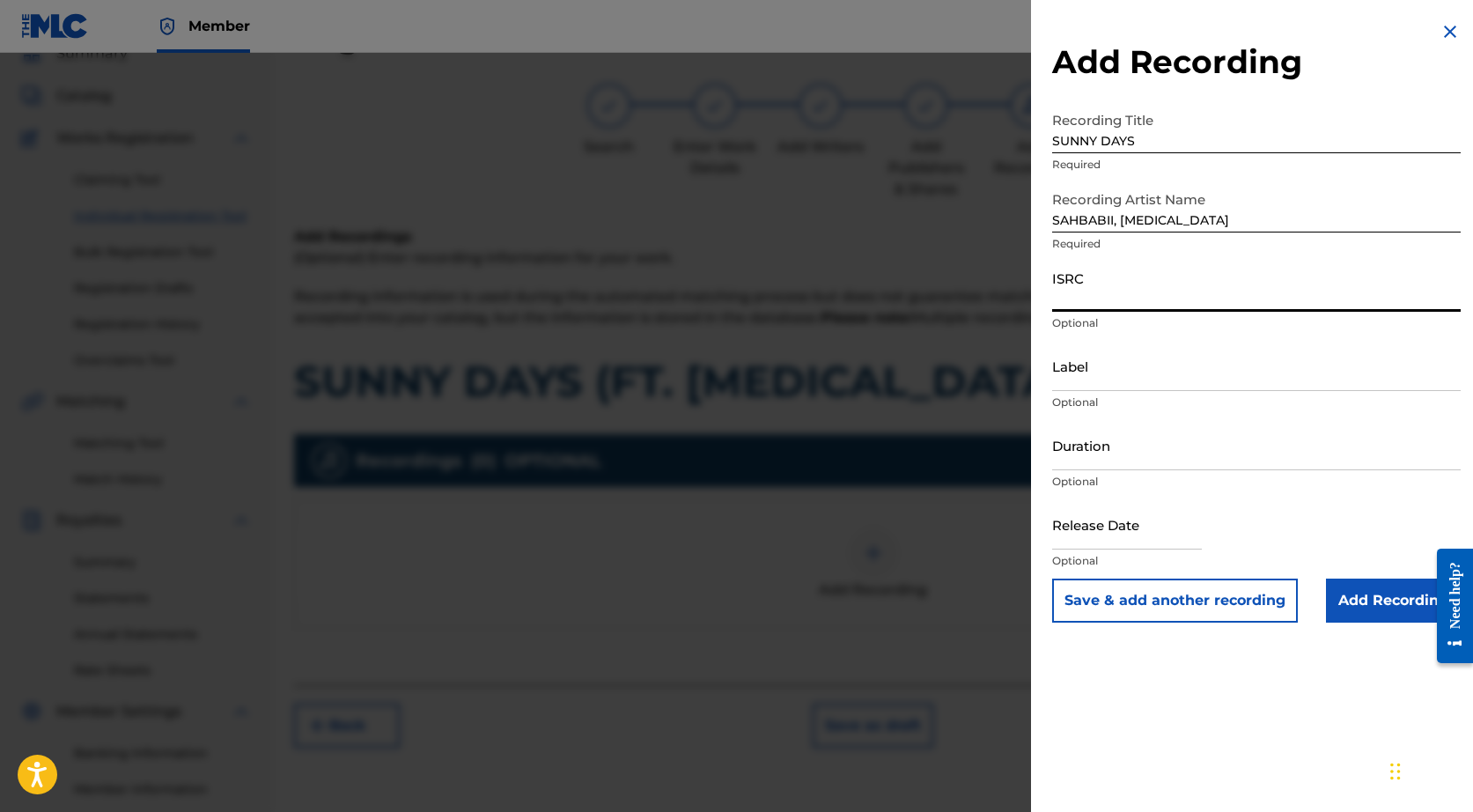
paste input "QZ5FA1752835"
type input "QZ5FA1752835"
click at [1379, 613] on input "Add Recording" at bounding box center [1393, 601] width 135 height 44
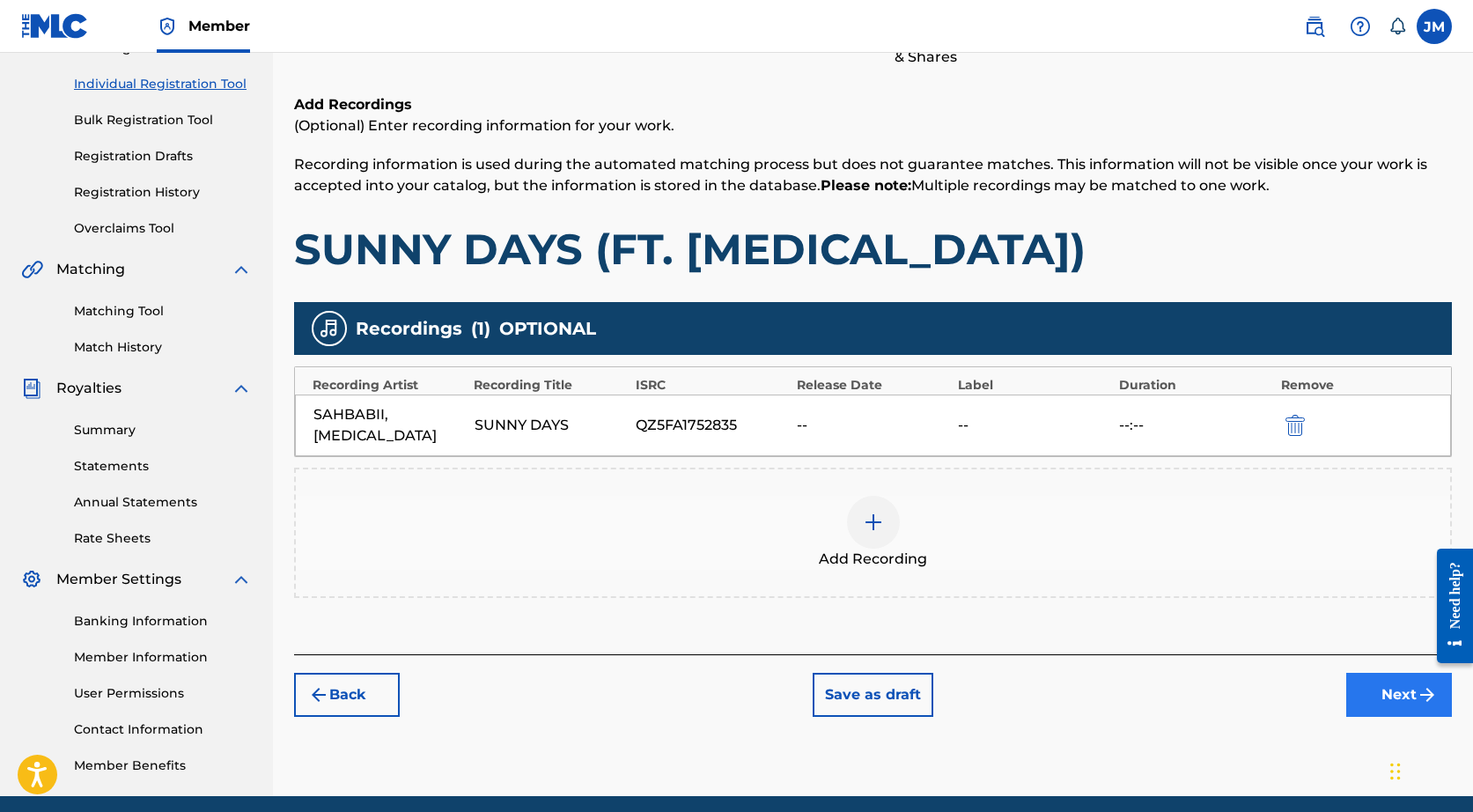
click at [1360, 674] on button "Next" at bounding box center [1398, 694] width 105 height 44
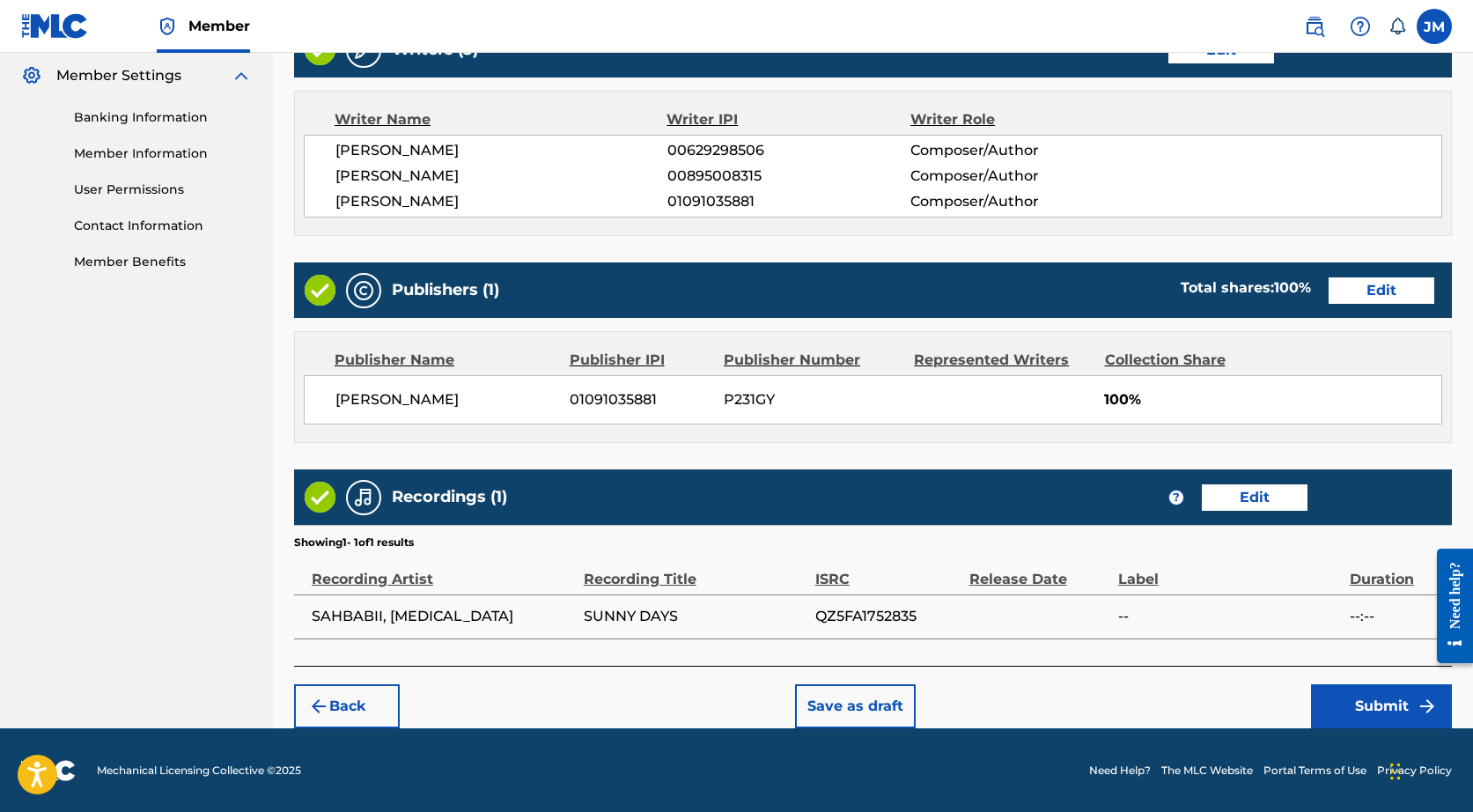
scroll to position [714, 0]
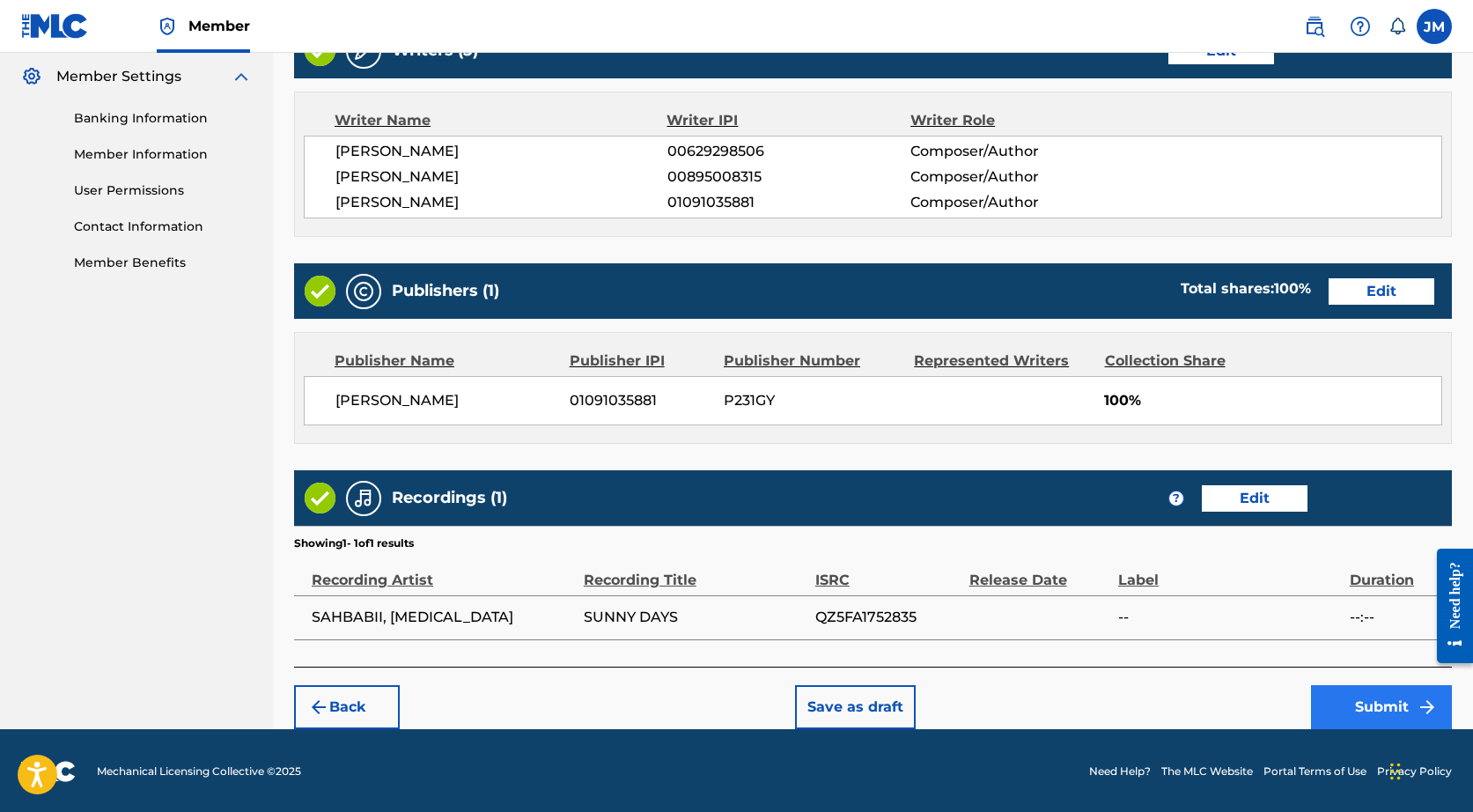
click at [1334, 715] on button "Submit" at bounding box center [1381, 707] width 141 height 44
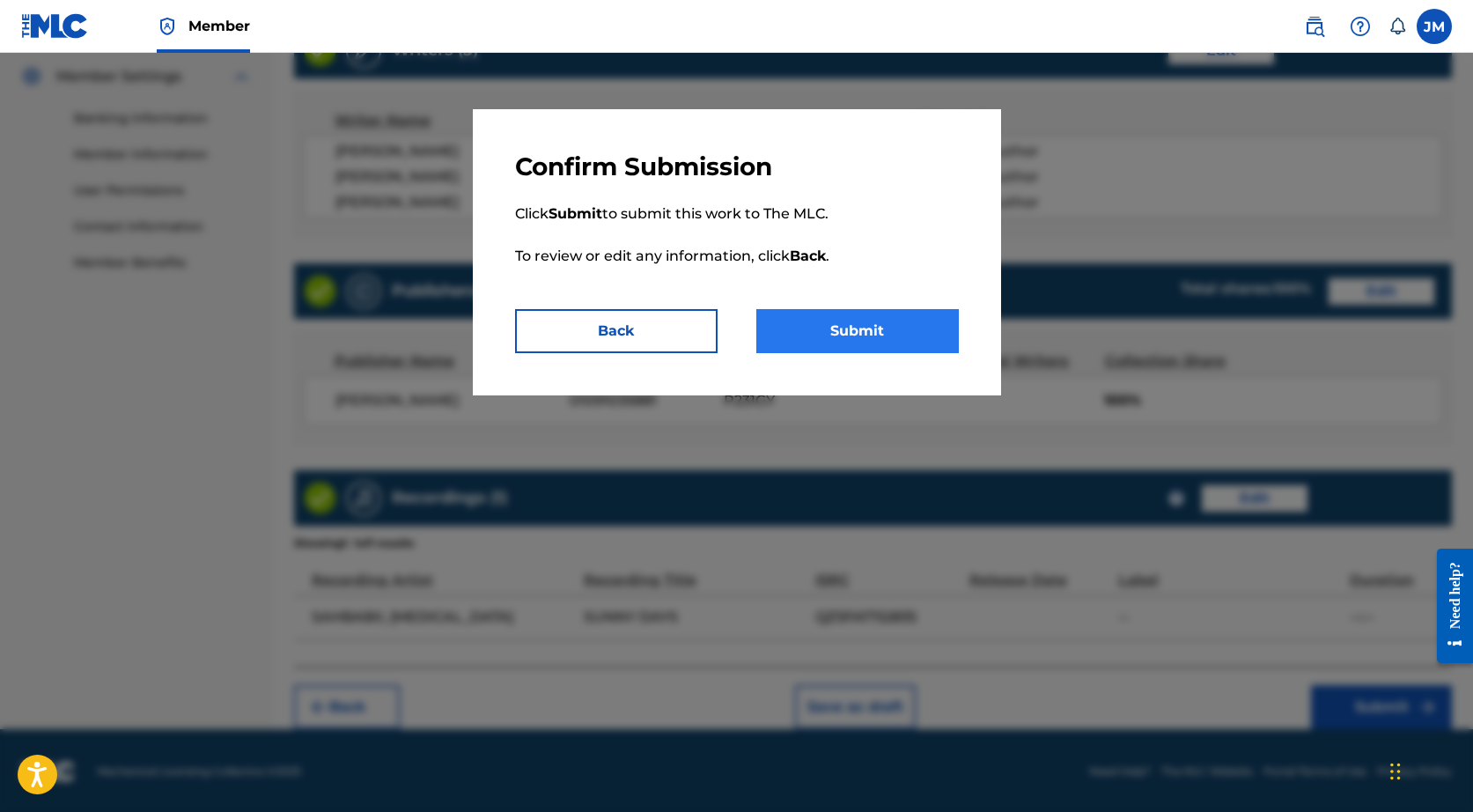
click at [827, 339] on button "Submit" at bounding box center [858, 331] width 203 height 44
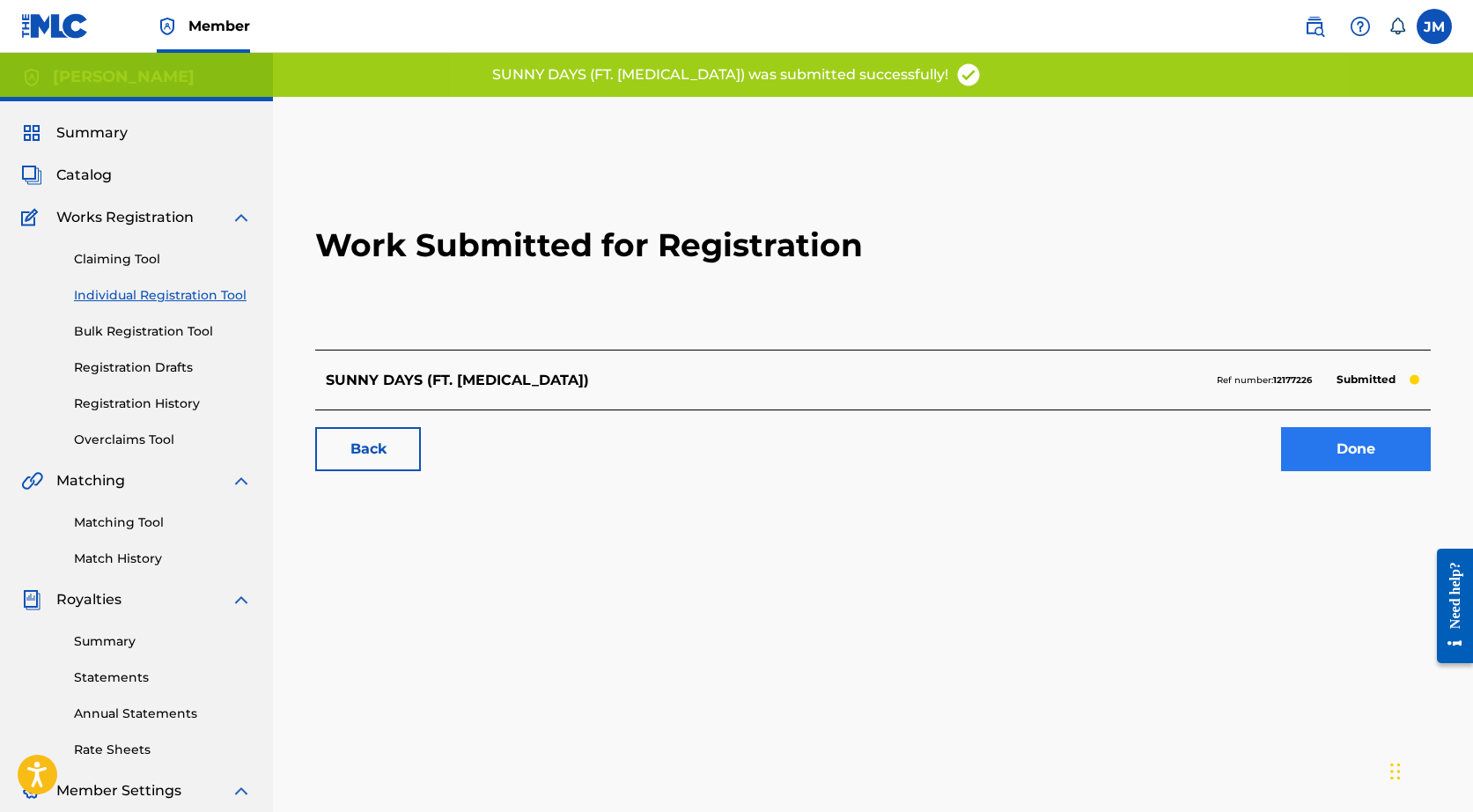
click at [1308, 450] on link "Done" at bounding box center [1355, 449] width 149 height 44
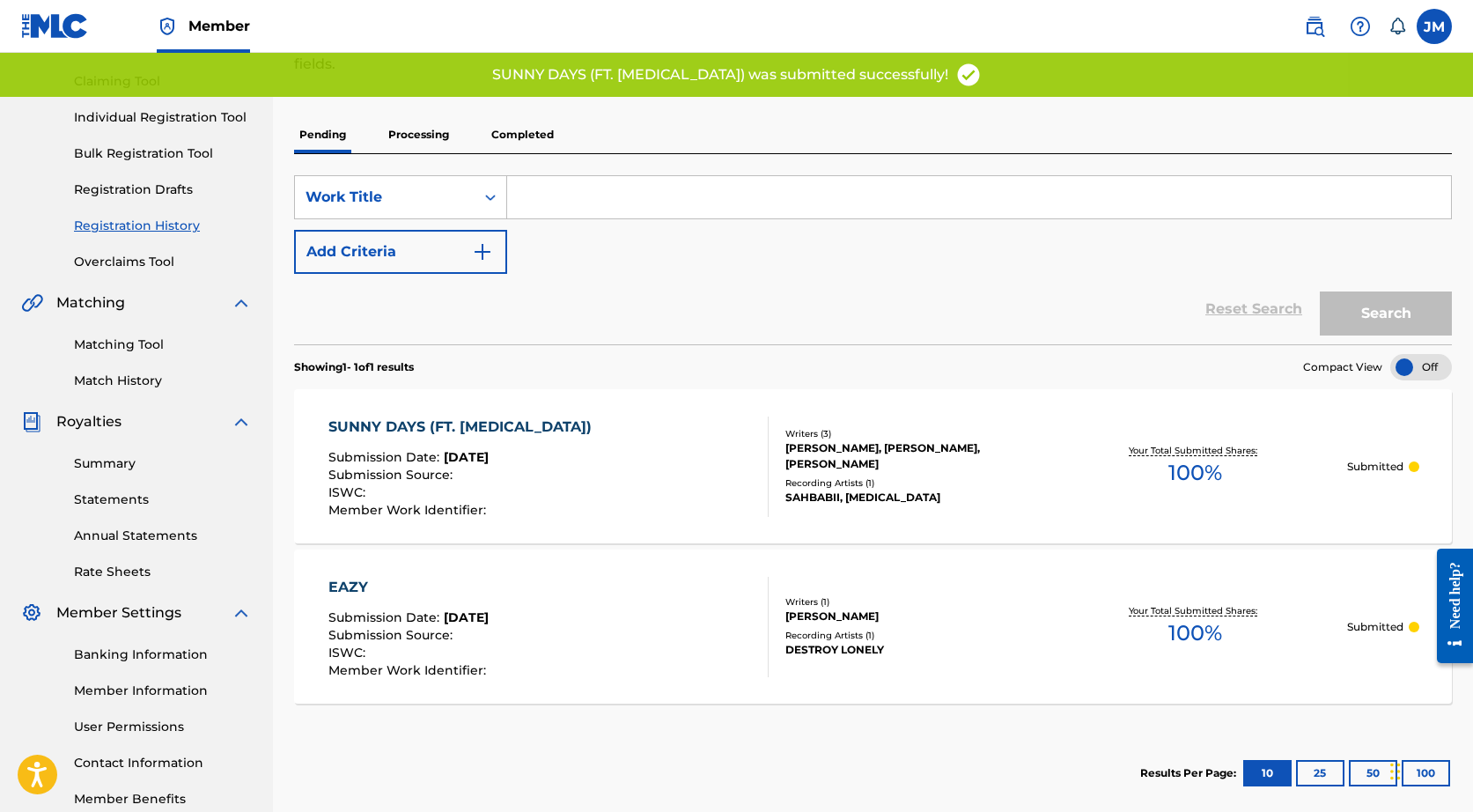
scroll to position [178, 0]
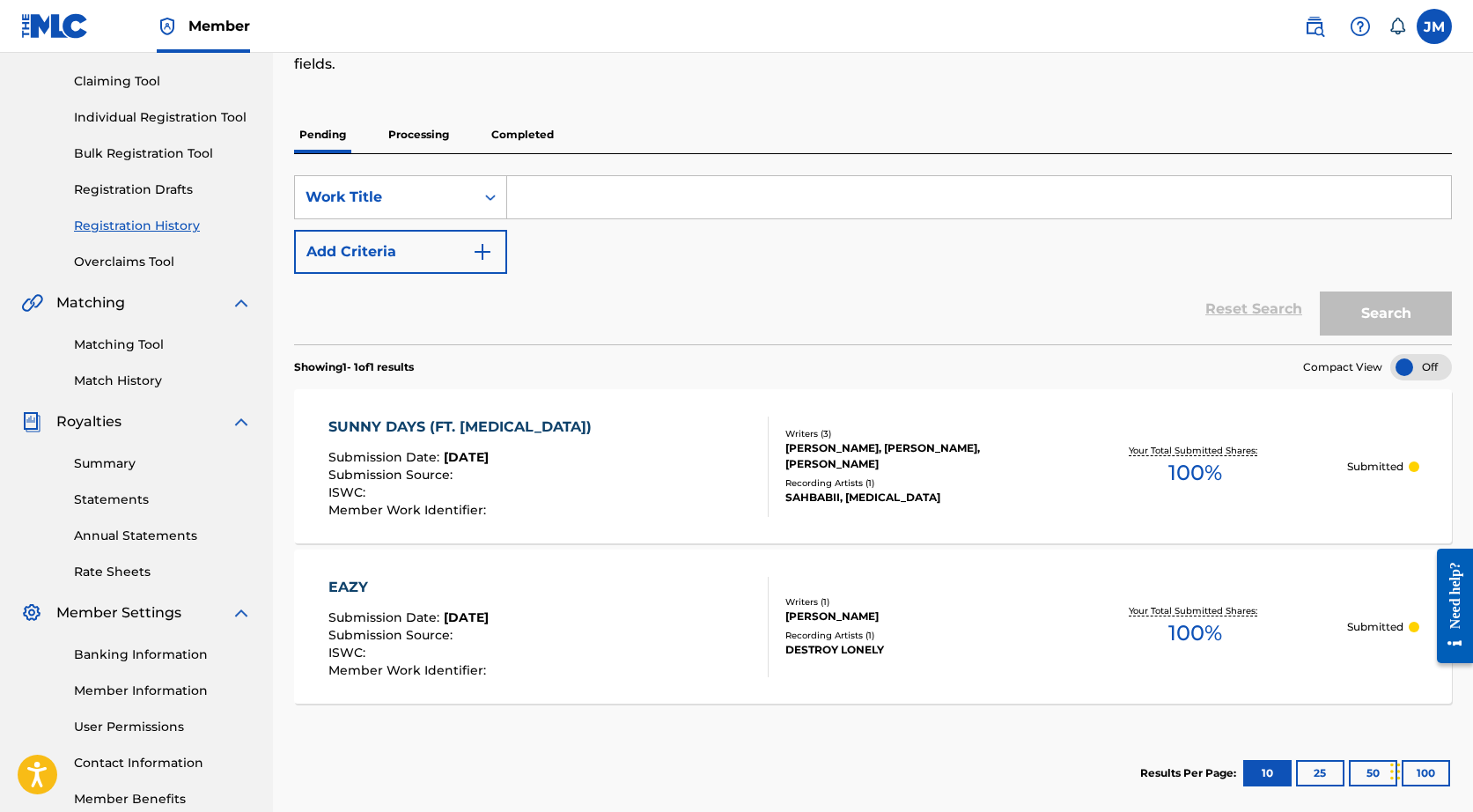
click at [539, 202] on input "Search Form" at bounding box center [978, 197] width 944 height 42
click at [577, 302] on div "Reset Search Search" at bounding box center [872, 309] width 1157 height 71
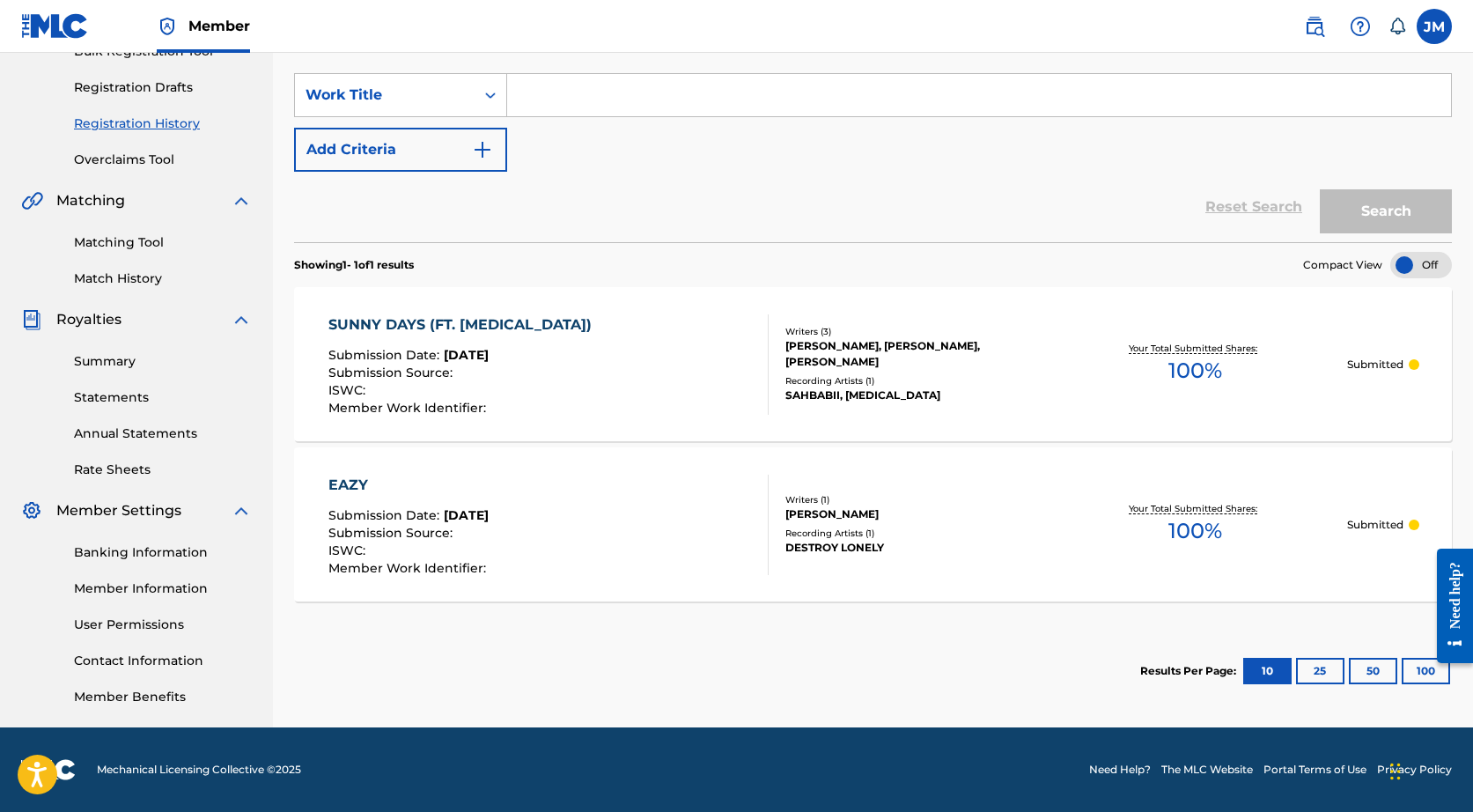
scroll to position [280, 0]
click at [561, 114] on input "Search Form" at bounding box center [978, 95] width 944 height 42
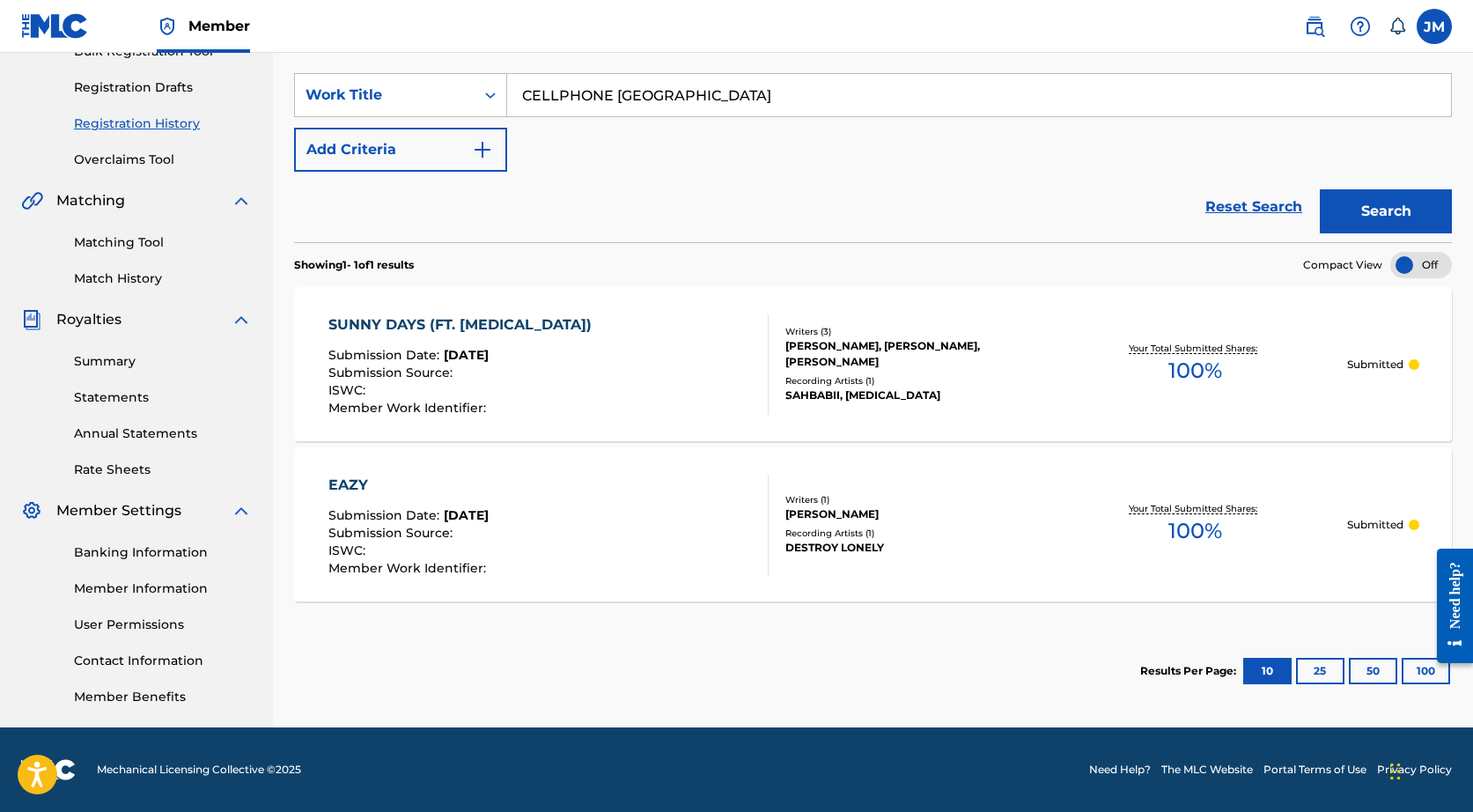
type input "CELLPHONE [GEOGRAPHIC_DATA]"
click at [1386, 211] on button "Search" at bounding box center [1386, 211] width 132 height 44
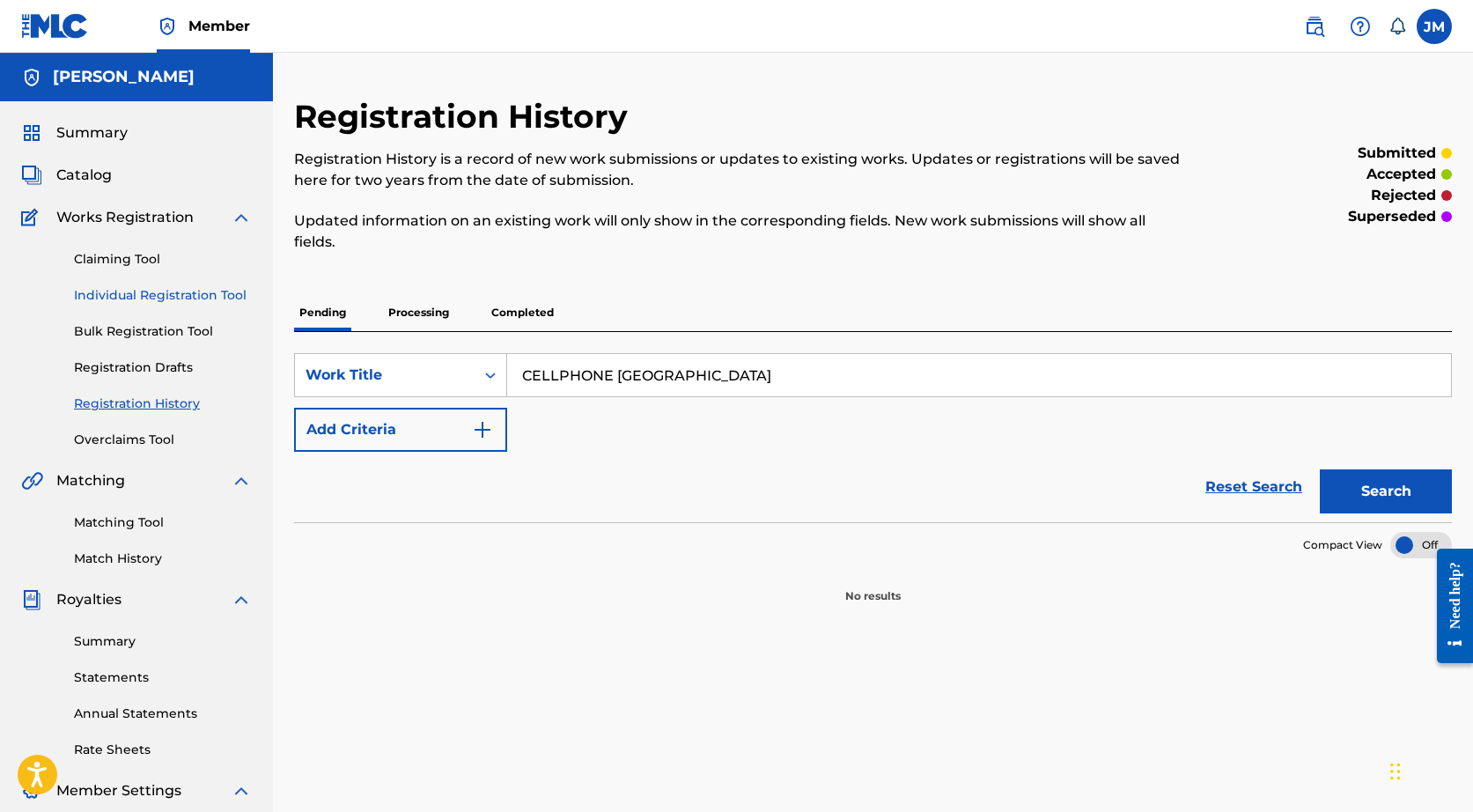
scroll to position [0, 0]
click at [120, 286] on link "Individual Registration Tool" at bounding box center [163, 295] width 178 height 18
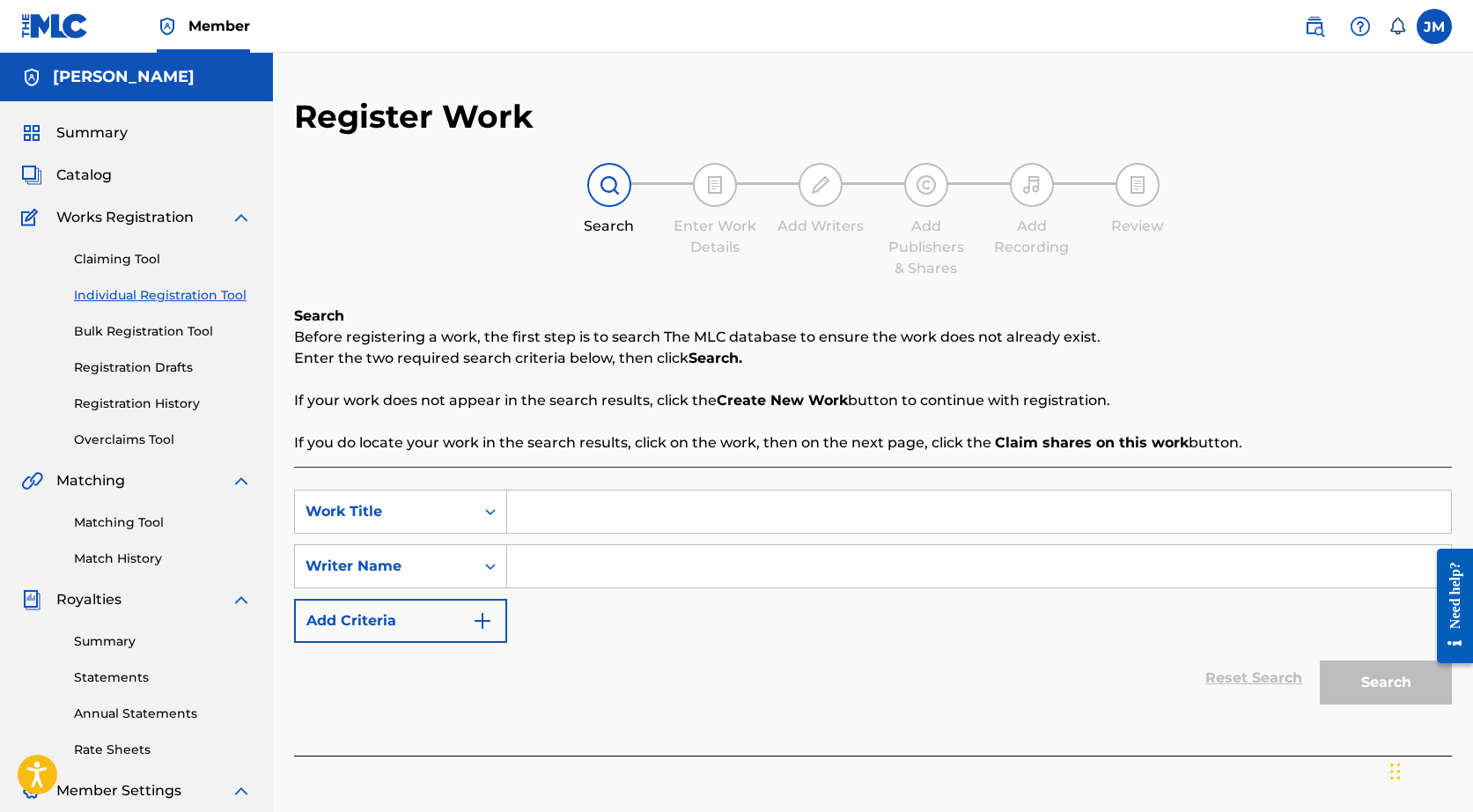
click at [619, 520] on input "Search Form" at bounding box center [978, 512] width 944 height 42
type input "CELLPHONE"
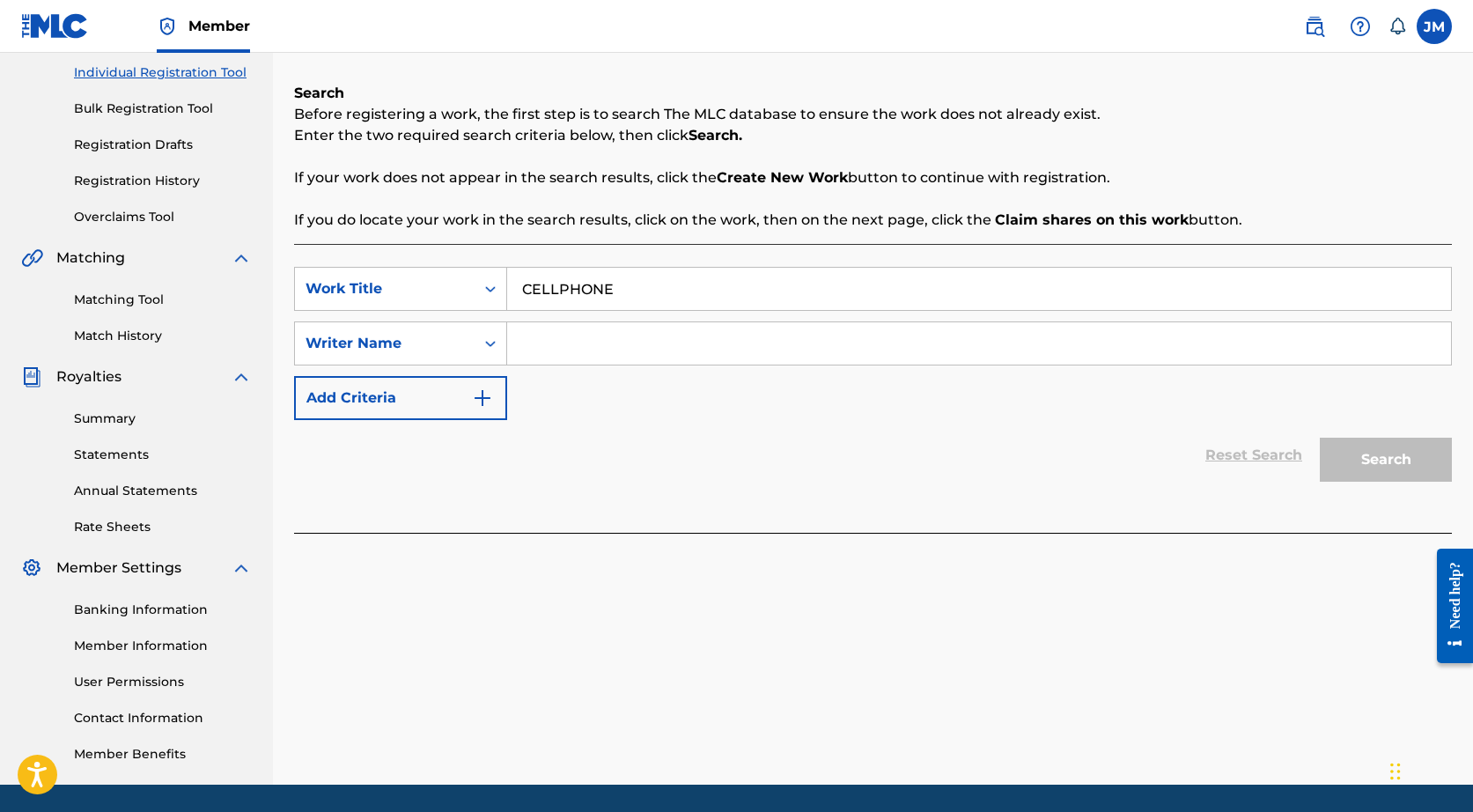
scroll to position [238, 0]
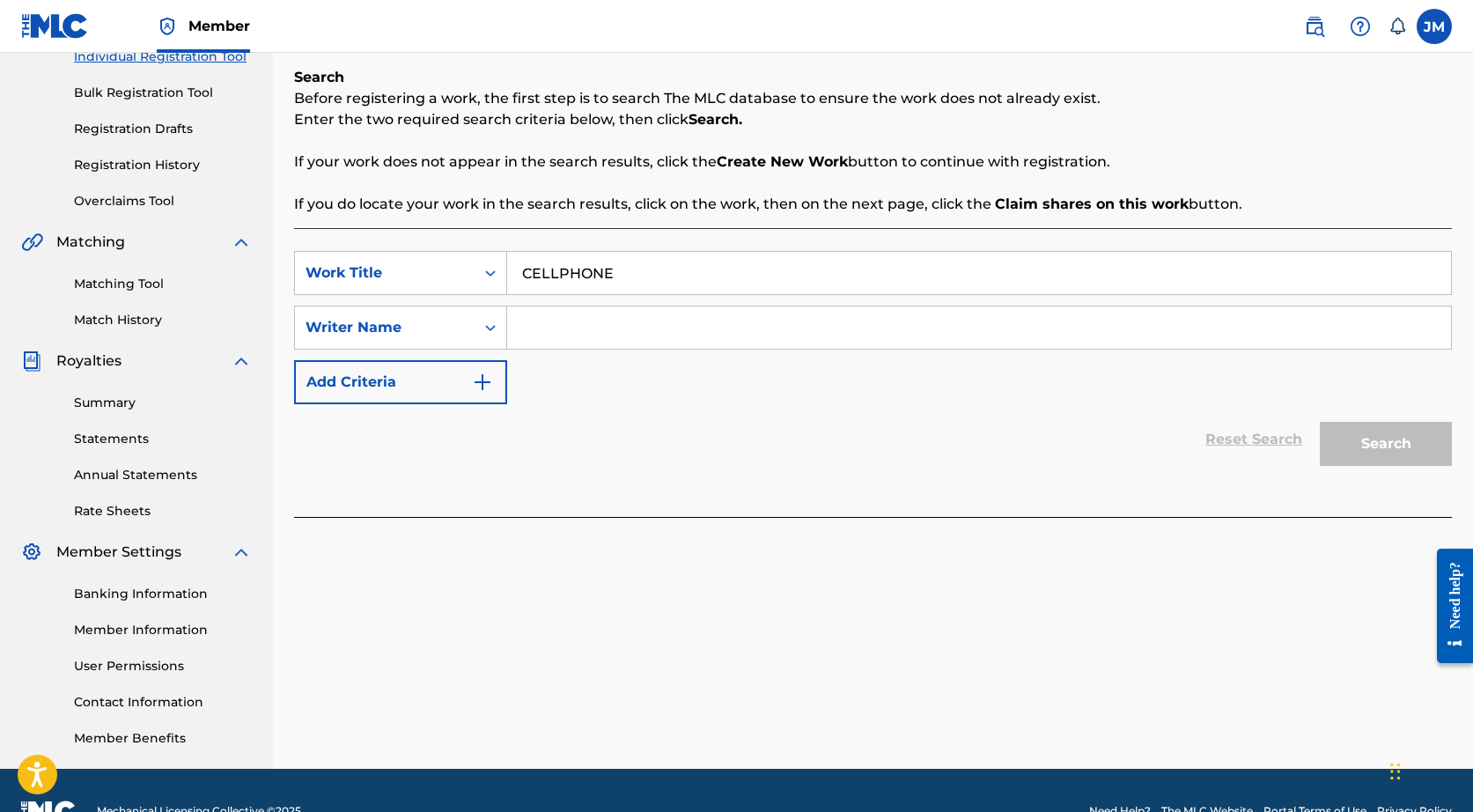
click at [603, 326] on input "Search Form" at bounding box center [978, 327] width 944 height 42
type input "TEXAKO"
click at [1402, 444] on button "Search" at bounding box center [1386, 444] width 132 height 44
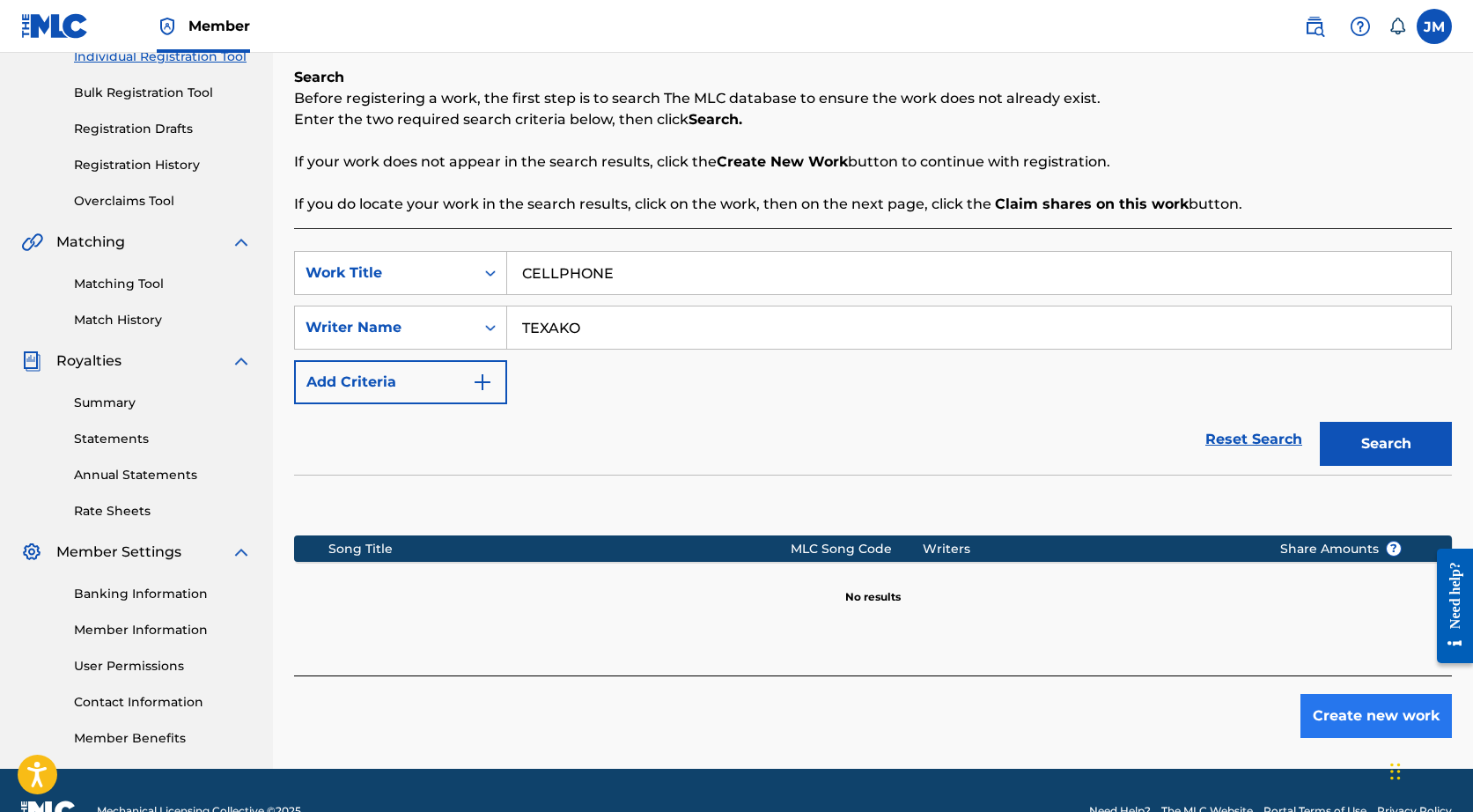
click at [1340, 702] on button "Create new work" at bounding box center [1376, 715] width 151 height 44
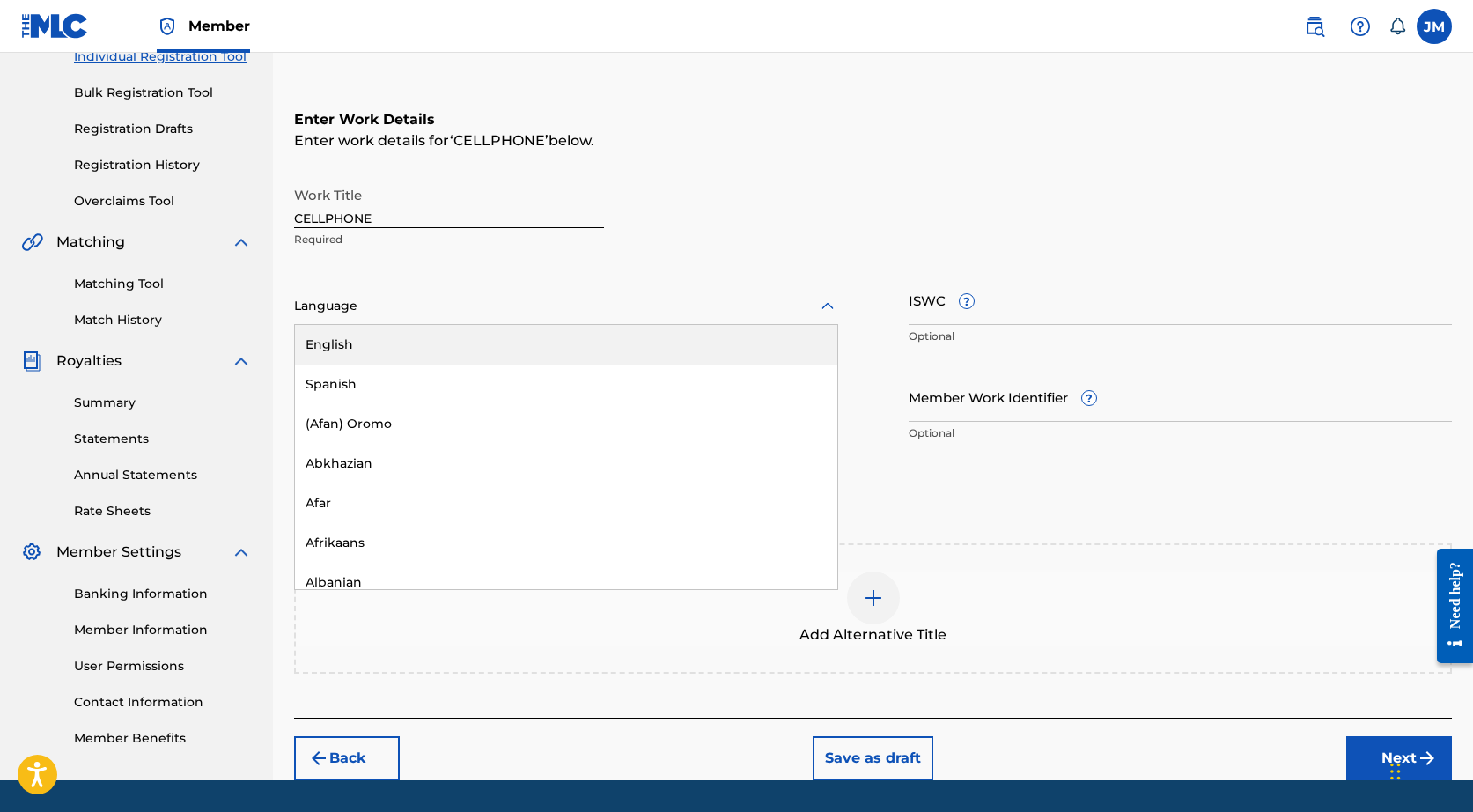
click at [450, 318] on div "Language" at bounding box center [565, 306] width 544 height 37
click at [449, 338] on div "English" at bounding box center [565, 344] width 542 height 39
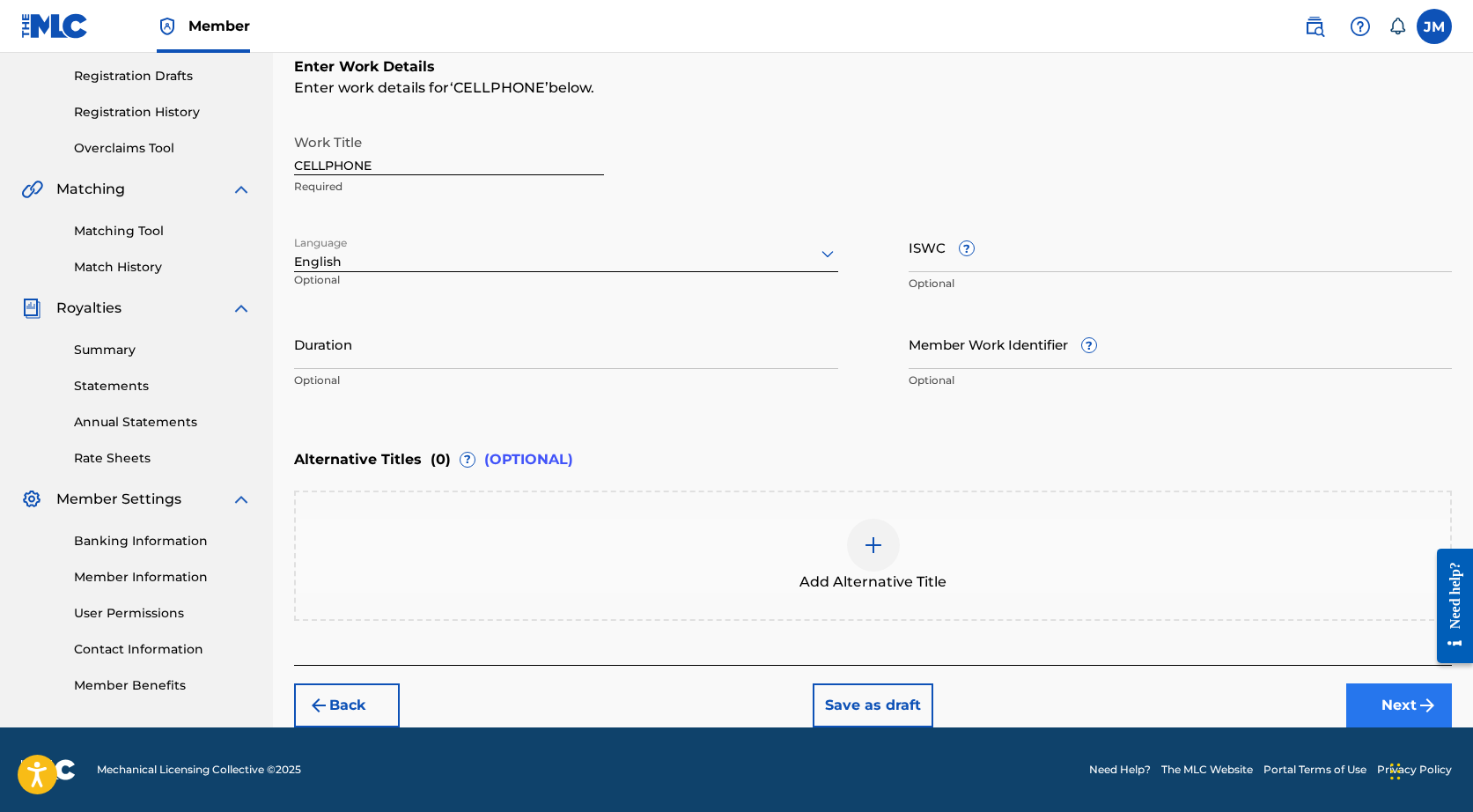
click at [1359, 701] on button "Next" at bounding box center [1398, 705] width 105 height 44
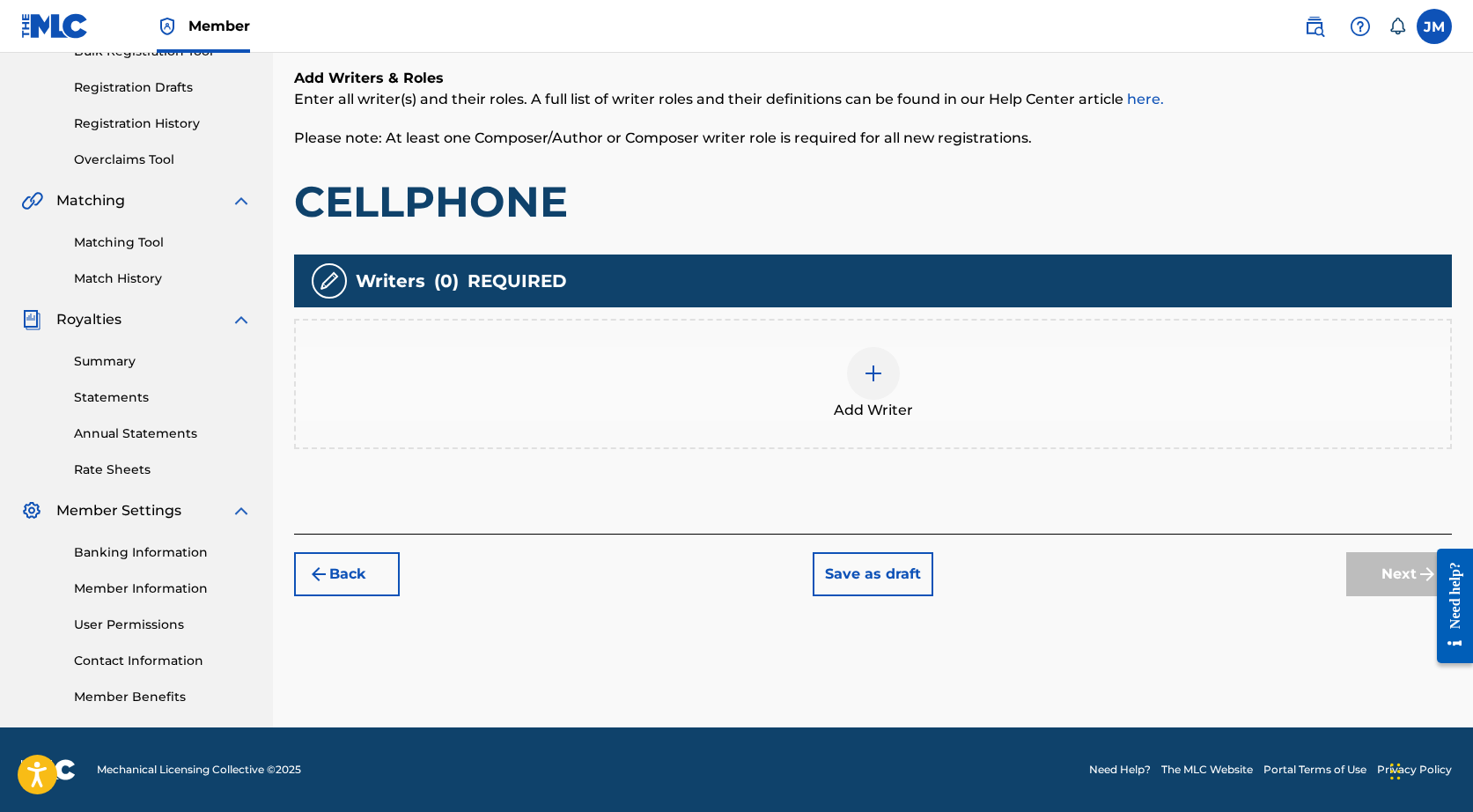
click at [866, 372] on img at bounding box center [873, 373] width 21 height 21
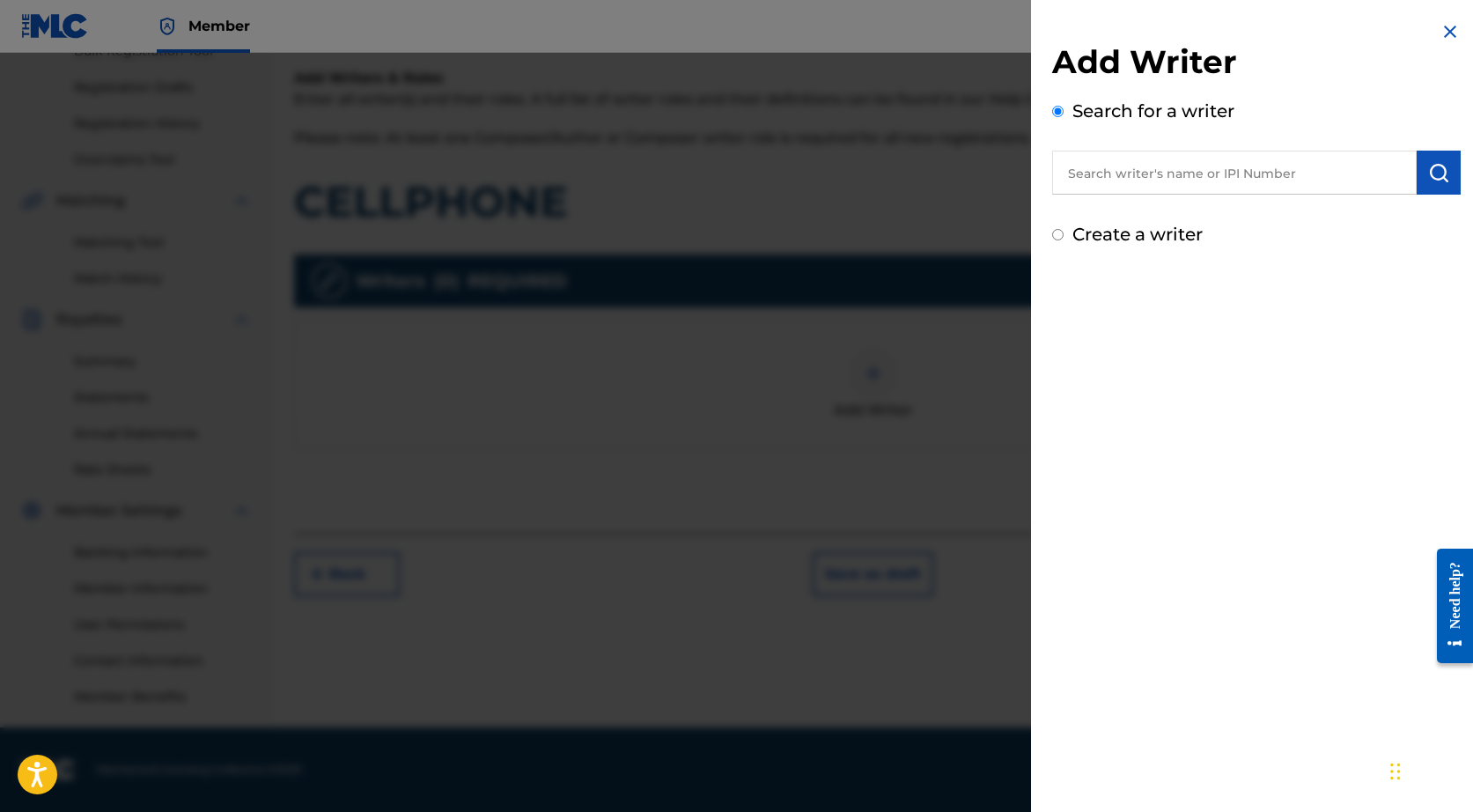
click at [1112, 165] on input "text" at bounding box center [1234, 172] width 364 height 44
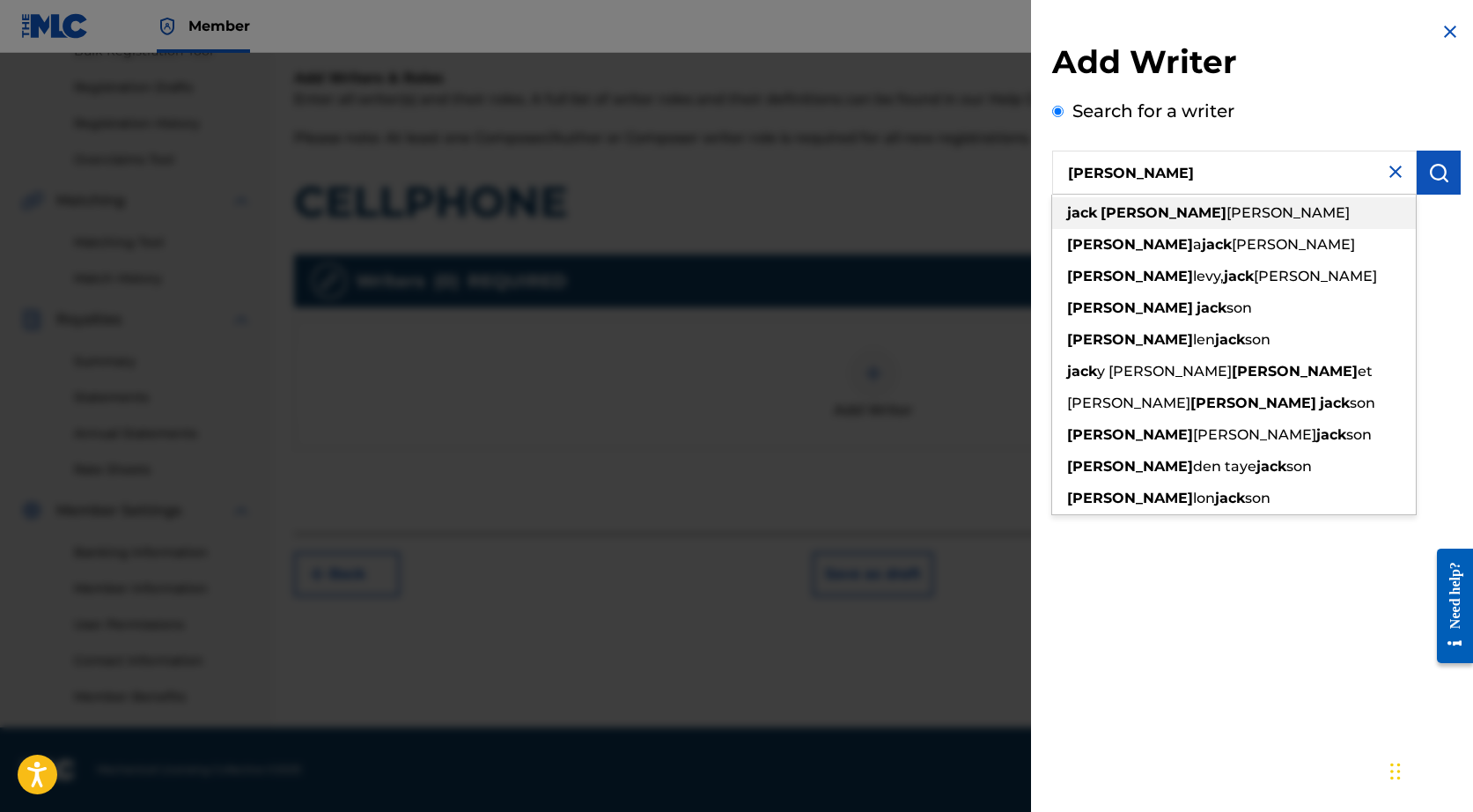
click at [1102, 209] on strong "[PERSON_NAME]" at bounding box center [1164, 212] width 126 height 16
type input "[PERSON_NAME]"
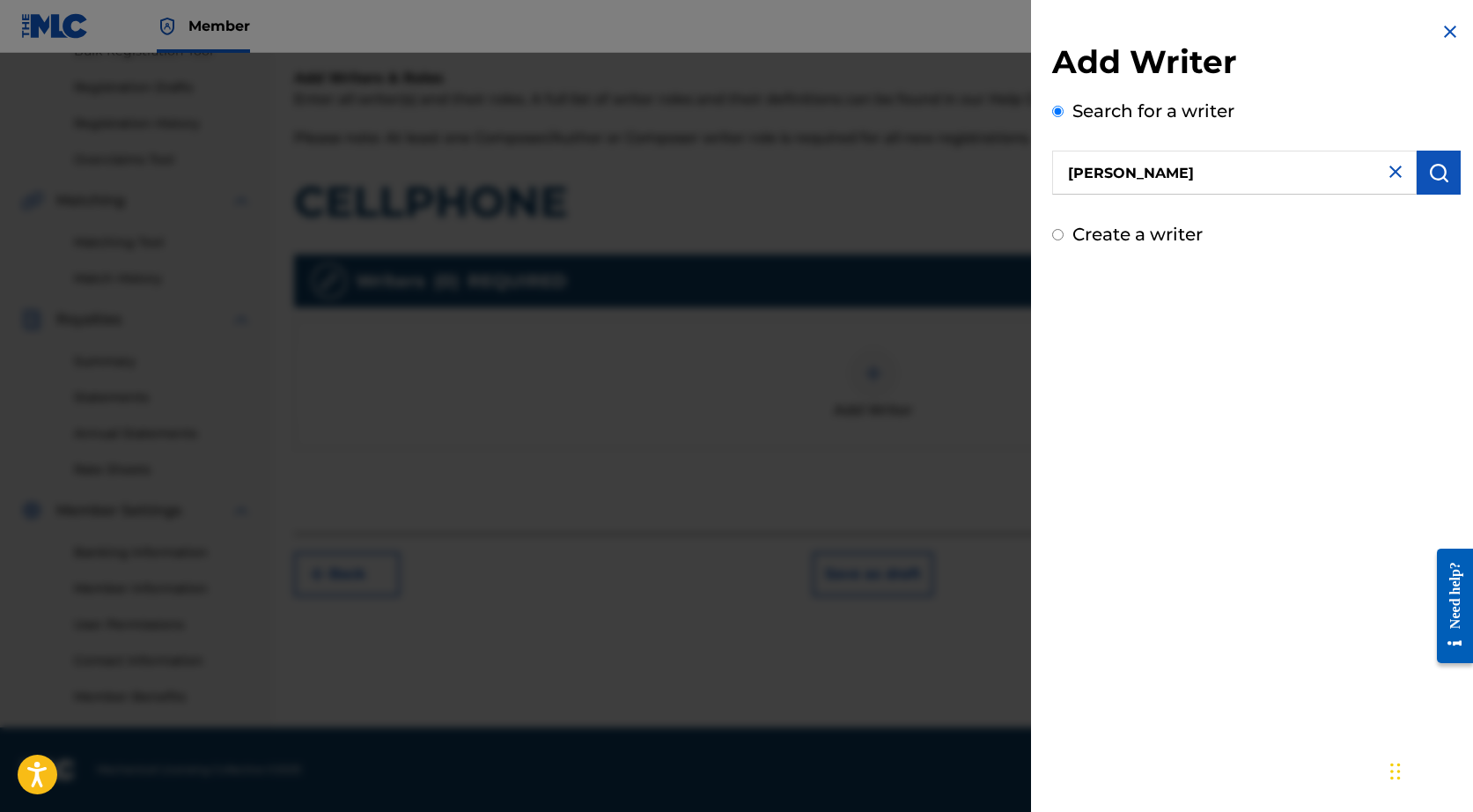
click at [1406, 184] on input "[PERSON_NAME]" at bounding box center [1234, 172] width 364 height 44
click at [1417, 178] on button "submit" at bounding box center [1439, 172] width 44 height 44
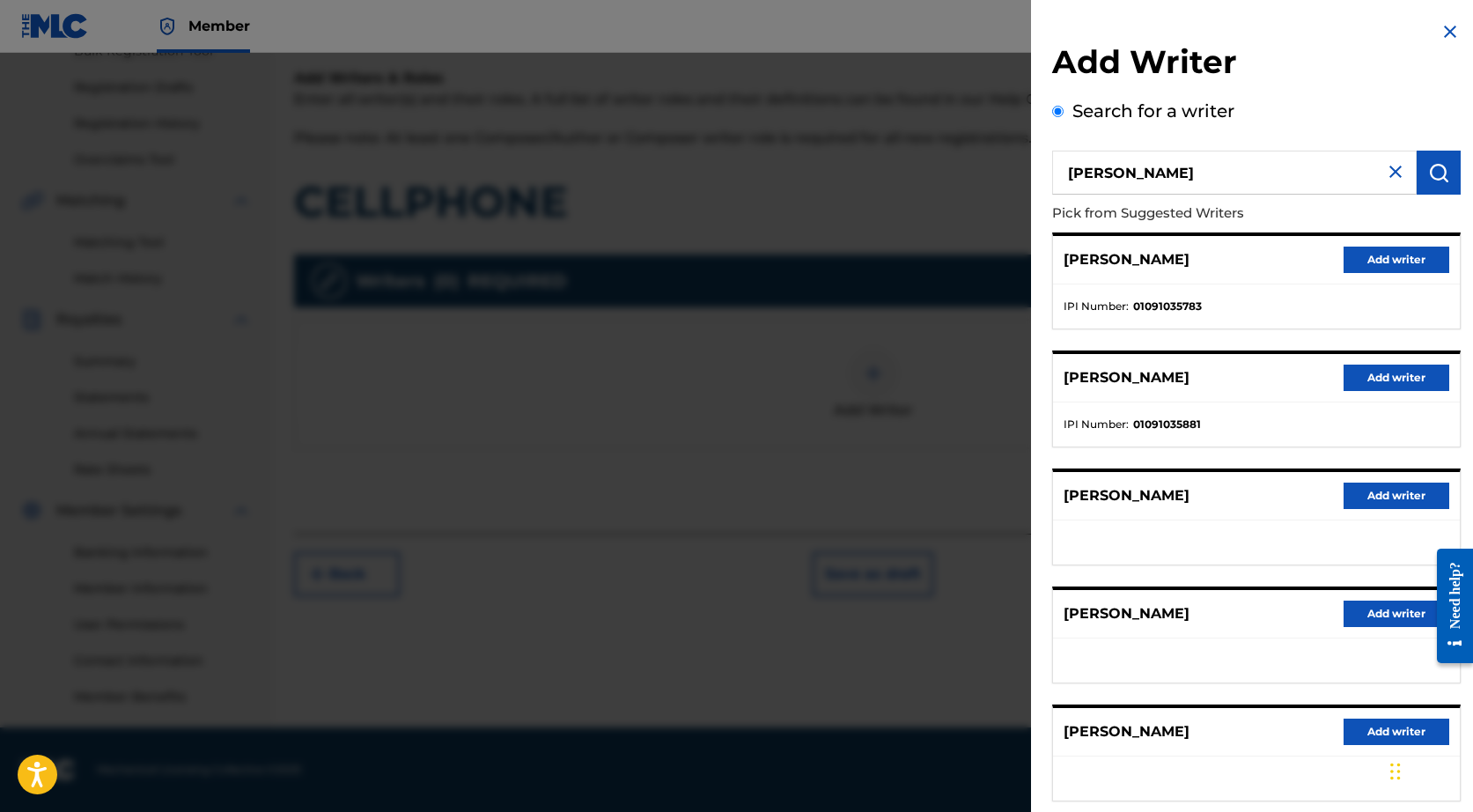
drag, startPoint x: 1367, startPoint y: 260, endPoint x: 1295, endPoint y: 375, distance: 135.7
click at [1295, 375] on div "[PERSON_NAME] Add writer IPI Number : 01091035783 [PERSON_NAME] Add writer IPI …" at bounding box center [1256, 516] width 408 height 569
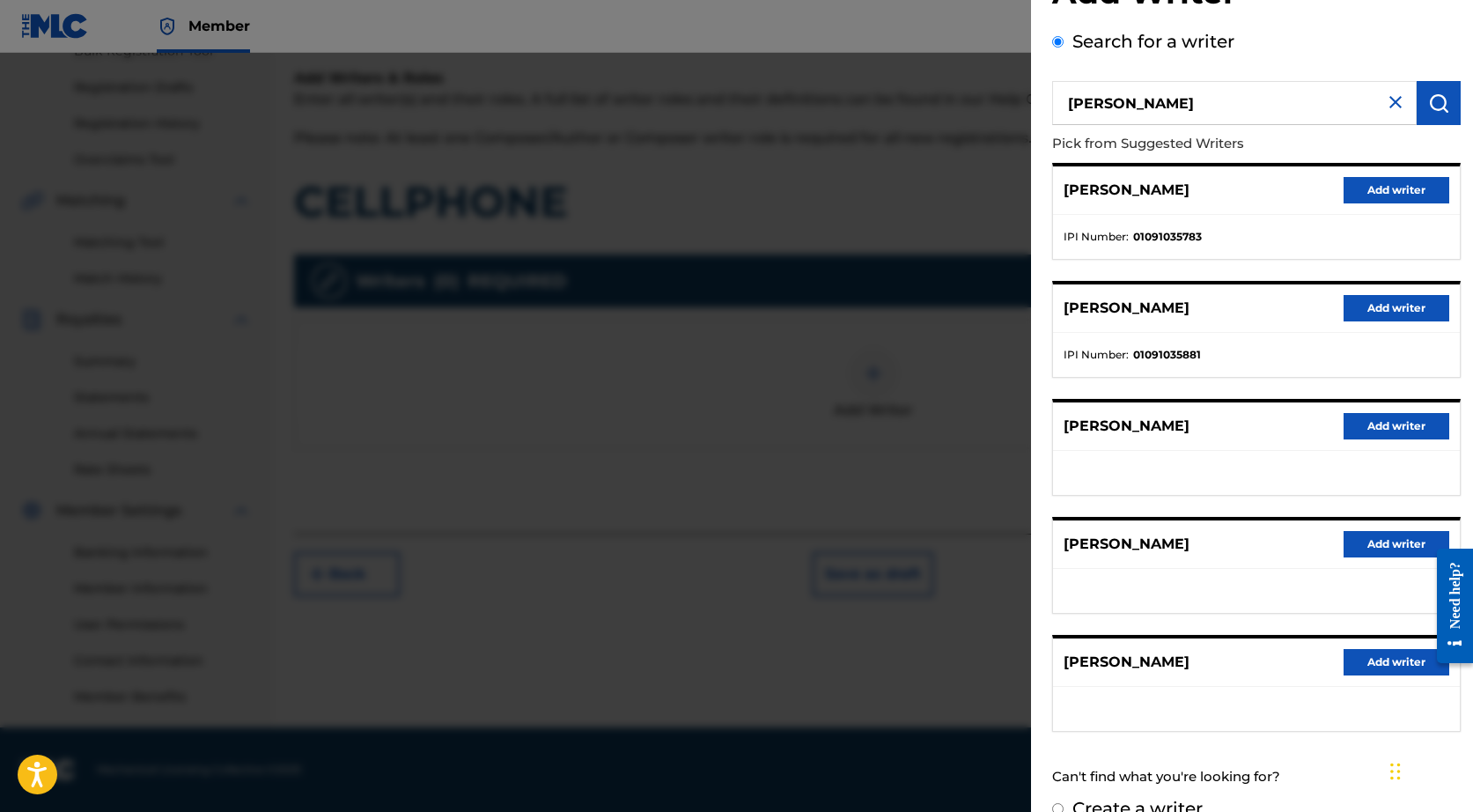
scroll to position [65, 0]
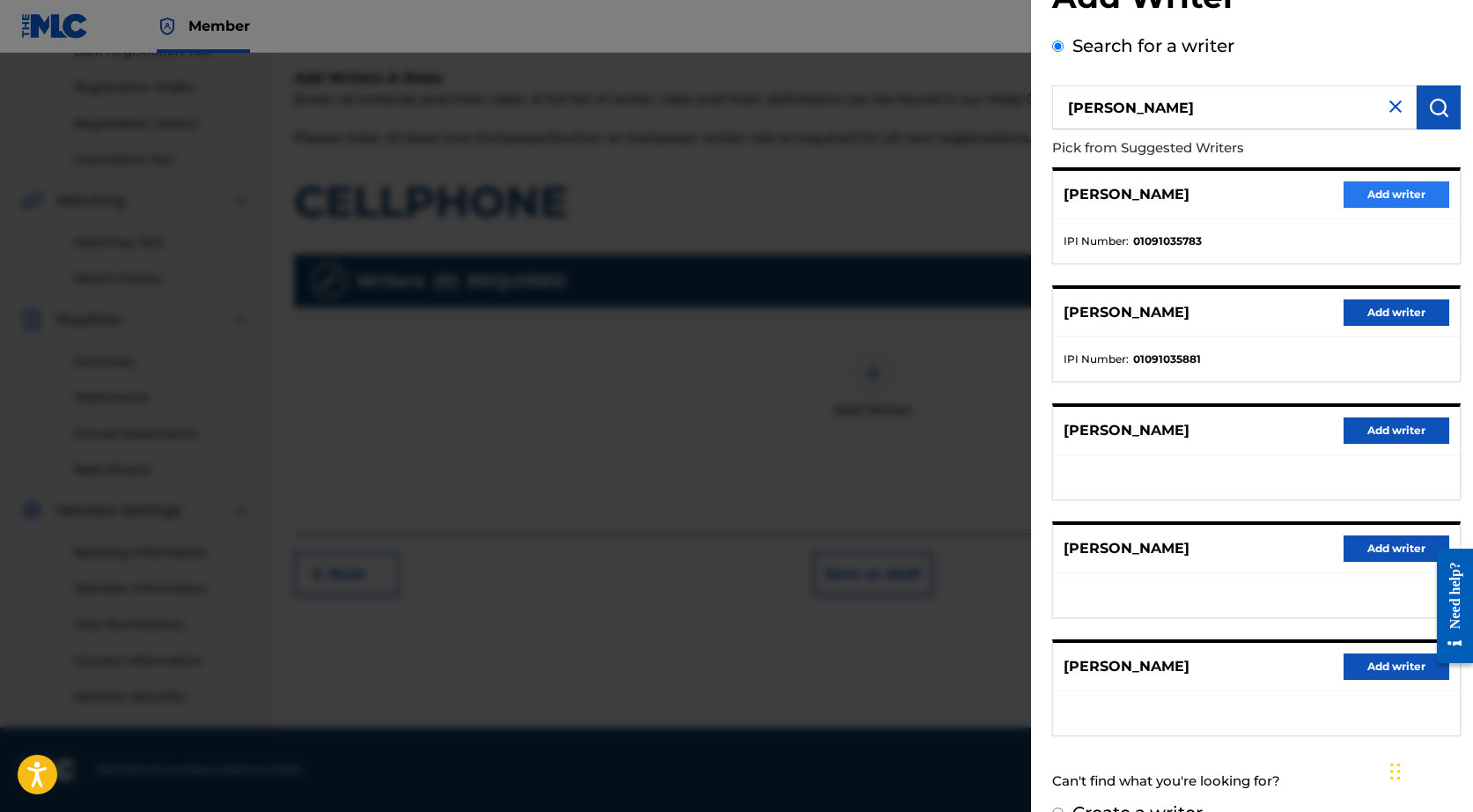
click at [1387, 184] on button "Add writer" at bounding box center [1396, 195] width 105 height 27
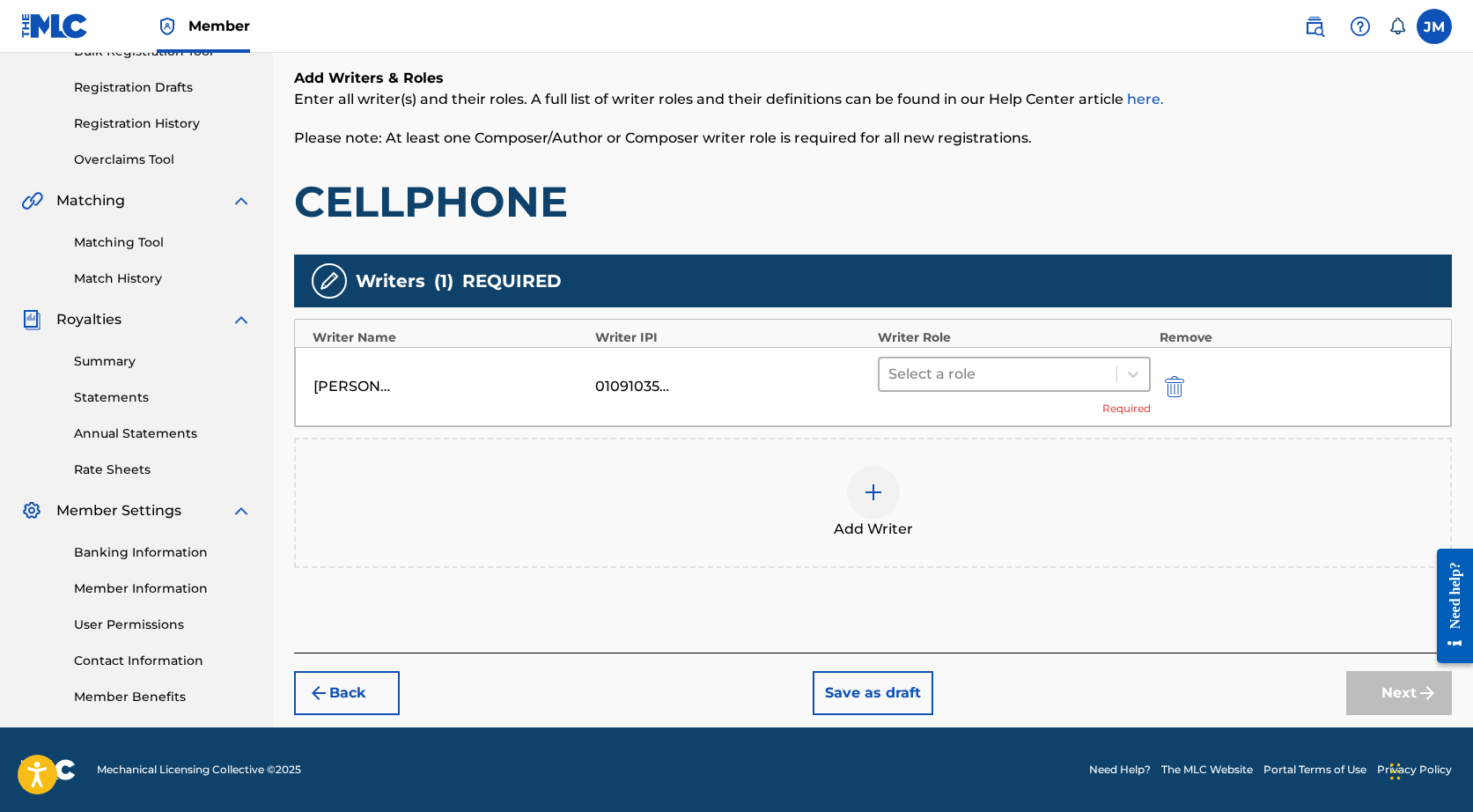
click at [950, 377] on div at bounding box center [998, 374] width 219 height 25
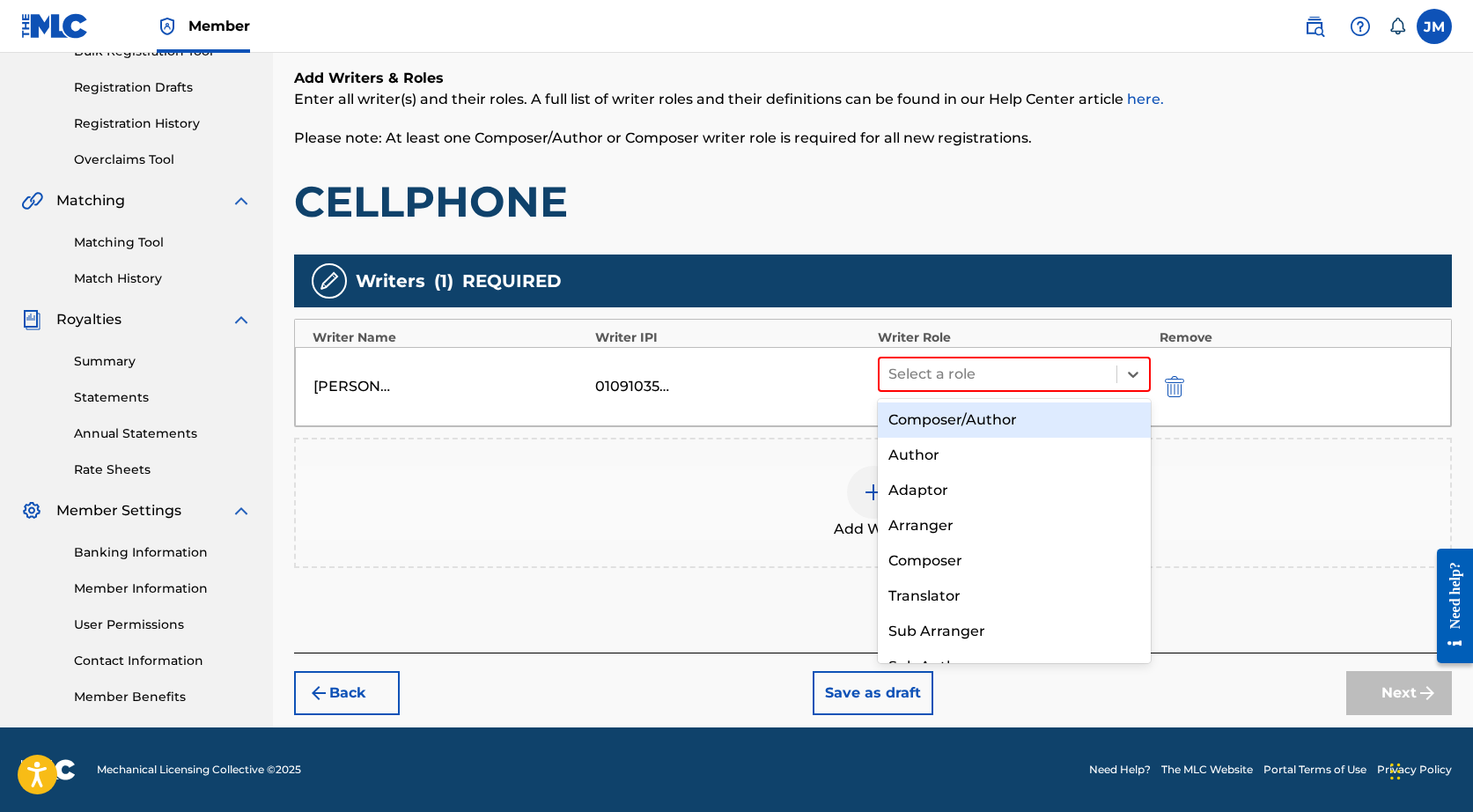
click at [944, 412] on div "Composer/Author" at bounding box center [1014, 420] width 273 height 35
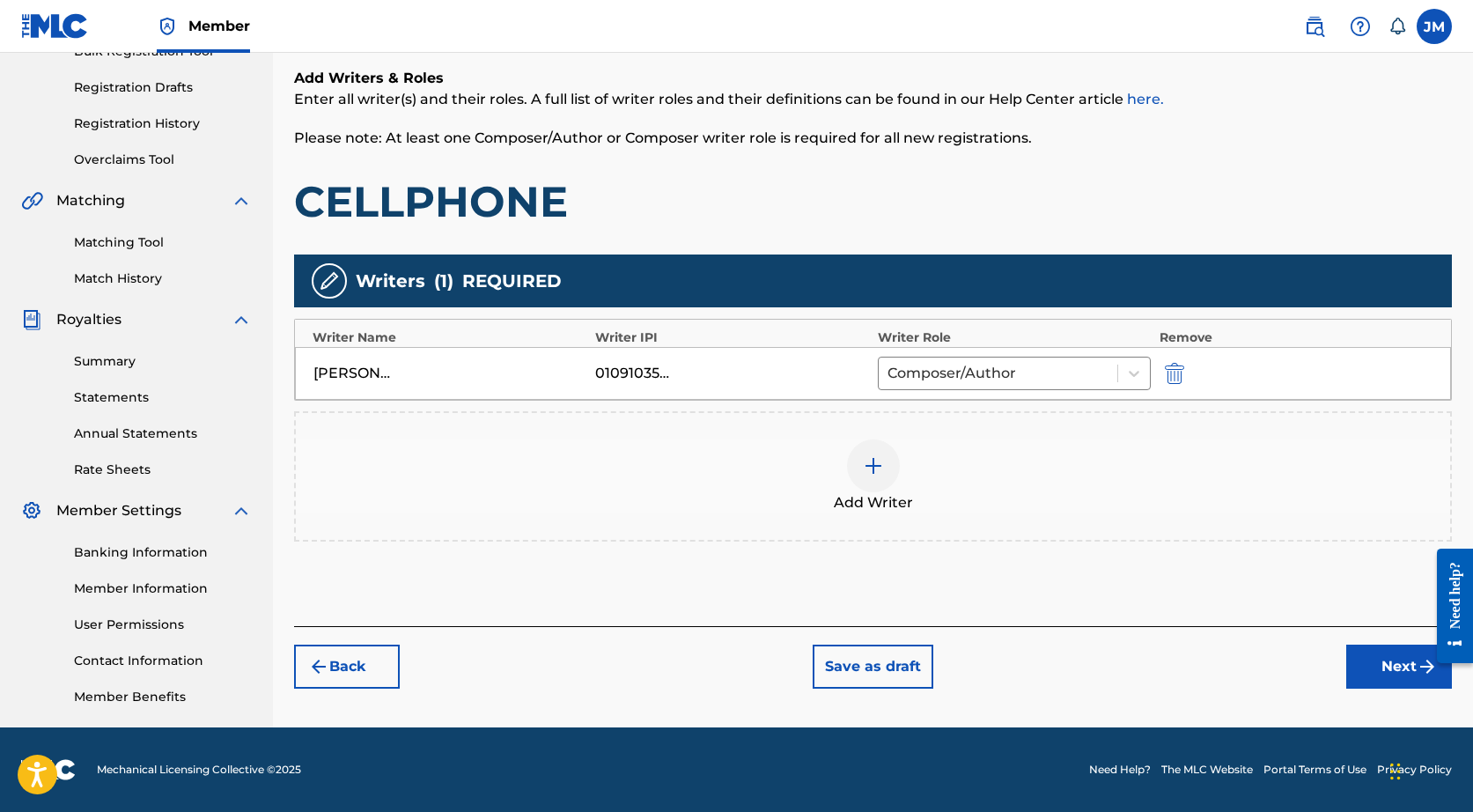
click at [861, 469] on div at bounding box center [872, 465] width 53 height 53
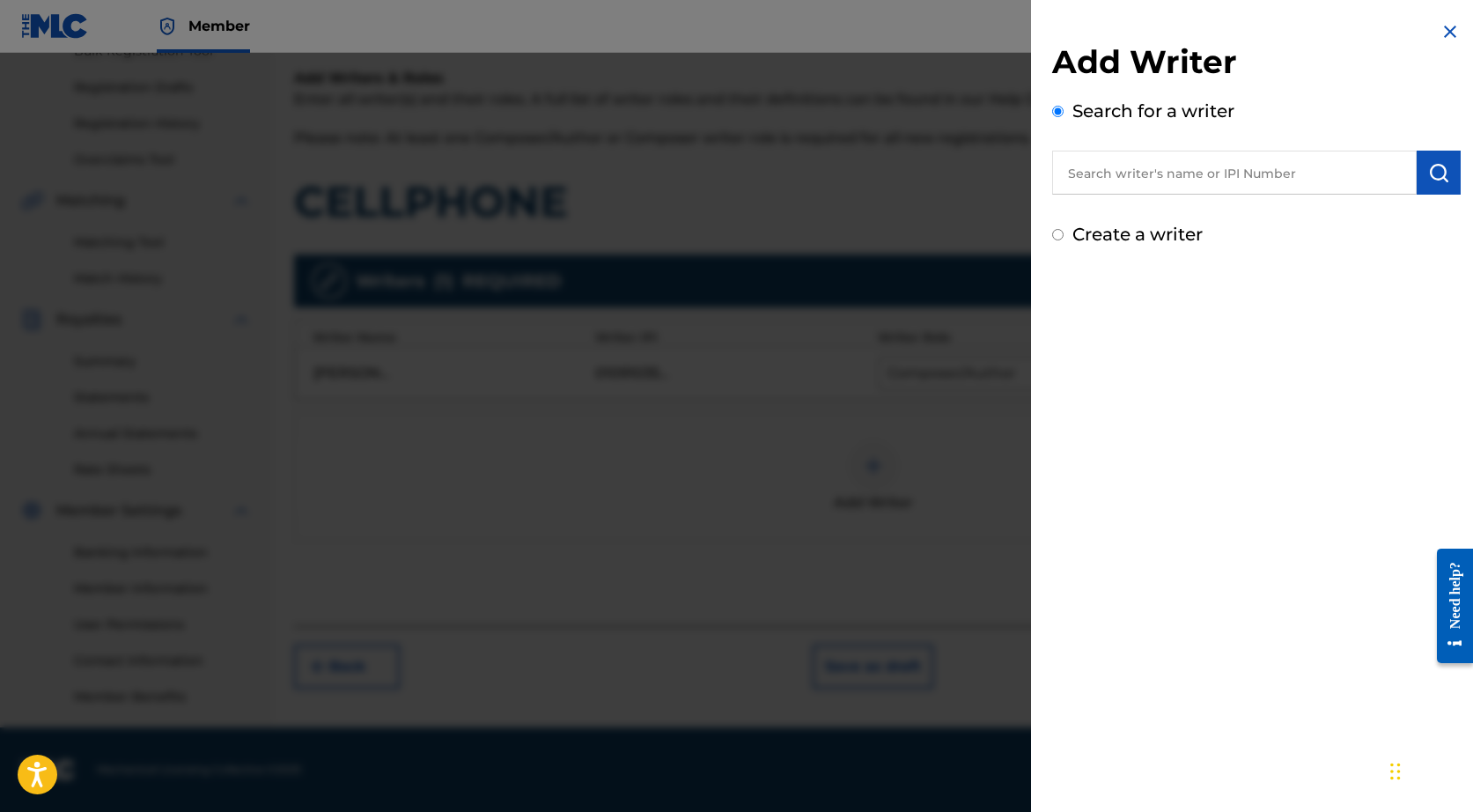
click at [1175, 182] on input "text" at bounding box center [1234, 172] width 364 height 44
paste input "COLES [PERSON_NAME]"
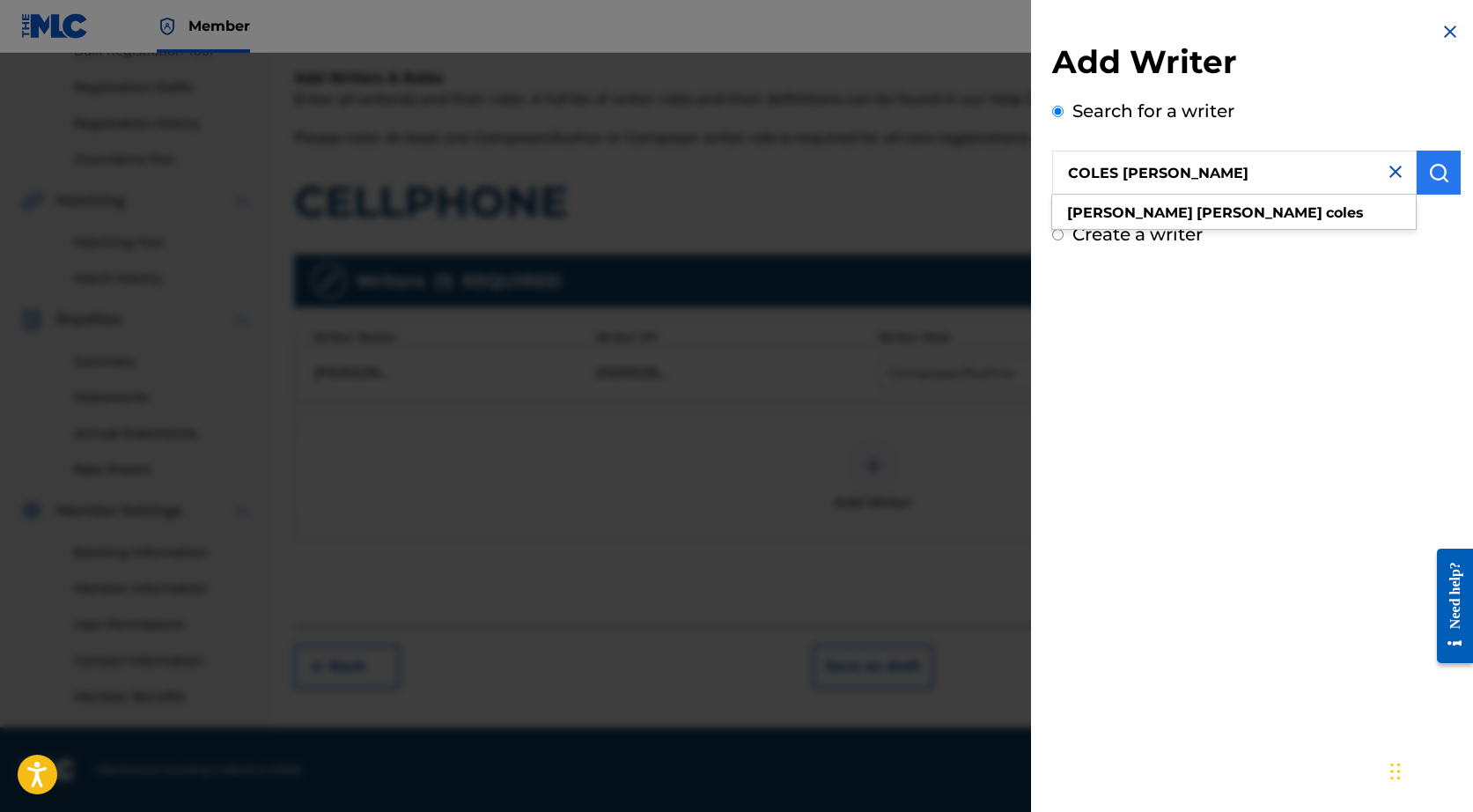
type input "COLES [PERSON_NAME]"
click at [1443, 180] on button "submit" at bounding box center [1439, 172] width 44 height 44
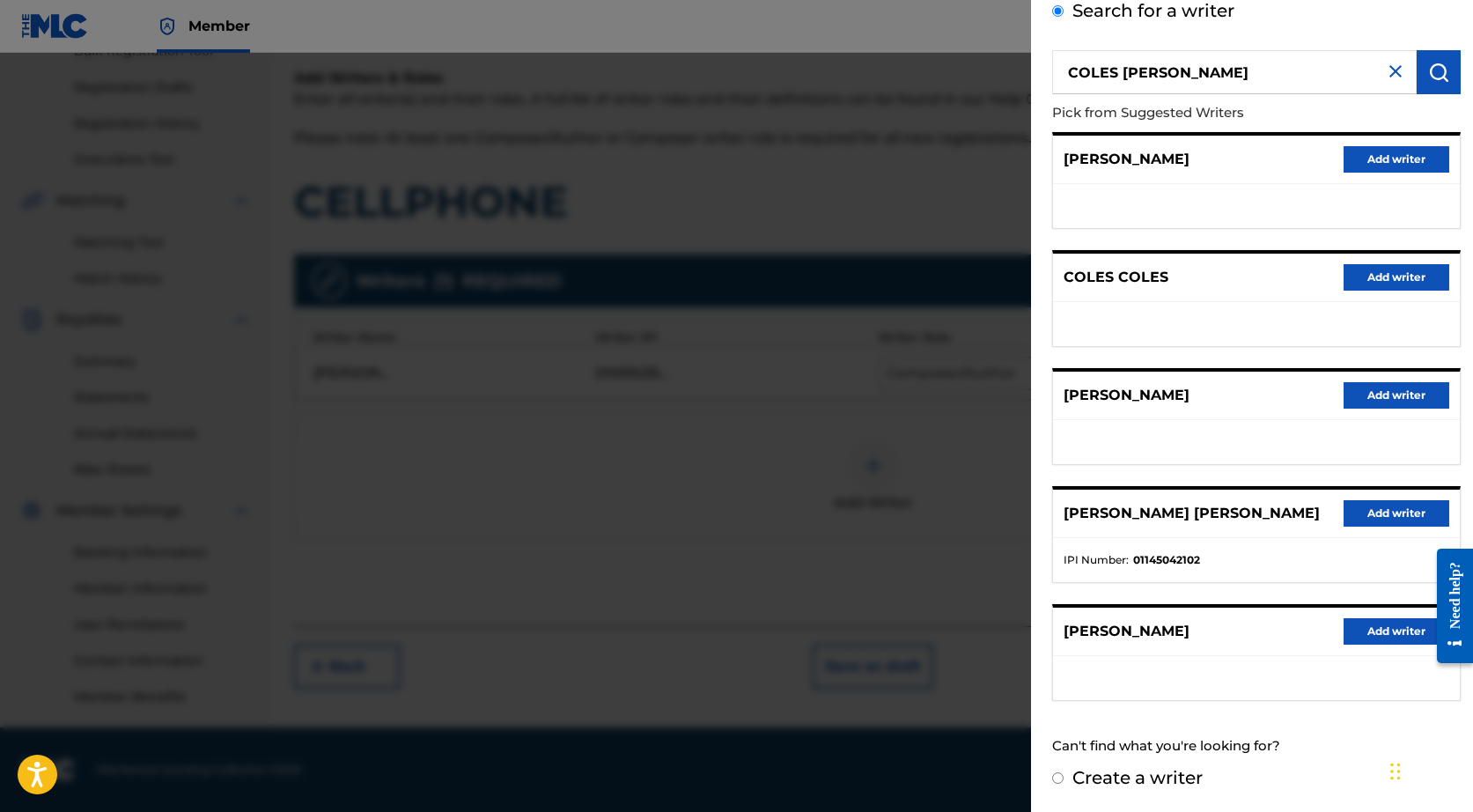
scroll to position [99, 0]
click at [1383, 513] on button "Add writer" at bounding box center [1396, 515] width 105 height 27
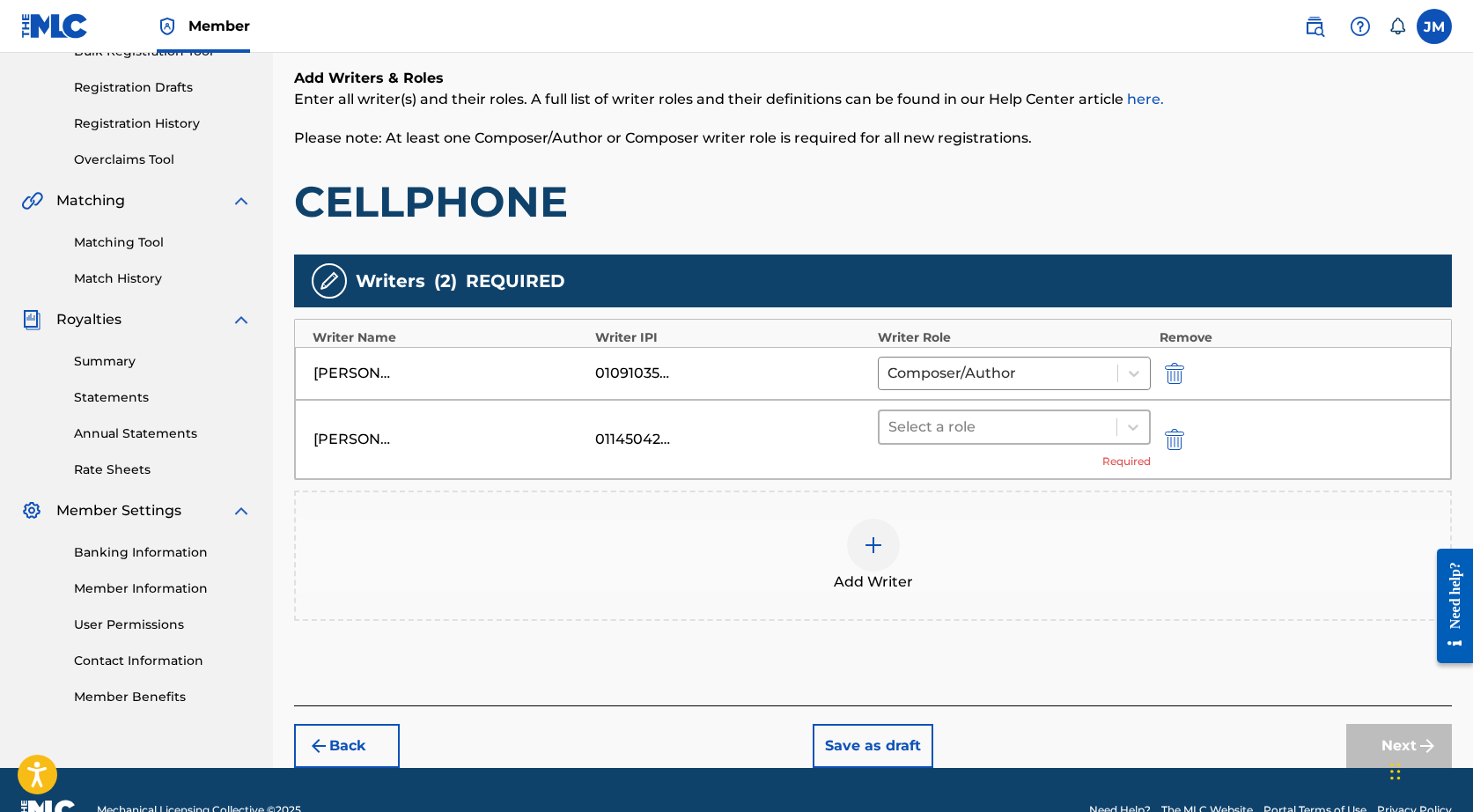
click at [937, 413] on div "Select a role" at bounding box center [999, 427] width 237 height 32
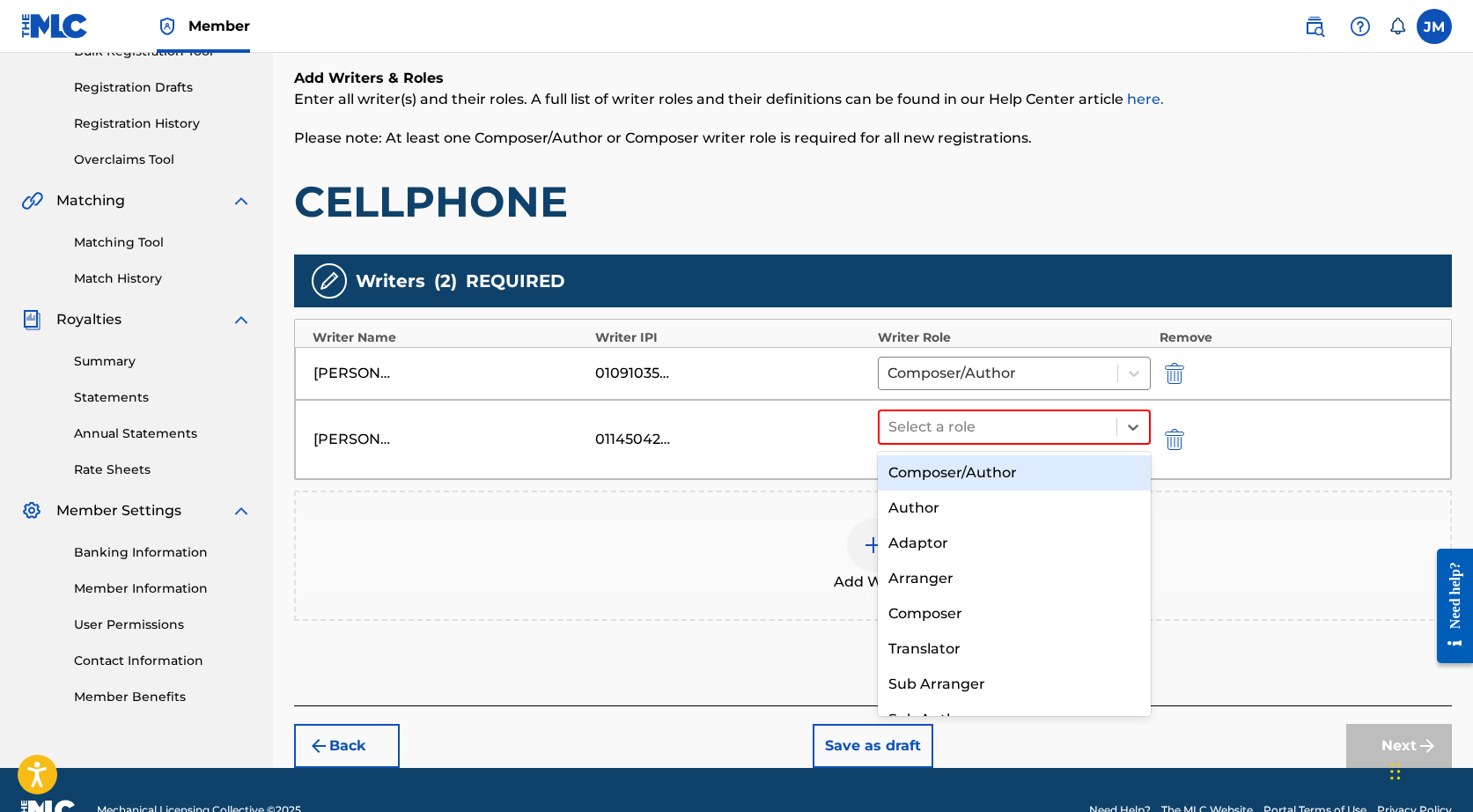
click at [946, 471] on div "Composer/Author" at bounding box center [1014, 472] width 273 height 35
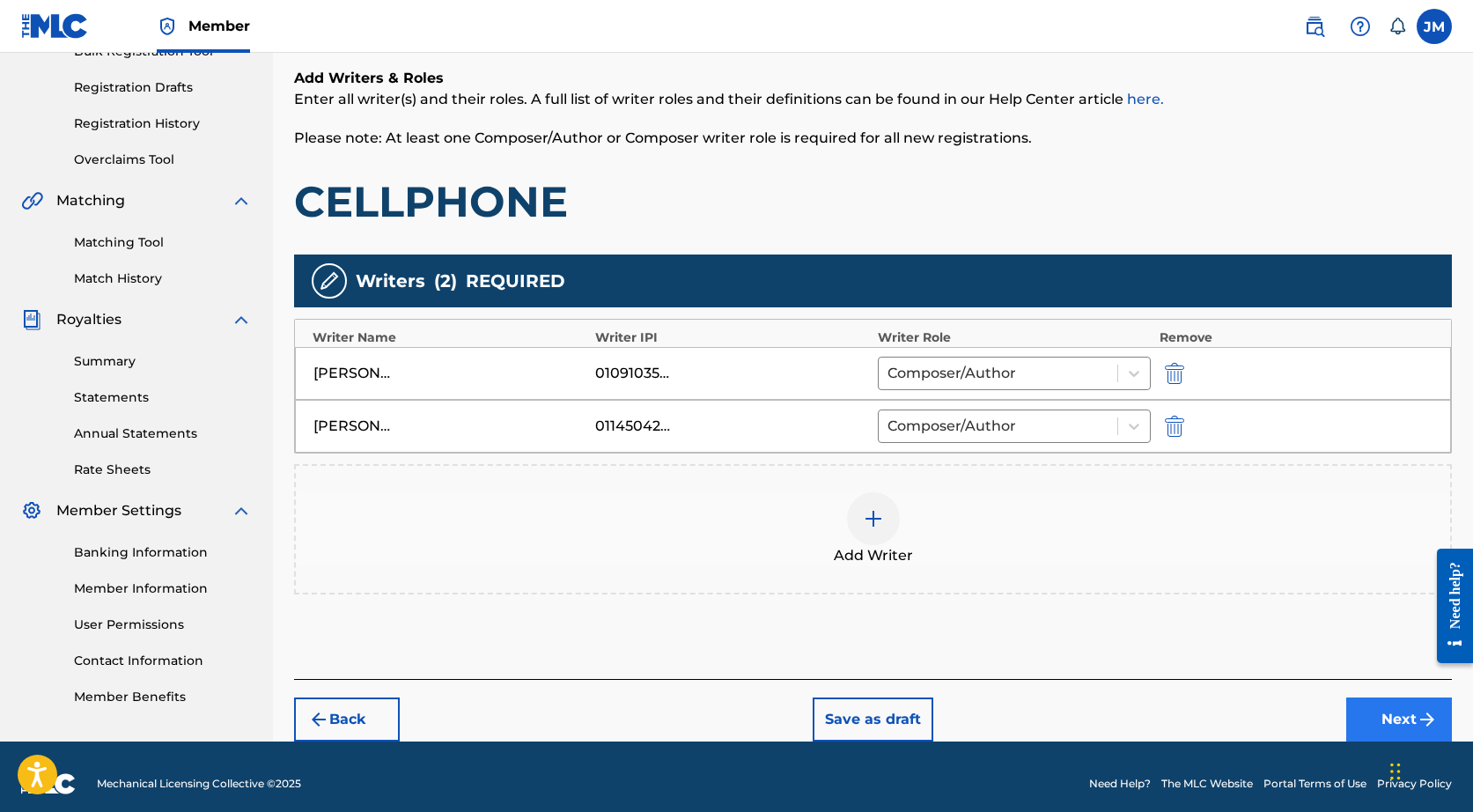
click at [1382, 717] on button "Next" at bounding box center [1398, 719] width 105 height 44
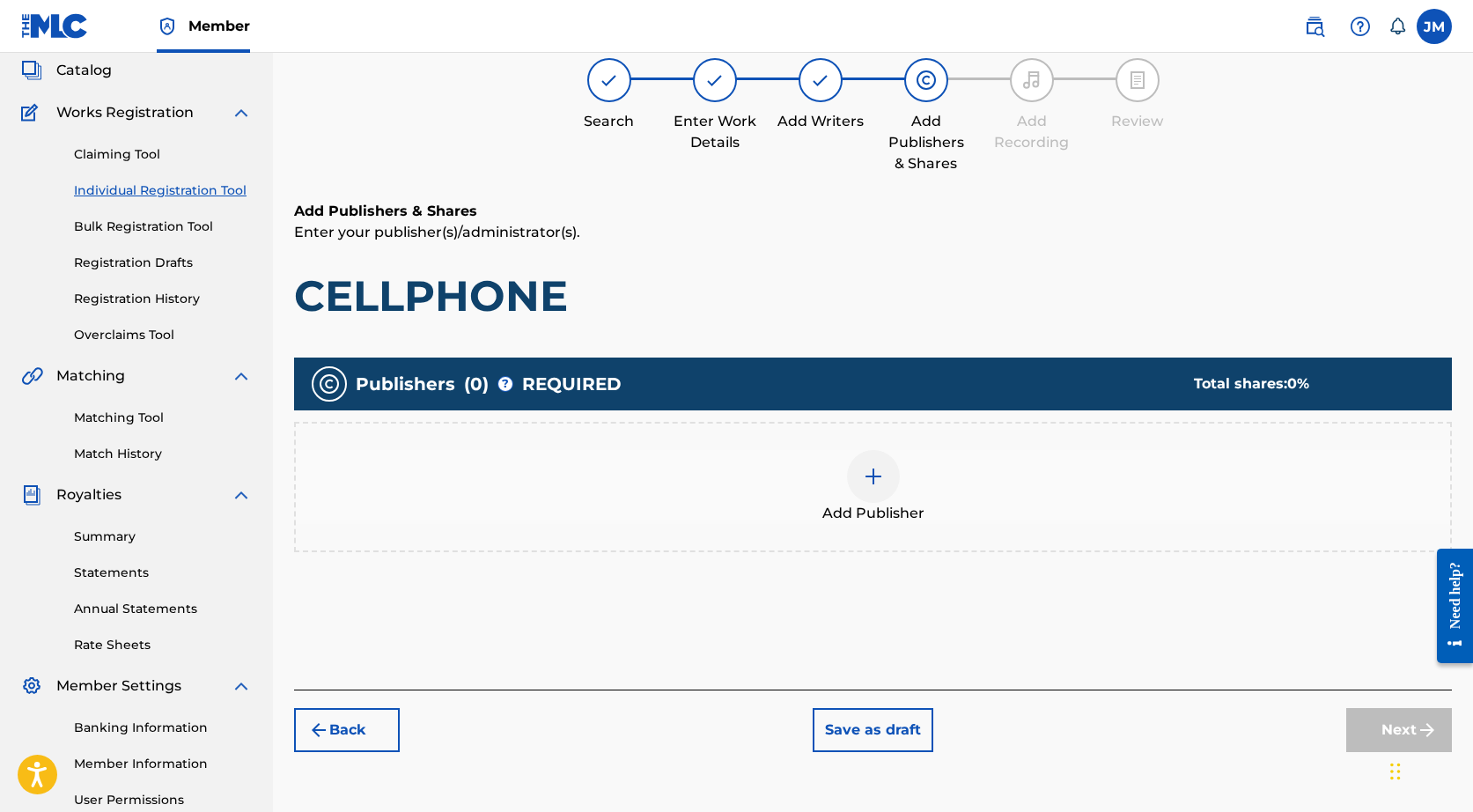
scroll to position [79, 0]
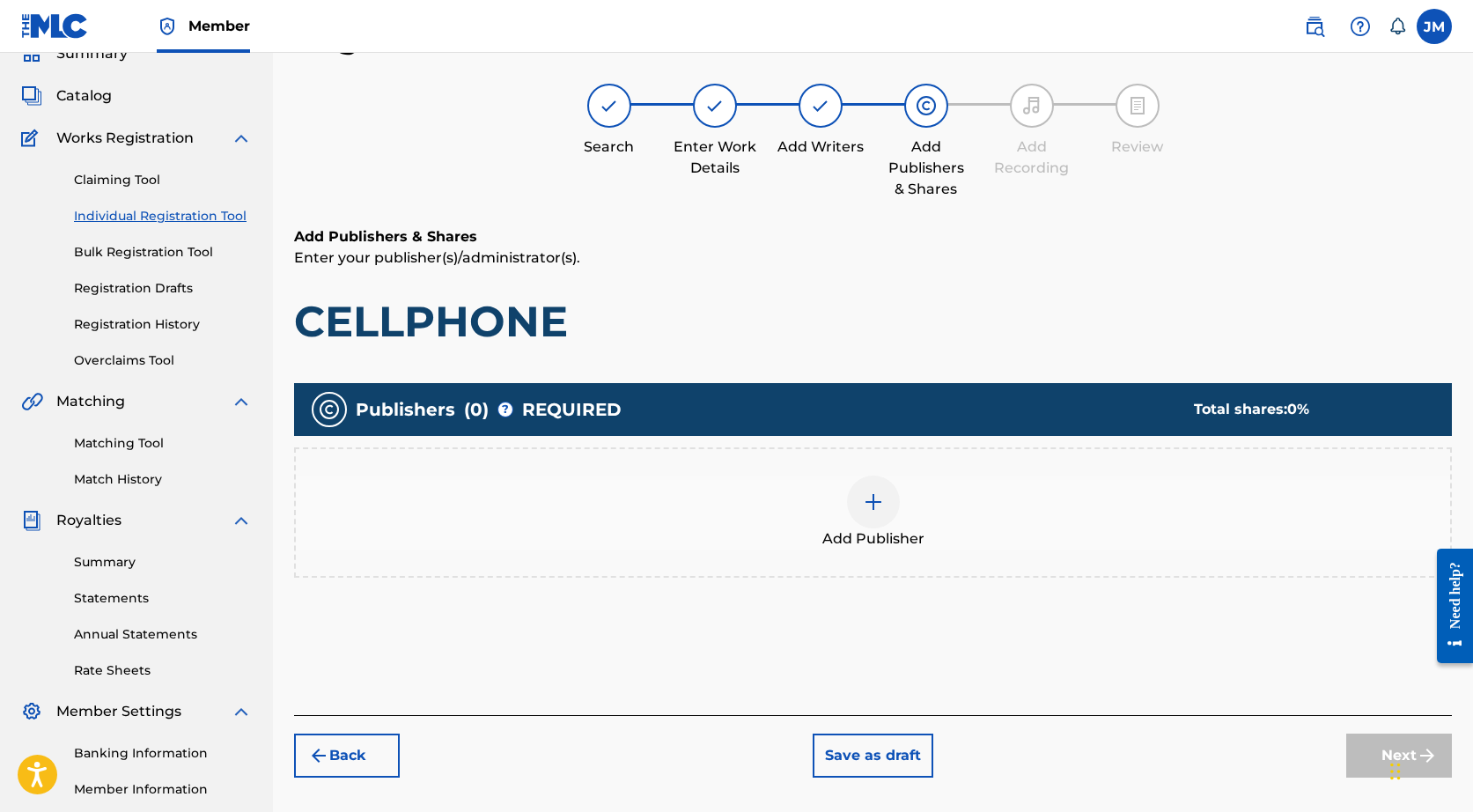
click at [859, 506] on div at bounding box center [872, 501] width 53 height 53
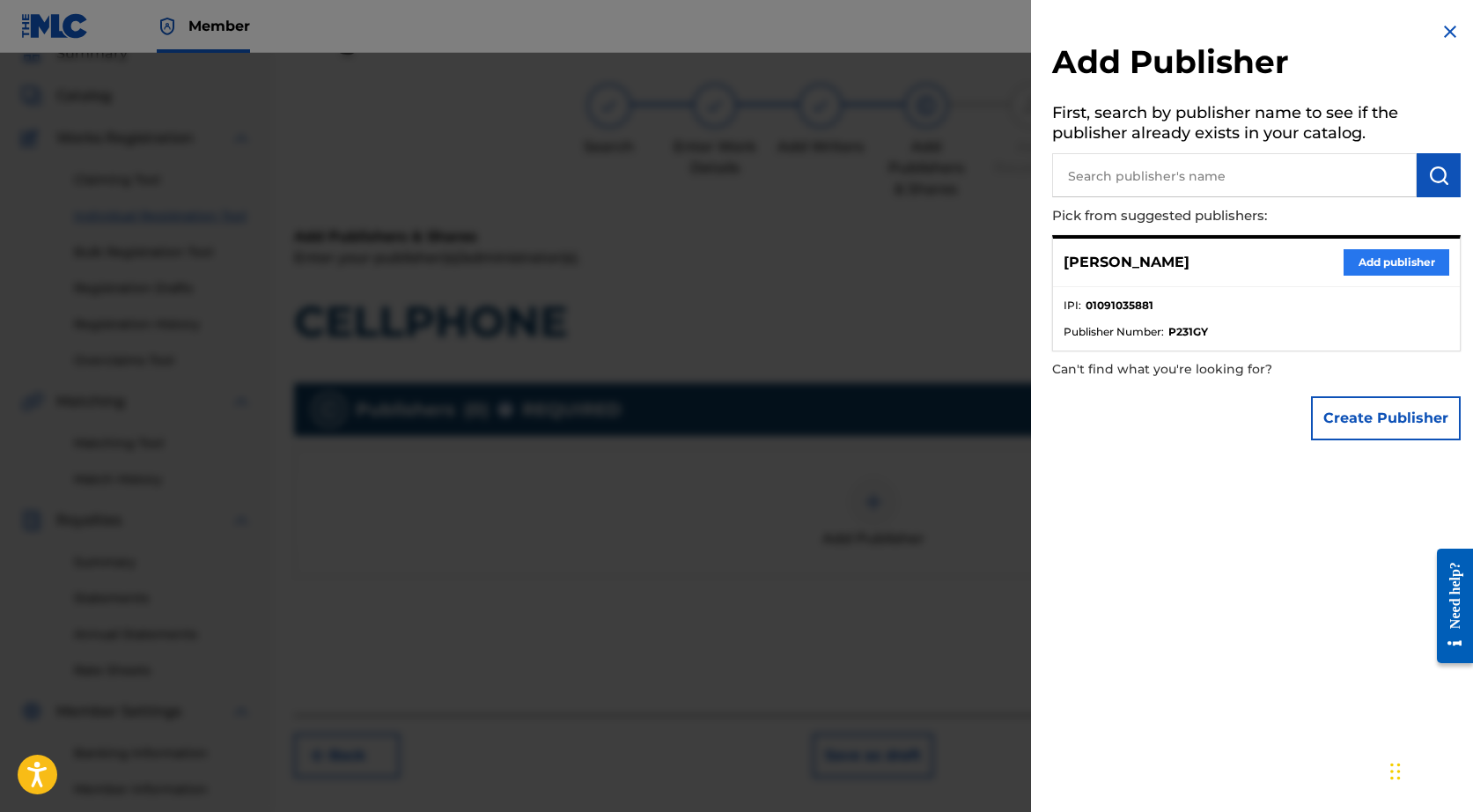
click at [1364, 252] on button "Add publisher" at bounding box center [1396, 262] width 105 height 27
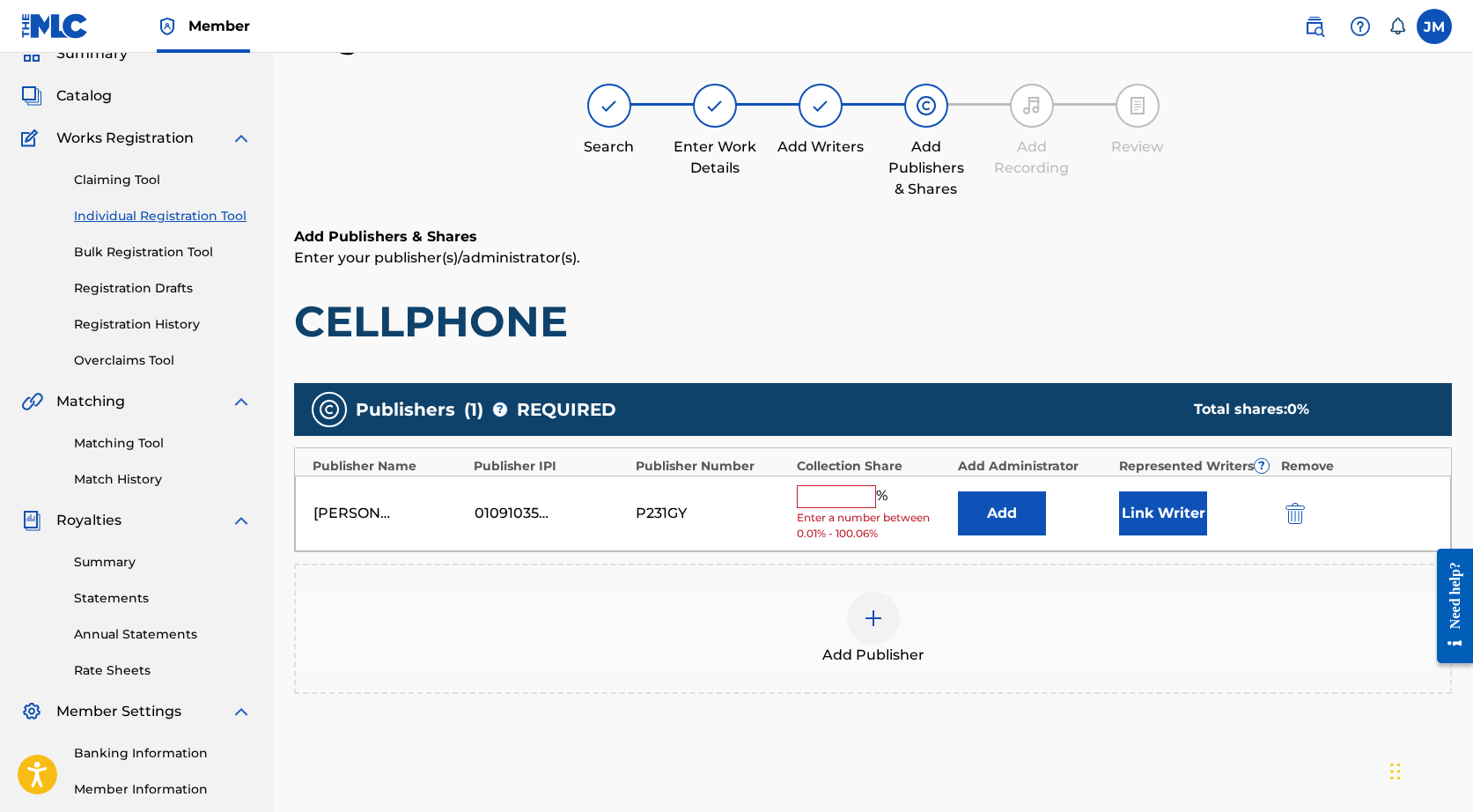
click at [845, 492] on input "text" at bounding box center [836, 496] width 79 height 23
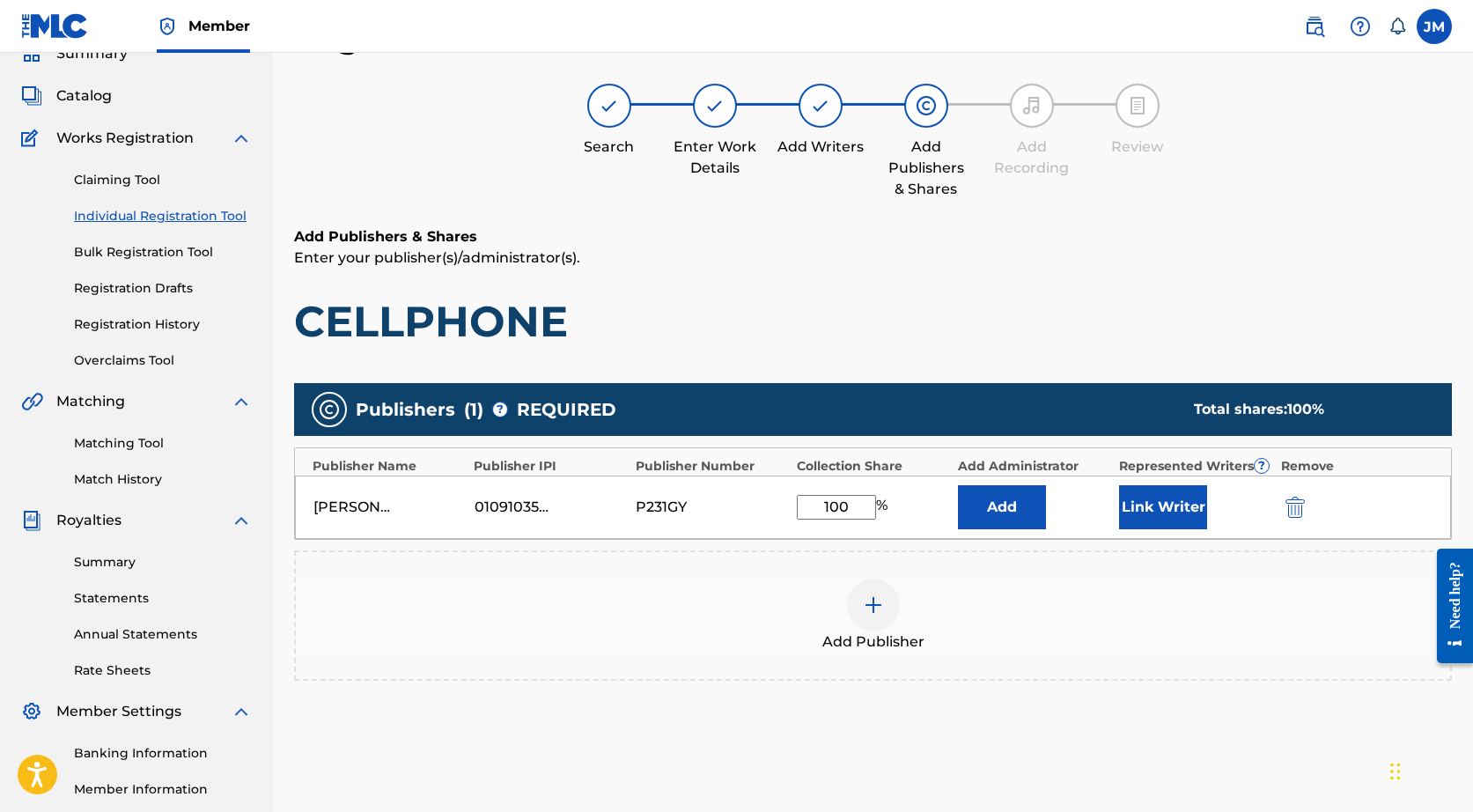
type input "100"
click at [1046, 608] on div "Add Publisher" at bounding box center [872, 615] width 1154 height 74
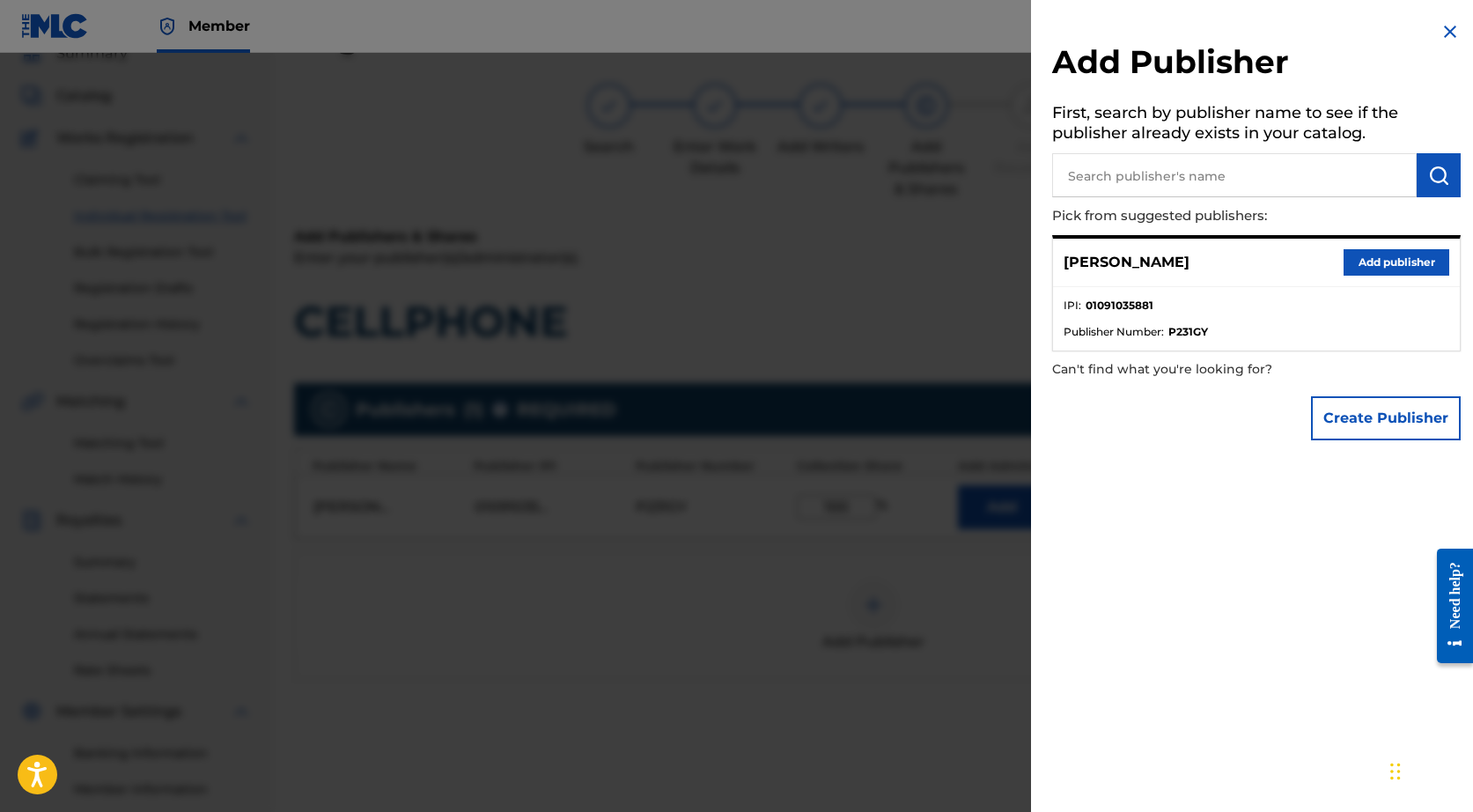
scroll to position [129, 0]
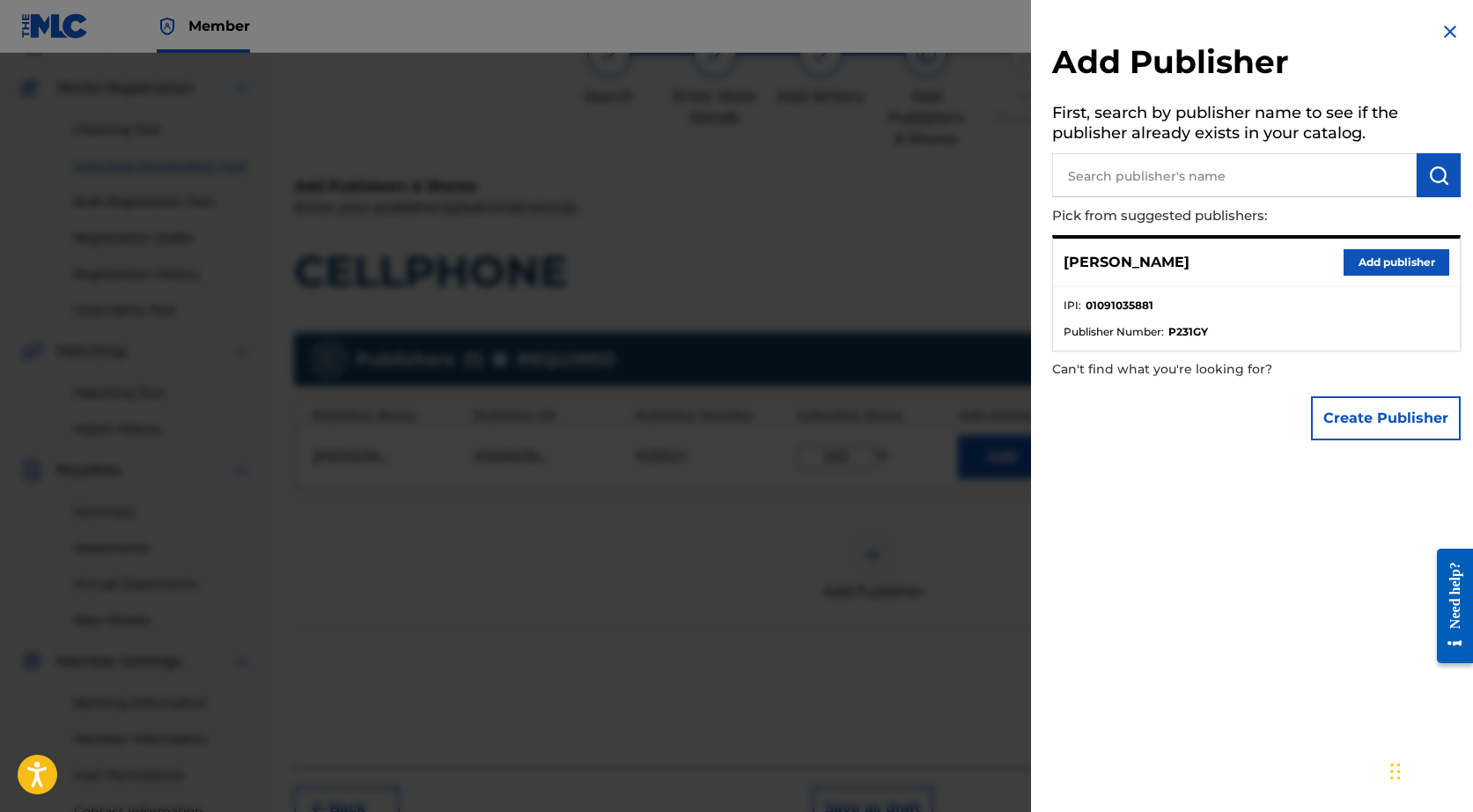
click at [960, 599] on div at bounding box center [736, 458] width 1473 height 812
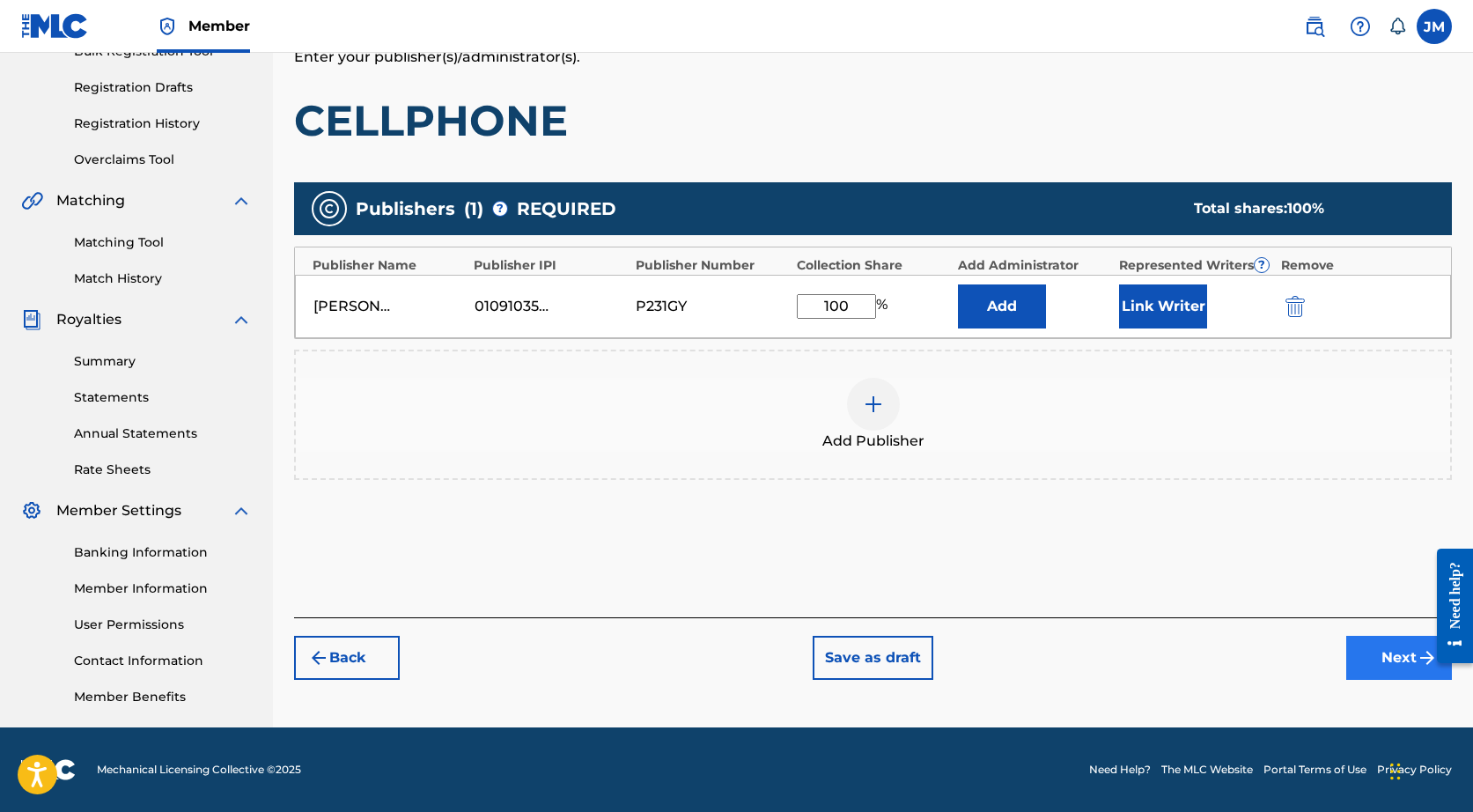
click at [1362, 644] on button "Next" at bounding box center [1398, 658] width 105 height 44
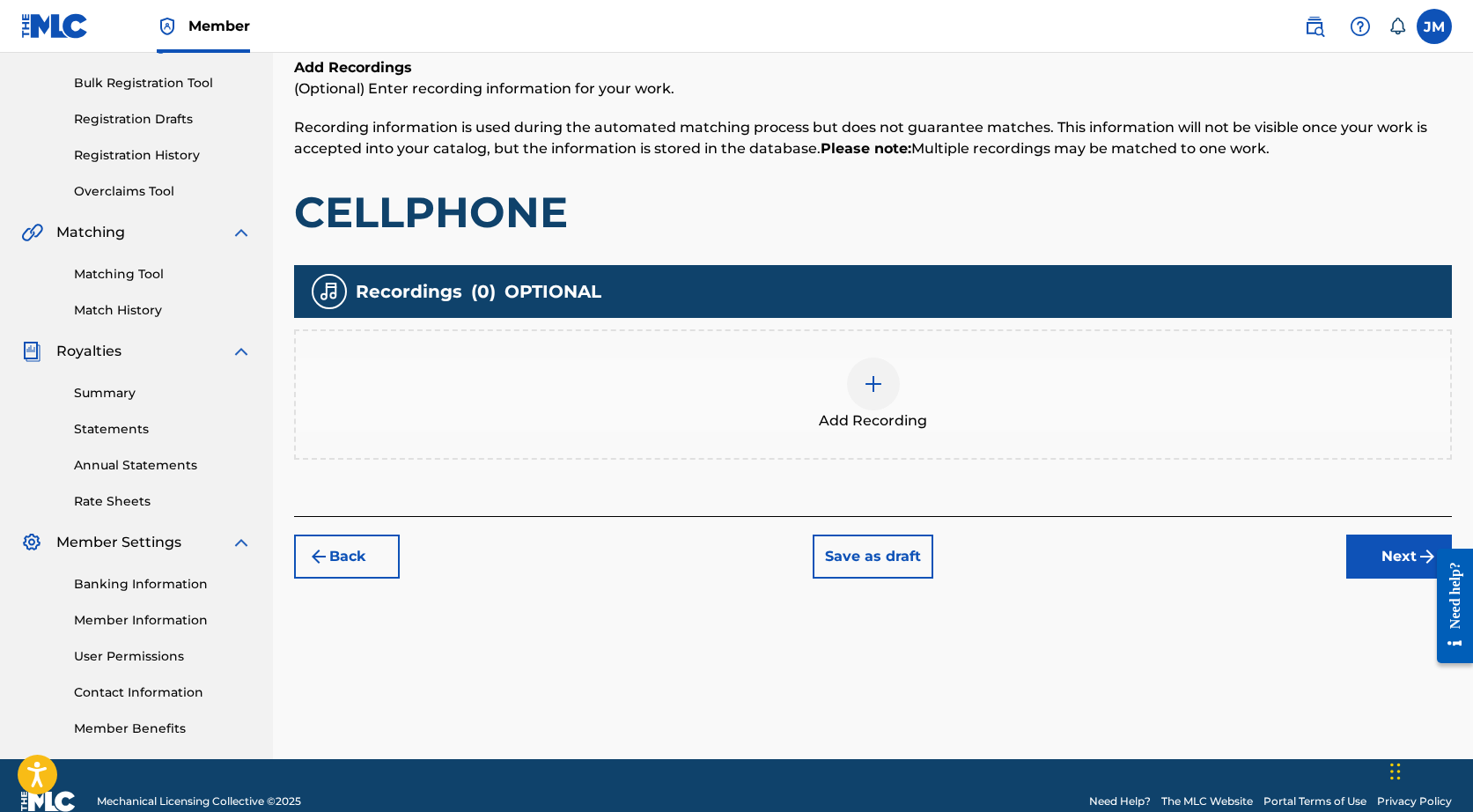
scroll to position [79, 0]
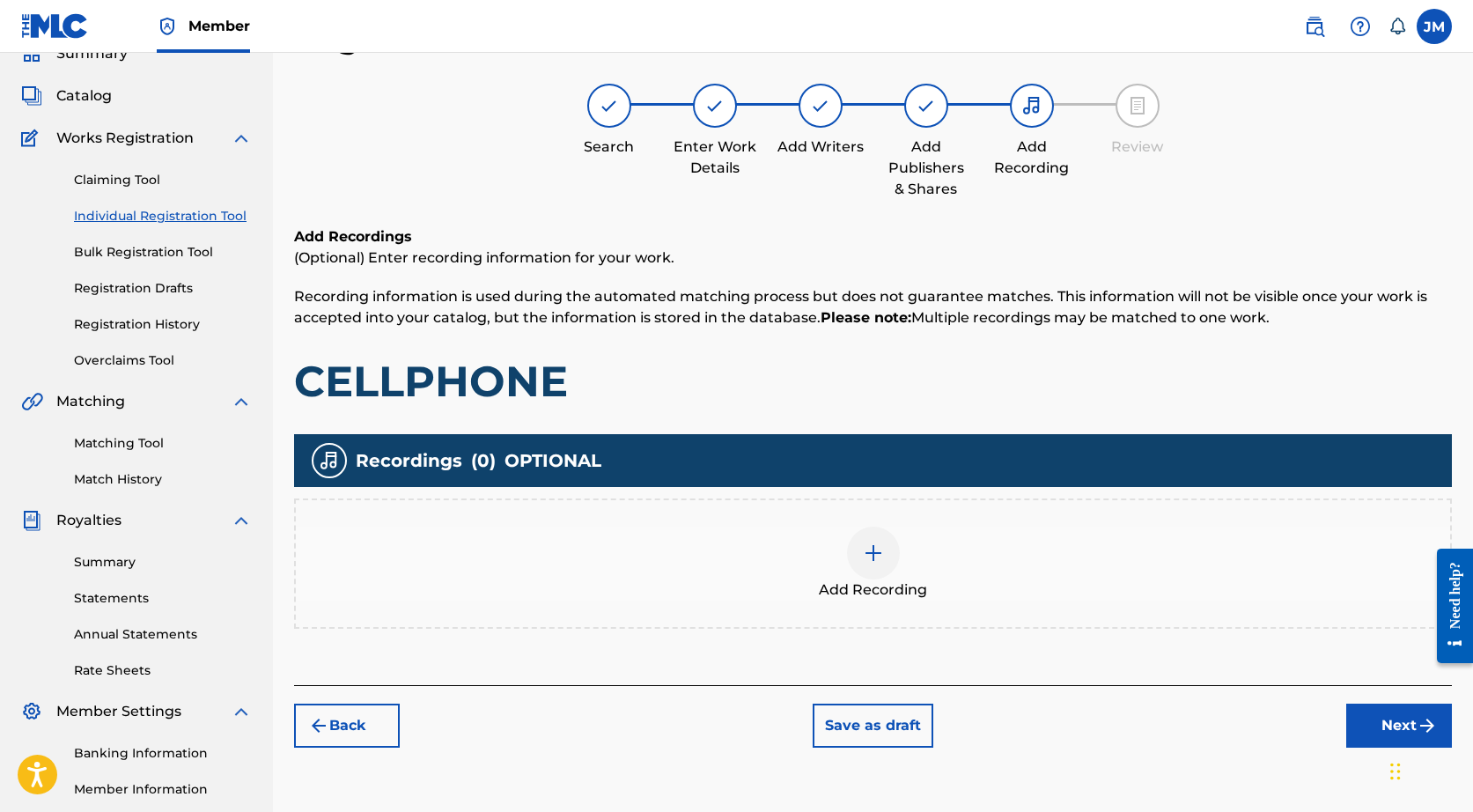
click at [820, 565] on div "Add Recording" at bounding box center [872, 562] width 1154 height 74
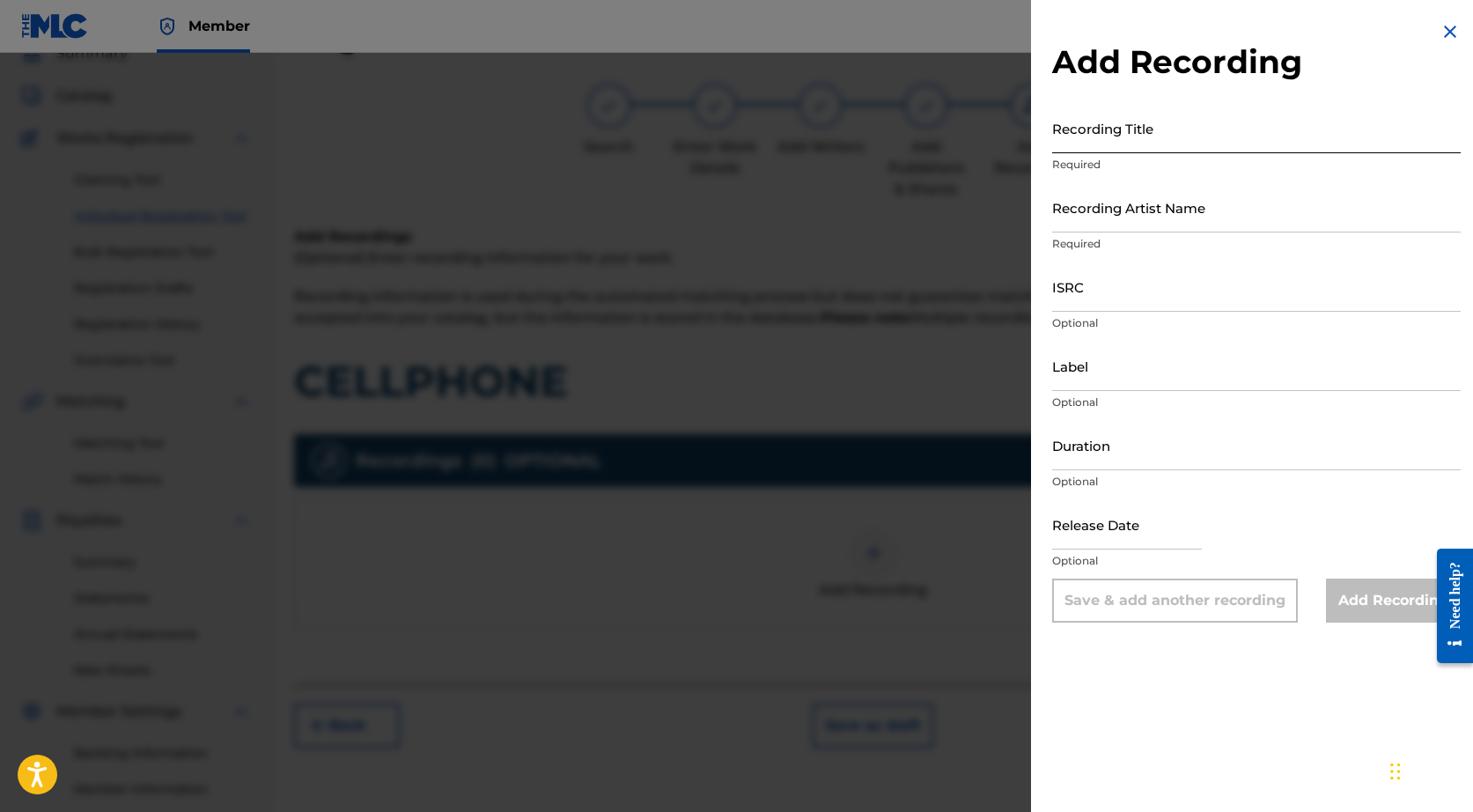
click at [1068, 130] on input "Recording Title" at bounding box center [1256, 128] width 408 height 50
type input "CELLPHONE"
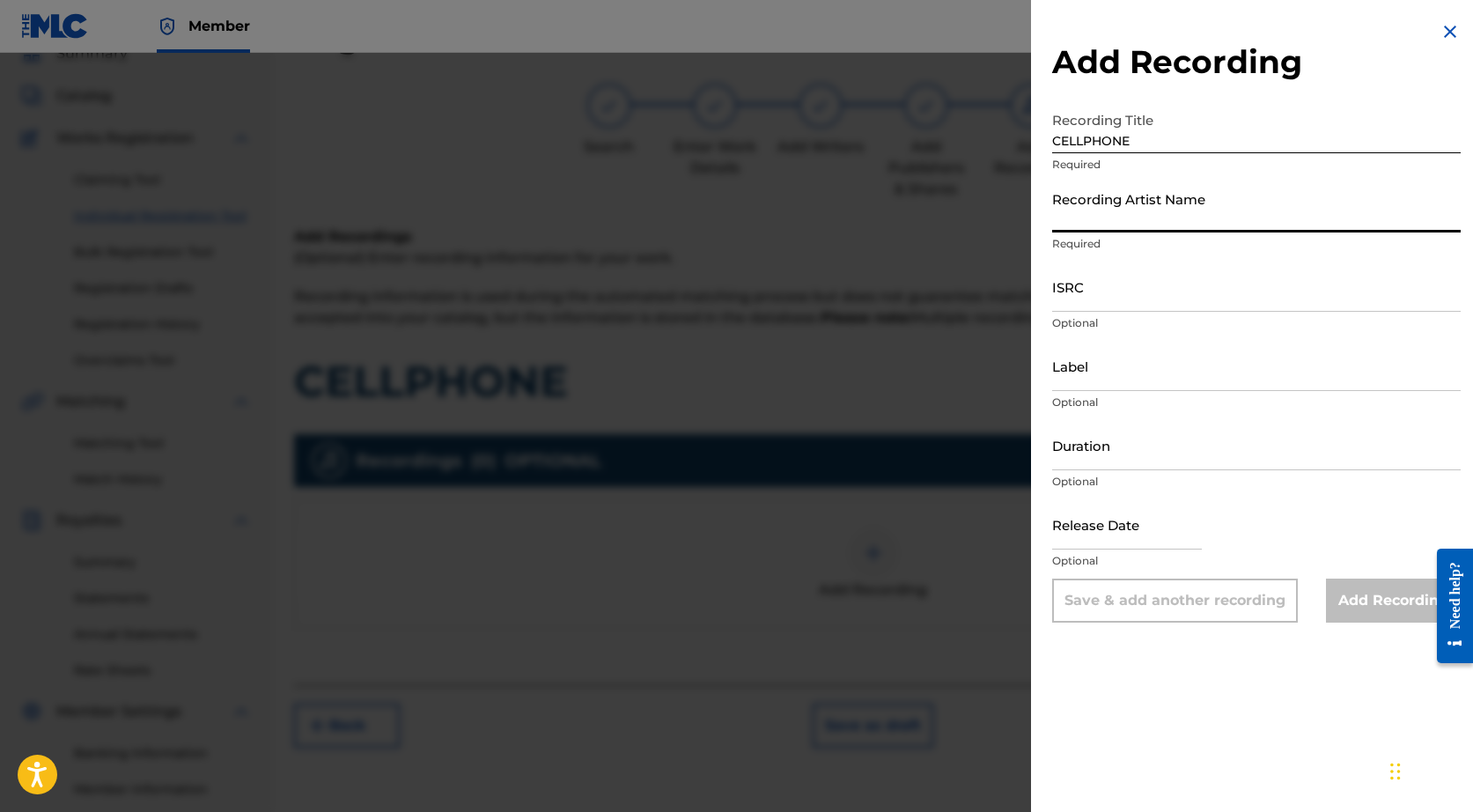
click at [1075, 209] on input "Recording Artist Name" at bounding box center [1256, 208] width 408 height 50
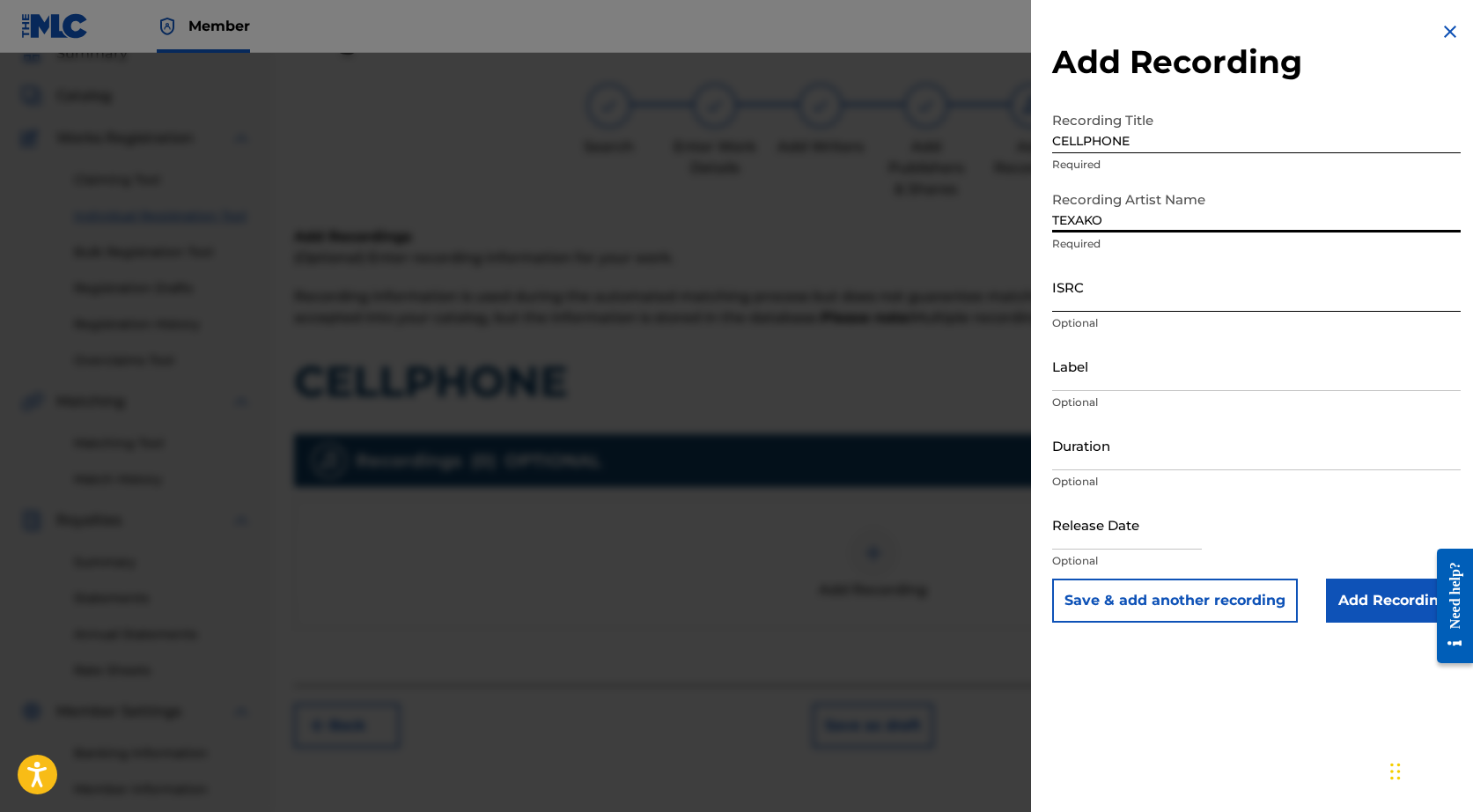
type input "TEXAKO"
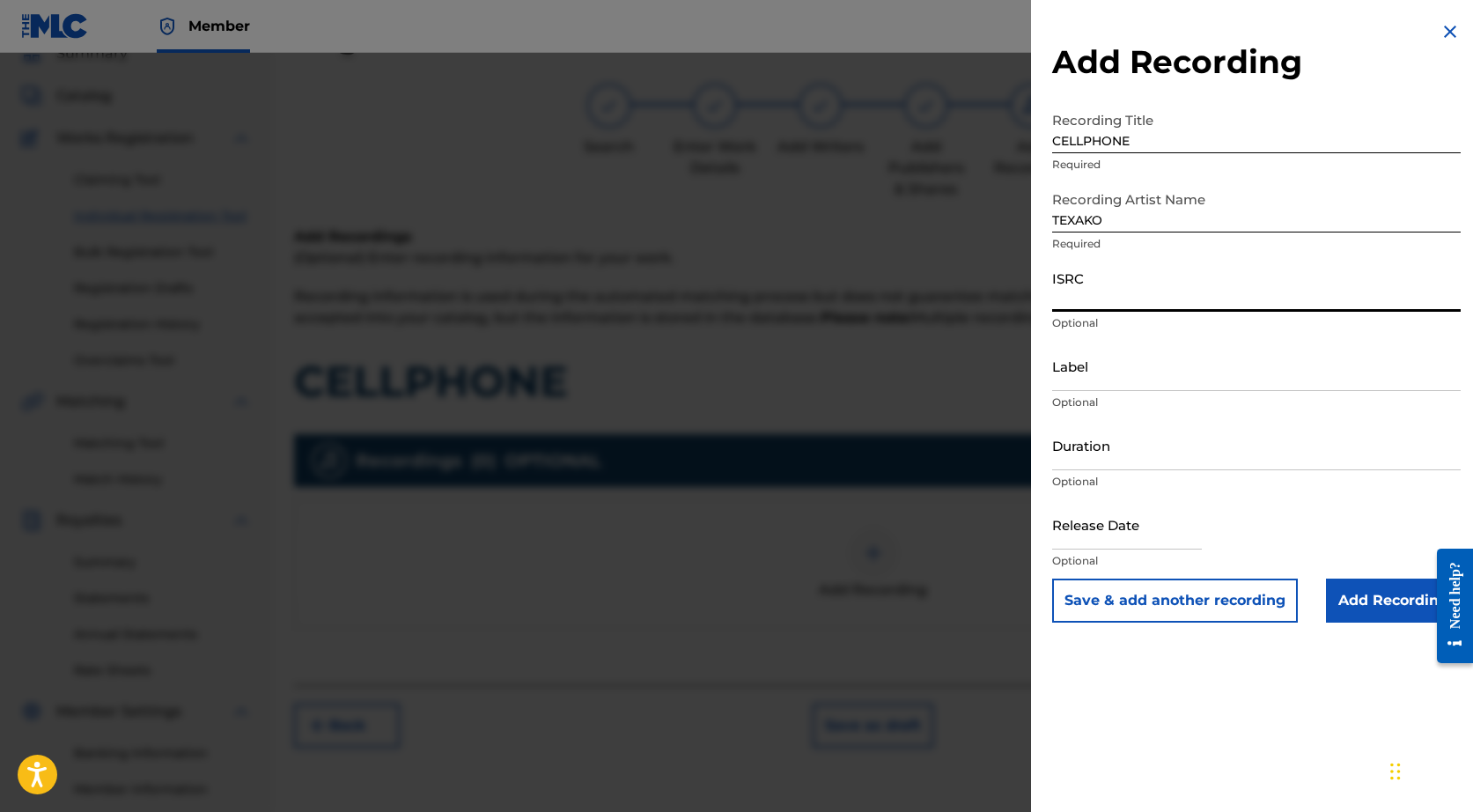
click at [1079, 290] on input "ISRC" at bounding box center [1256, 286] width 408 height 50
paste input "QM42K2025818"
type input "QM42K2025818"
click at [1356, 604] on input "Add Recording" at bounding box center [1393, 601] width 135 height 44
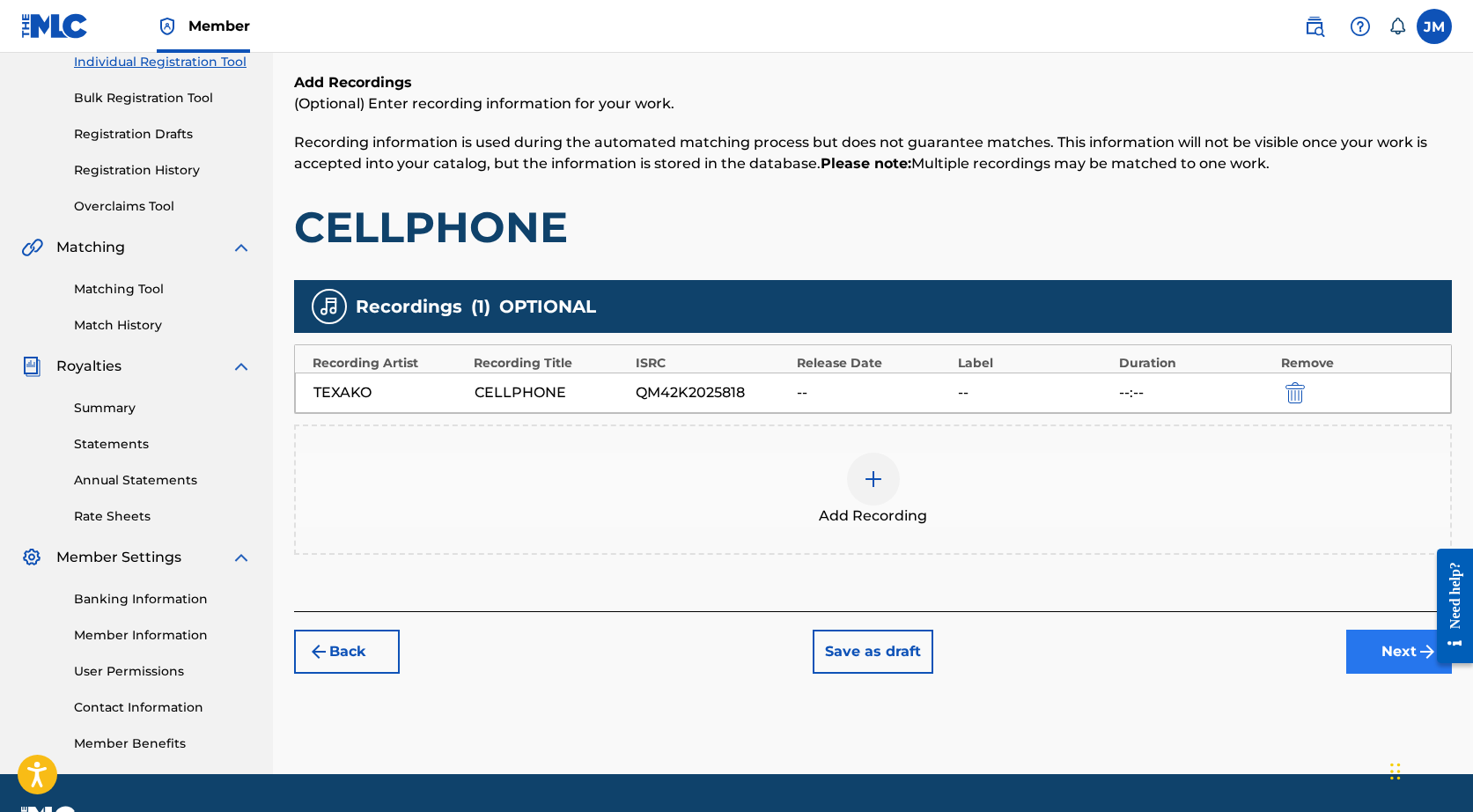
click at [1363, 648] on button "Next" at bounding box center [1398, 651] width 105 height 44
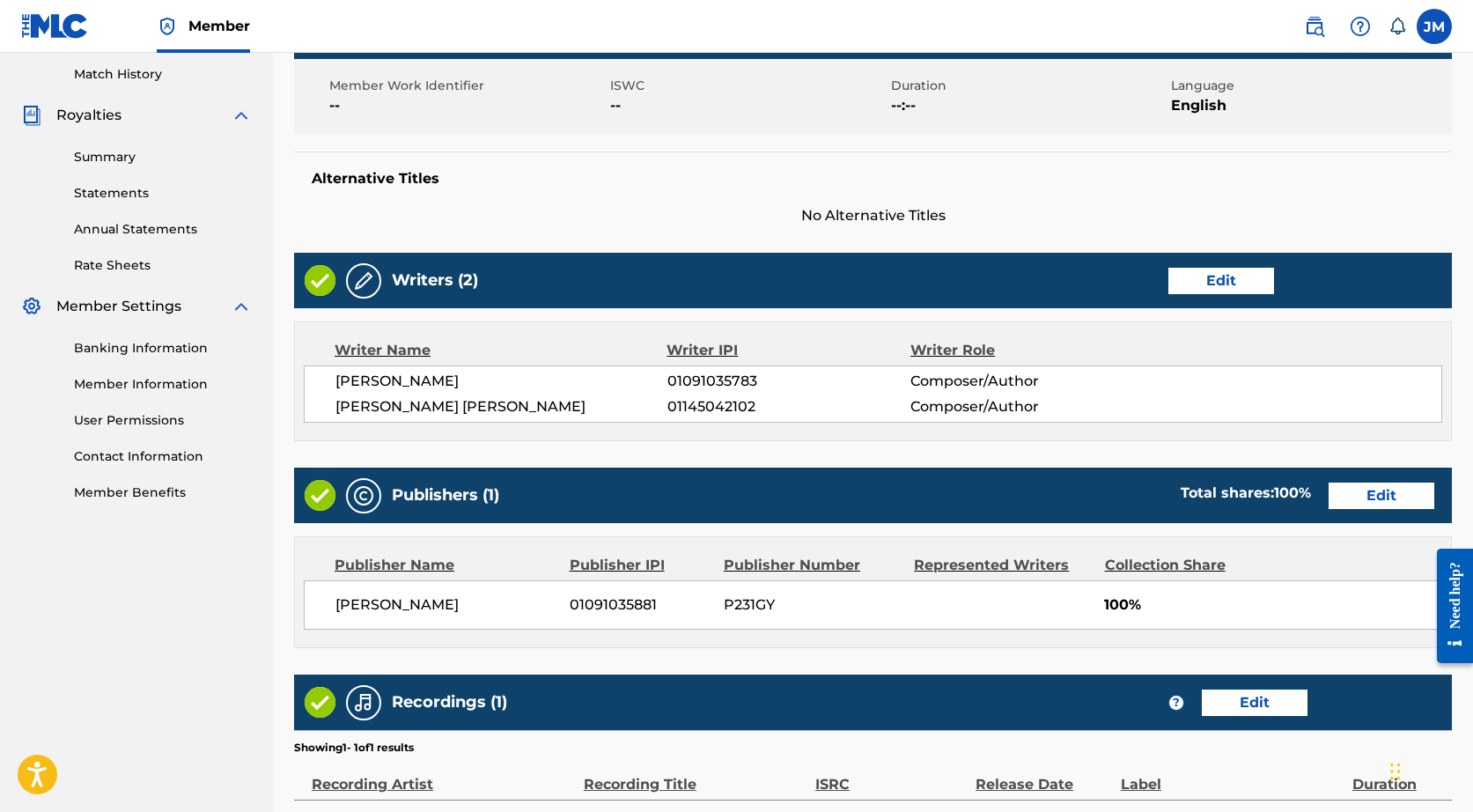
scroll to position [689, 0]
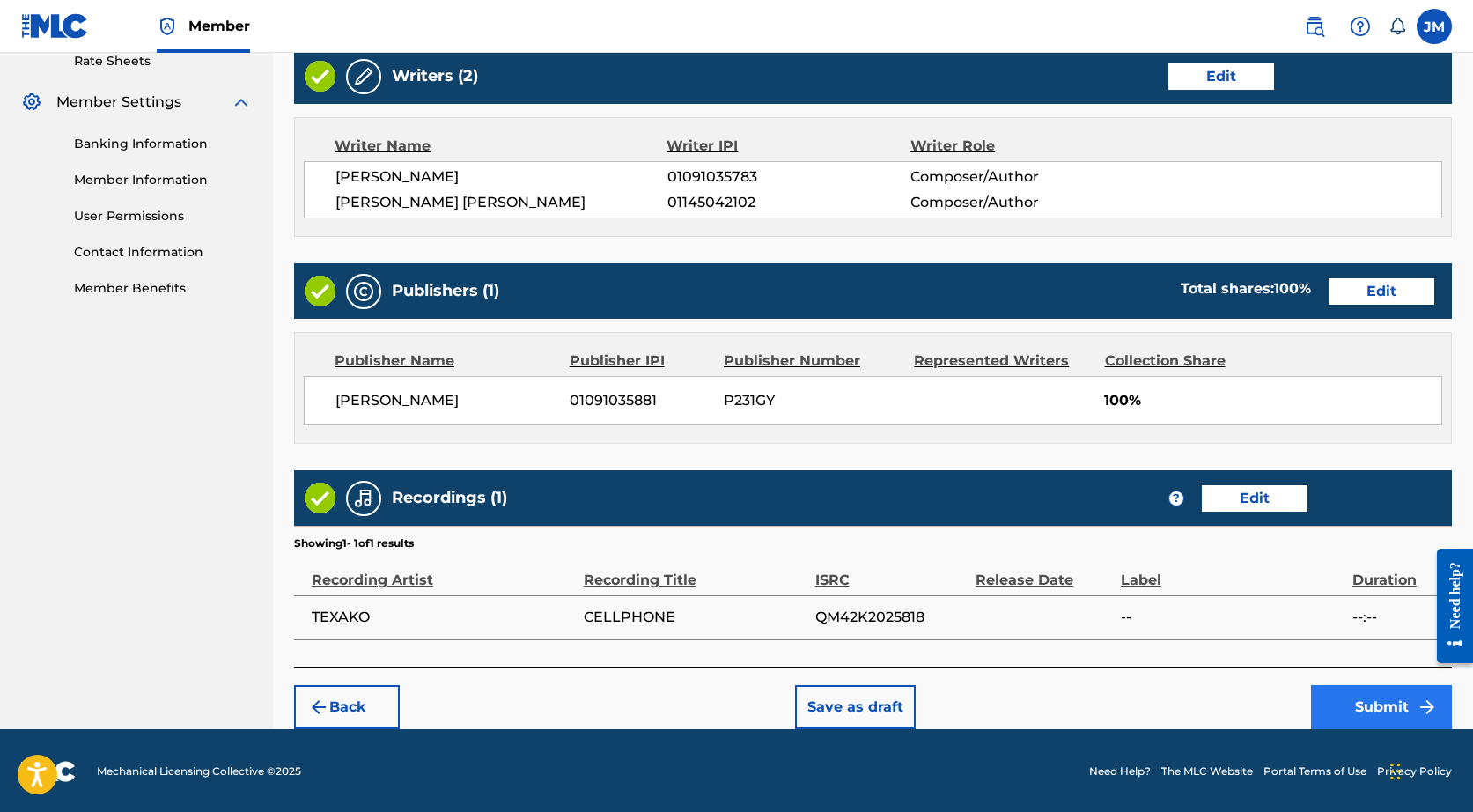
click at [1322, 685] on button "Submit" at bounding box center [1381, 707] width 141 height 44
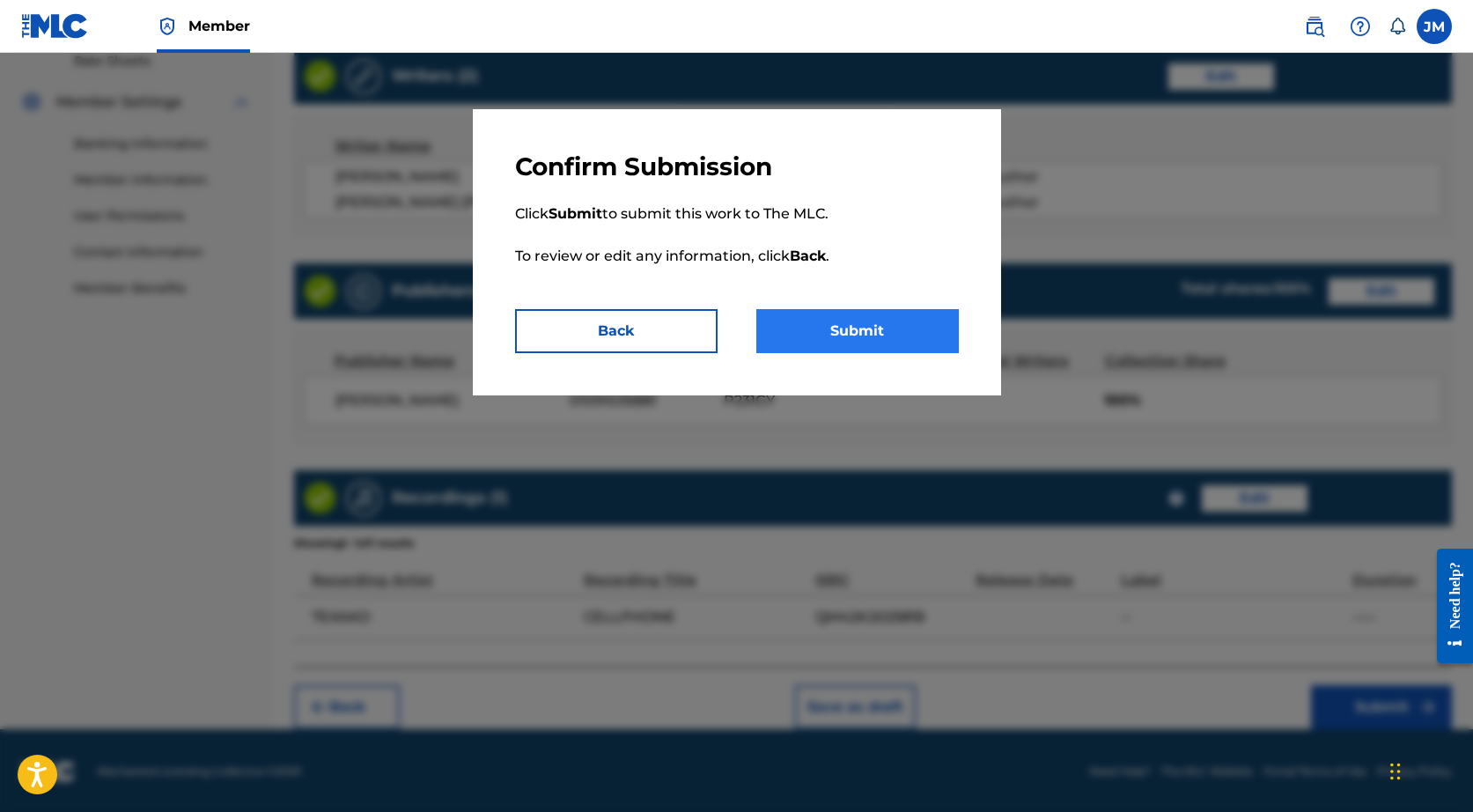
click at [766, 326] on button "Submit" at bounding box center [858, 331] width 203 height 44
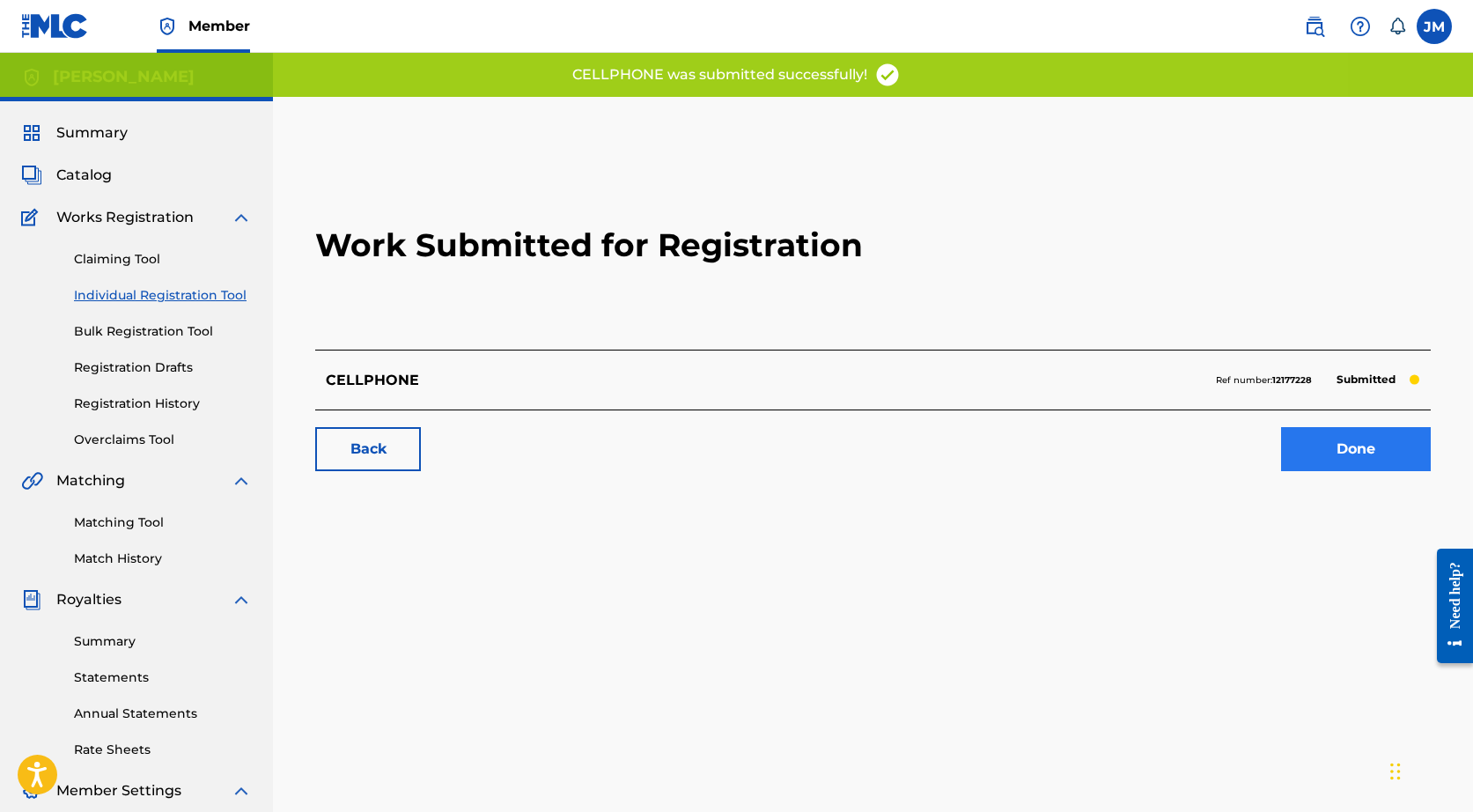
click at [1312, 452] on link "Done" at bounding box center [1355, 449] width 149 height 44
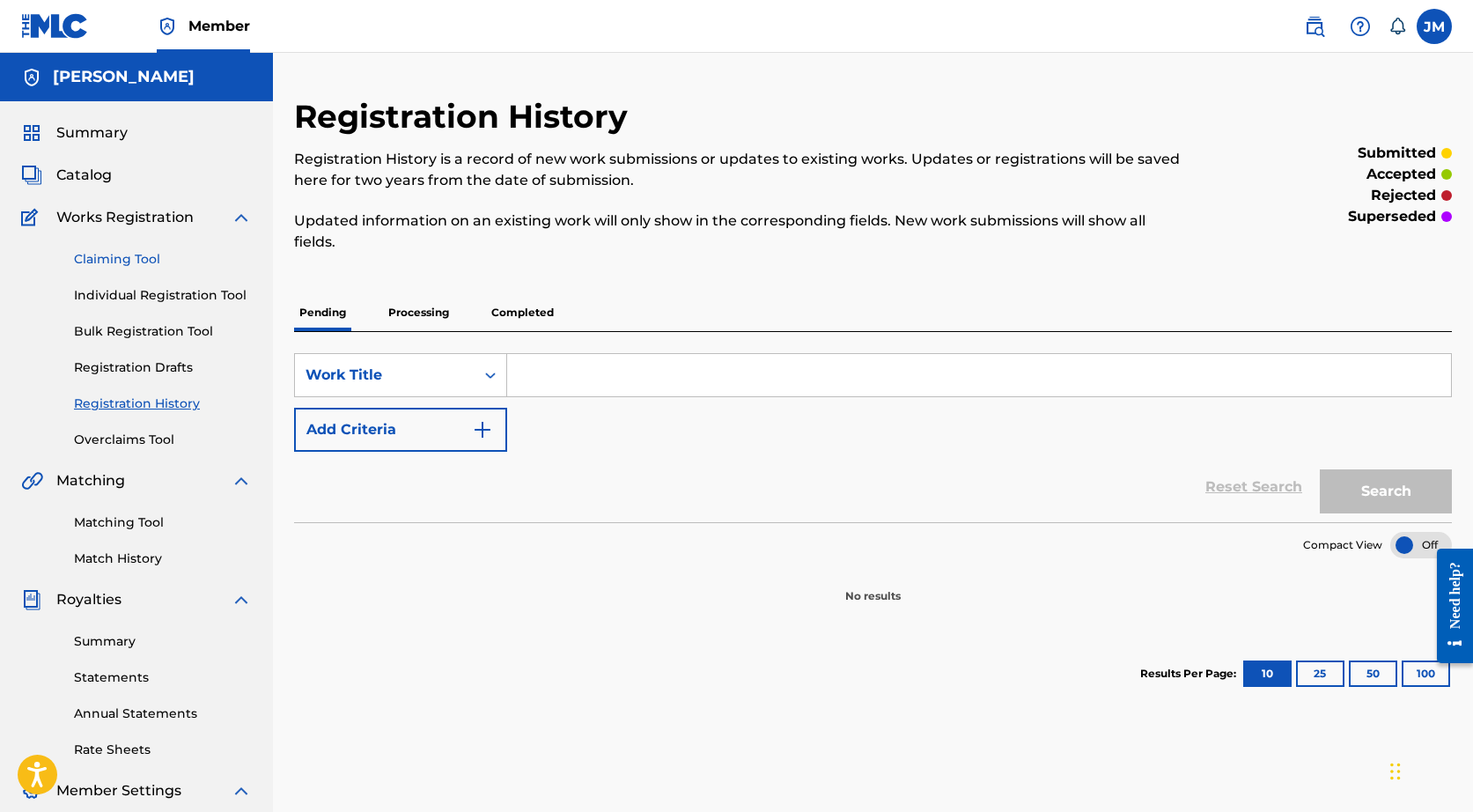
click at [99, 256] on link "Claiming Tool" at bounding box center [163, 258] width 178 height 18
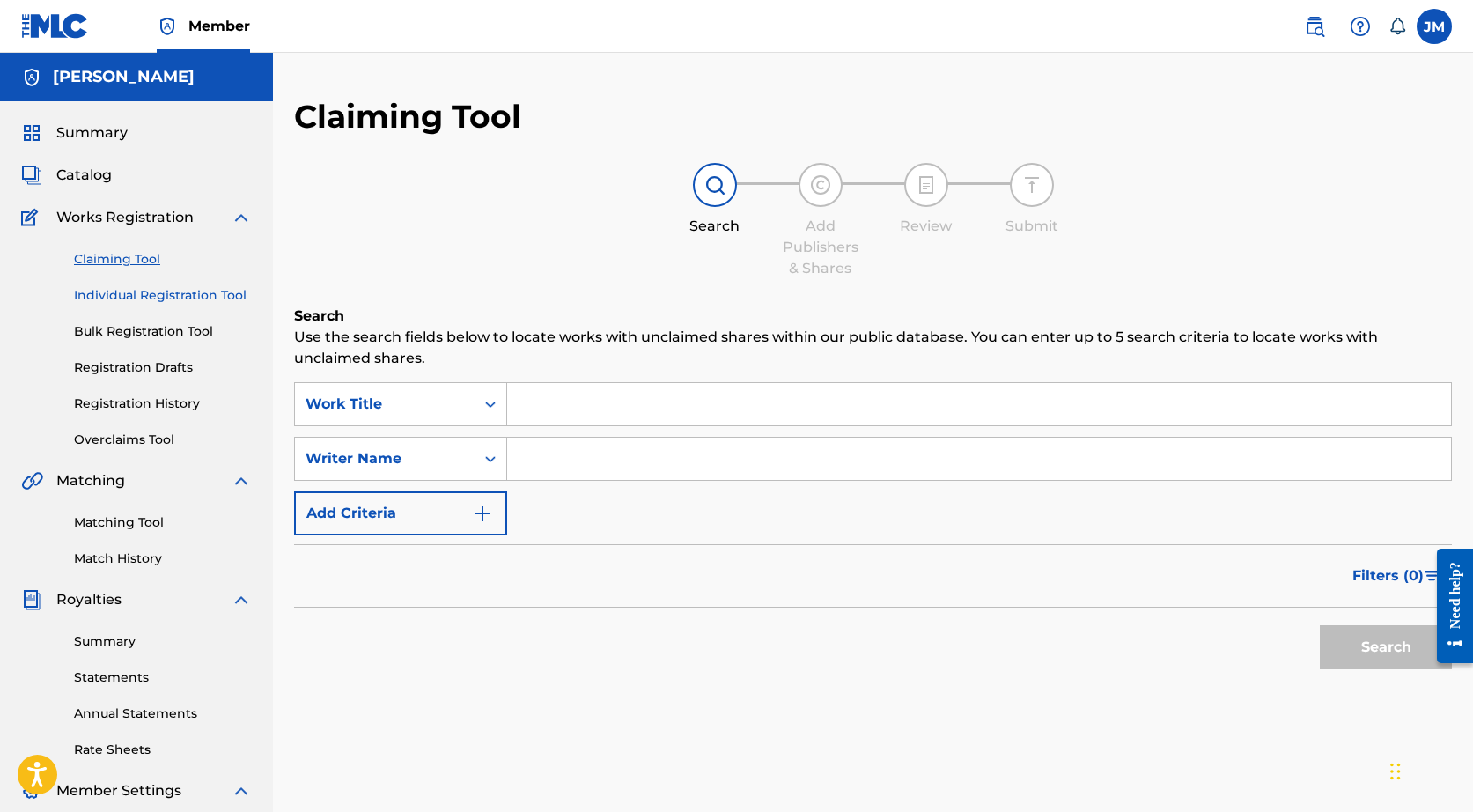
click at [105, 286] on link "Individual Registration Tool" at bounding box center [163, 295] width 178 height 18
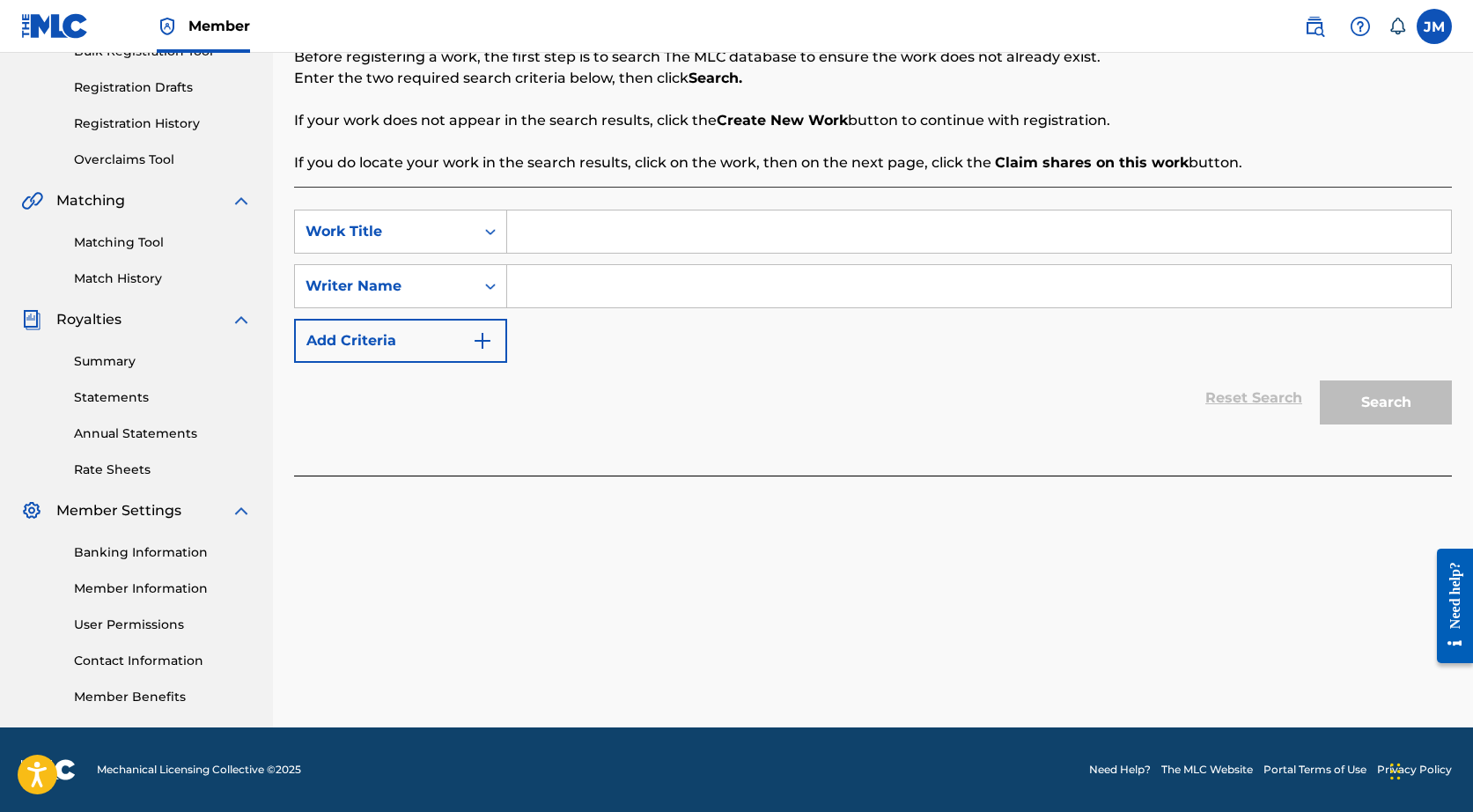
scroll to position [280, 0]
click at [546, 238] on input "Search Form" at bounding box center [978, 231] width 944 height 42
type input "LOVE ISSUES"
click at [538, 282] on input "Search Form" at bounding box center [978, 286] width 944 height 42
type input "TEXAKO"
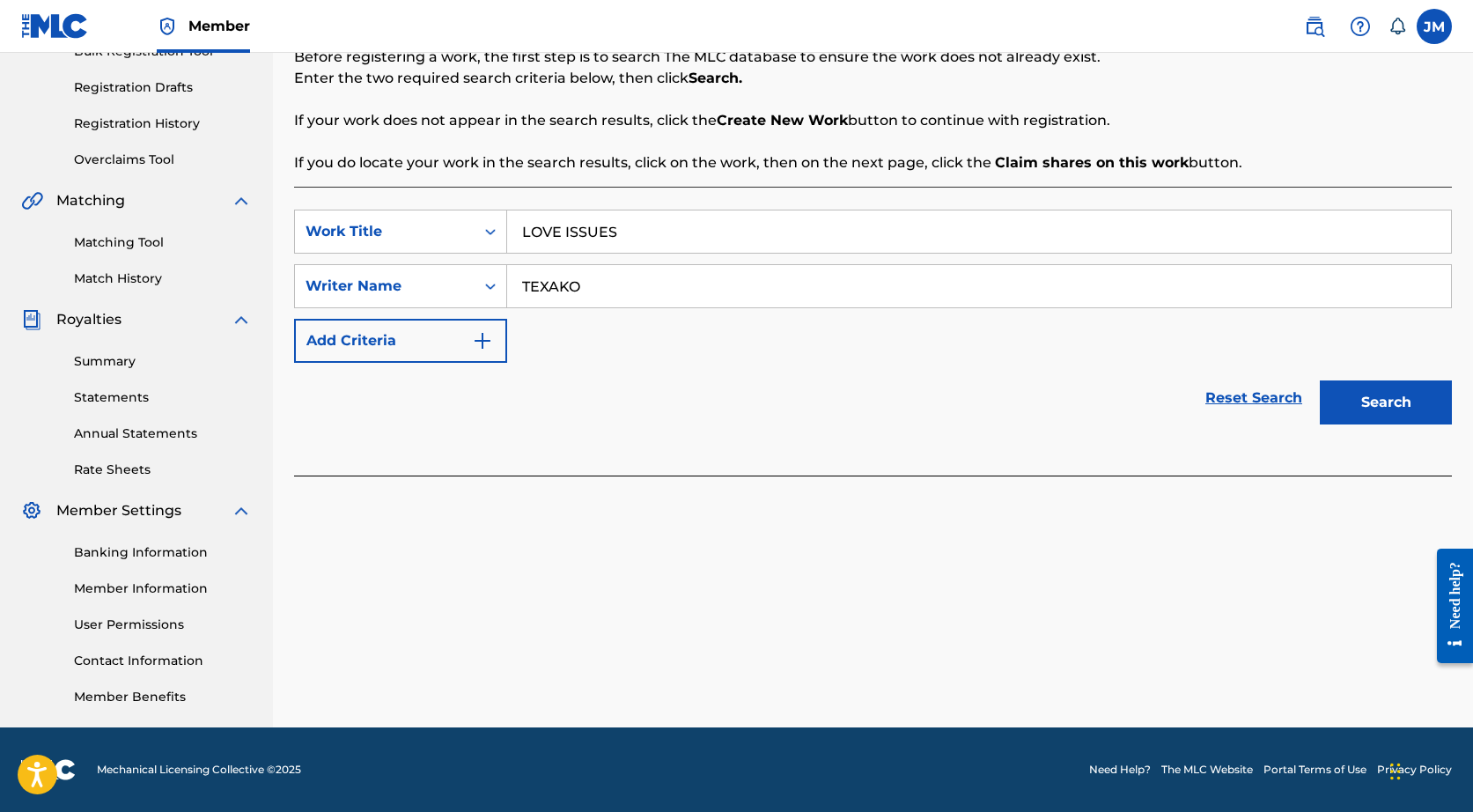
click at [1386, 403] on button "Search" at bounding box center [1386, 403] width 132 height 44
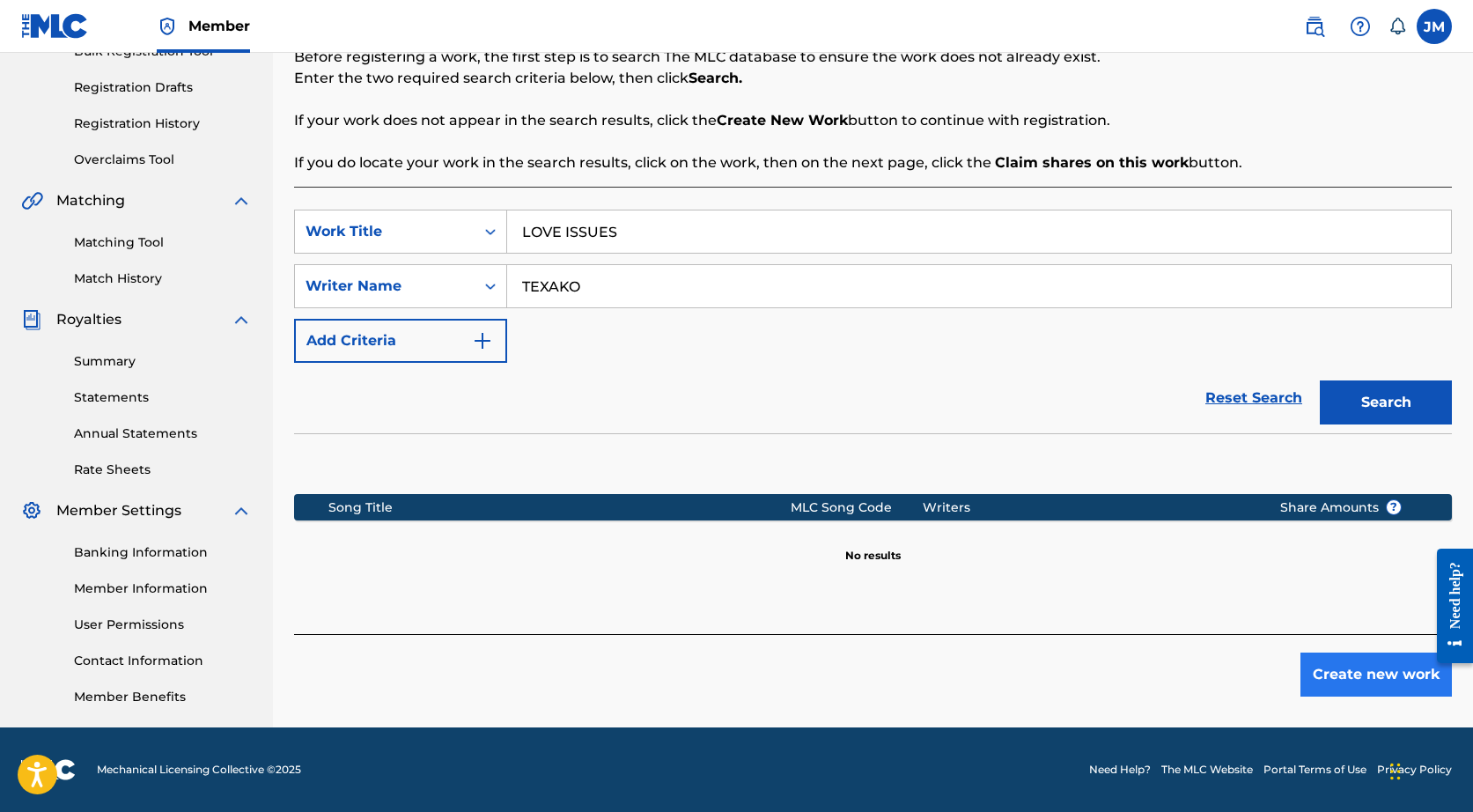
click at [1342, 671] on button "Create new work" at bounding box center [1376, 674] width 151 height 44
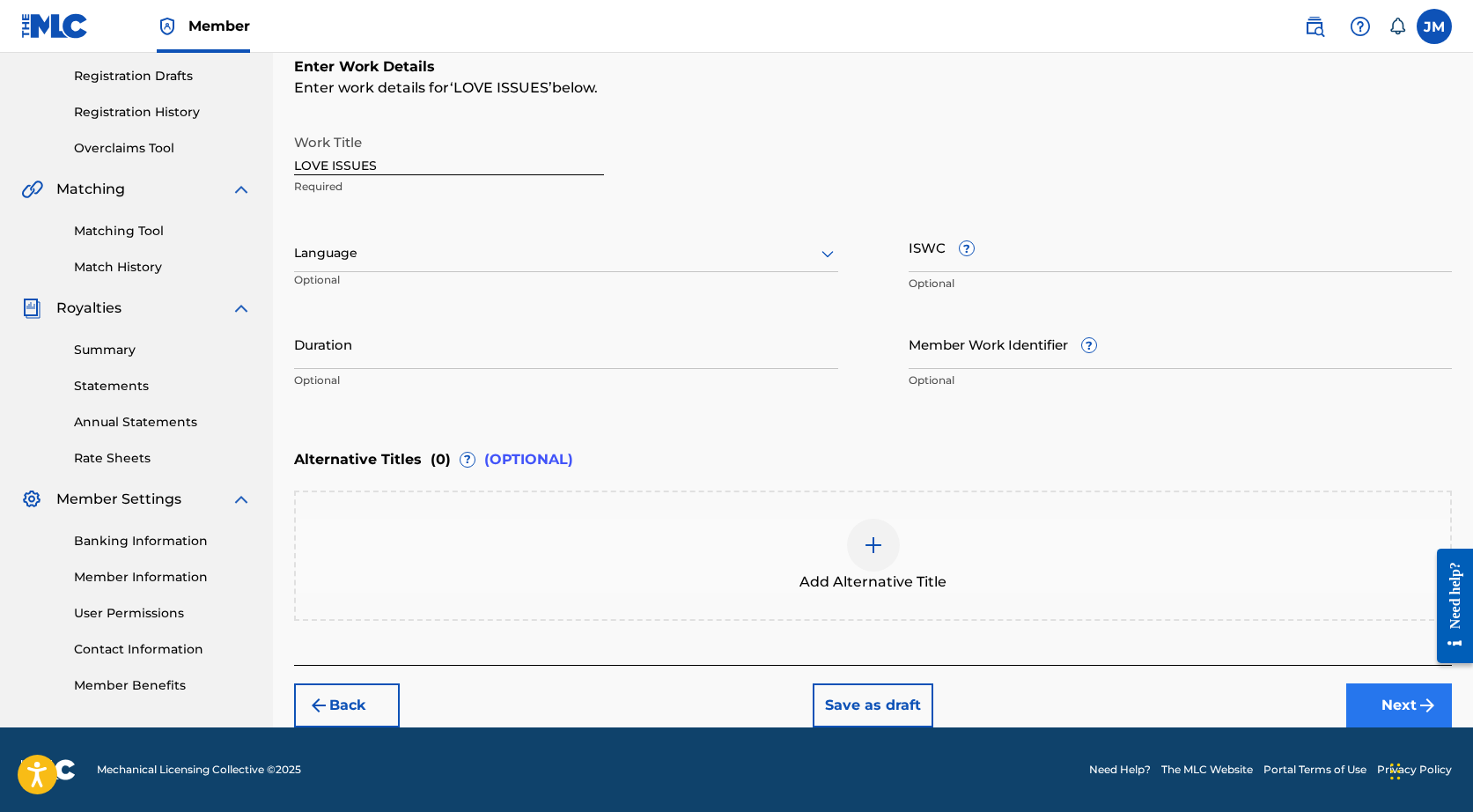
click at [1378, 703] on button "Next" at bounding box center [1398, 705] width 105 height 44
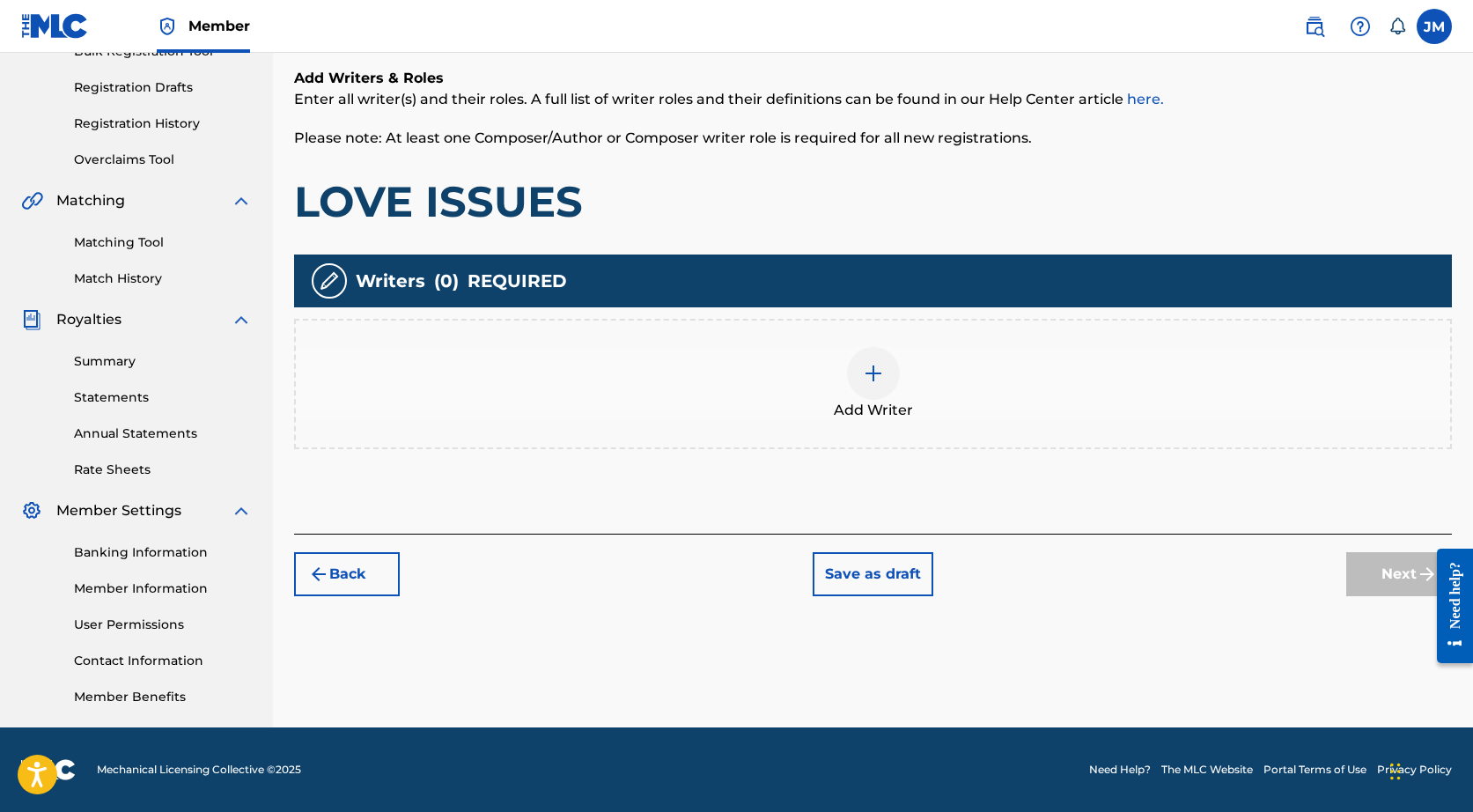
click at [872, 400] on span "Add Writer" at bounding box center [873, 410] width 79 height 21
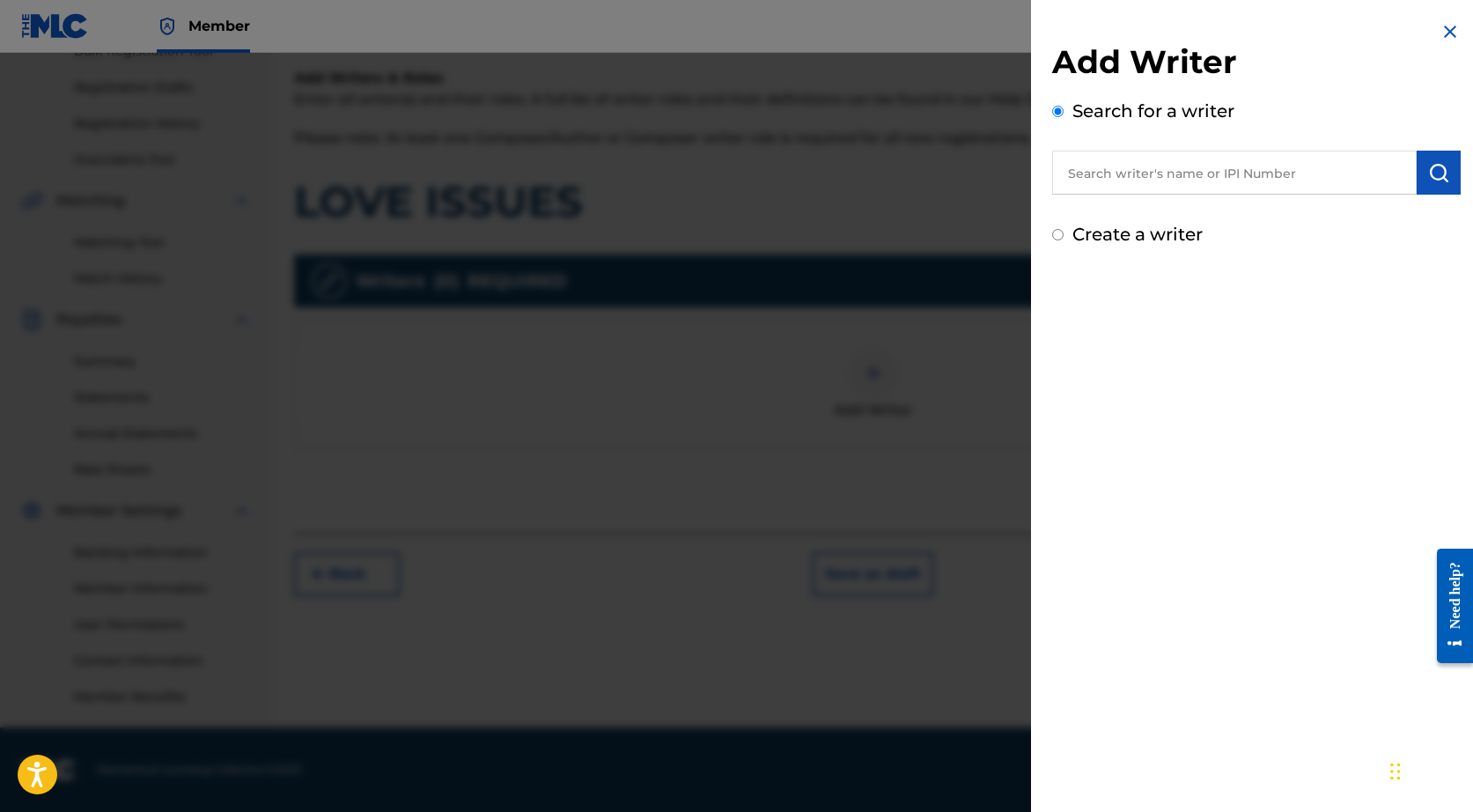
click at [1097, 183] on input "text" at bounding box center [1234, 172] width 364 height 44
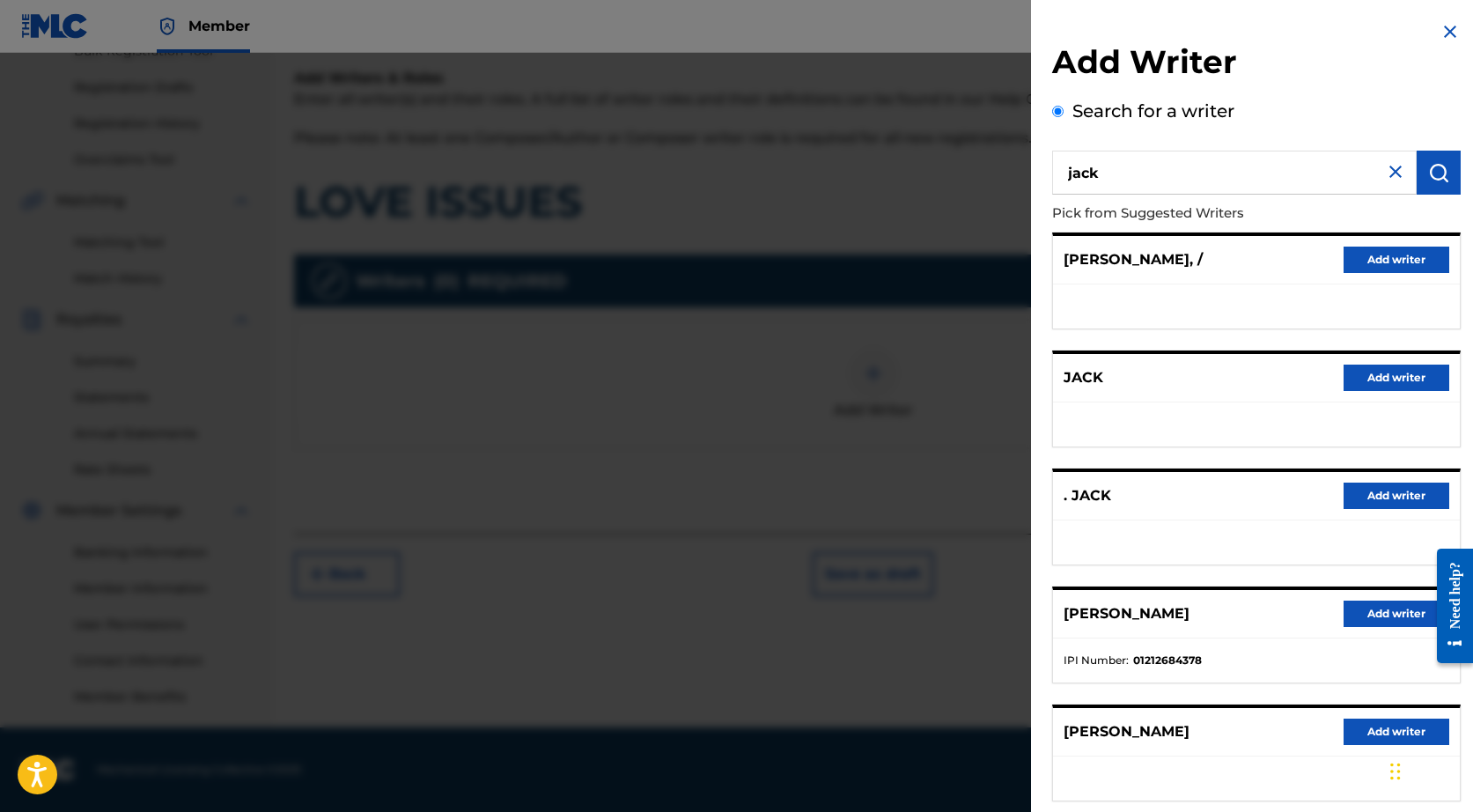
click at [1148, 98] on div "Search for a writer [PERSON_NAME] from Suggested Writers [PERSON_NAME], / Add w…" at bounding box center [1256, 481] width 408 height 767
click at [1144, 157] on input "jack" at bounding box center [1234, 172] width 364 height 44
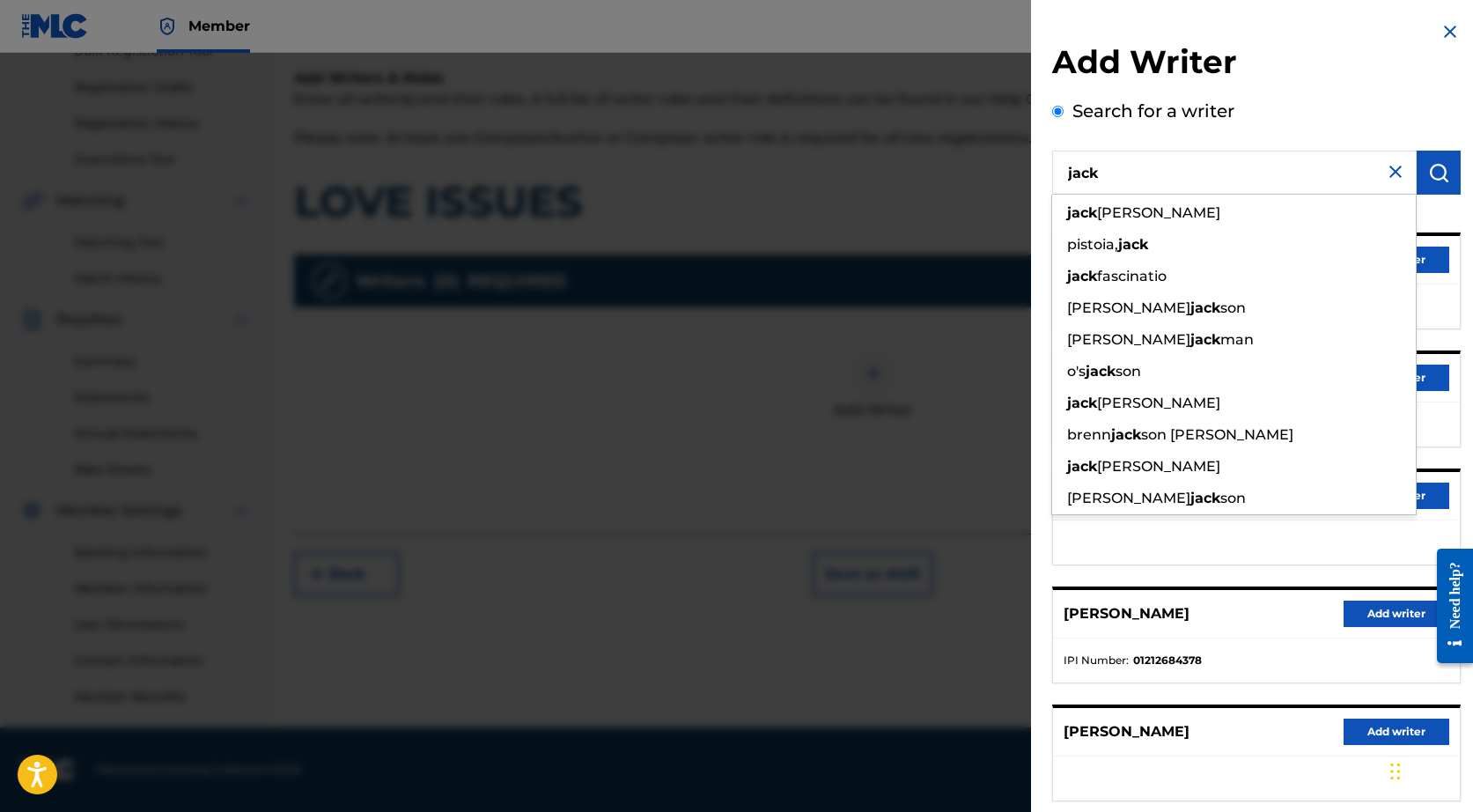
click at [1139, 164] on input "jack" at bounding box center [1234, 172] width 364 height 44
click at [1123, 176] on input "jack" at bounding box center [1234, 172] width 364 height 44
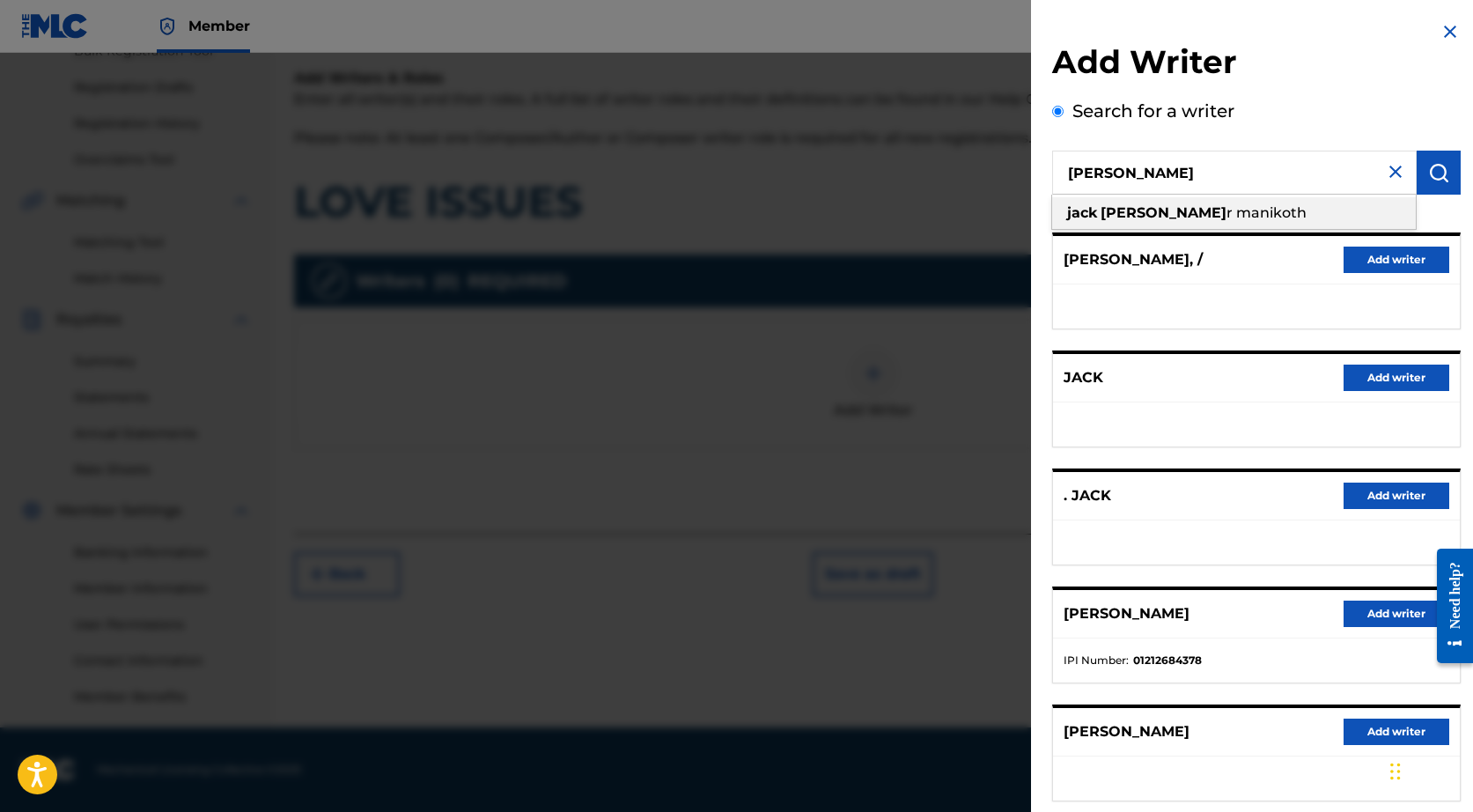
click at [1117, 211] on strong "[PERSON_NAME]" at bounding box center [1164, 212] width 126 height 16
type input "[PERSON_NAME]"
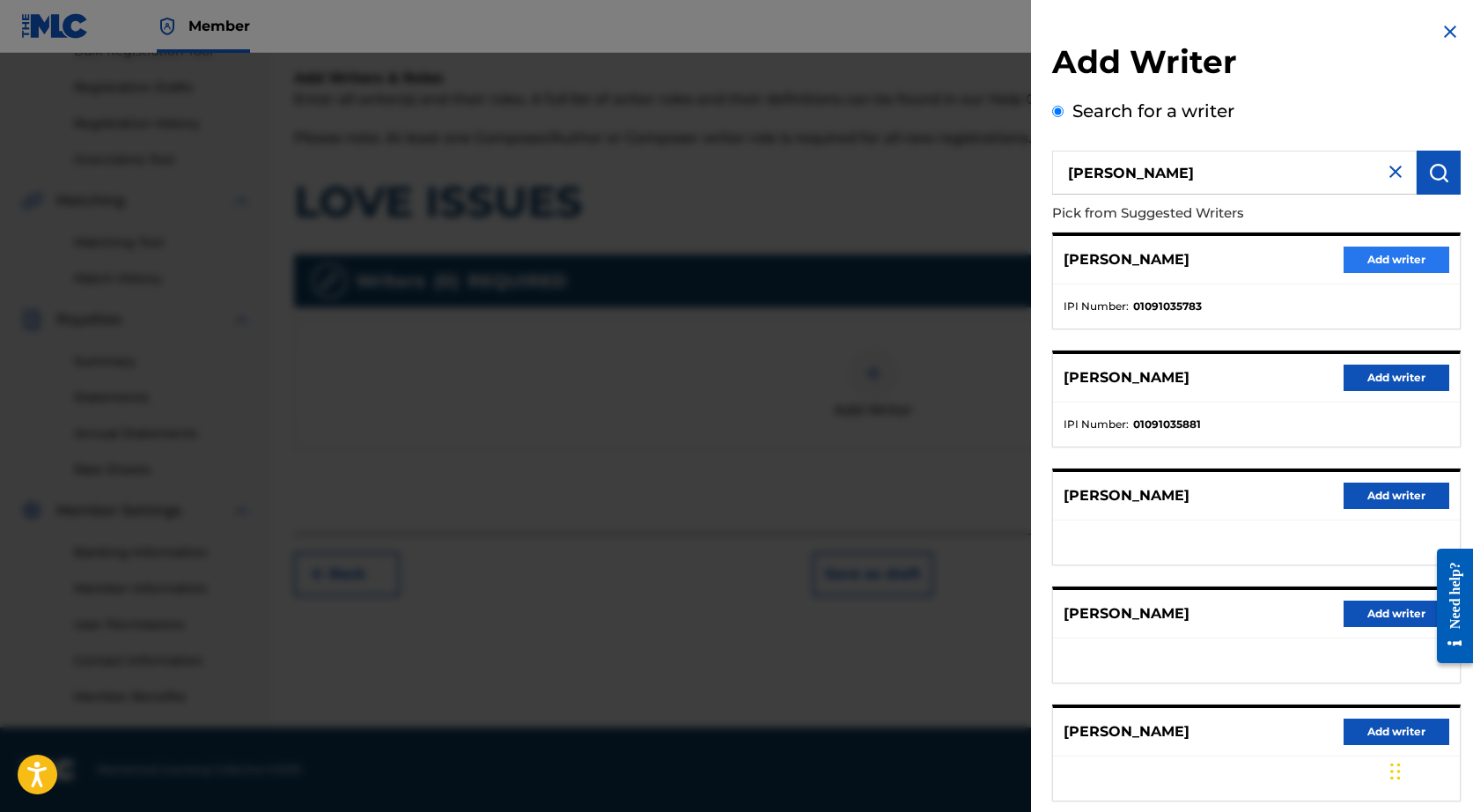
click at [1355, 263] on button "Add writer" at bounding box center [1396, 260] width 105 height 27
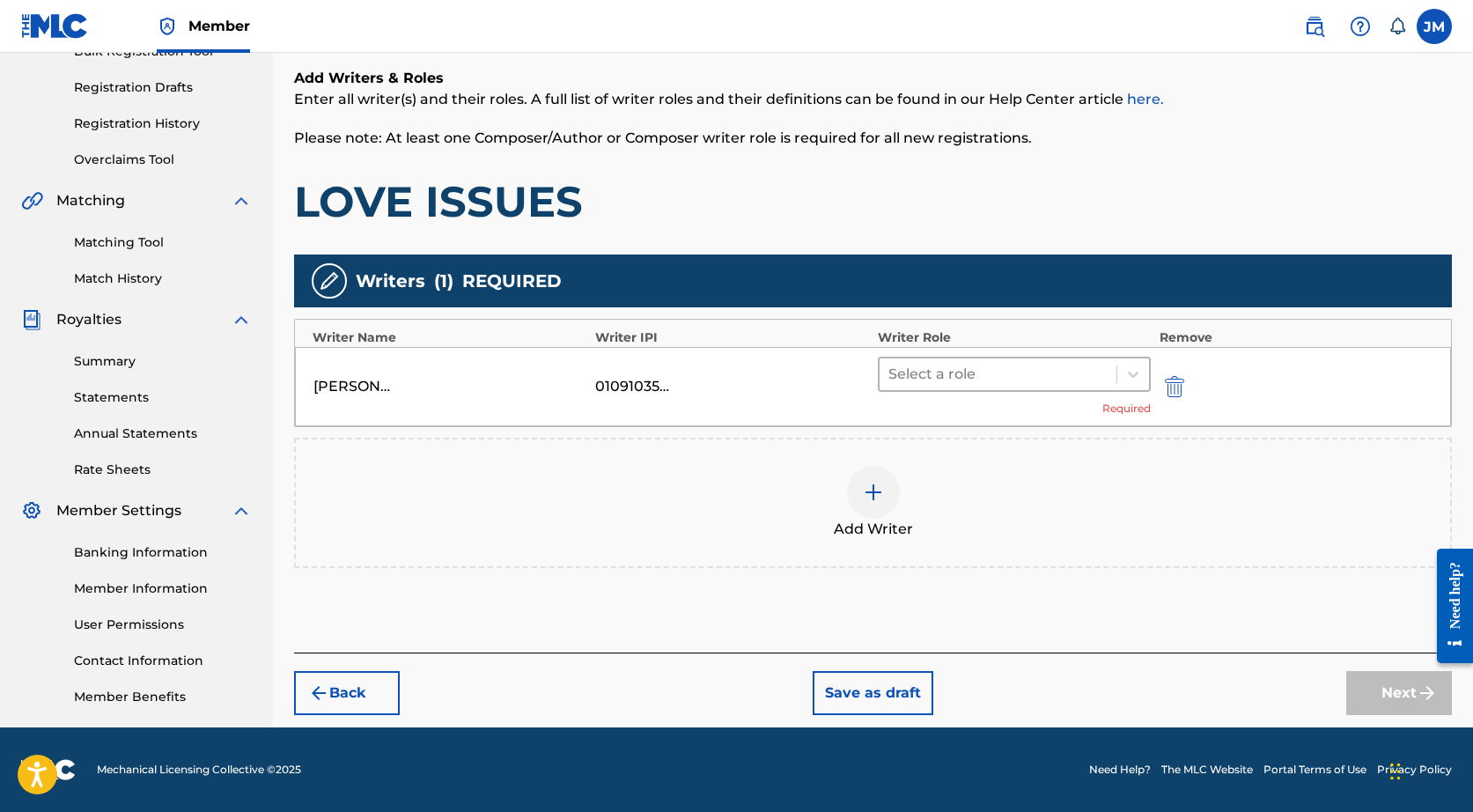
click at [1068, 380] on div at bounding box center [998, 374] width 219 height 25
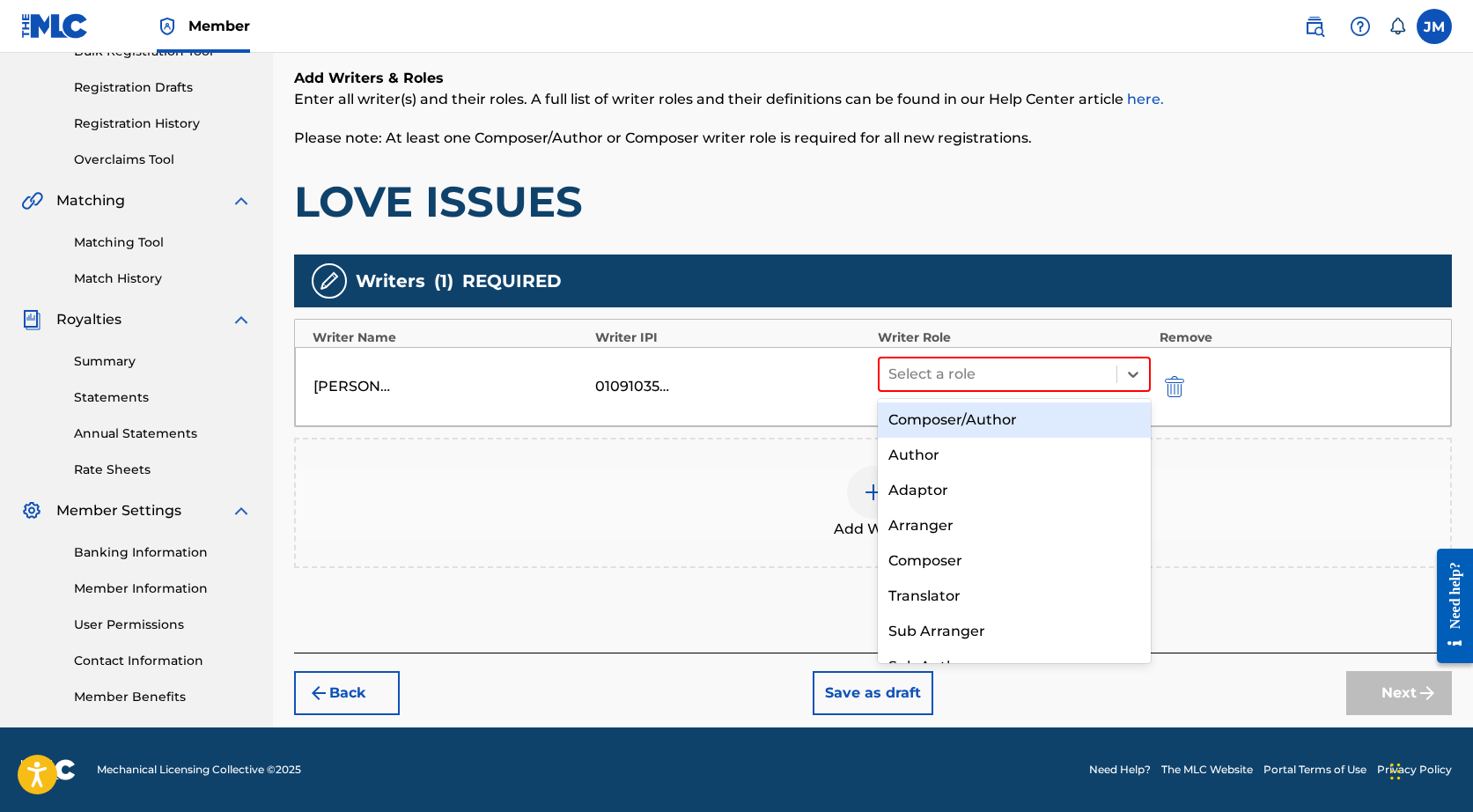
click at [990, 419] on div "Composer/Author" at bounding box center [1014, 420] width 273 height 35
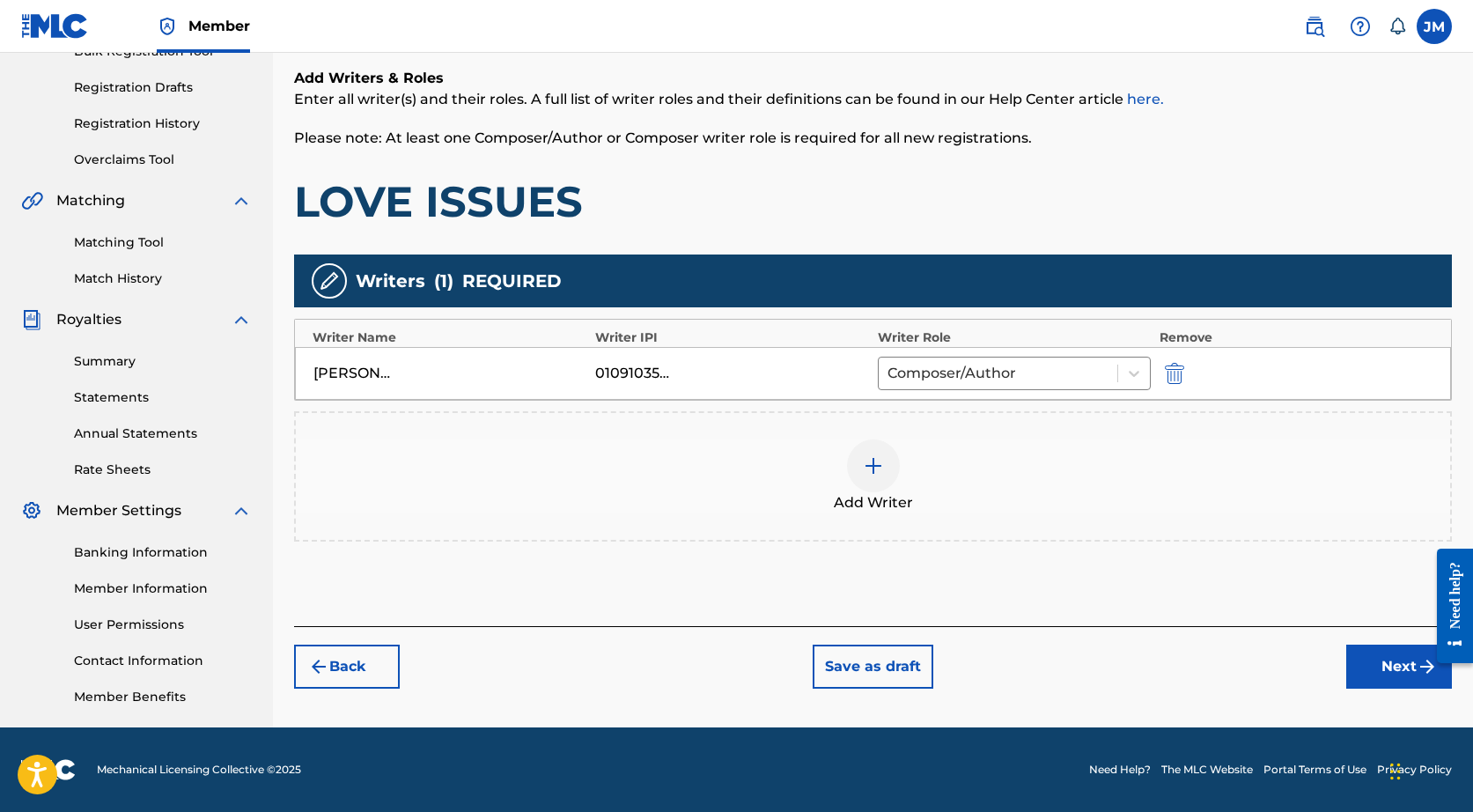
click at [880, 461] on img at bounding box center [873, 466] width 21 height 21
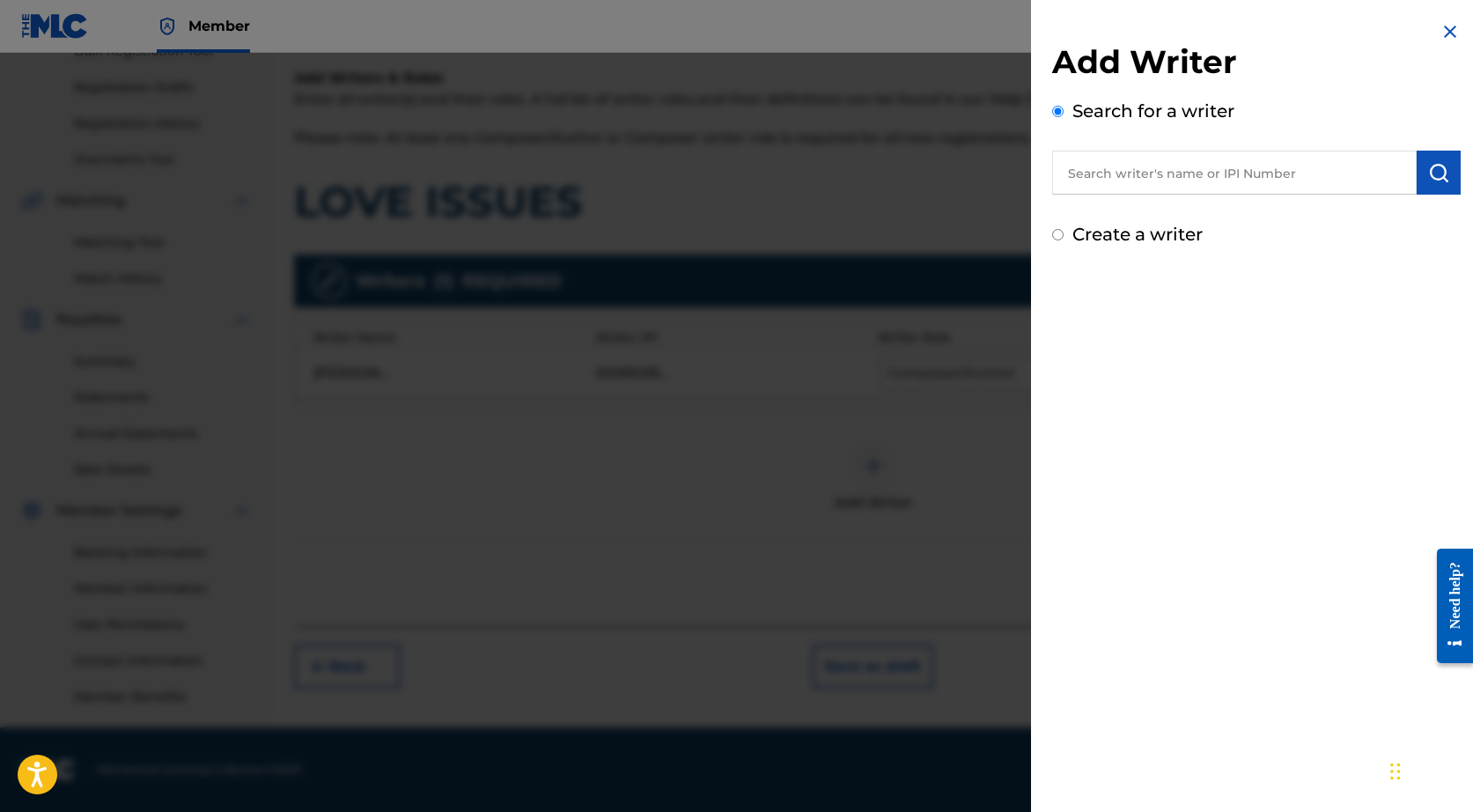
click at [1057, 235] on input "Create a writer" at bounding box center [1058, 234] width 11 height 11
radio input "false"
radio input "true"
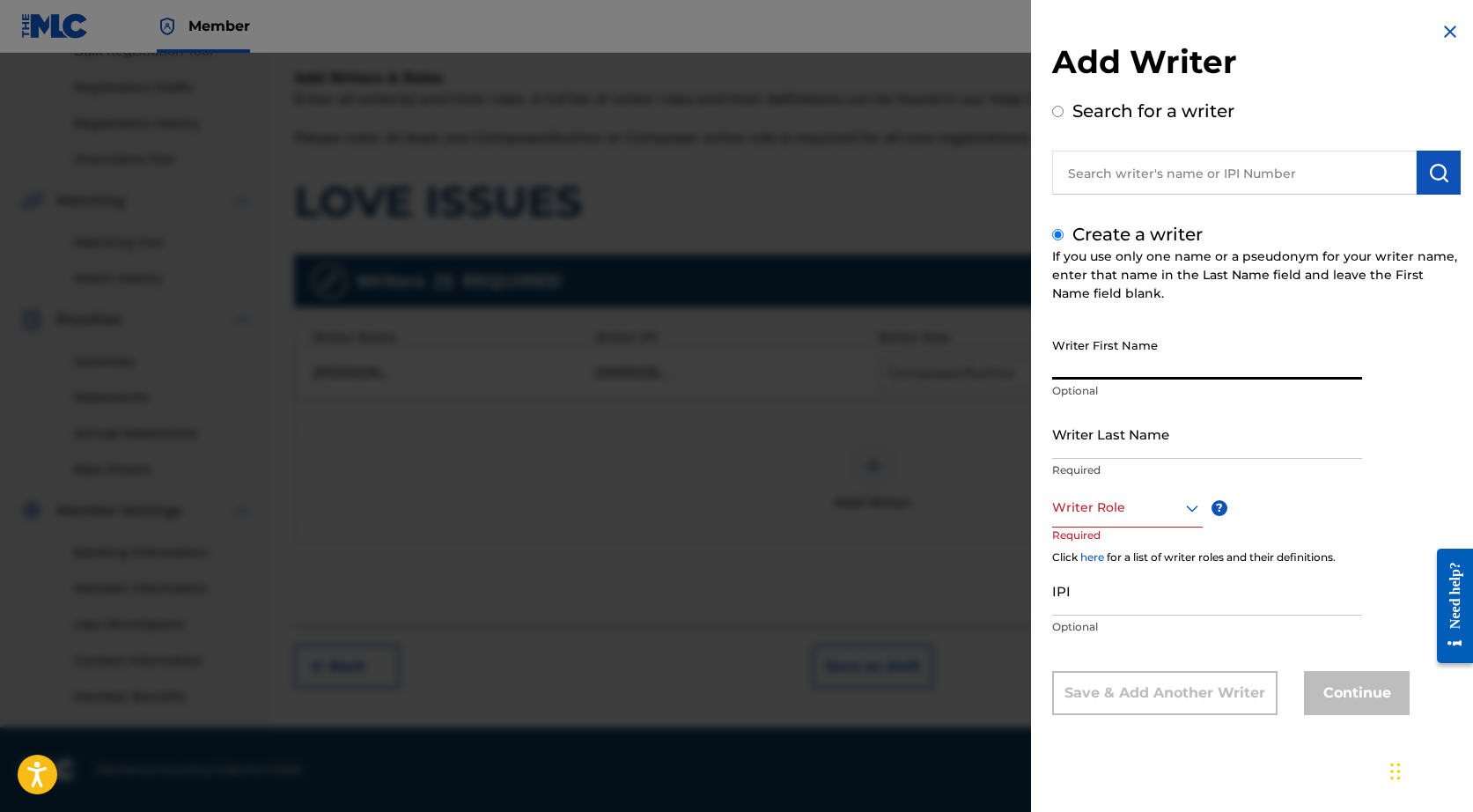
click at [1086, 370] on input "Writer First Name" at bounding box center [1207, 354] width 310 height 50
paste input "MATTEU"
type input "MATTEU"
click at [1123, 516] on div at bounding box center [1127, 507] width 150 height 22
click at [1111, 560] on div "Composer/Author" at bounding box center [1128, 546] width 149 height 39
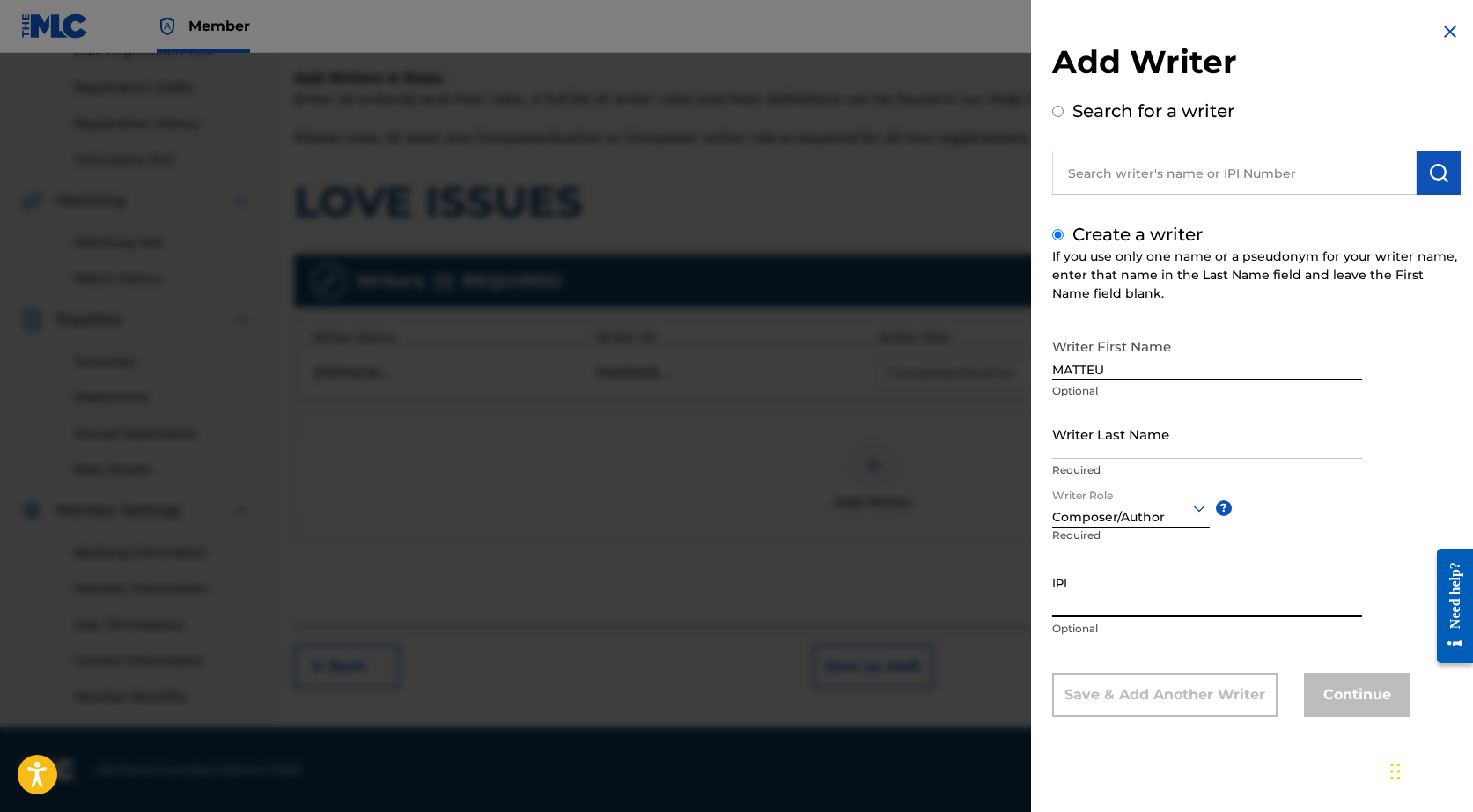
click at [1099, 604] on input "IPI" at bounding box center [1207, 592] width 310 height 50
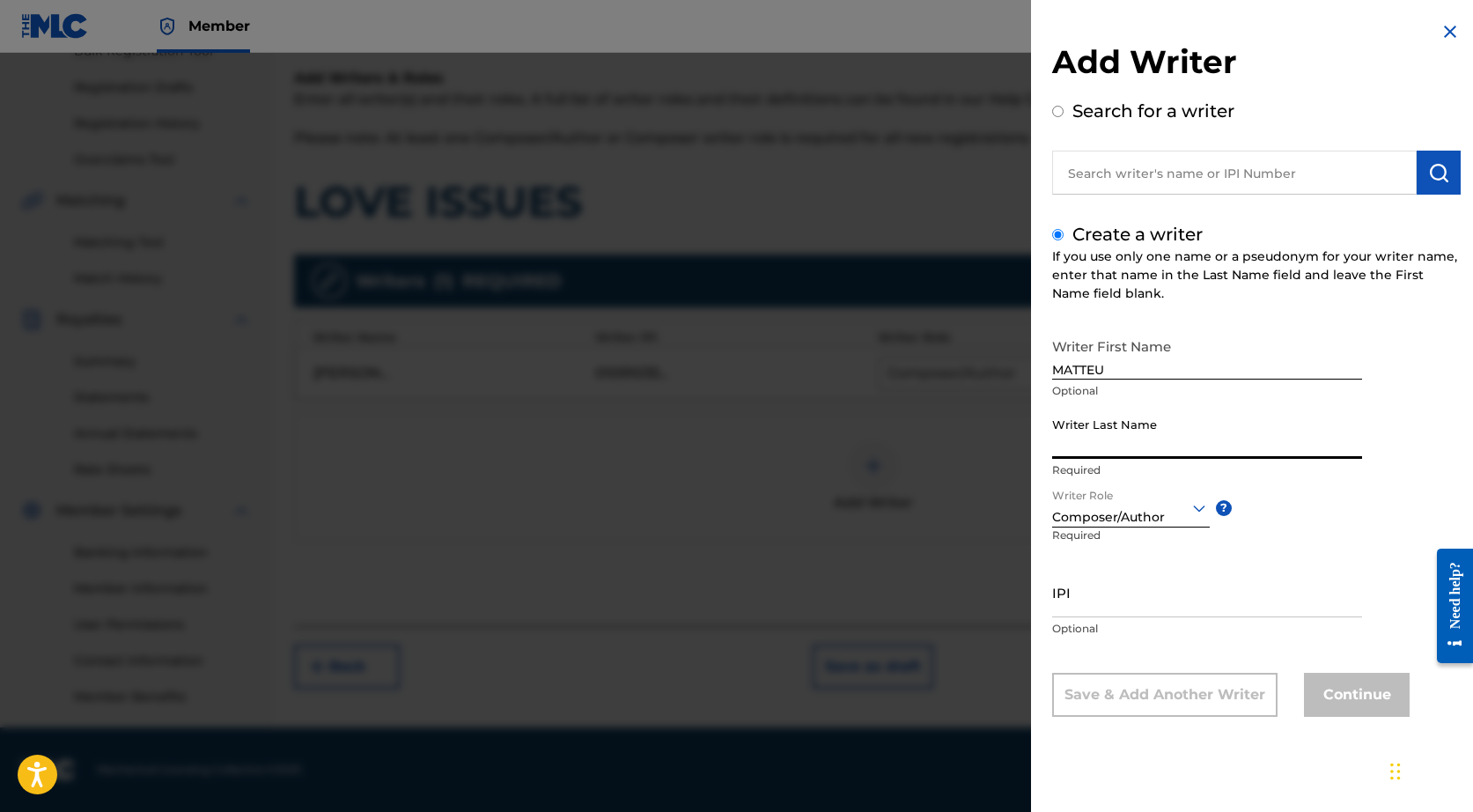
click at [1102, 448] on input "Writer Last Name" at bounding box center [1207, 433] width 310 height 50
click at [1066, 119] on div "Search for a writer" at bounding box center [1256, 145] width 408 height 97
click at [1091, 177] on input "text" at bounding box center [1234, 172] width 364 height 44
radio input "true"
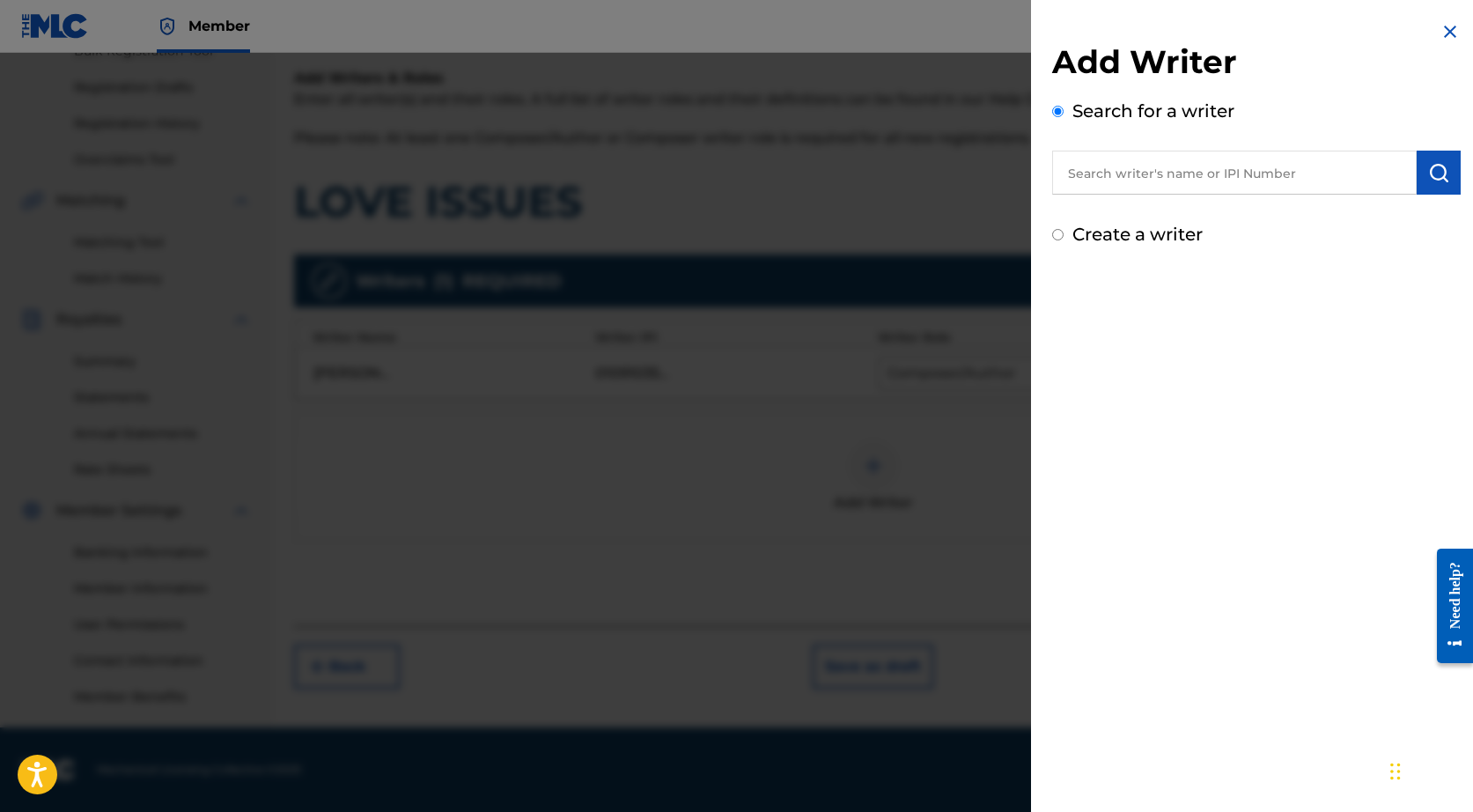
type input "S"
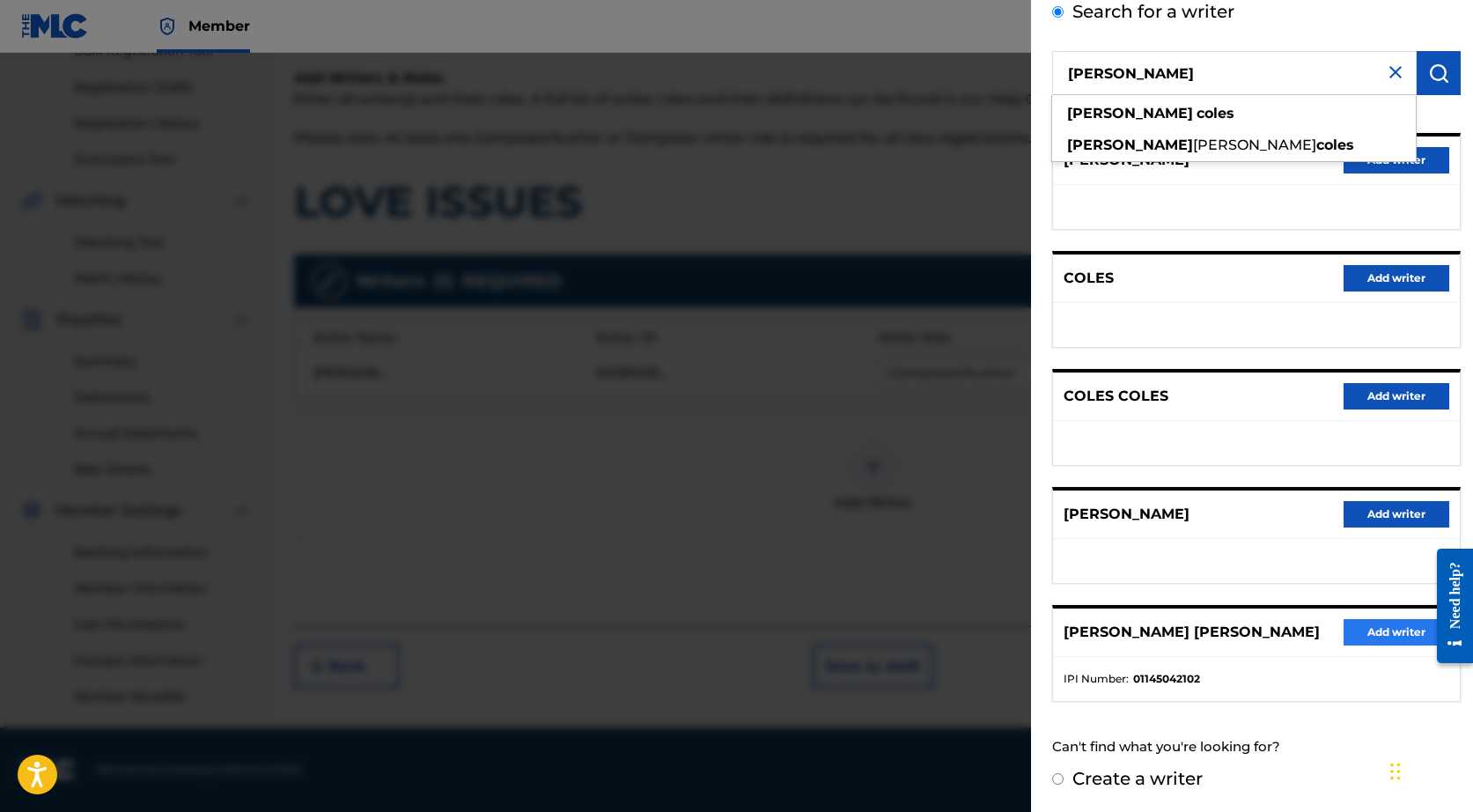
type input "[PERSON_NAME]"
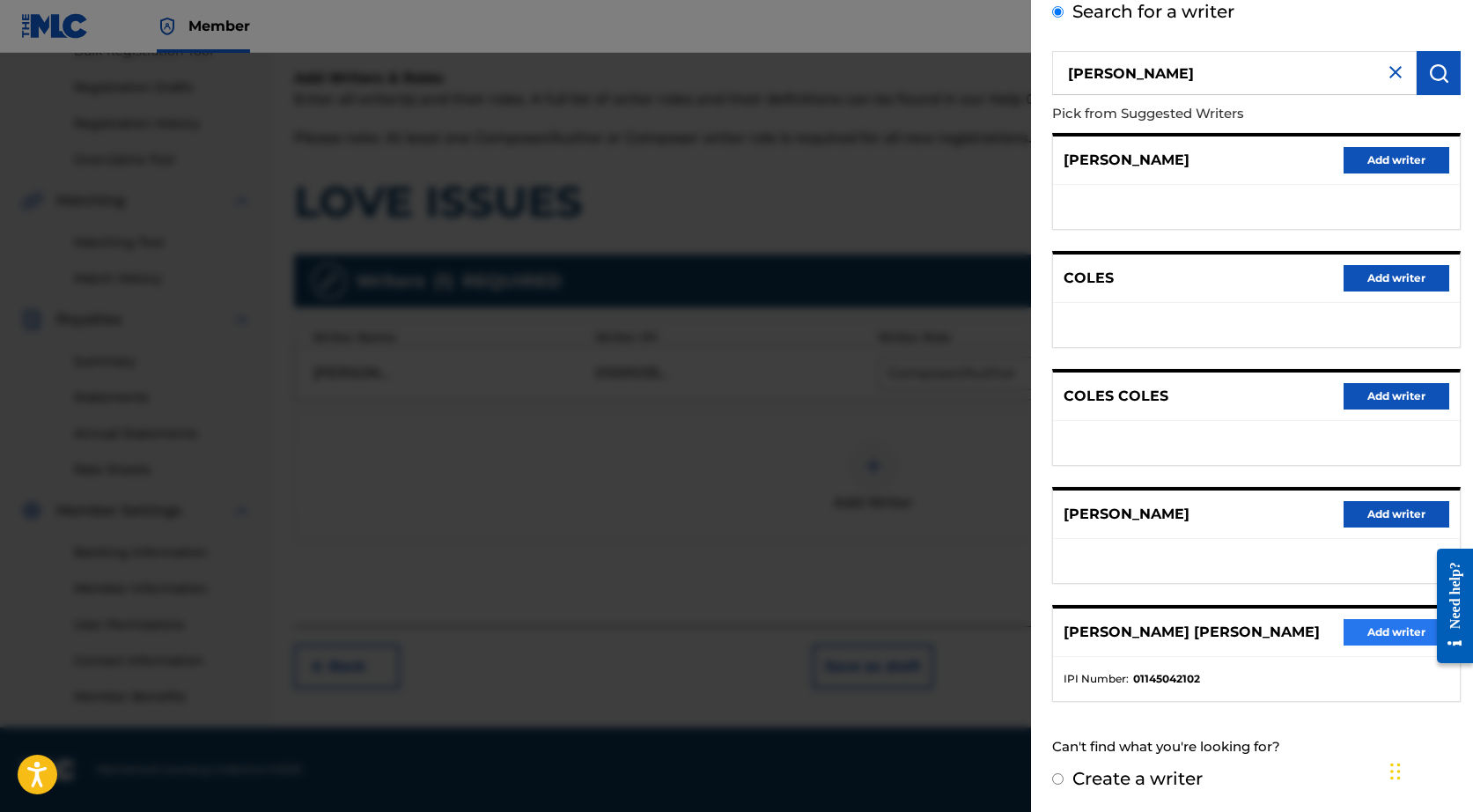
click at [1368, 636] on button "Add writer" at bounding box center [1396, 632] width 105 height 27
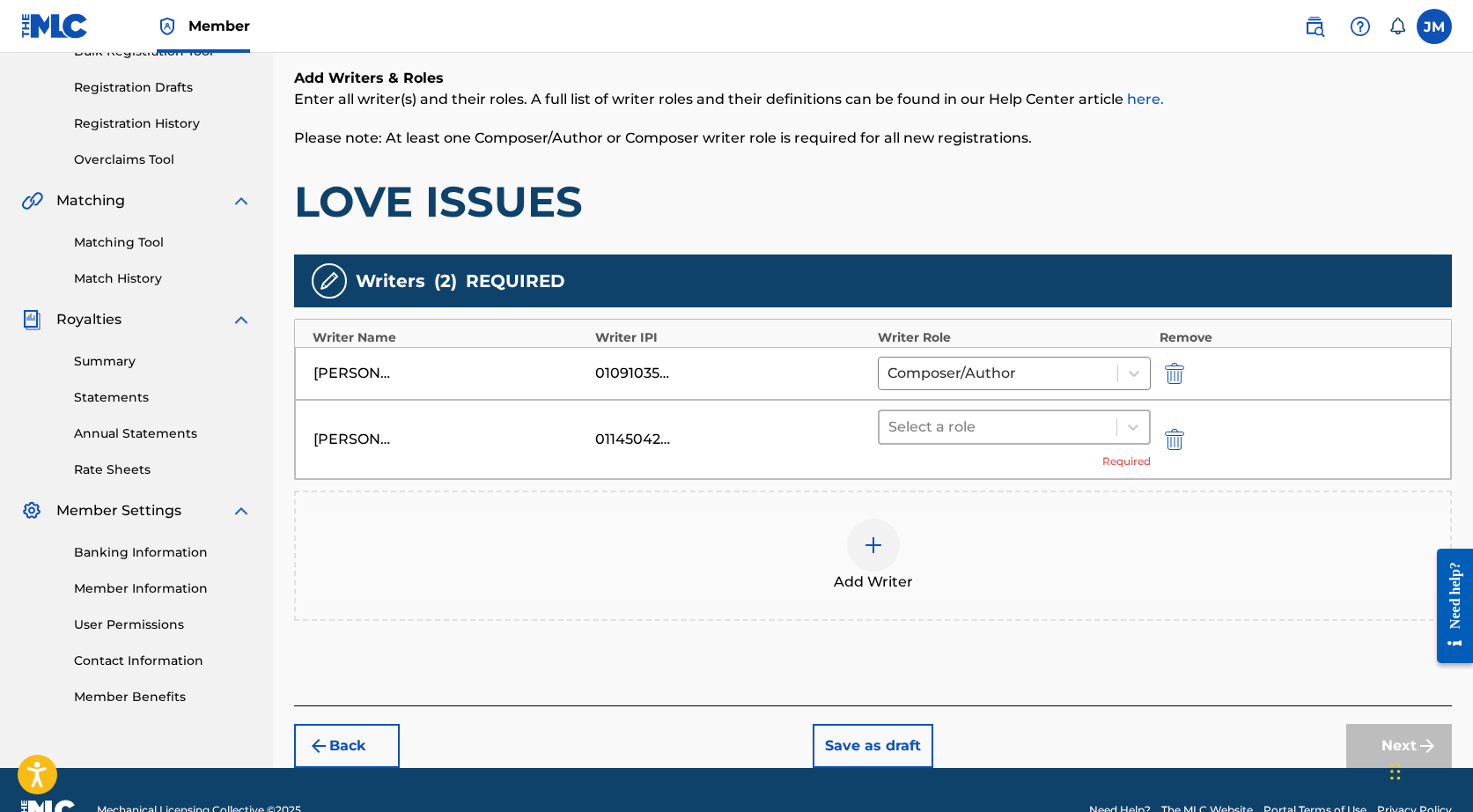
click at [978, 421] on div at bounding box center [998, 428] width 219 height 25
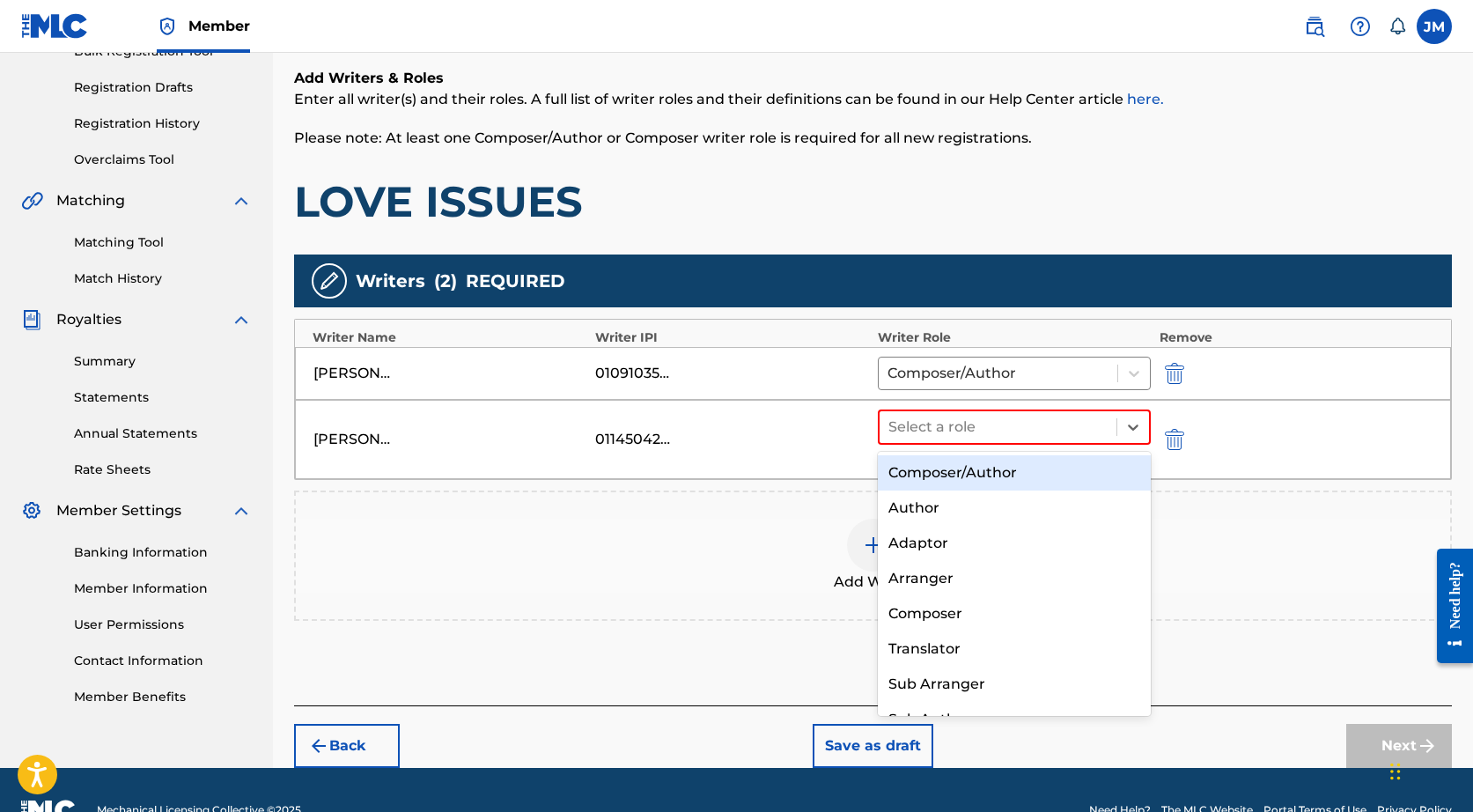
click at [960, 461] on div "Composer/Author" at bounding box center [1014, 472] width 273 height 35
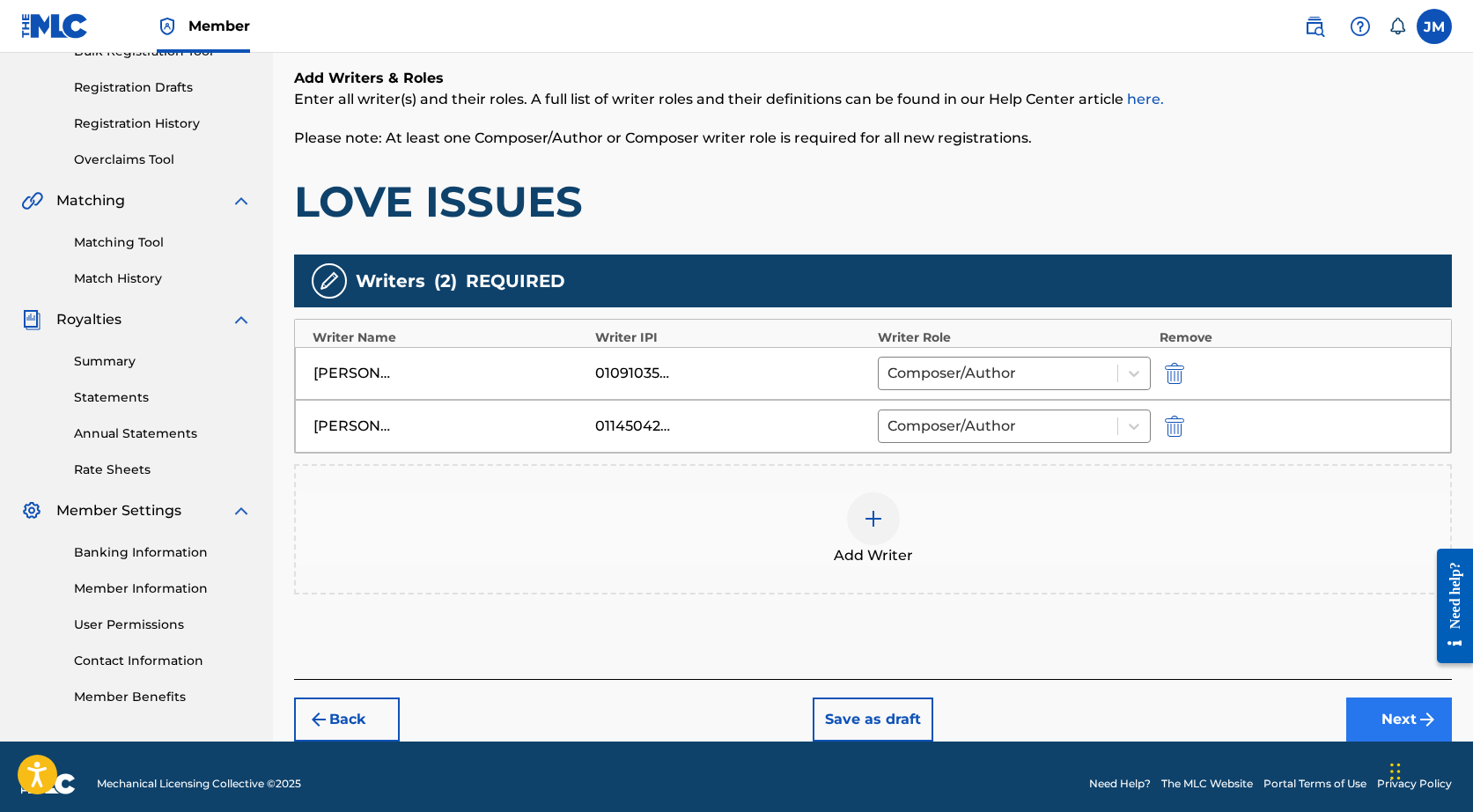
click at [1368, 712] on button "Next" at bounding box center [1398, 719] width 105 height 44
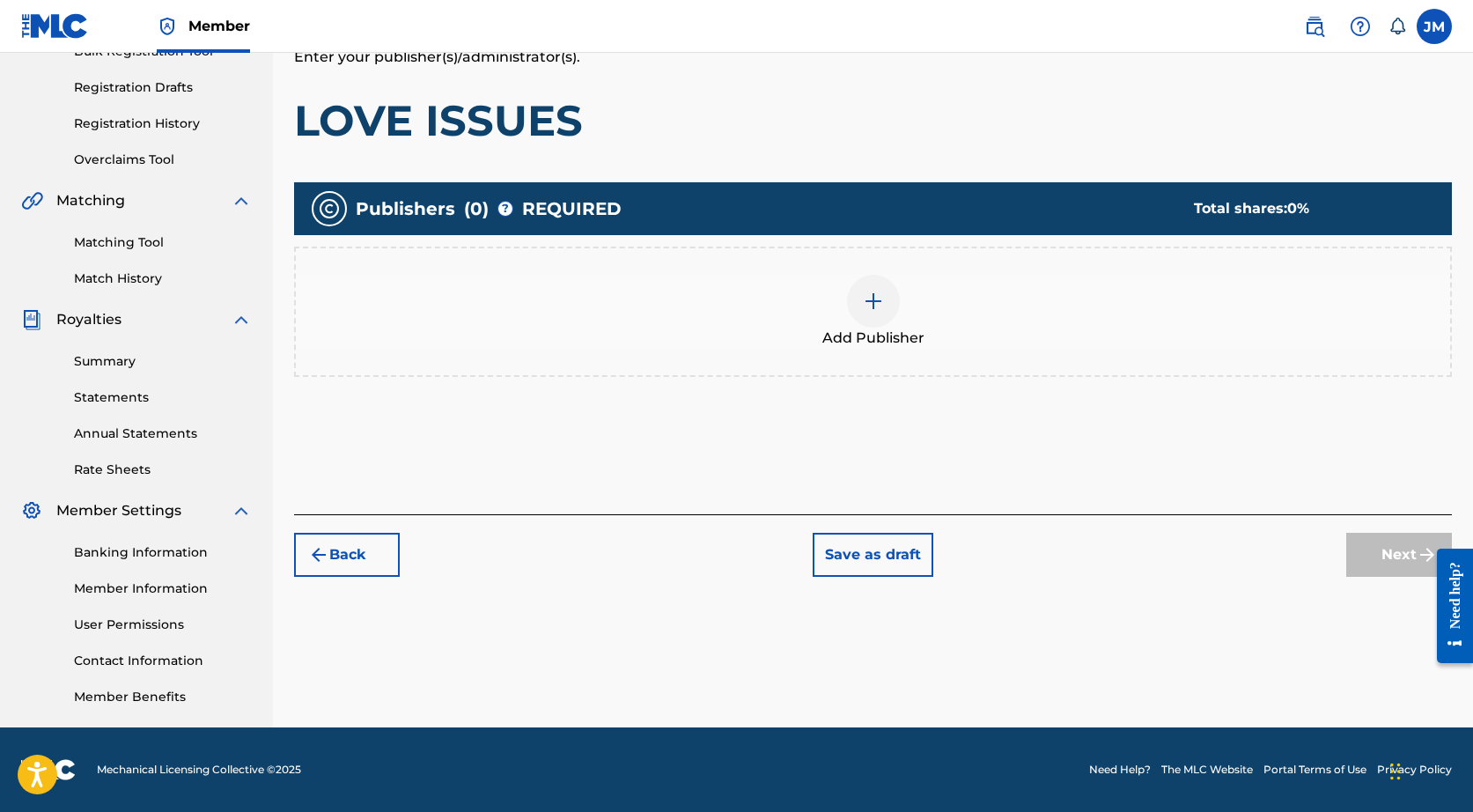
scroll to position [79, 0]
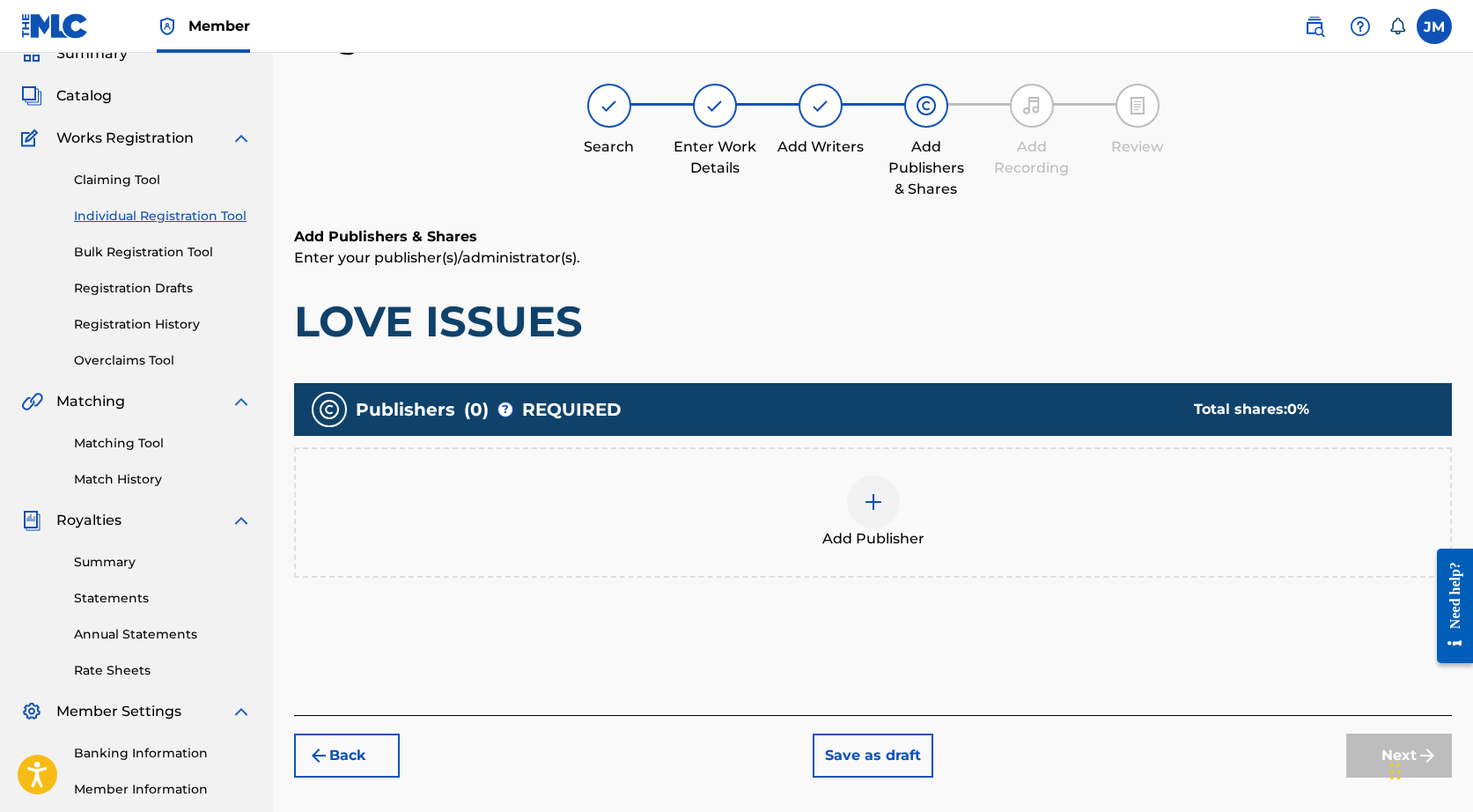
click at [853, 497] on div at bounding box center [872, 501] width 53 height 53
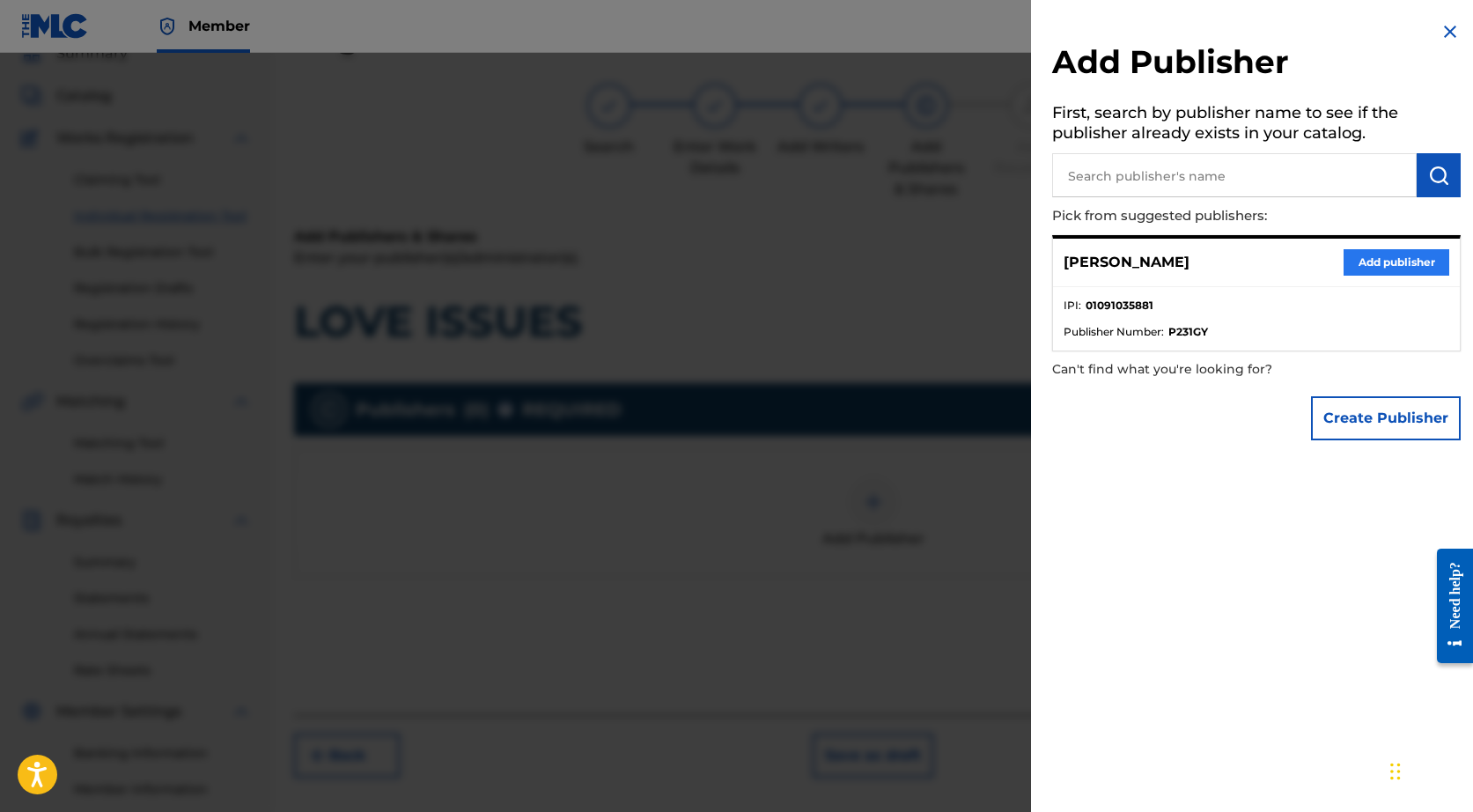
click at [1390, 251] on button "Add publisher" at bounding box center [1396, 262] width 105 height 27
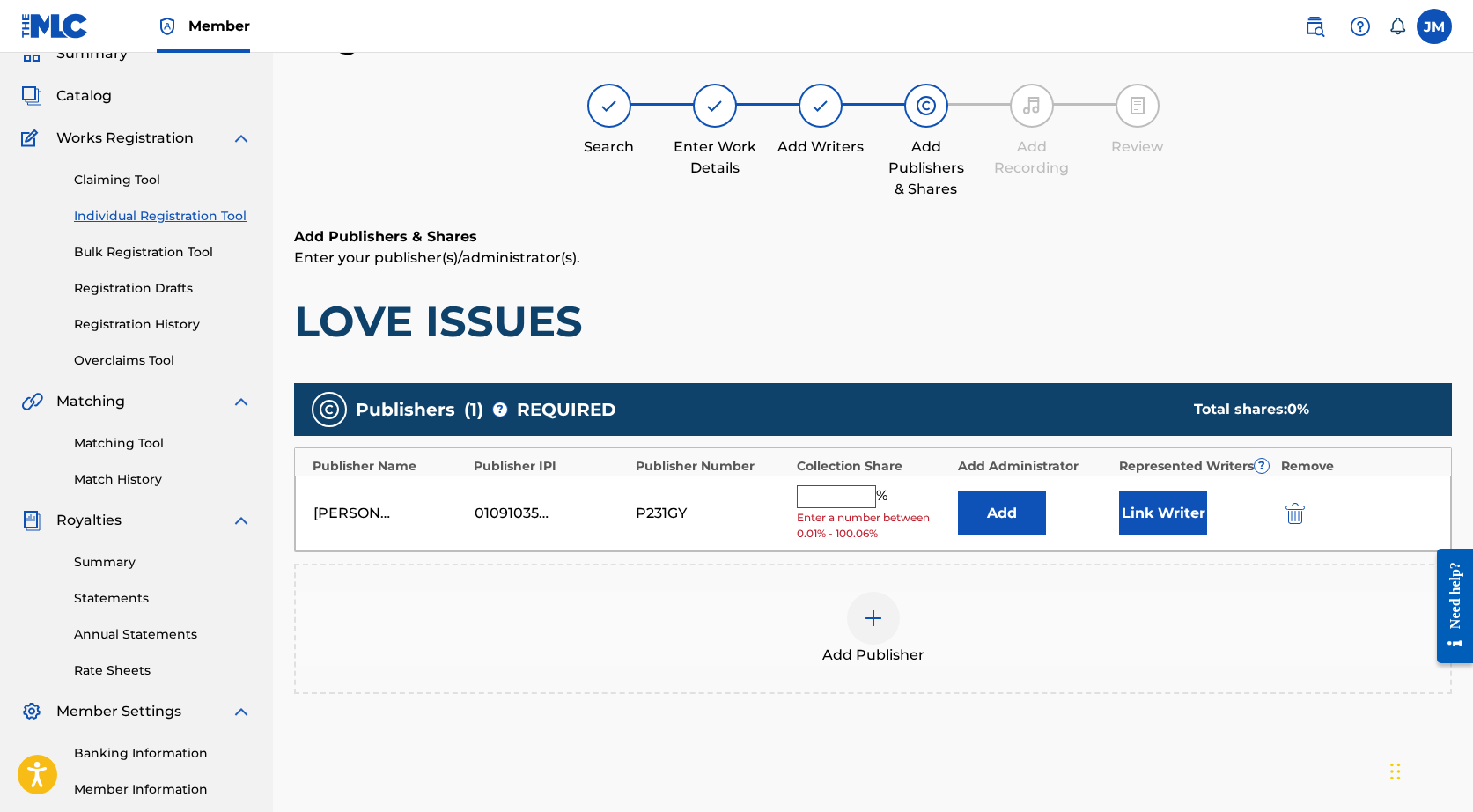
click at [807, 494] on input "text" at bounding box center [836, 496] width 79 height 23
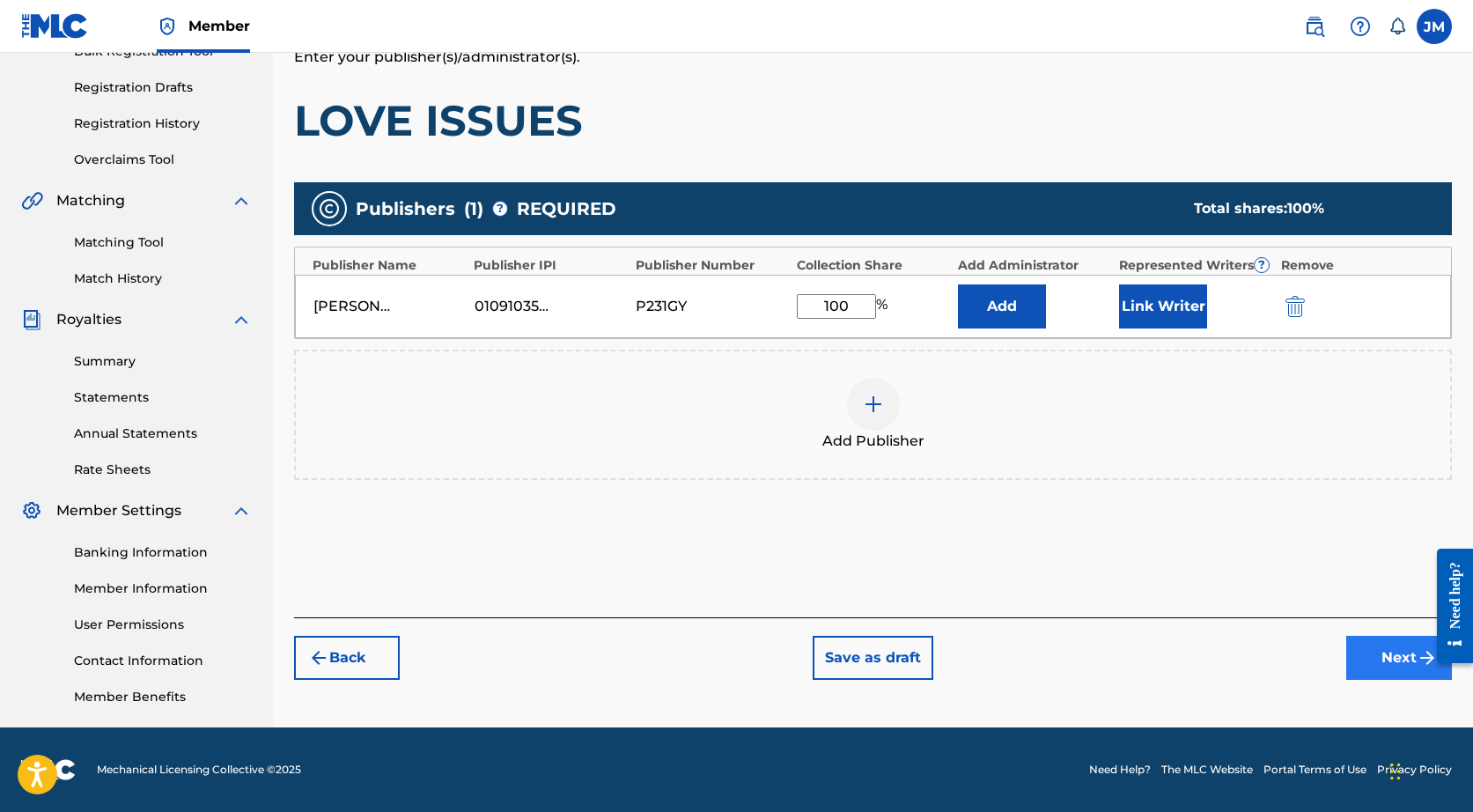
type input "100"
click at [1369, 653] on button "Next" at bounding box center [1398, 658] width 105 height 44
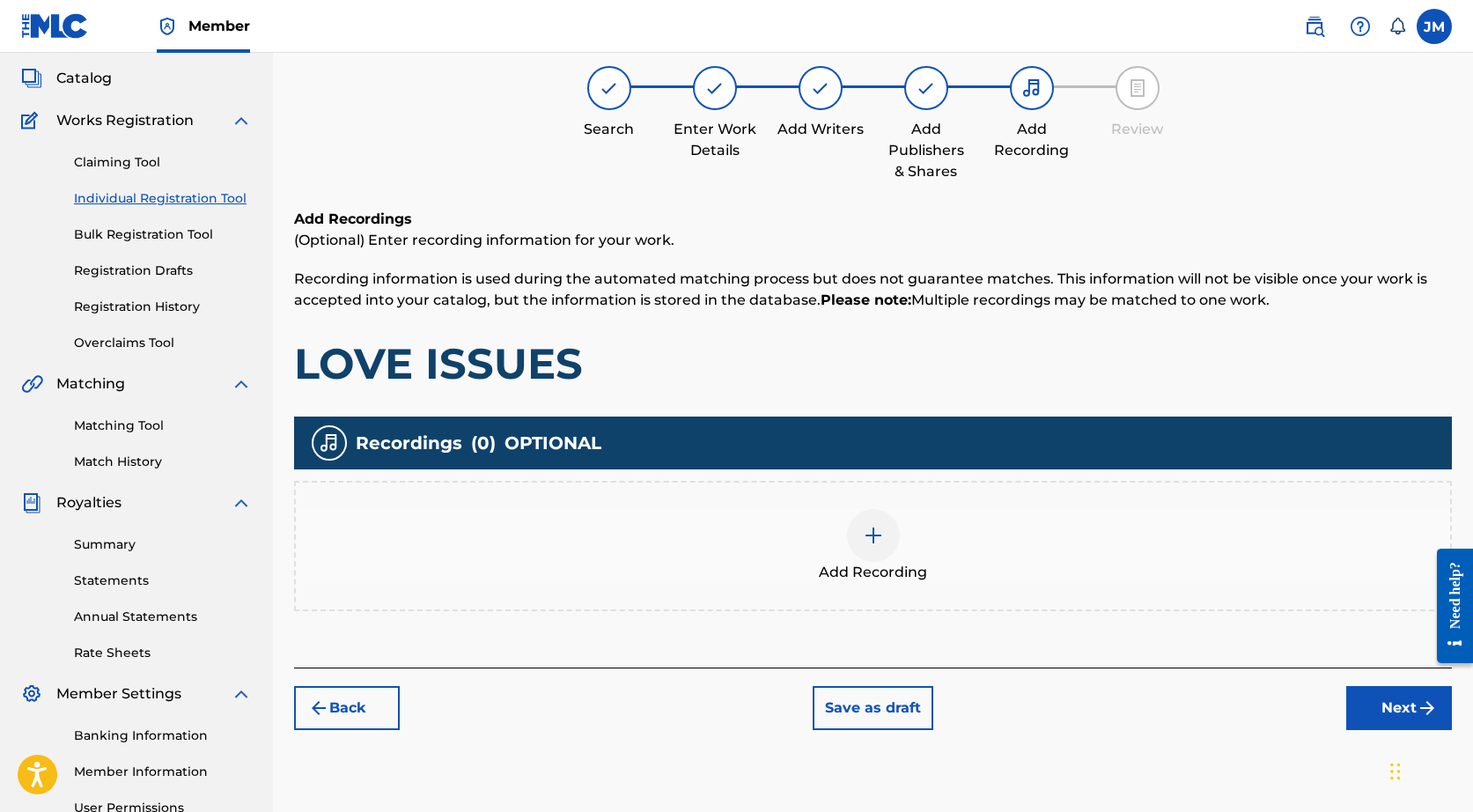
scroll to position [99, 0]
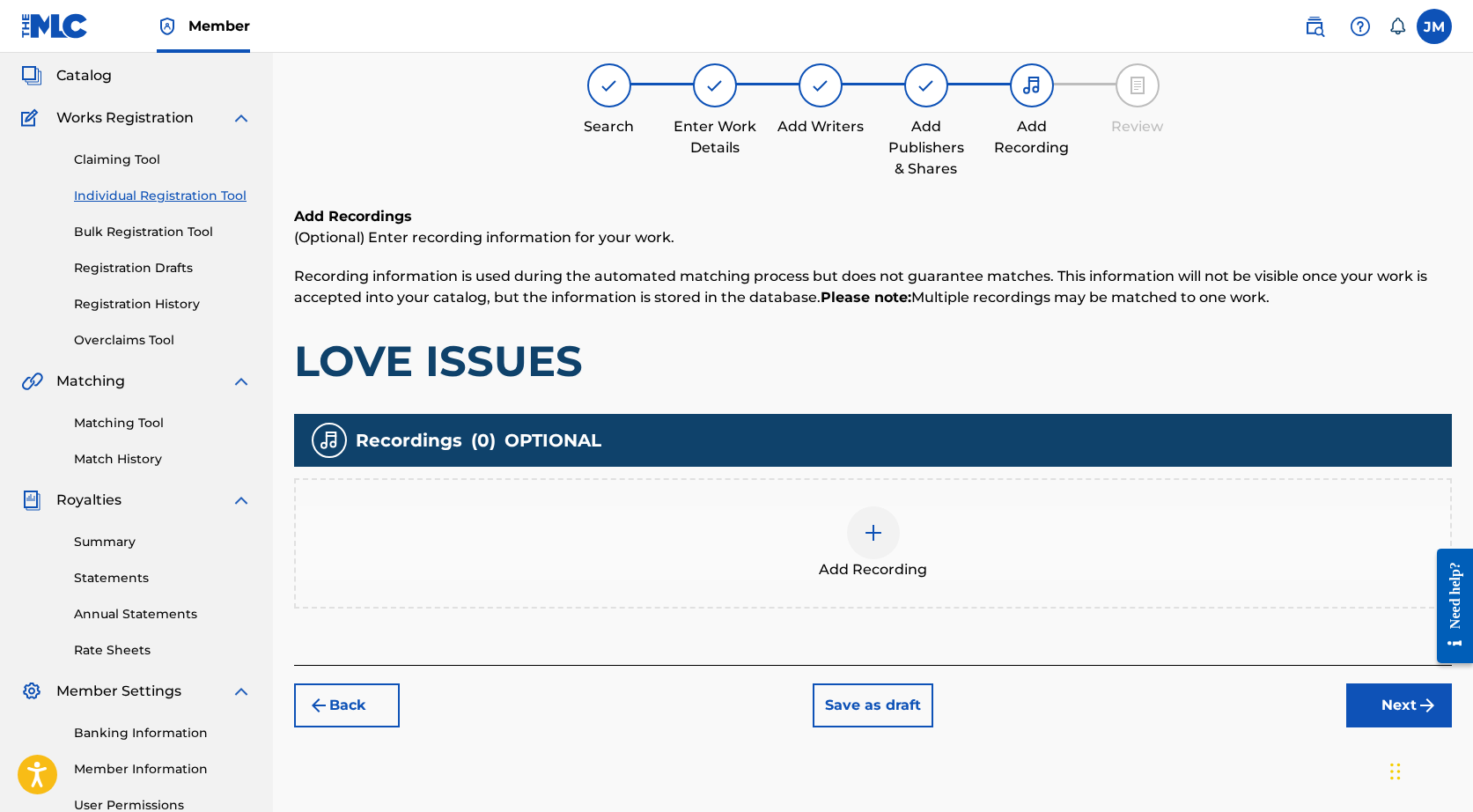
click at [899, 539] on div "Add Recording" at bounding box center [872, 542] width 1154 height 74
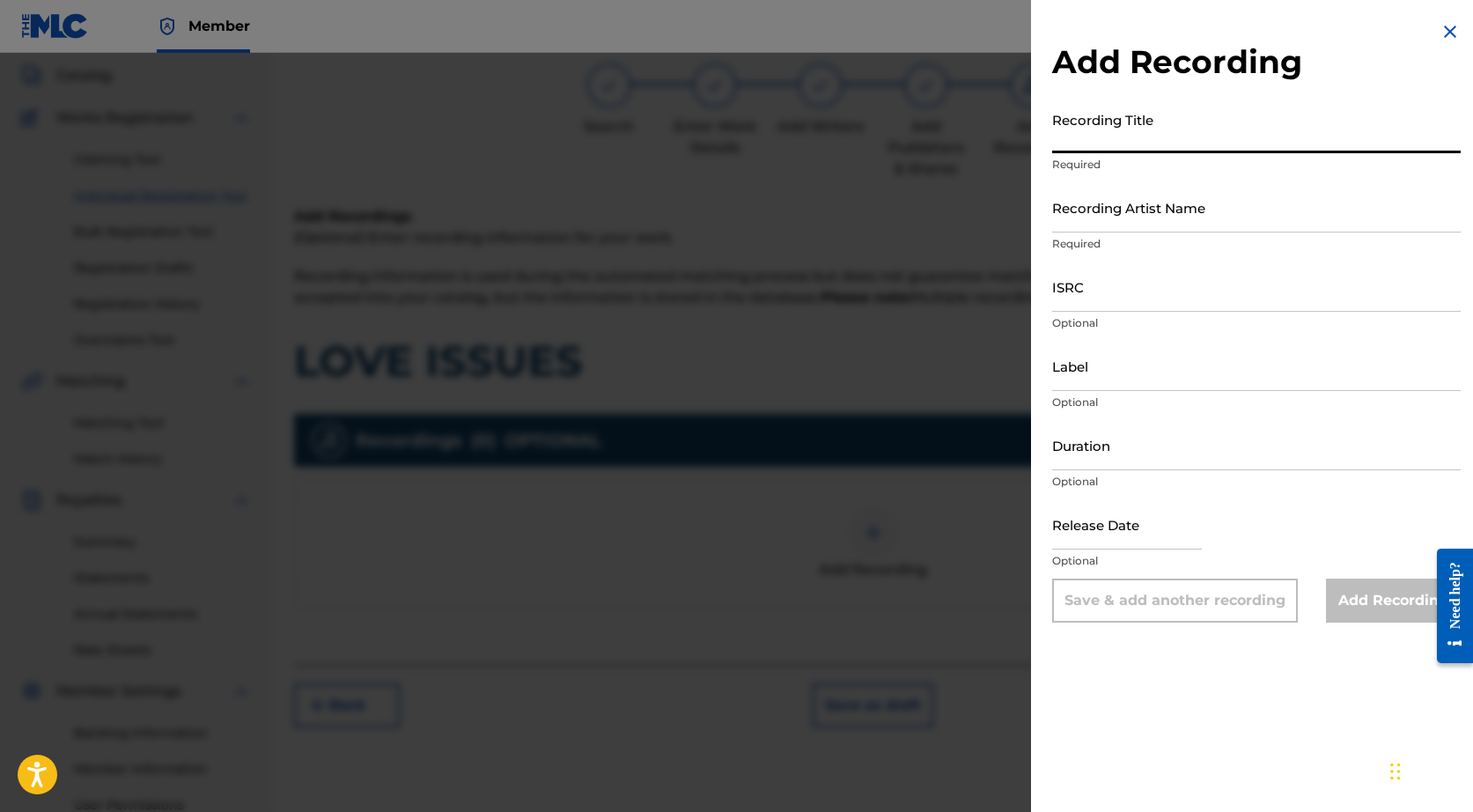
click at [1084, 124] on input "Recording Title" at bounding box center [1256, 128] width 408 height 50
type input "Love Issues"
click at [1080, 214] on input "Recording Artist Name" at bounding box center [1256, 208] width 408 height 50
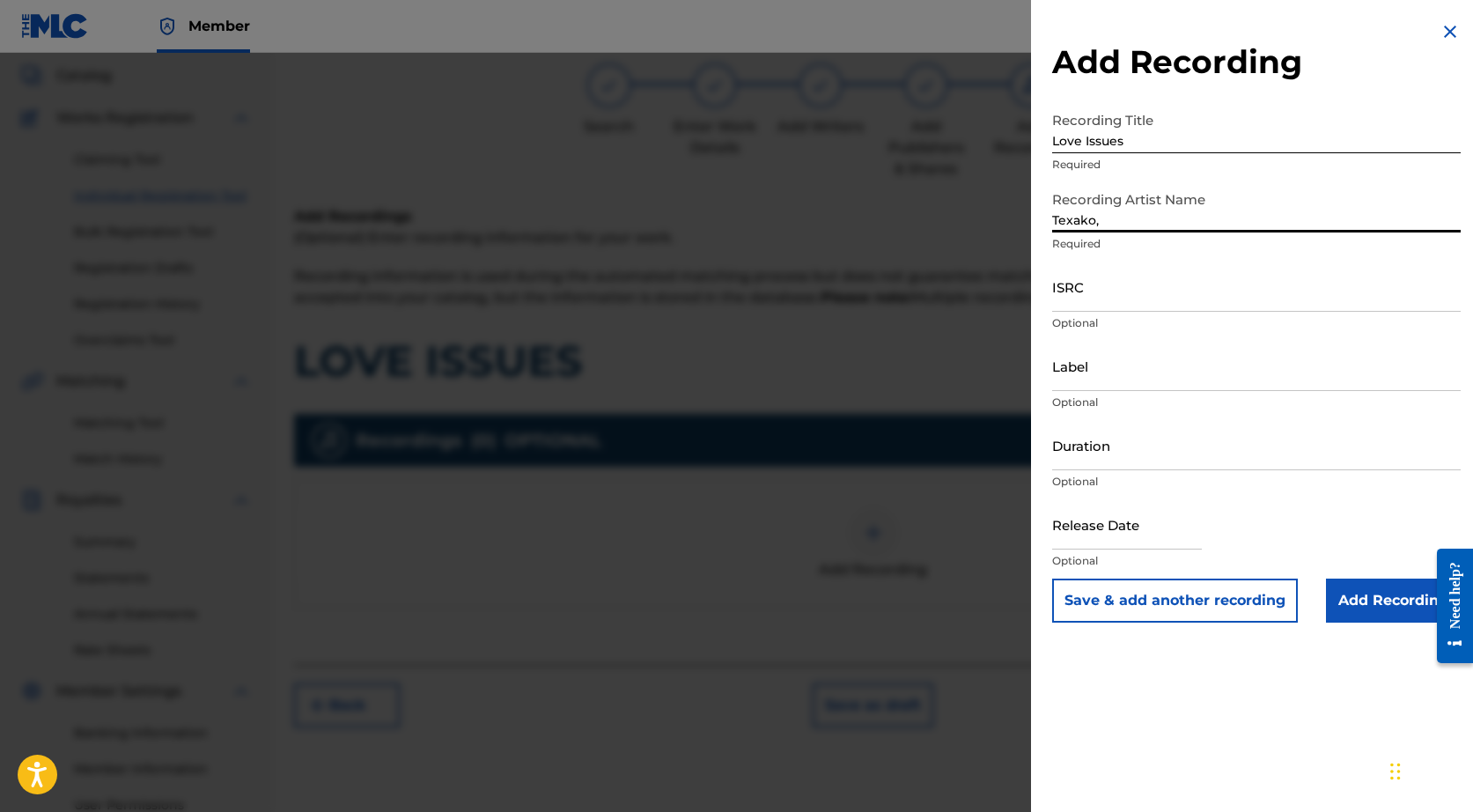
paste input "MATTEU"
type input "Texako, MATTEU"
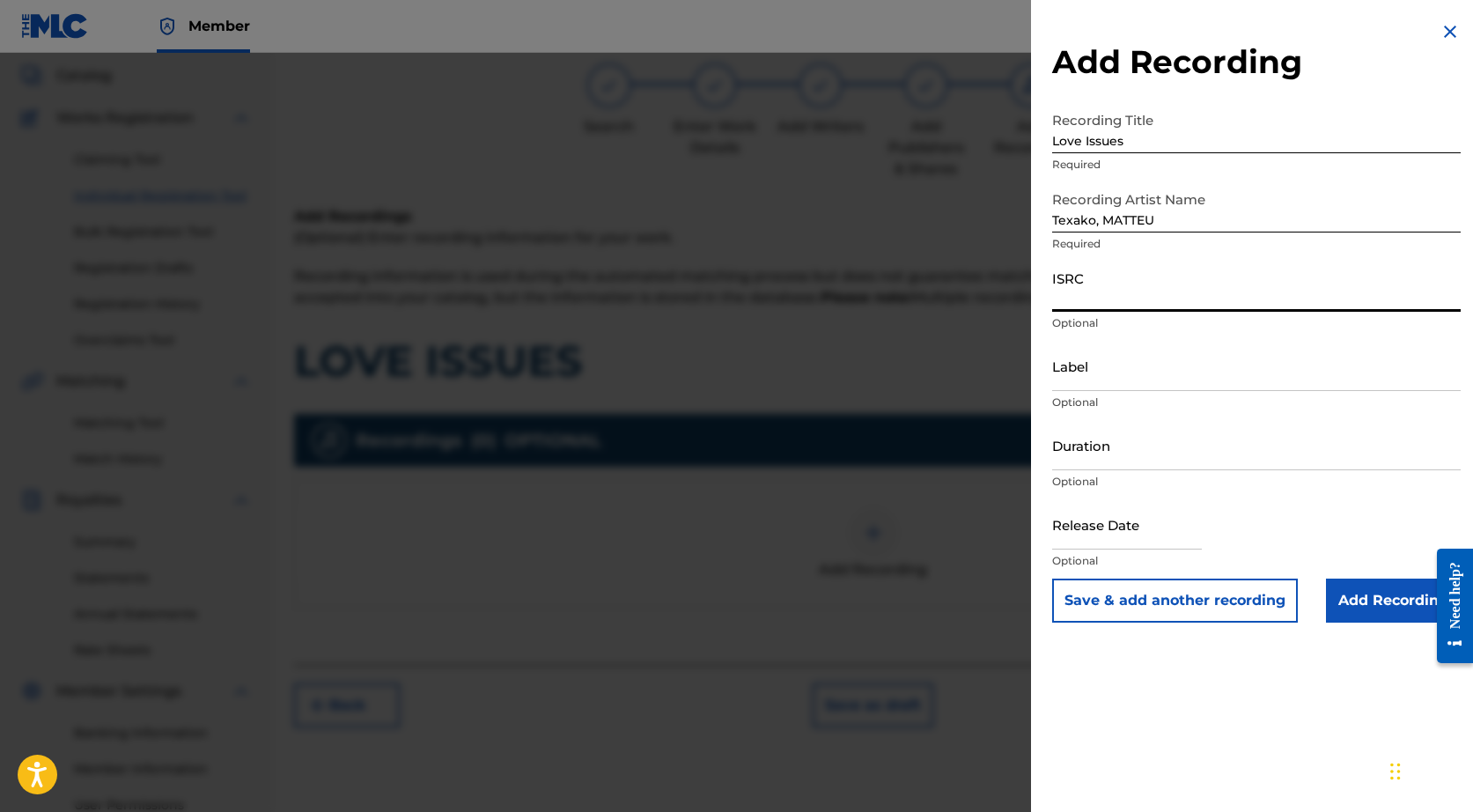
click at [1083, 298] on input "ISRC" at bounding box center [1256, 286] width 408 height 50
paste input "QZPEW2264704"
type input "QZPEW2264704"
click at [1346, 603] on input "Add Recording" at bounding box center [1393, 601] width 135 height 44
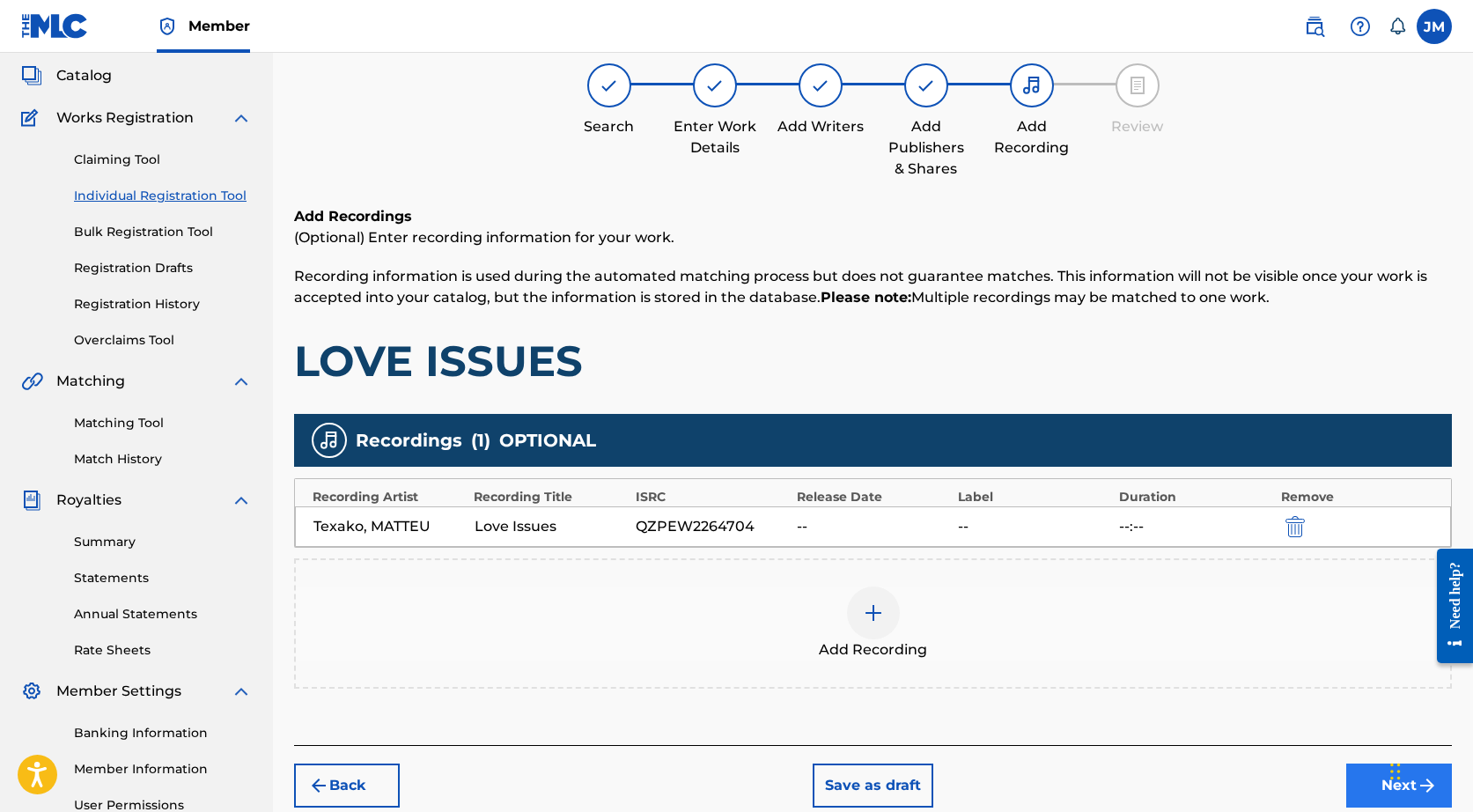
click at [1365, 783] on button "Next" at bounding box center [1398, 785] width 105 height 44
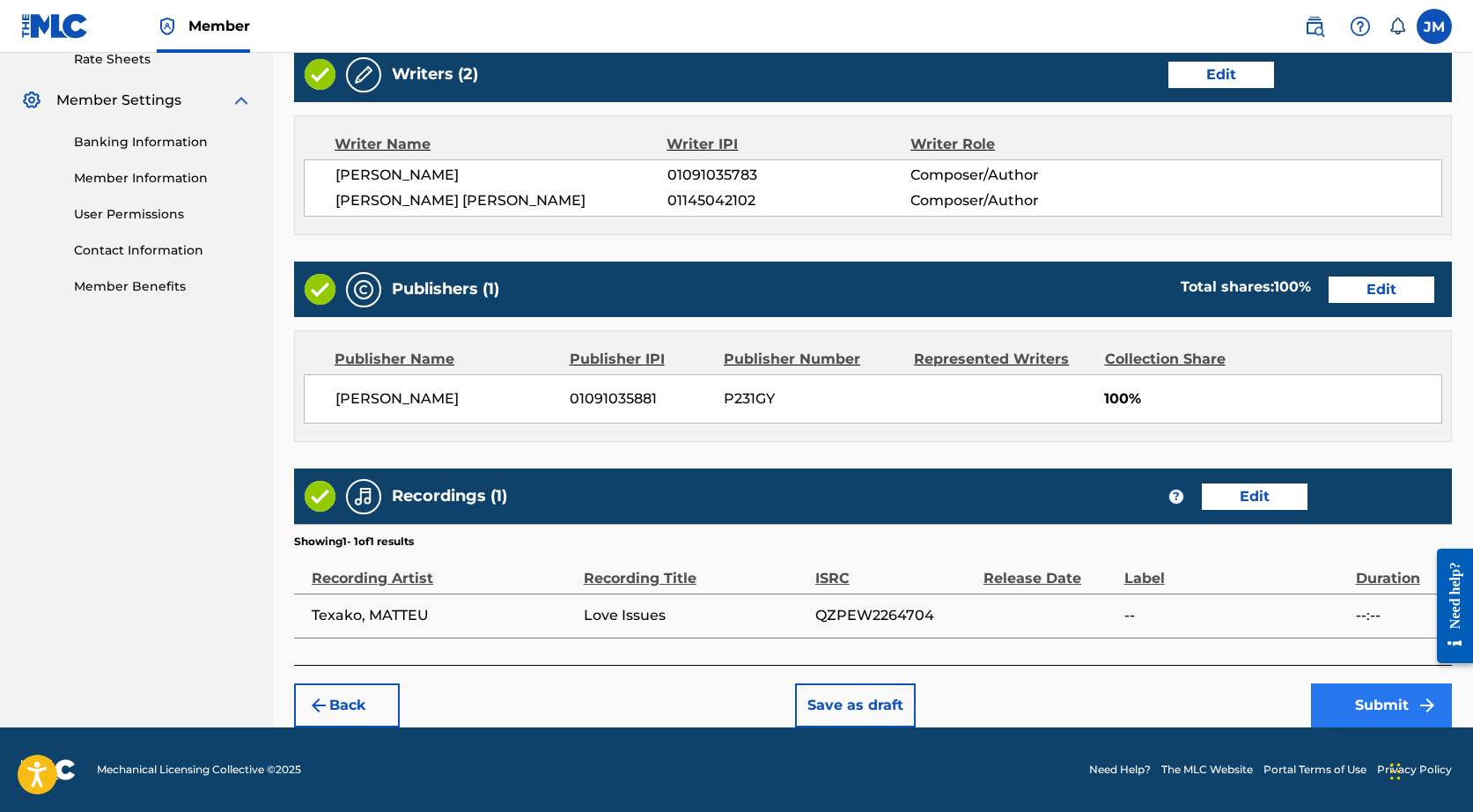
scroll to position [689, 0]
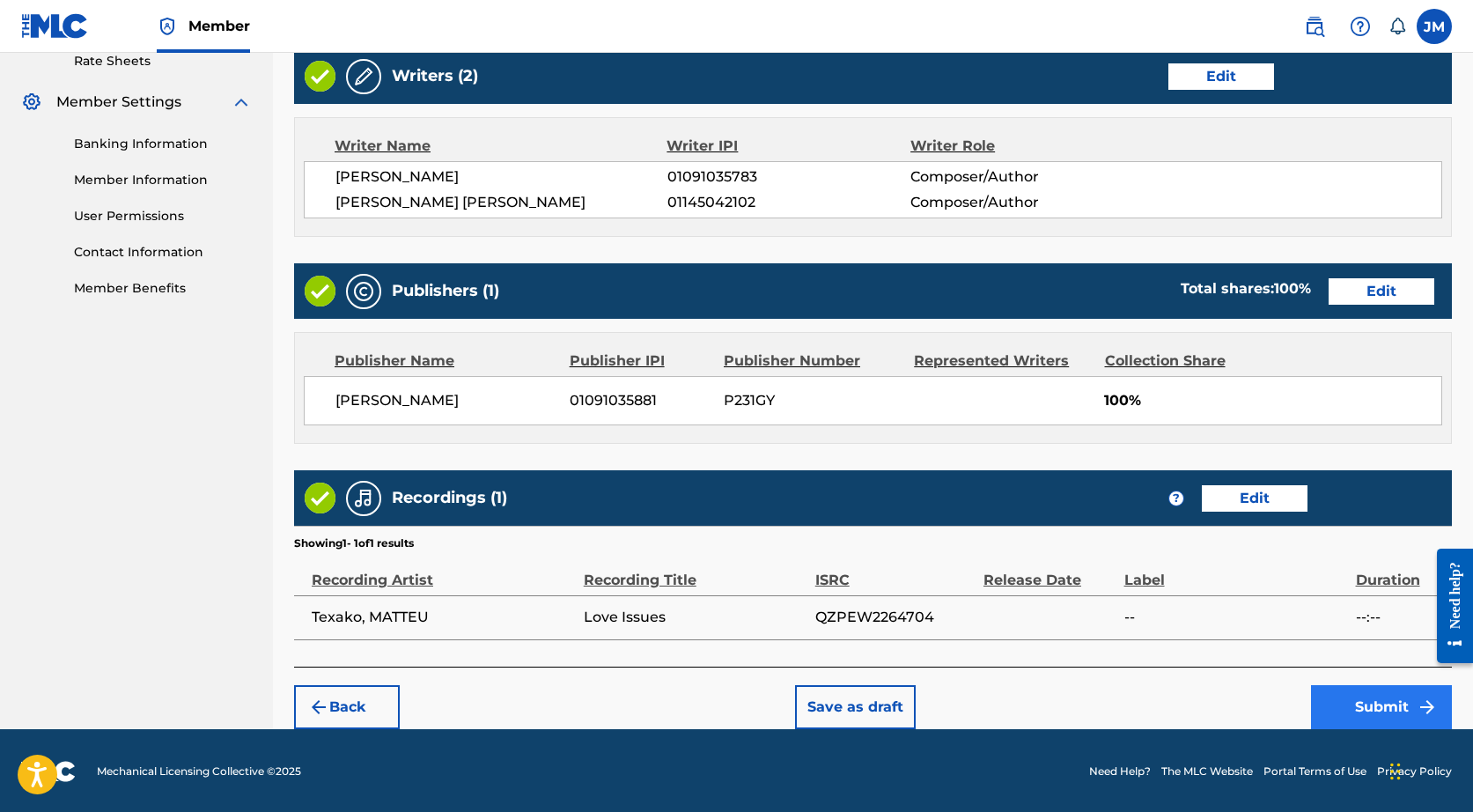
click at [1323, 691] on button "Submit" at bounding box center [1381, 707] width 141 height 44
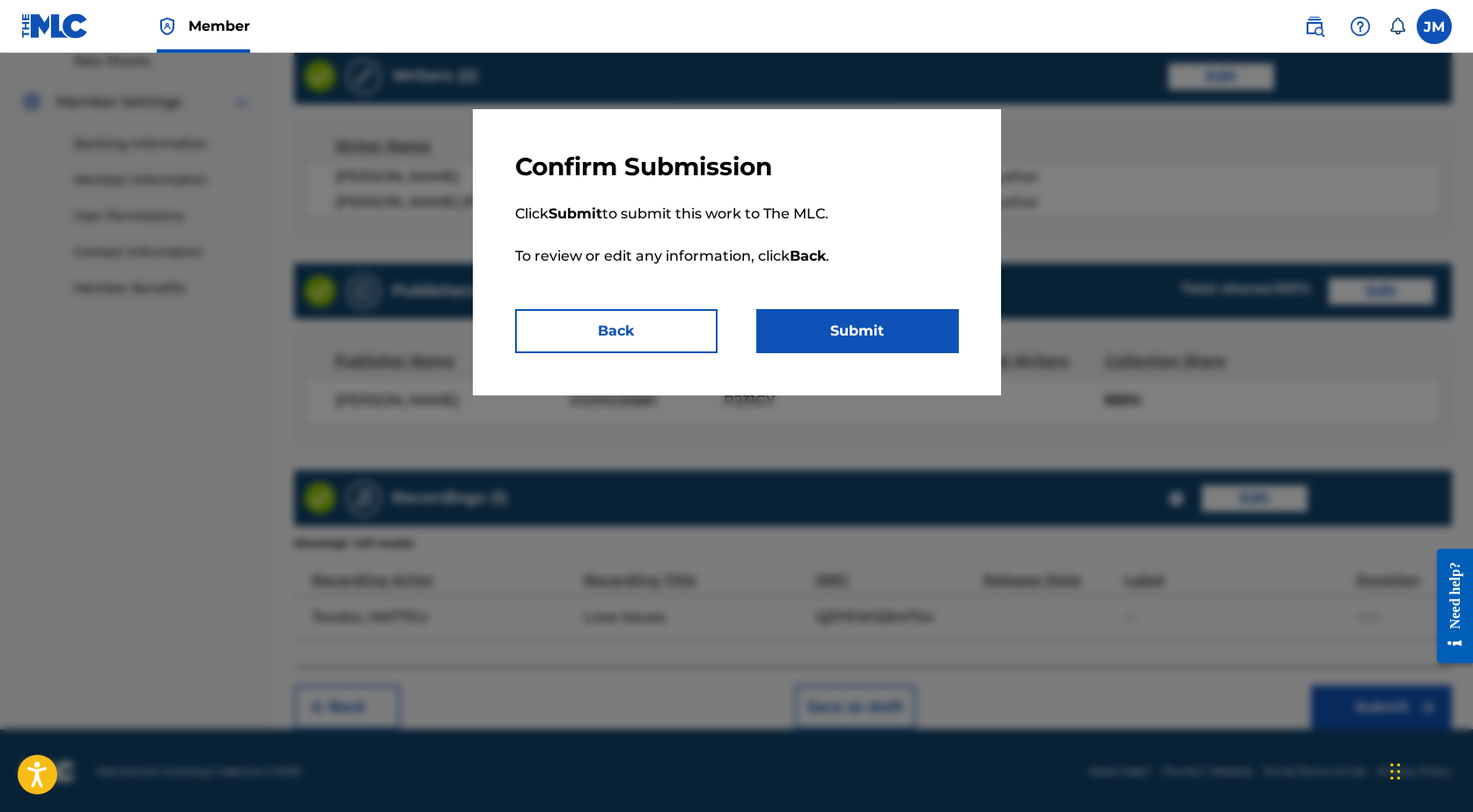
click at [866, 355] on div "Confirm Submission Click Submit to submit this work to The MLC. To review or ed…" at bounding box center [736, 252] width 528 height 286
click at [862, 337] on button "Submit" at bounding box center [858, 331] width 203 height 44
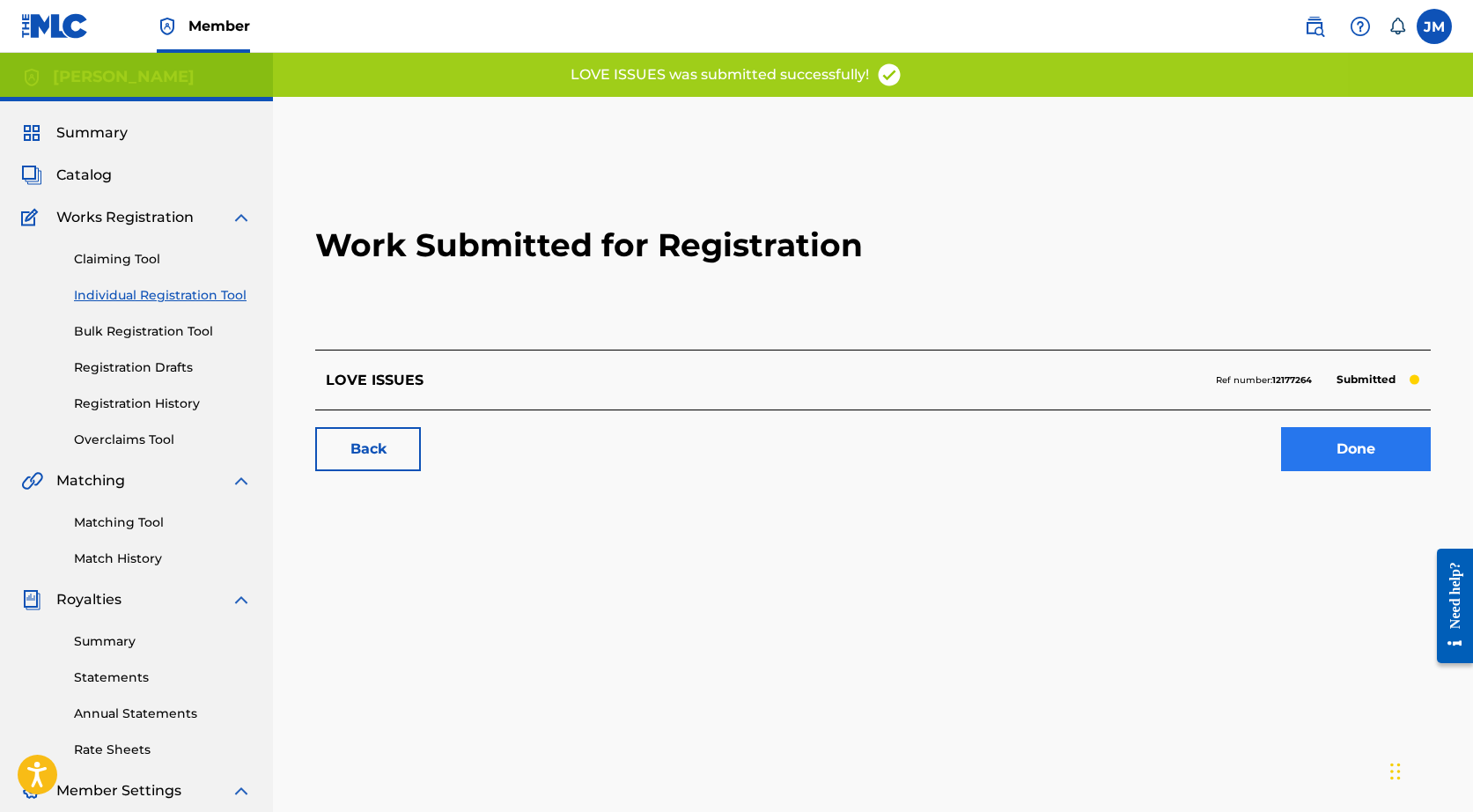
click at [1339, 452] on link "Done" at bounding box center [1355, 449] width 149 height 44
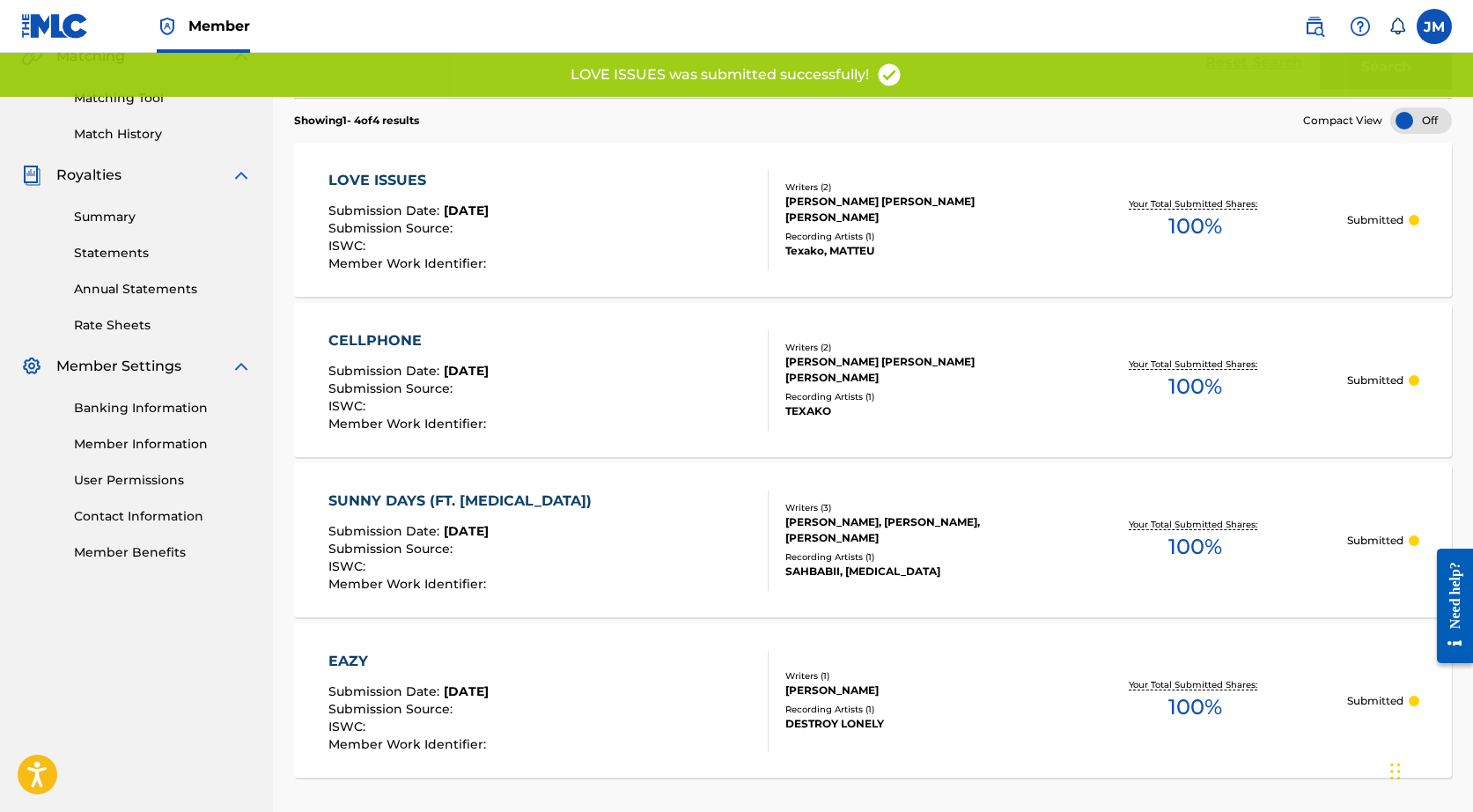
scroll to position [424, 0]
